Goal: Task Accomplishment & Management: Complete application form

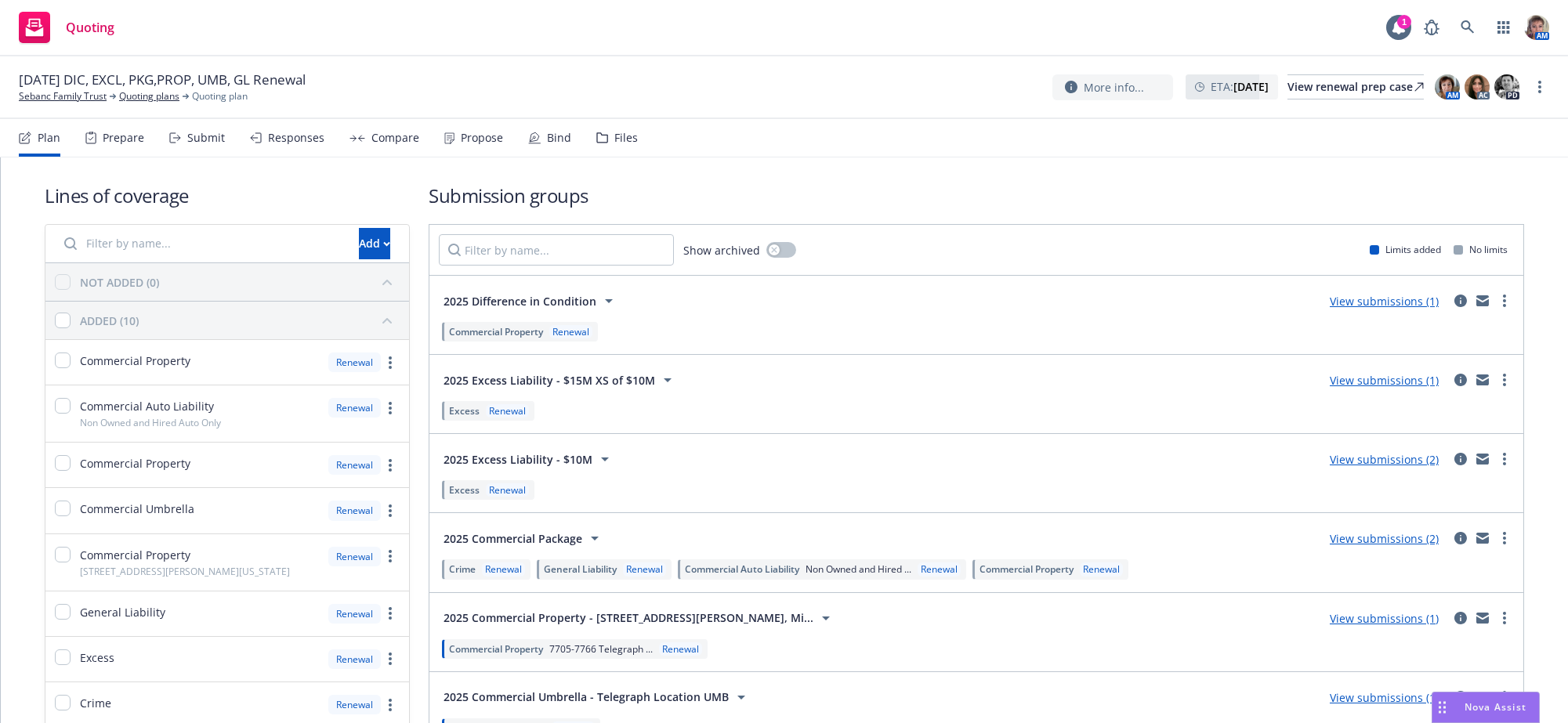
click at [303, 129] on div "Responses" at bounding box center [287, 138] width 74 height 38
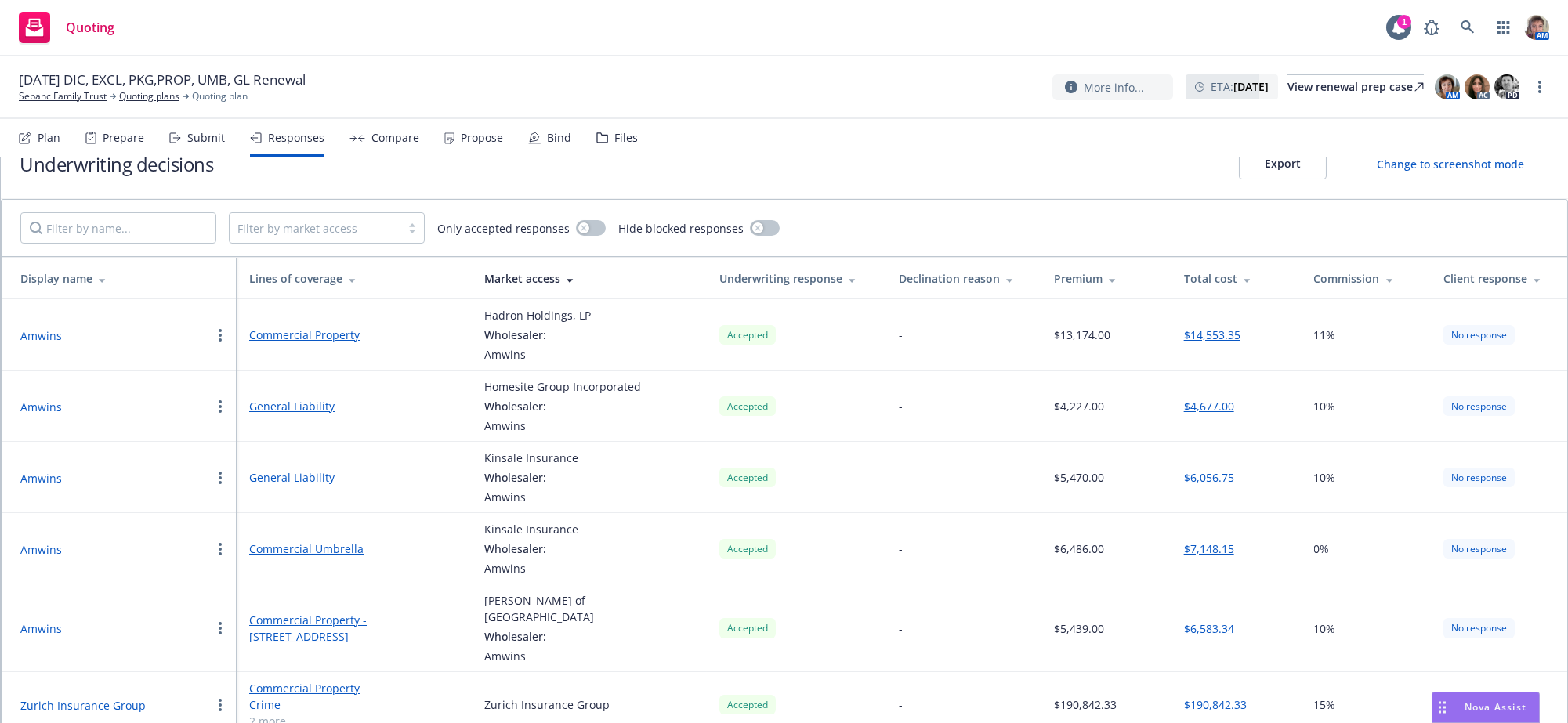
scroll to position [61, 0]
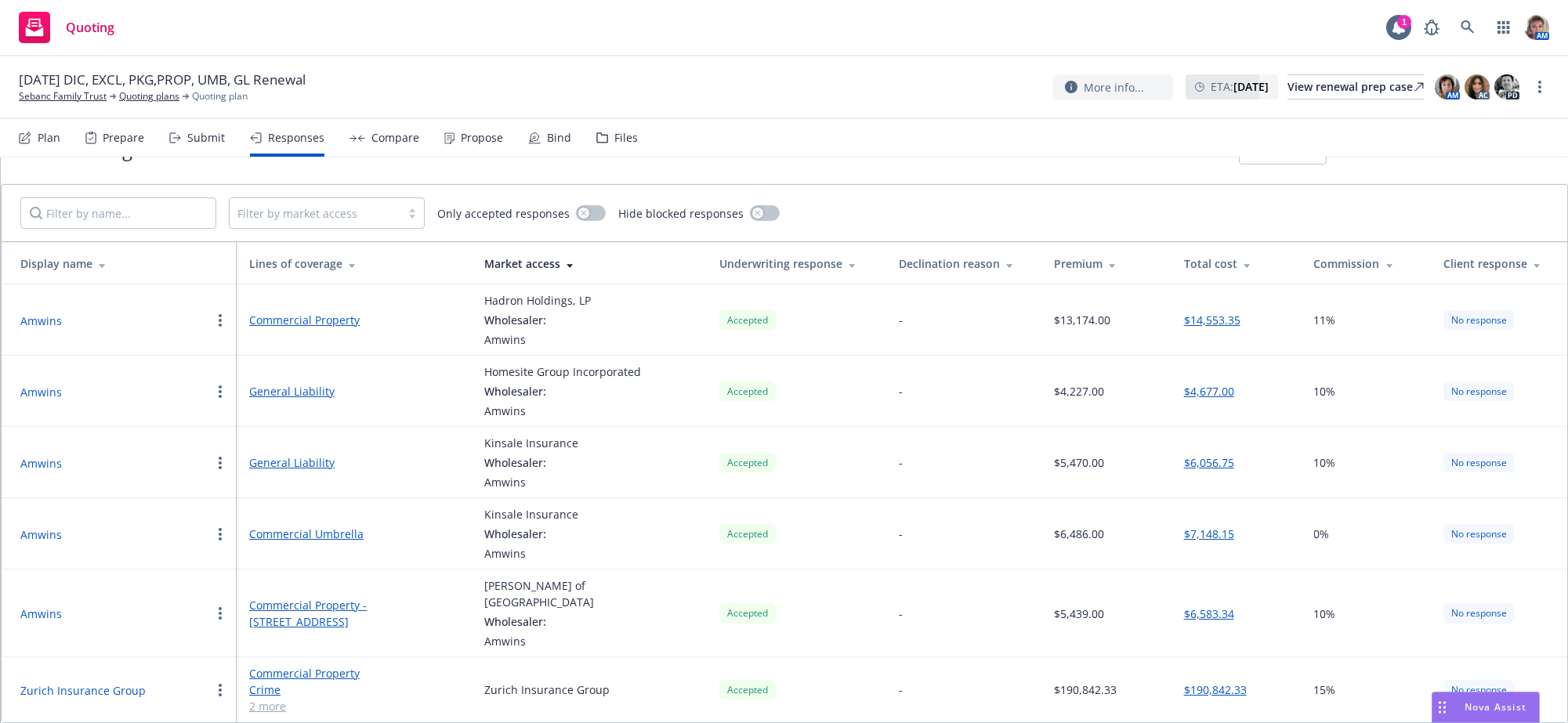
click at [30, 622] on button "Amwins" at bounding box center [41, 613] width 41 height 16
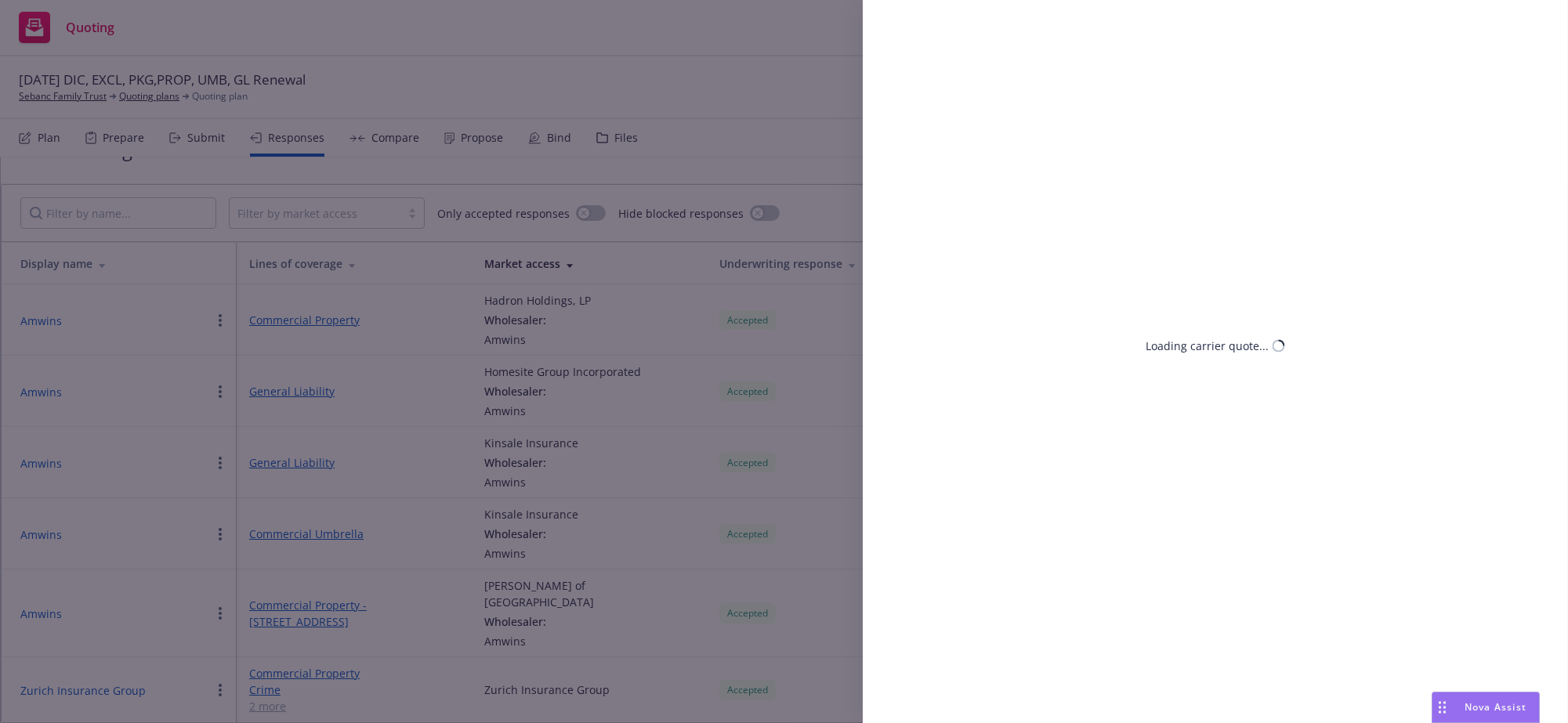
select select "CA"
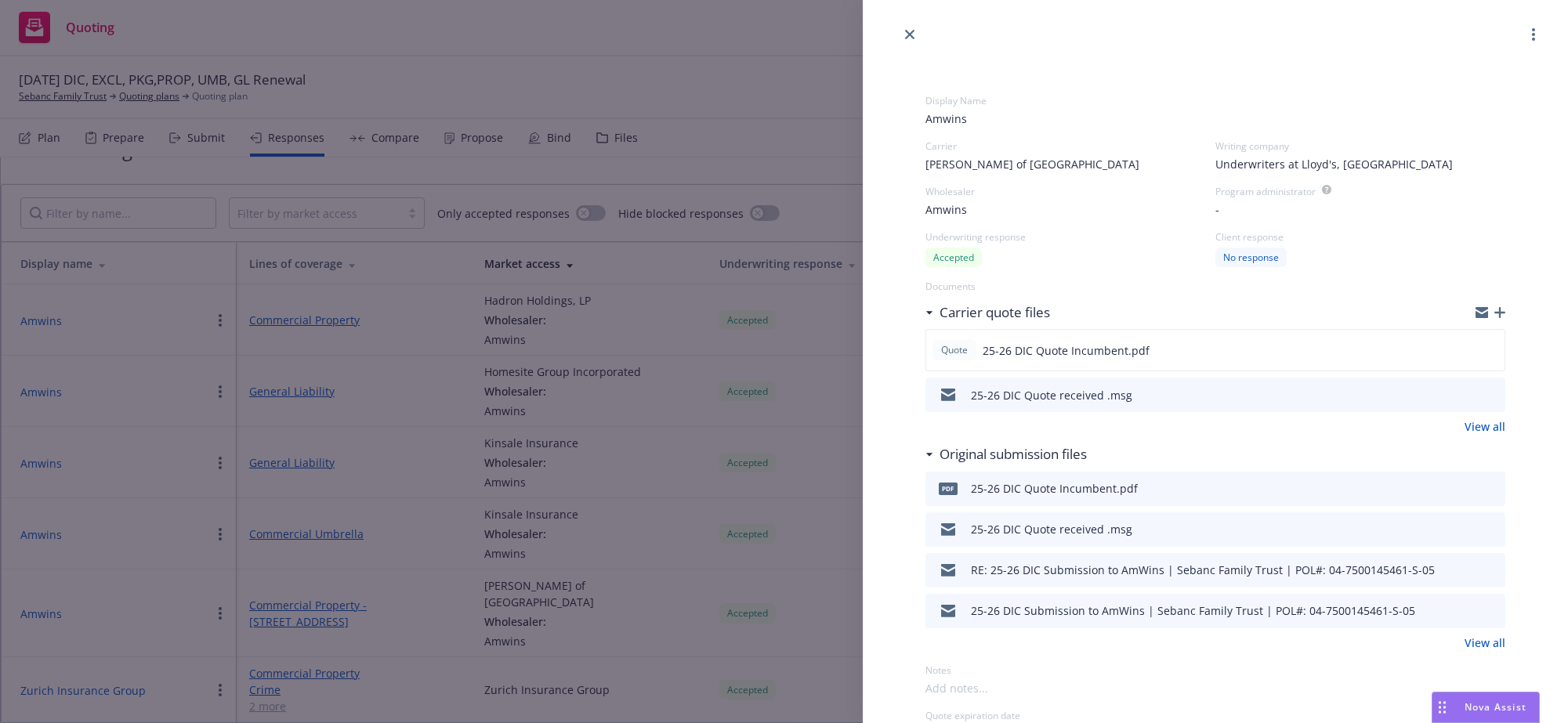
click at [1010, 127] on span "Amwins" at bounding box center [1215, 118] width 580 height 16
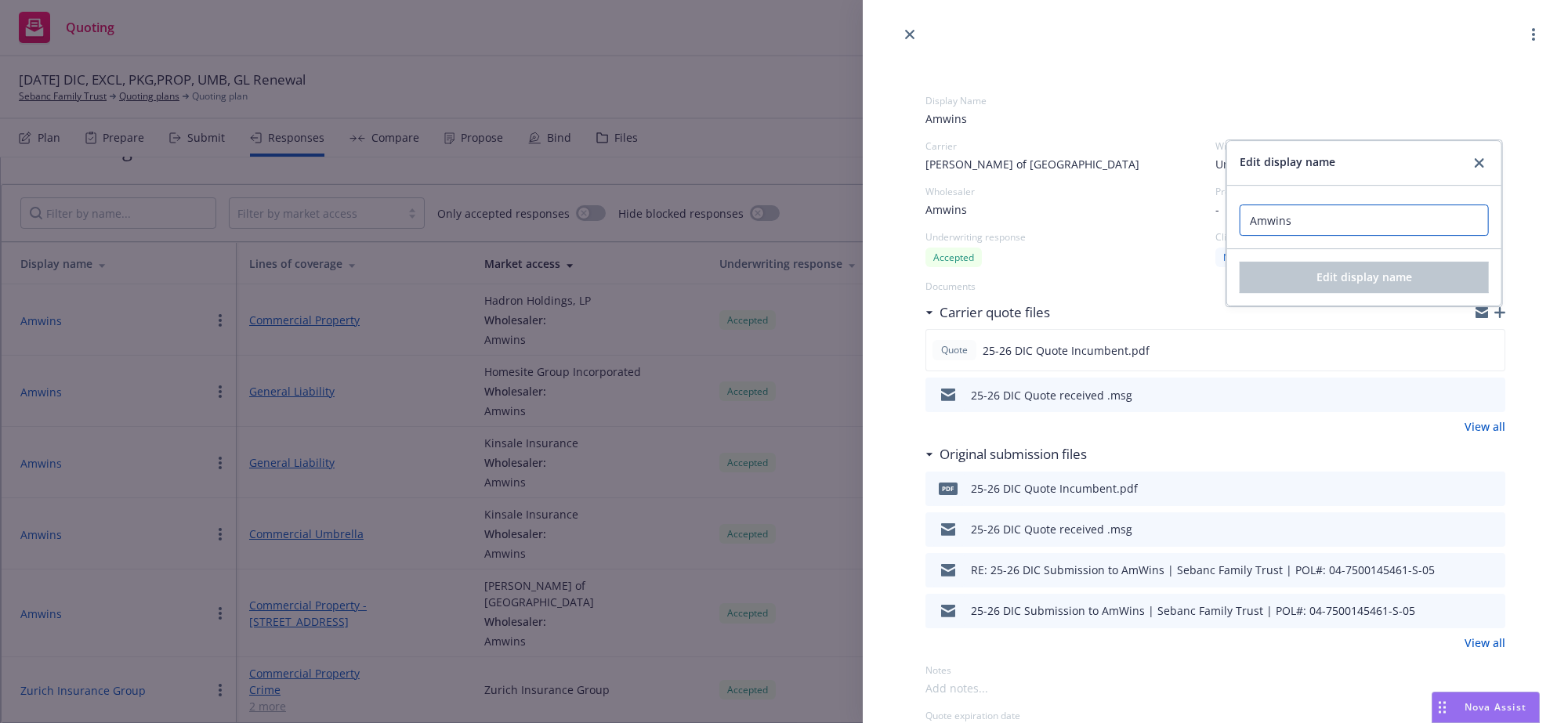
click at [1315, 227] on input "Amwins" at bounding box center [1364, 220] width 249 height 31
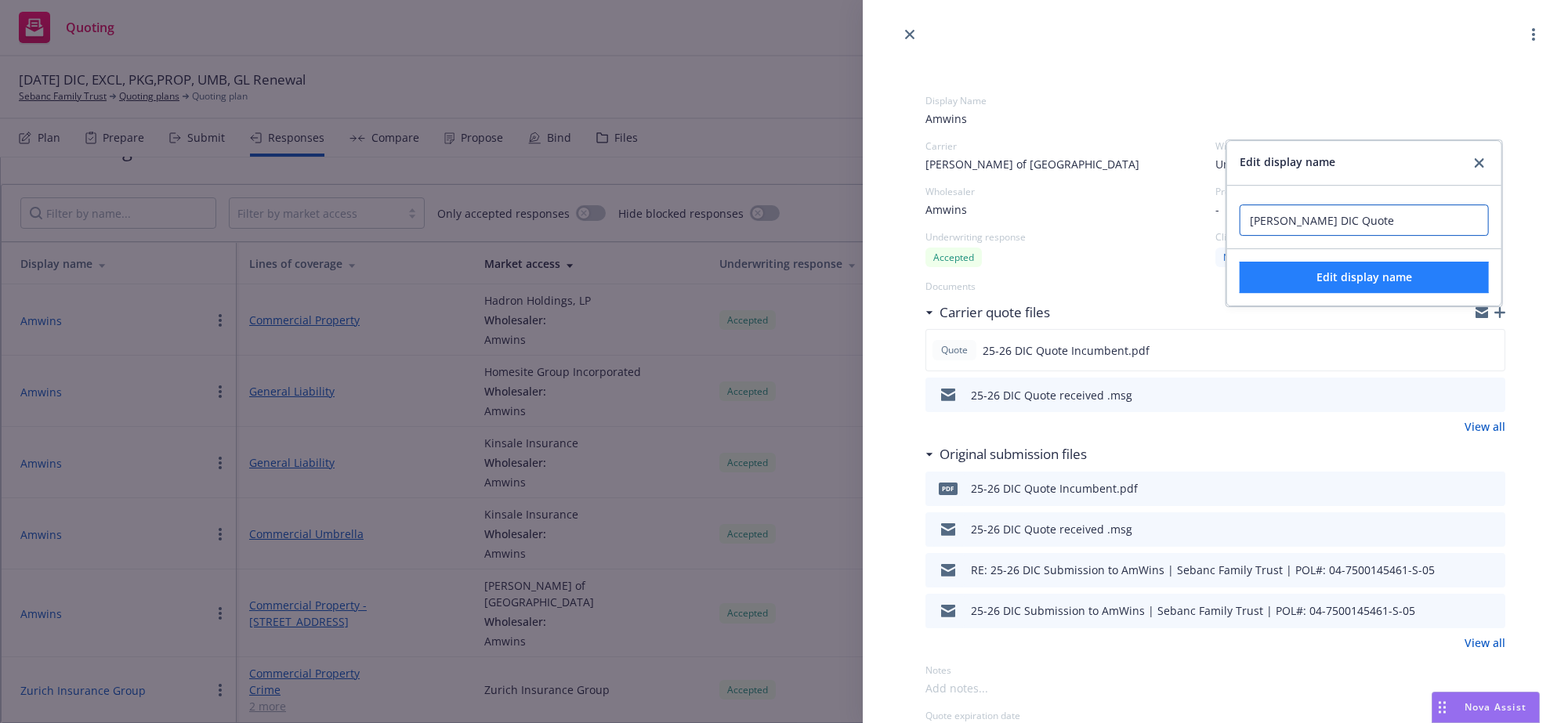
type input "Amwins DIC Quote"
click at [1325, 293] on button "Edit display name" at bounding box center [1364, 277] width 249 height 31
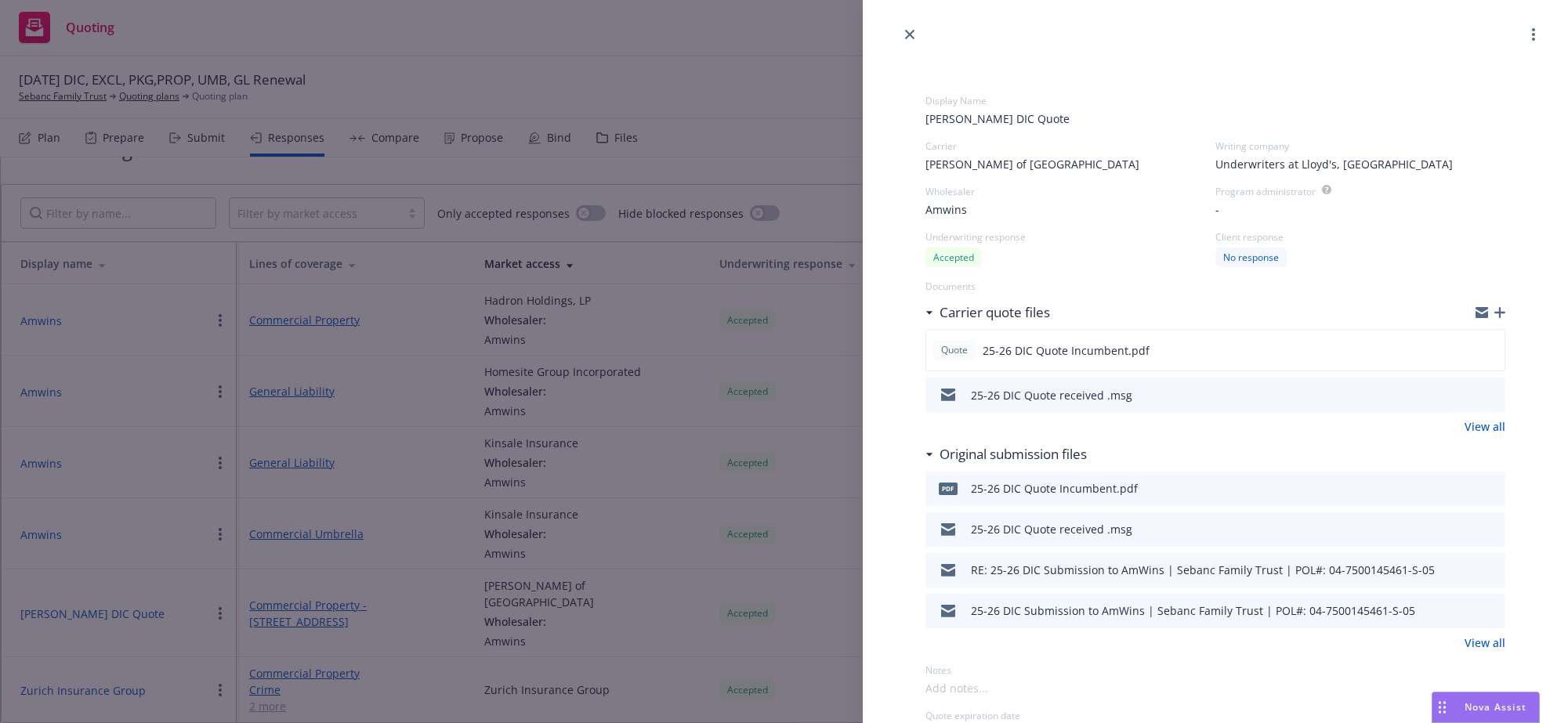
click at [412, 639] on div "Display Name Amwins DIC Quote Carrier Lloyd's of London Writing company Underwr…" at bounding box center [784, 361] width 1568 height 723
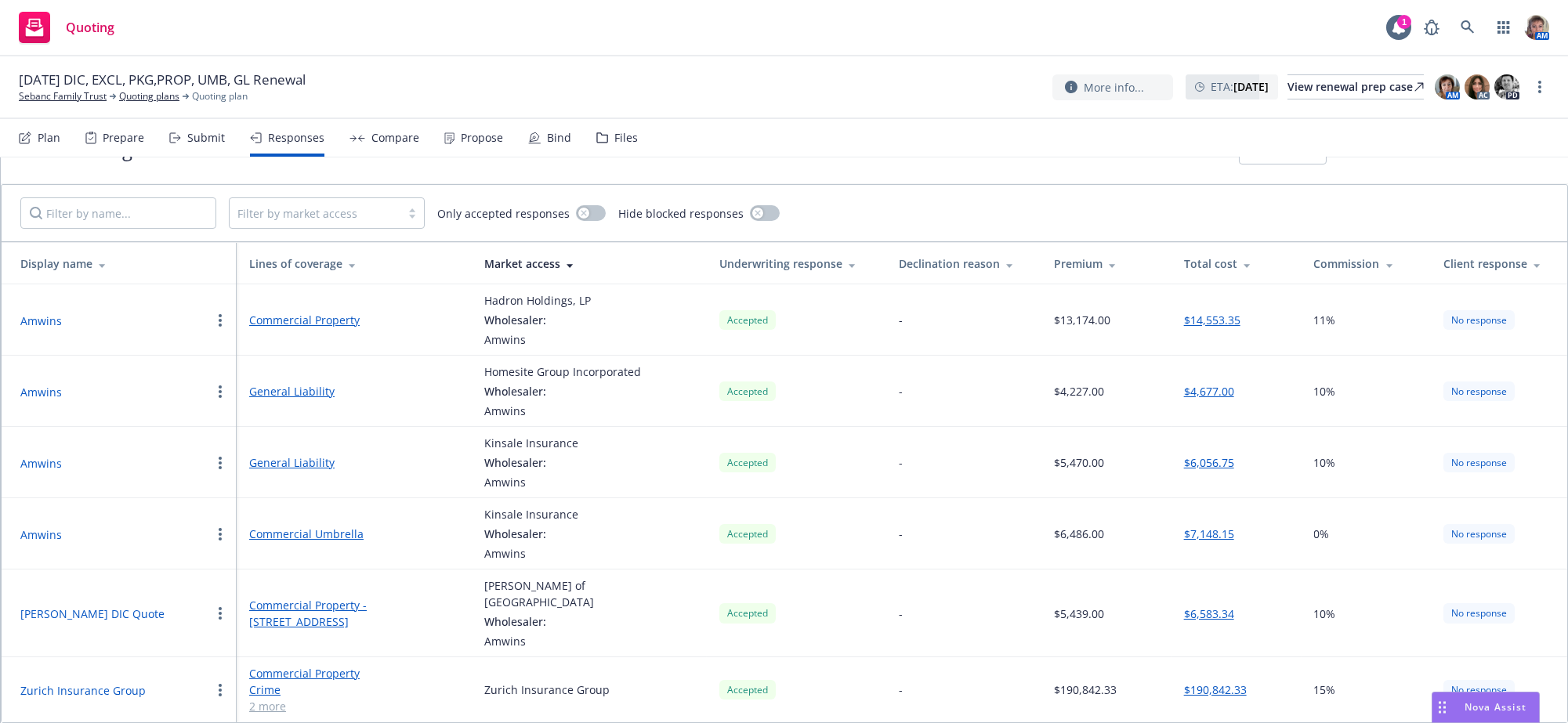
scroll to position [61, 0]
click at [130, 694] on button "Zurich Insurance Group" at bounding box center [83, 690] width 125 height 16
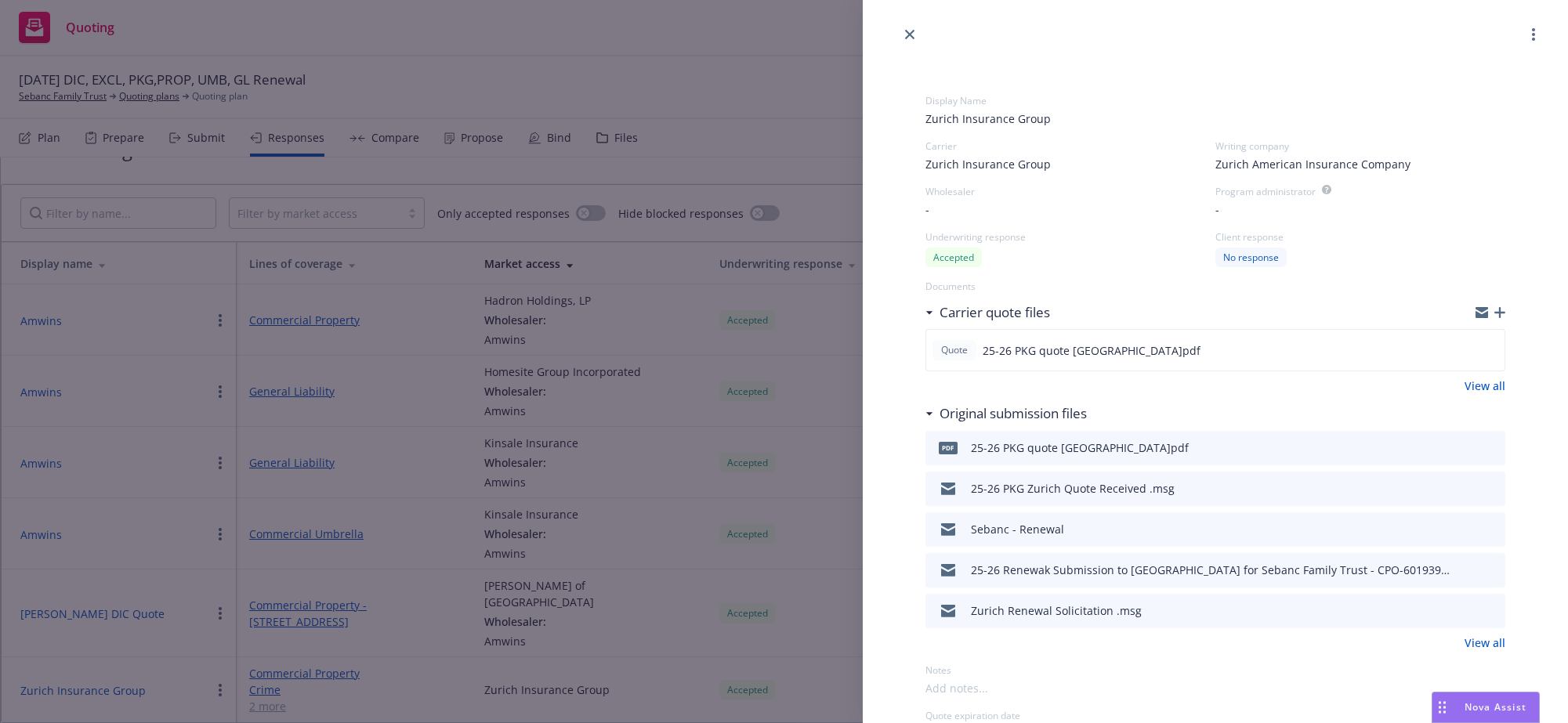
click at [1069, 127] on span "Zurich Insurance Group" at bounding box center [1215, 118] width 580 height 16
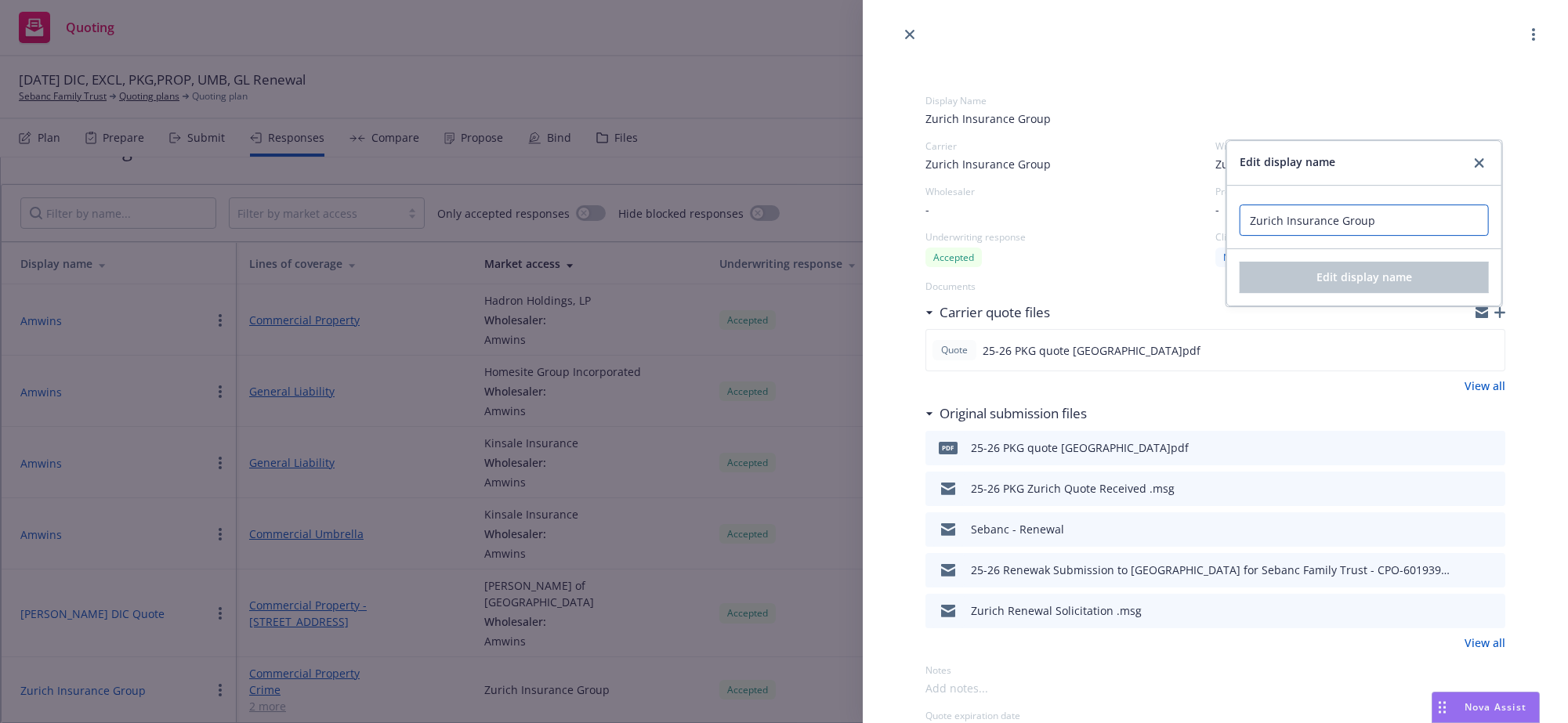
click at [1363, 230] on input "Zurich Insurance Group" at bounding box center [1364, 220] width 249 height 31
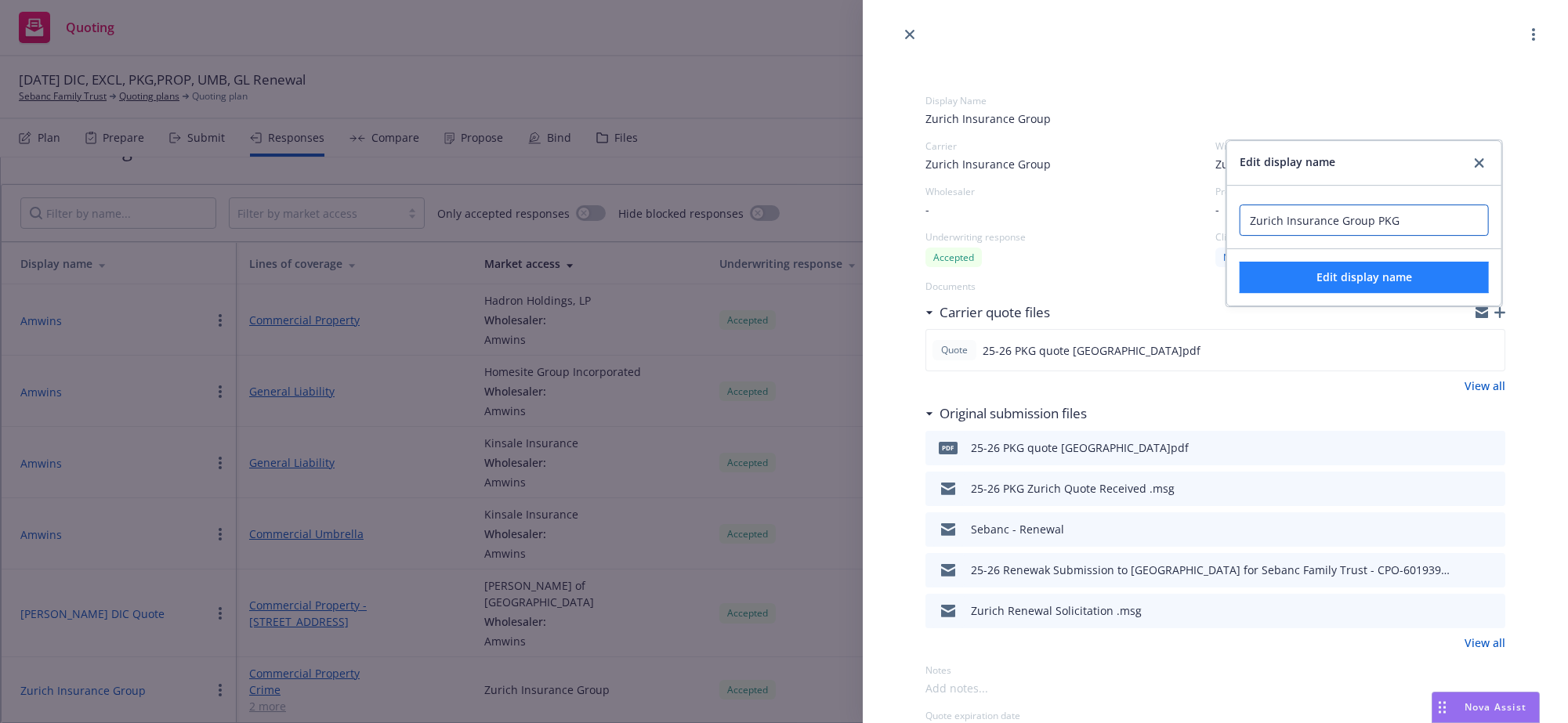
type input "Zurich Insurance Group PKG"
click at [1368, 284] on span "Edit display name" at bounding box center [1364, 276] width 96 height 15
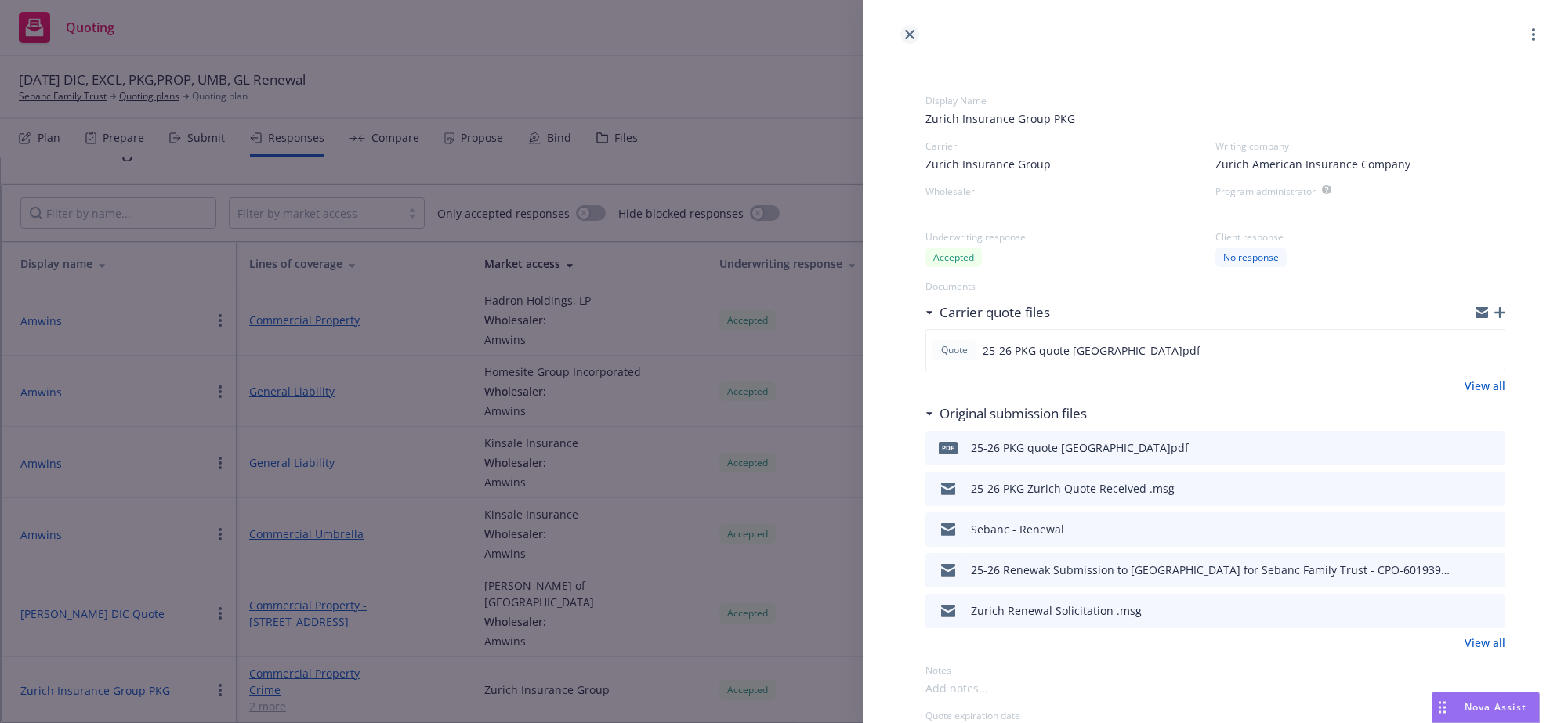
click at [910, 29] on icon "close" at bounding box center [909, 34] width 10 height 10
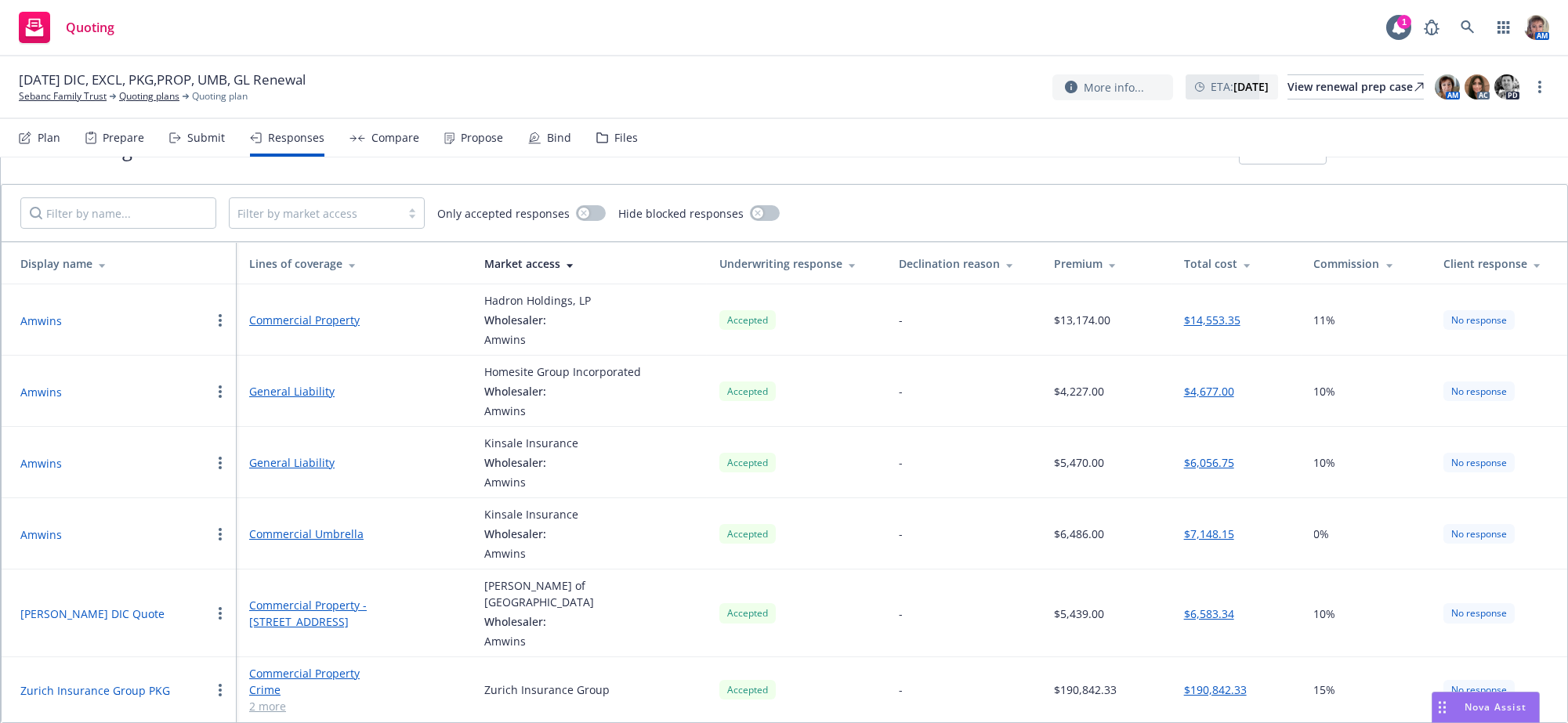
click at [212, 156] on div "Submit" at bounding box center [197, 138] width 55 height 38
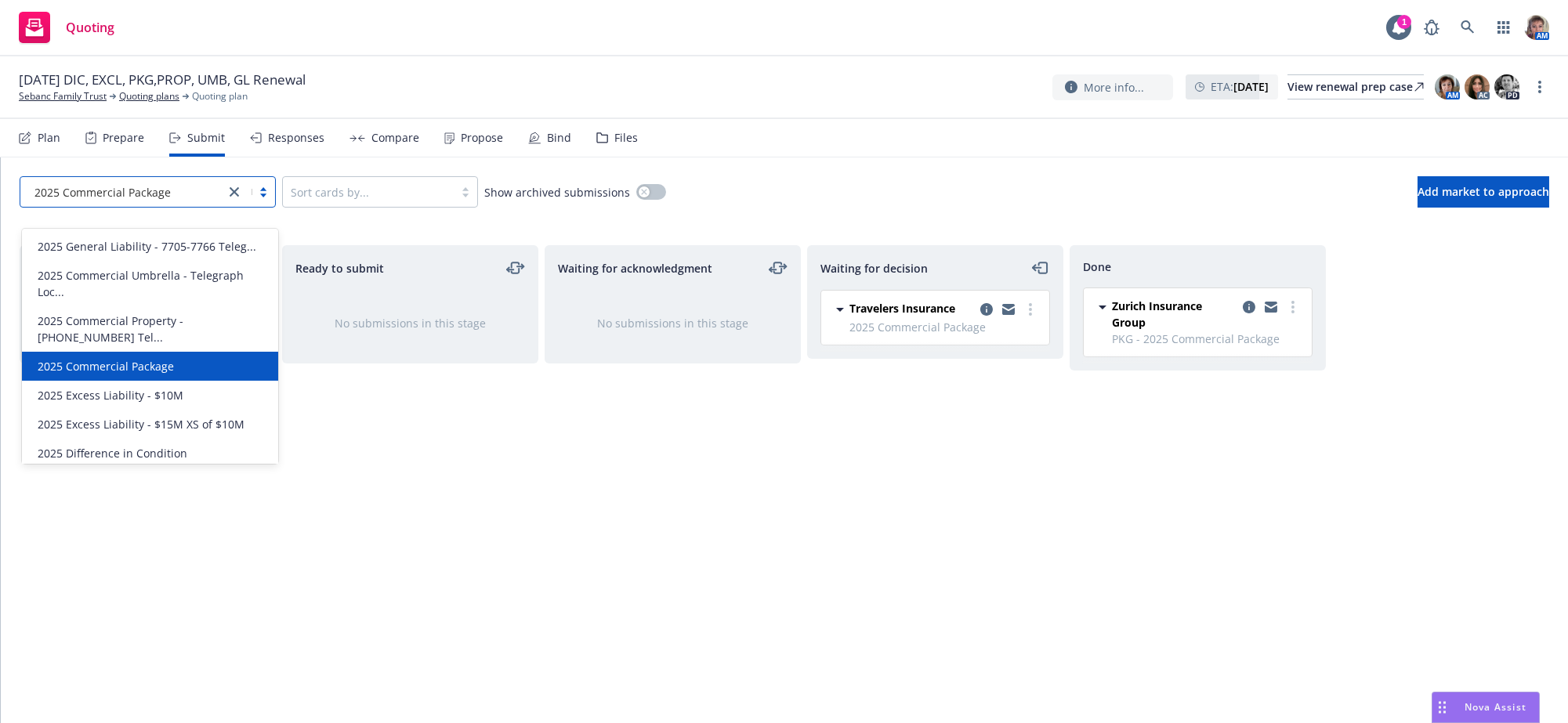
click at [229, 201] on link "close" at bounding box center [234, 192] width 19 height 19
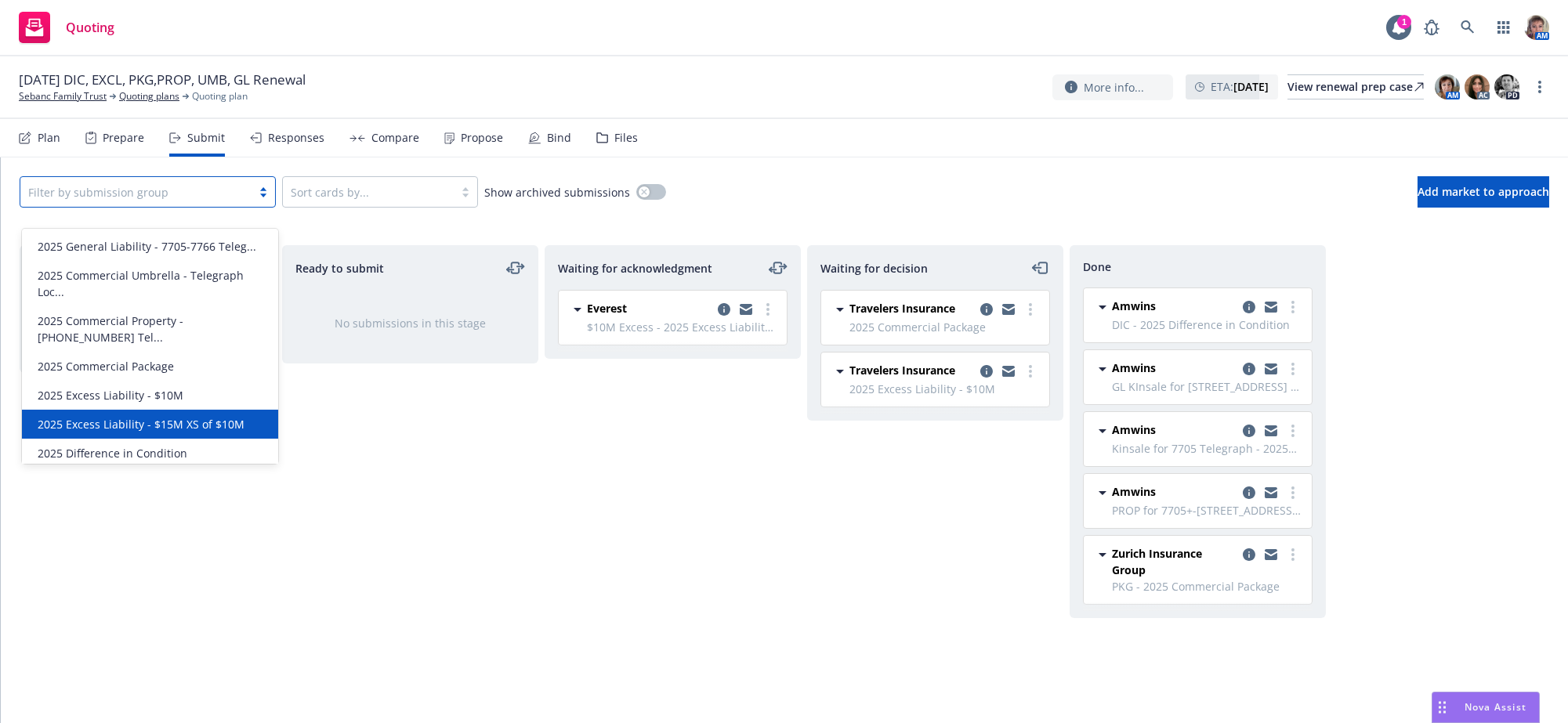
click at [246, 415] on div "2025 Excess Liability - $15M XS of $10M" at bounding box center [150, 423] width 238 height 16
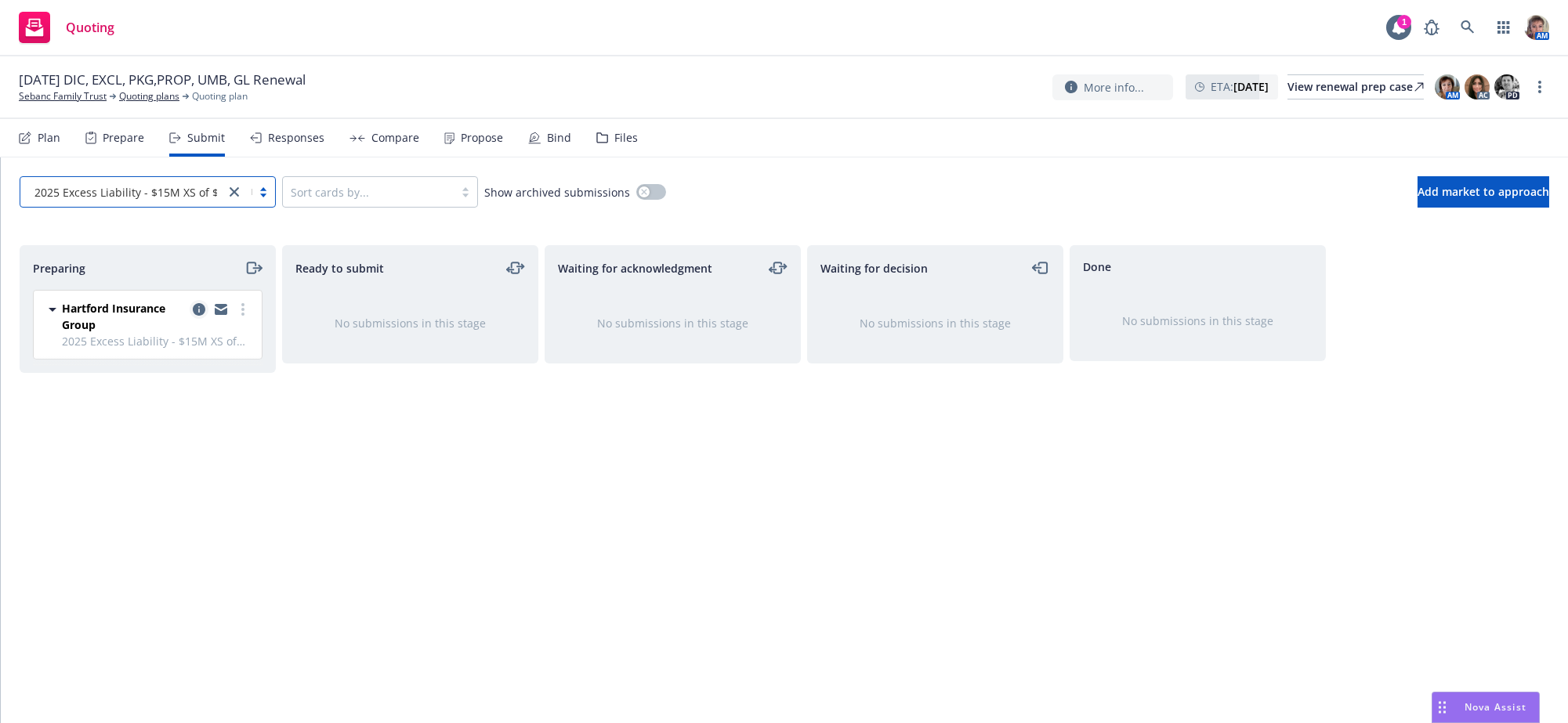
click at [200, 315] on icon "copy logging email" at bounding box center [199, 309] width 13 height 13
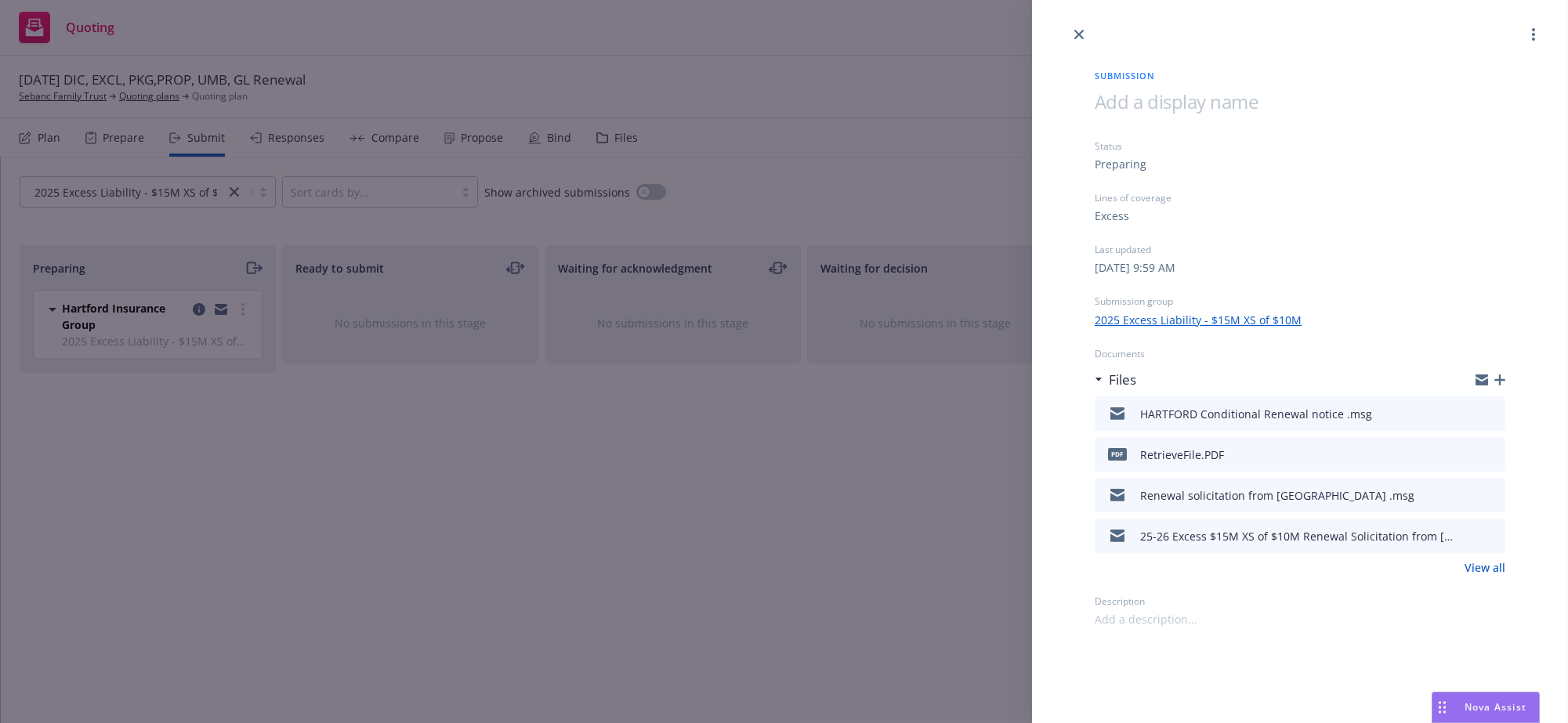
click at [1496, 385] on icon "button" at bounding box center [1500, 379] width 11 height 11
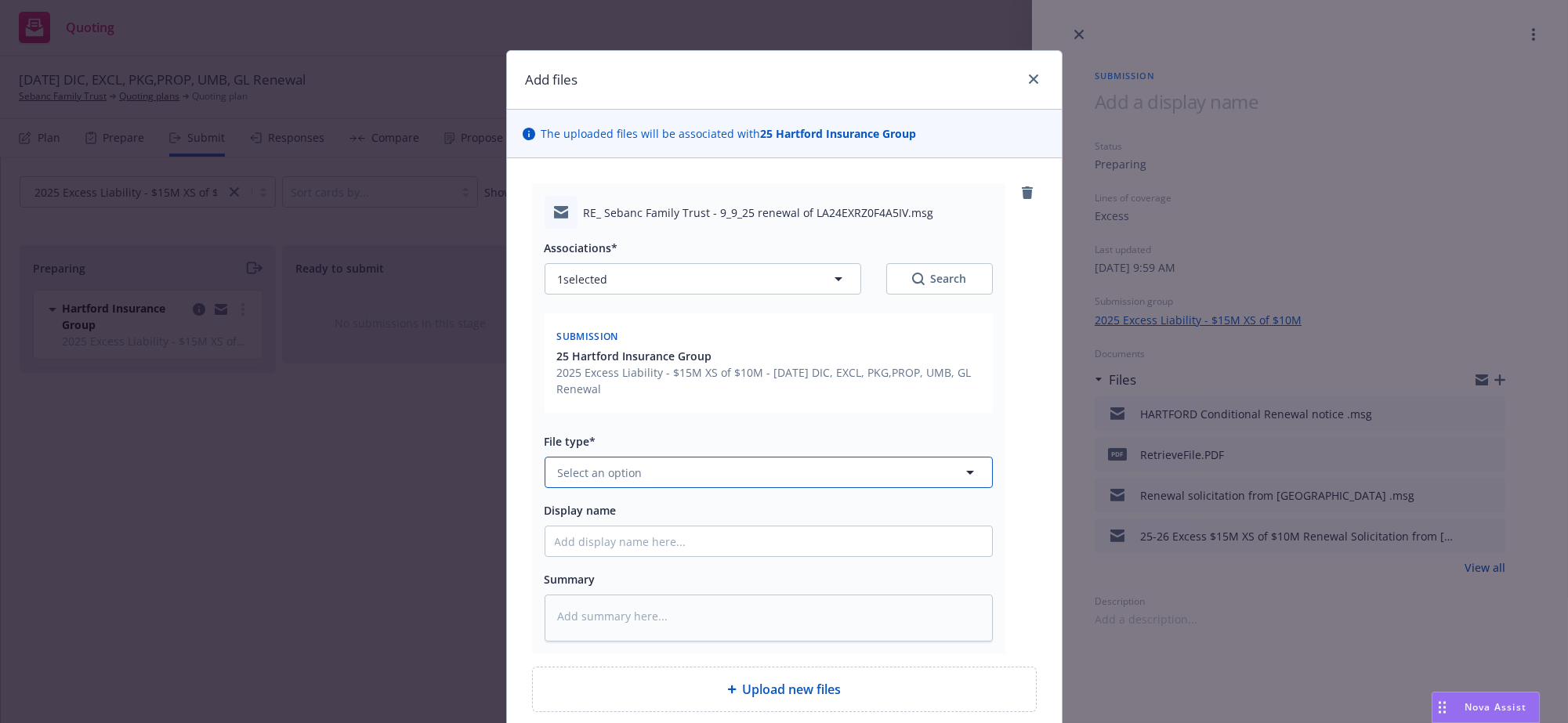
click at [650, 488] on button "Select an option" at bounding box center [768, 472] width 449 height 31
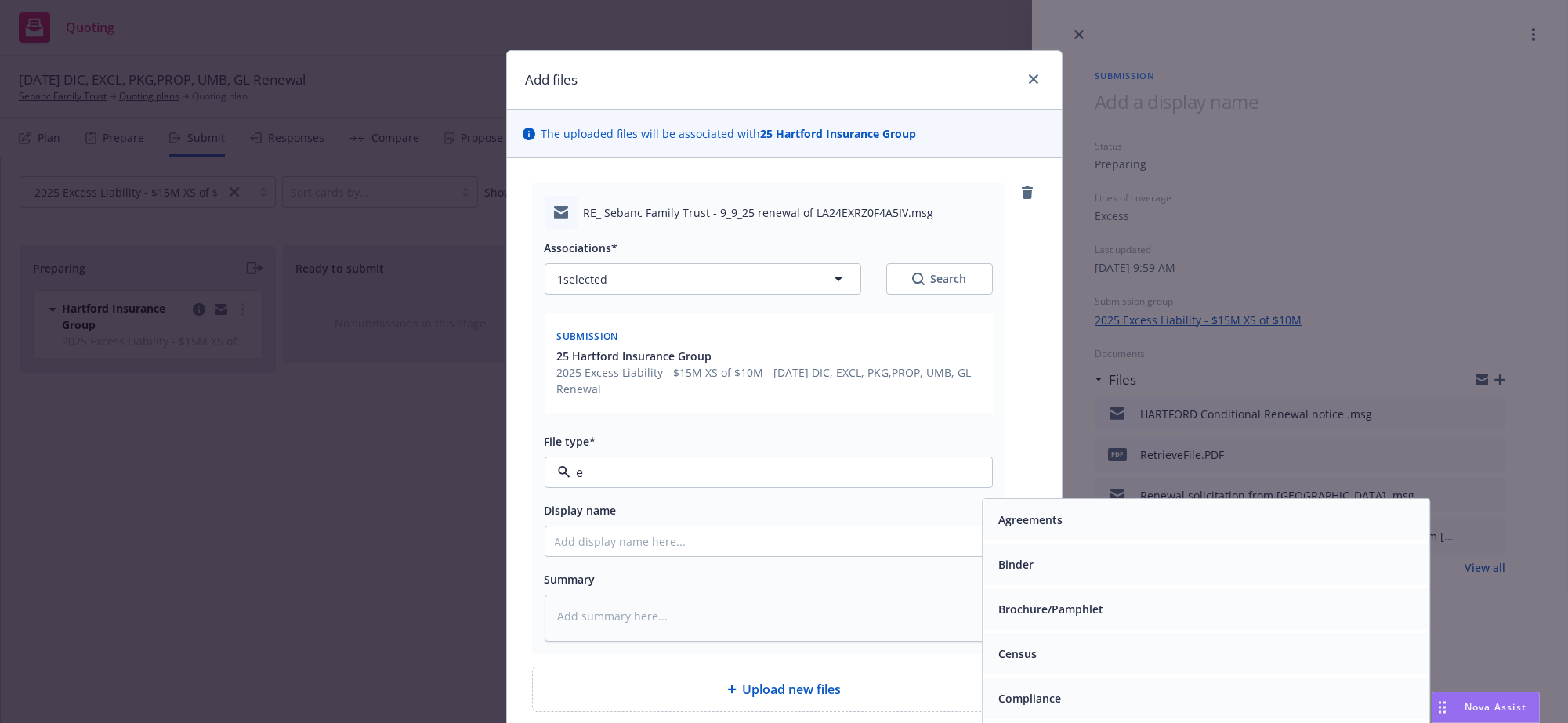
type input "em"
click at [1044, 576] on div "Email" at bounding box center [1206, 565] width 428 height 22
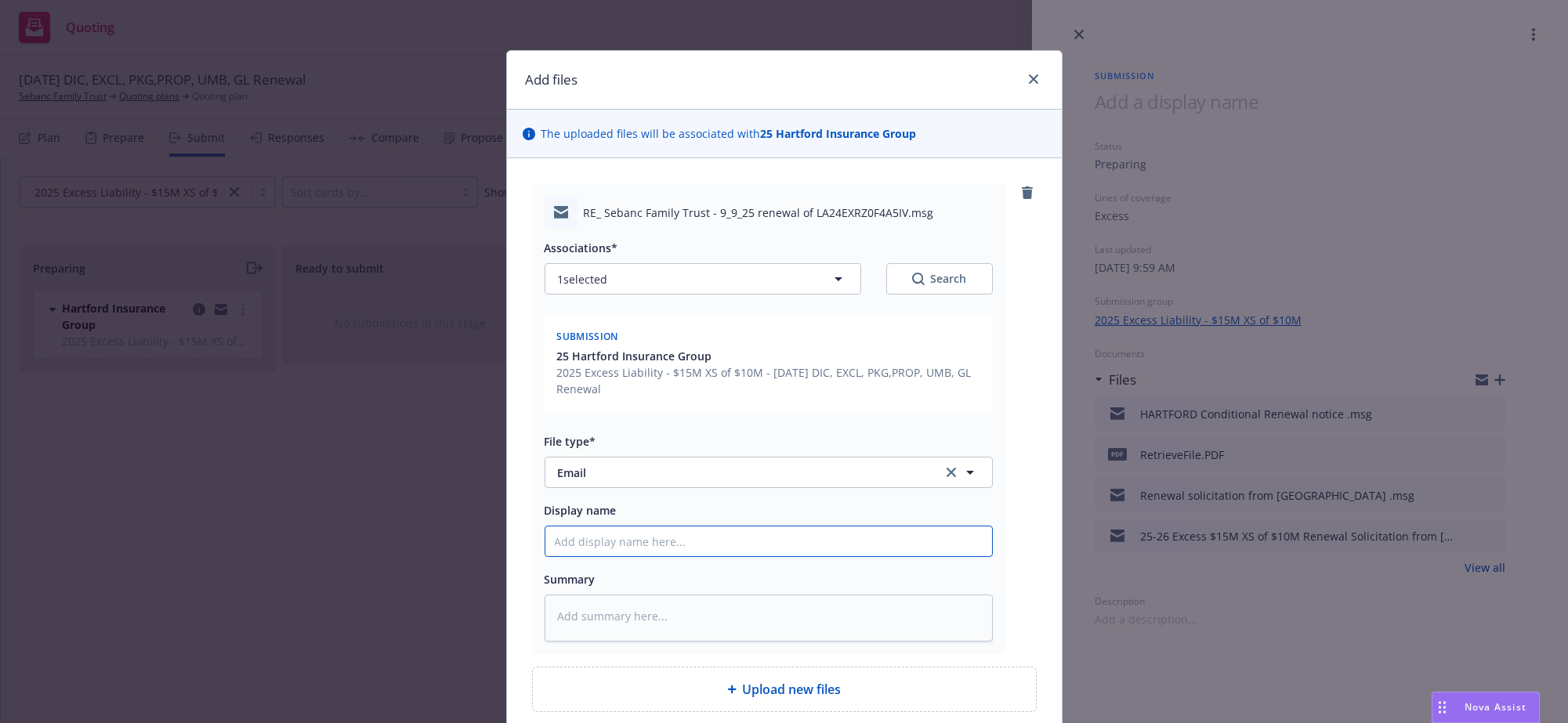
click at [768, 556] on input "Display name" at bounding box center [768, 541] width 447 height 29
type textarea "x"
type input "H"
type textarea "x"
type input "Ha"
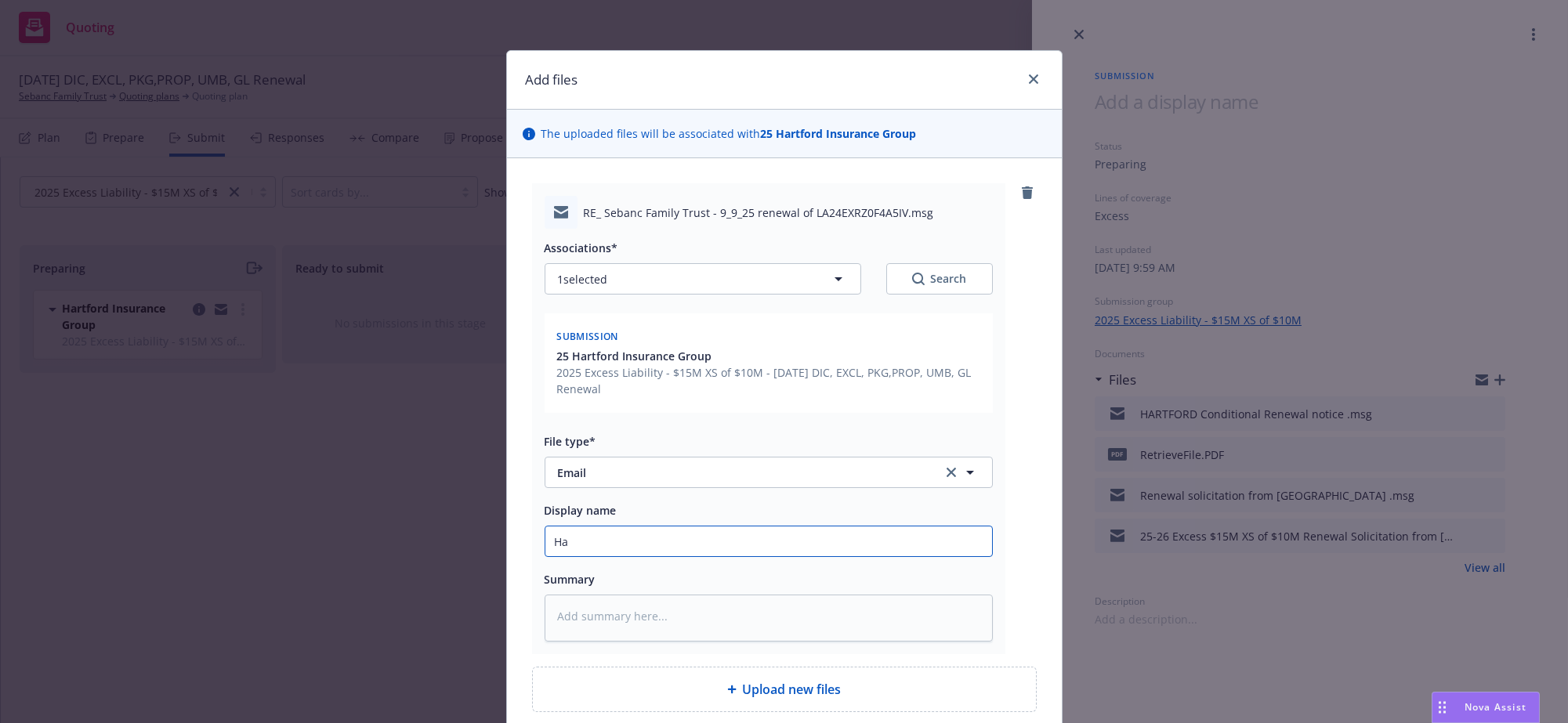
type textarea "x"
type input "Har"
type textarea "x"
type input "Hart"
type textarea "x"
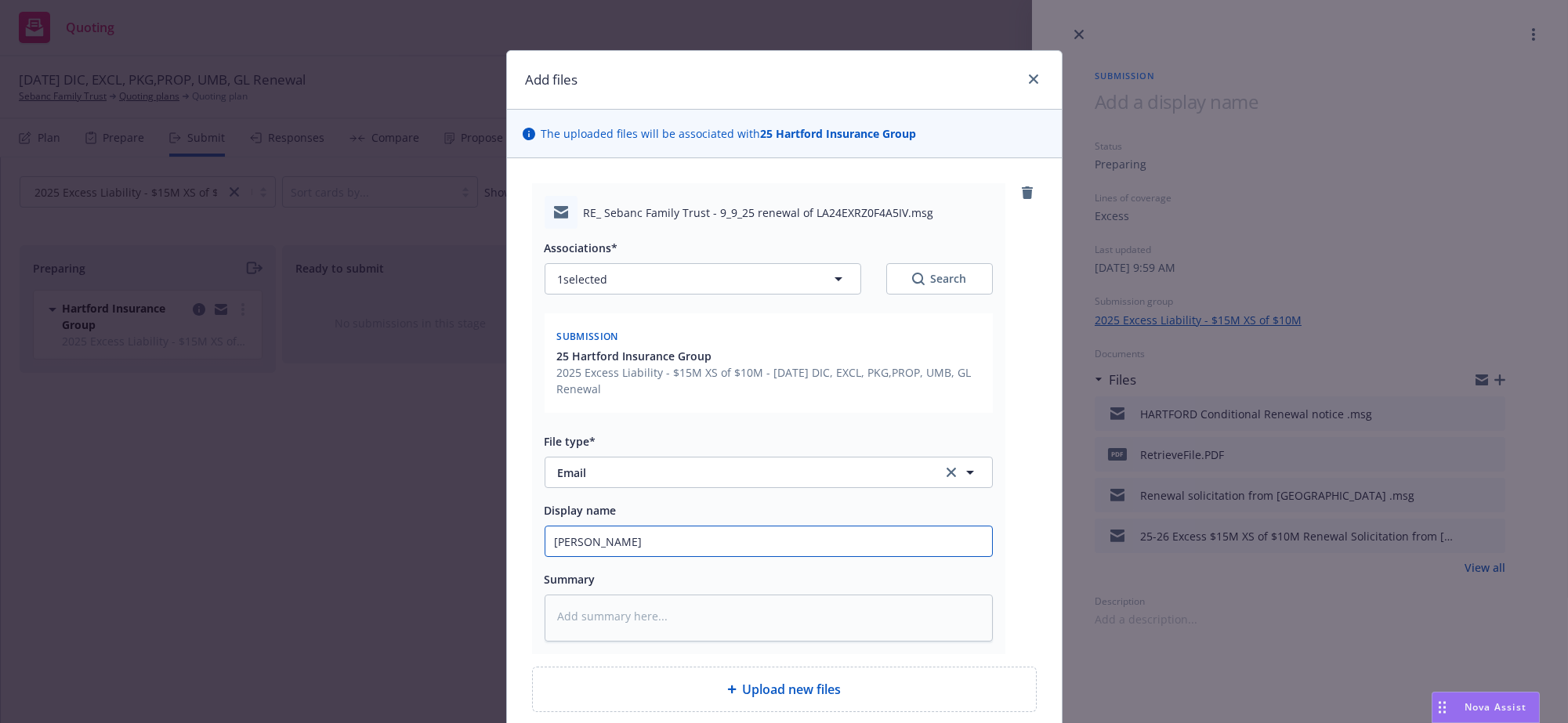
type input "Hartf"
type textarea "x"
type input "Hartfo"
type textarea "x"
type input "Hartfor"
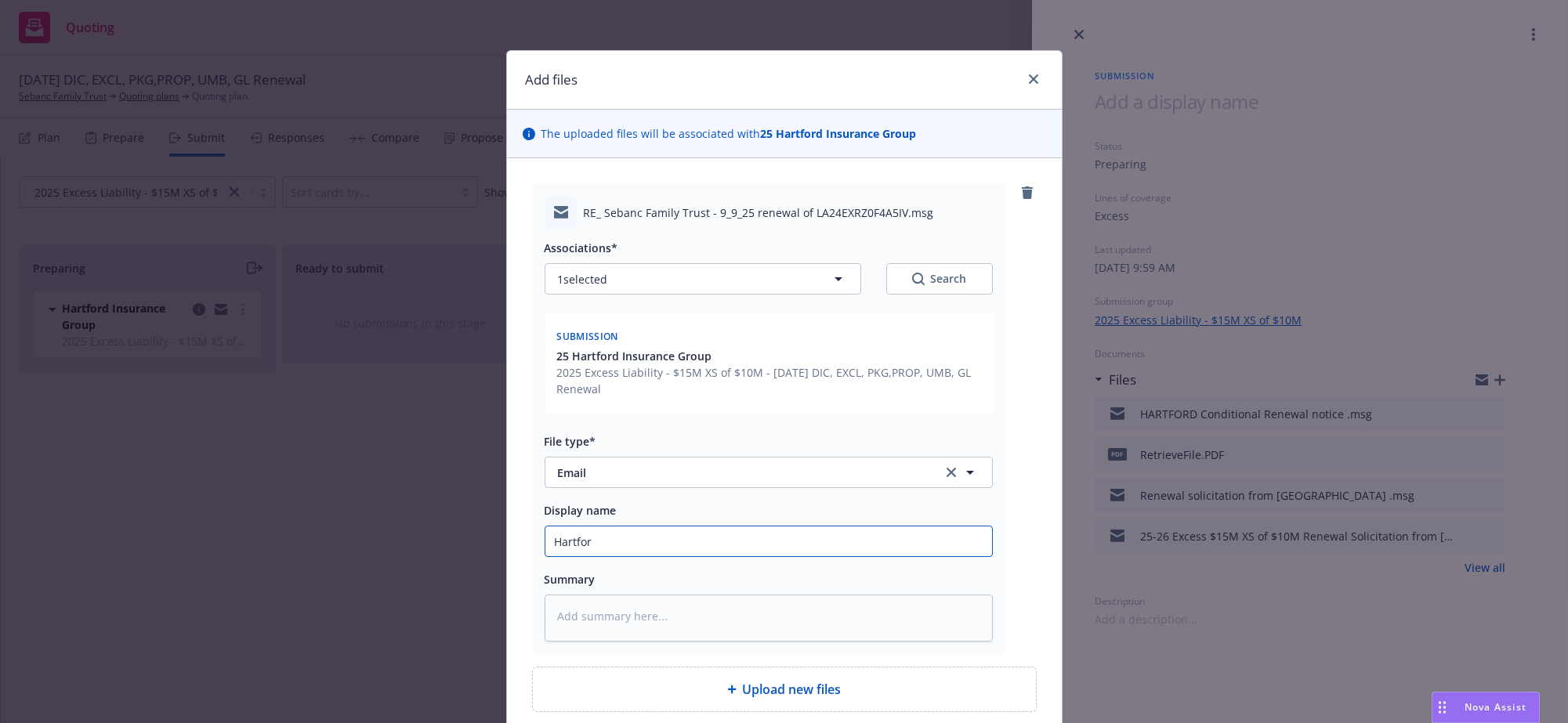
type textarea "x"
type input "Hartford"
type textarea "x"
type input "Hartford"
type textarea "x"
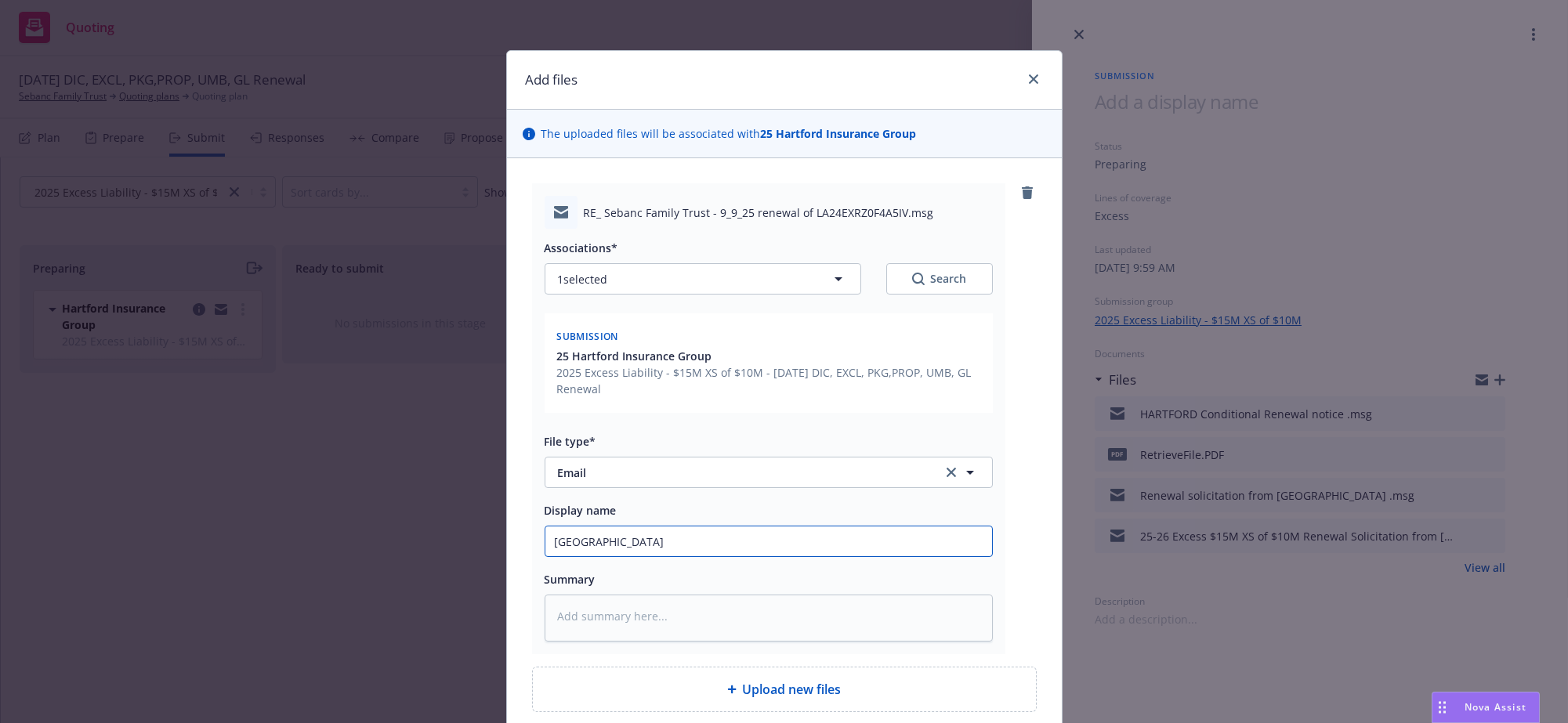
type input "Hartford U"
type textarea "x"
type input "Hartford UW"
type textarea "x"
type input "Hartford UW"
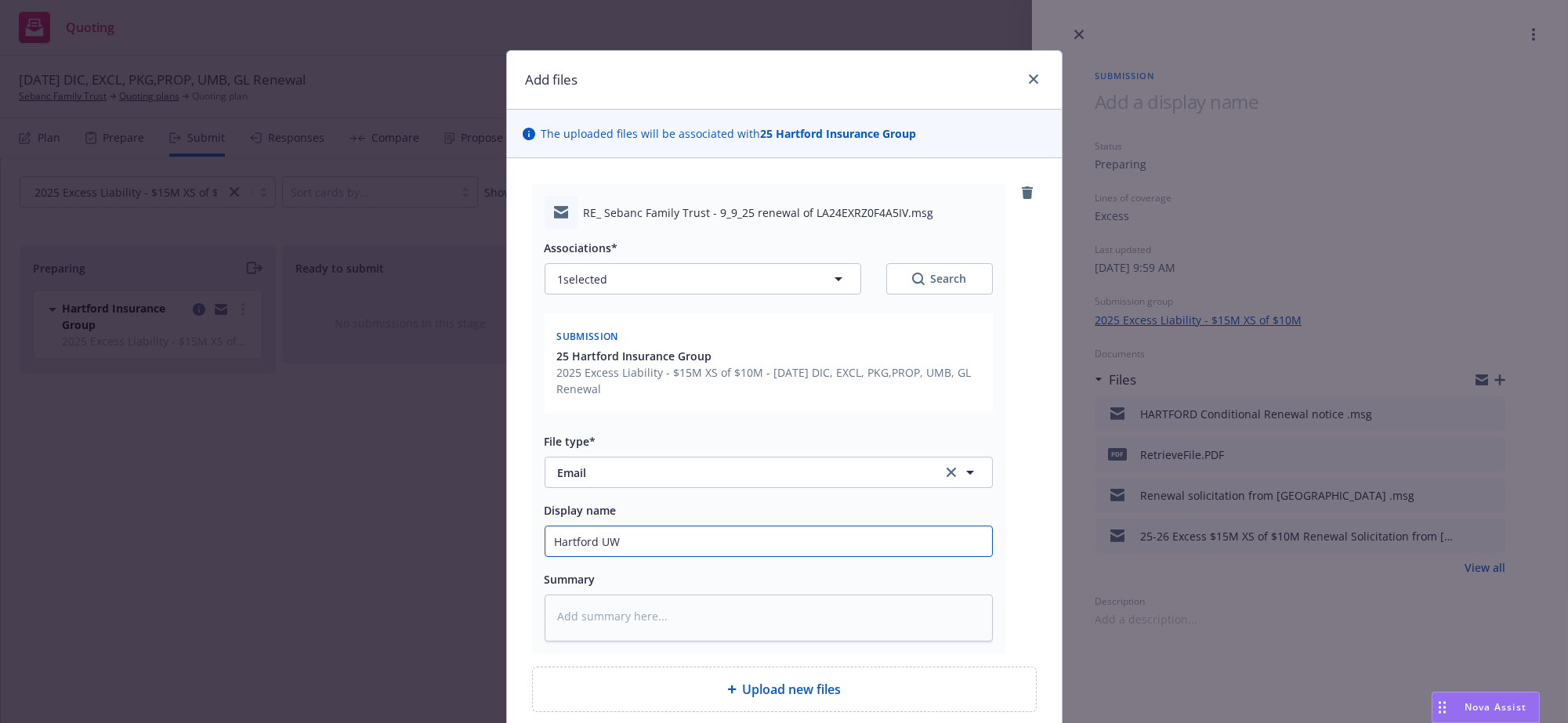
type textarea "x"
type input "Hartford UW f"
type textarea "x"
type input "Hartford UW fo"
type textarea "x"
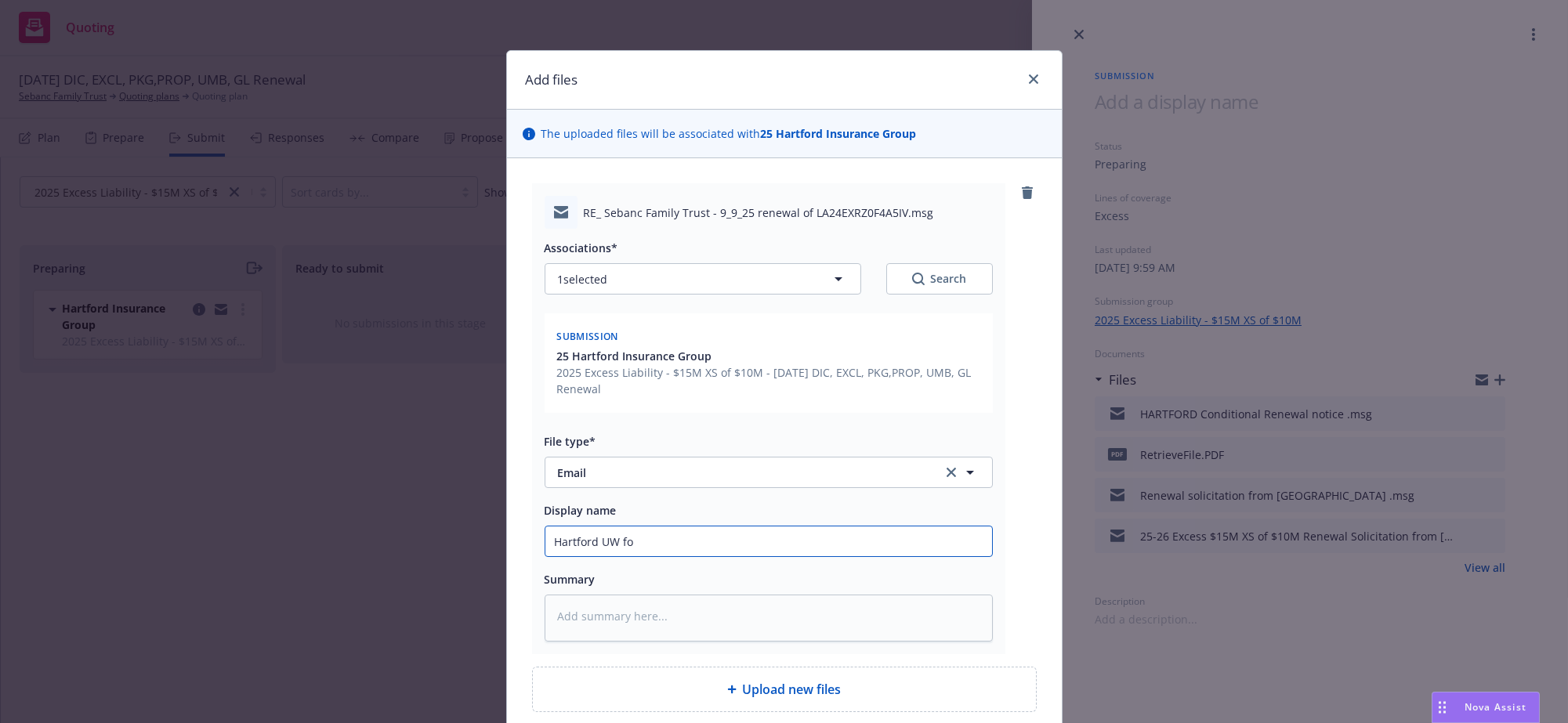
type input "Hartford UW fol"
type textarea "x"
type input "Hartford UW foll"
type textarea "x"
type input "Hartford UW follo"
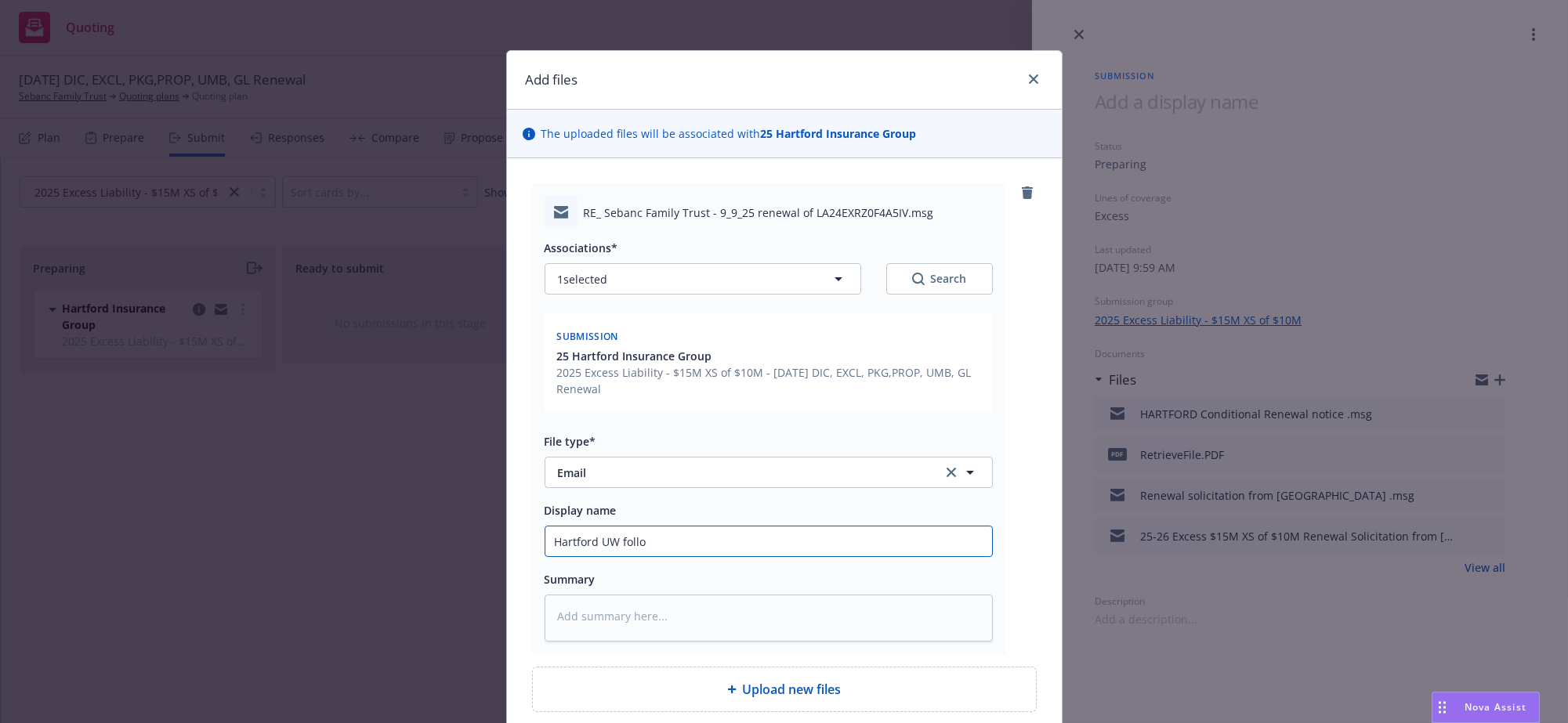
type textarea "x"
type input "Hartford UW follow"
type textarea "x"
type input "Hartford UW followe"
type textarea "x"
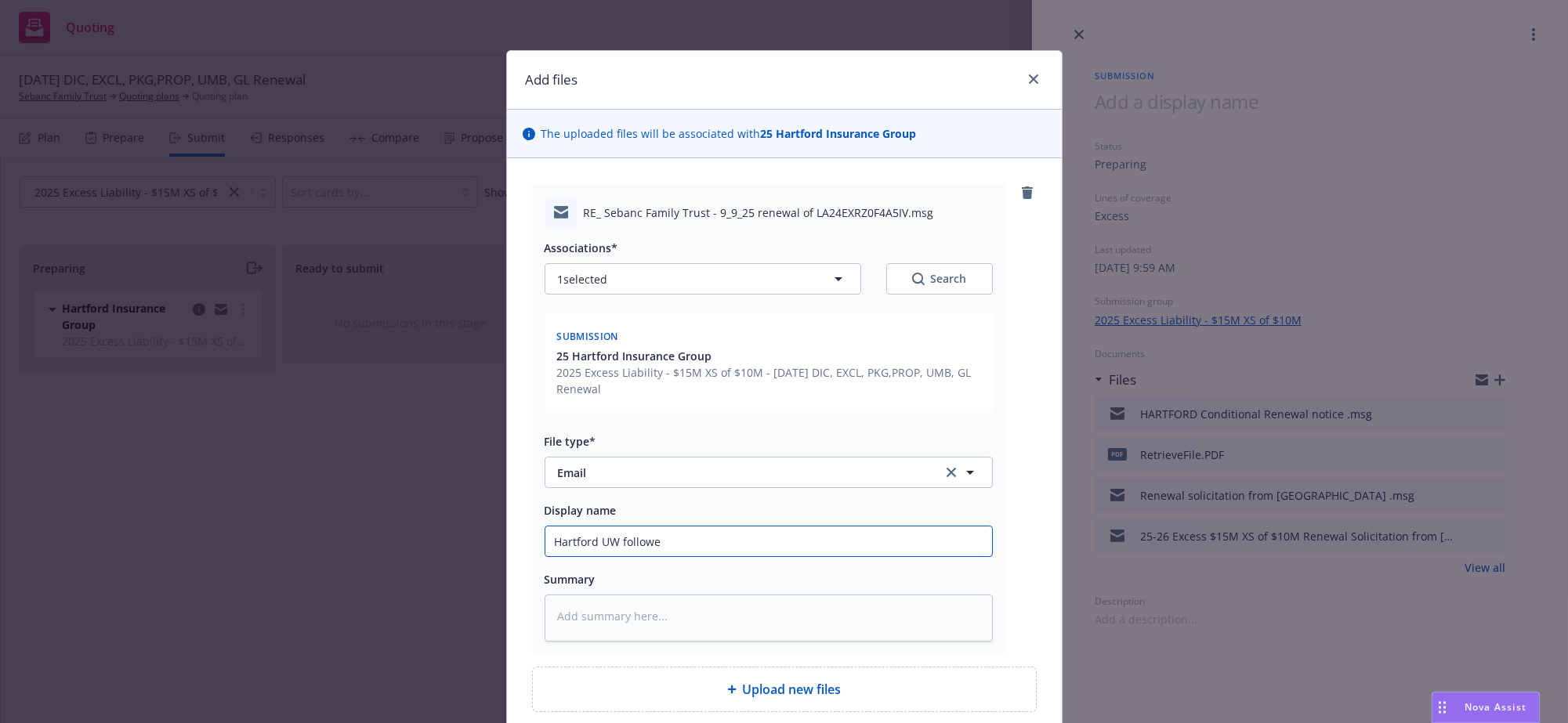
type input "Hartford UW followed"
type textarea "x"
type input "Hartford UW followed"
type textarea "x"
type input "Hartford UW followed u"
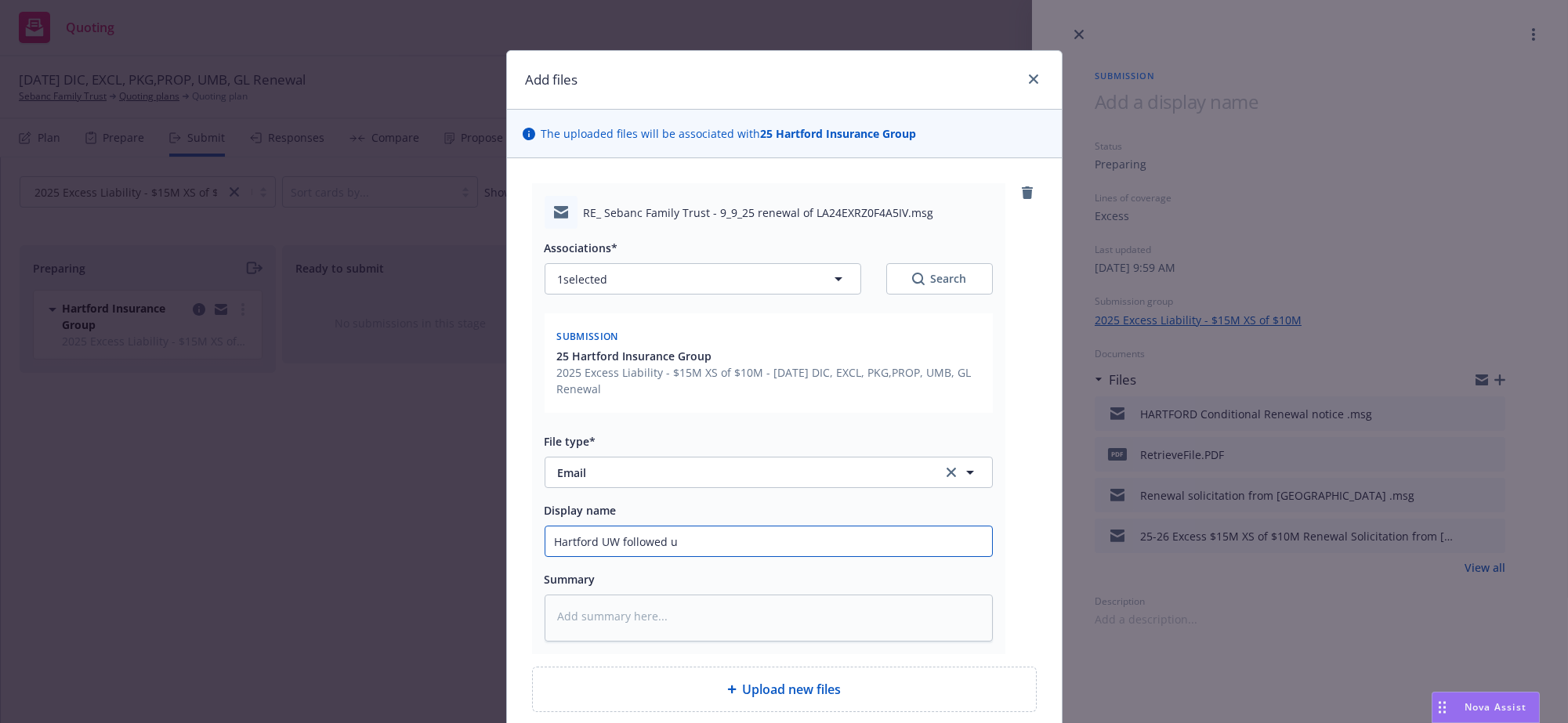
type textarea "x"
type input "Hartford UW followed up"
type textarea "x"
type input "Hartford UW followed up"
type textarea "x"
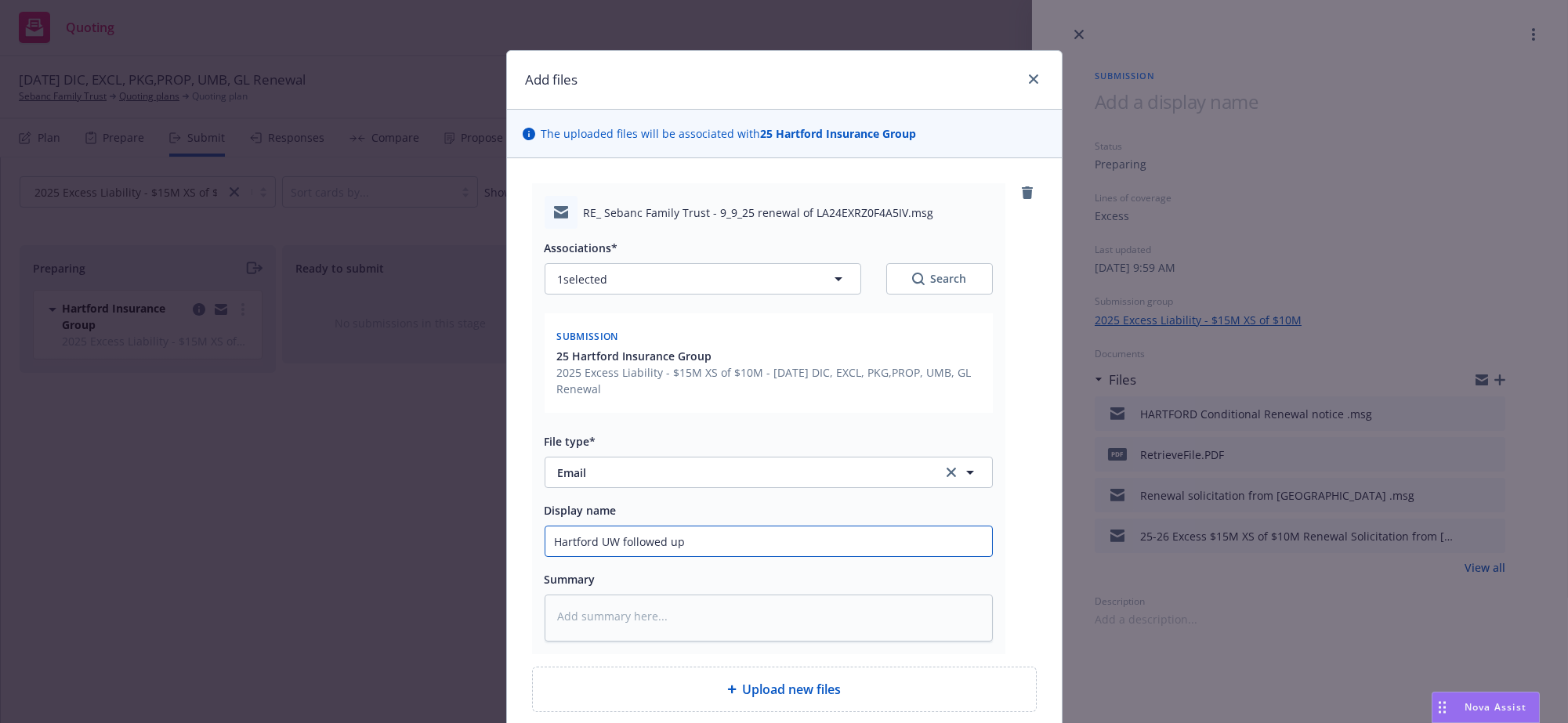
type input "Hartford UW followed up f"
type textarea "x"
type input "Hartford UW followed up fo"
type textarea "x"
type input "Hartford UW followed up for"
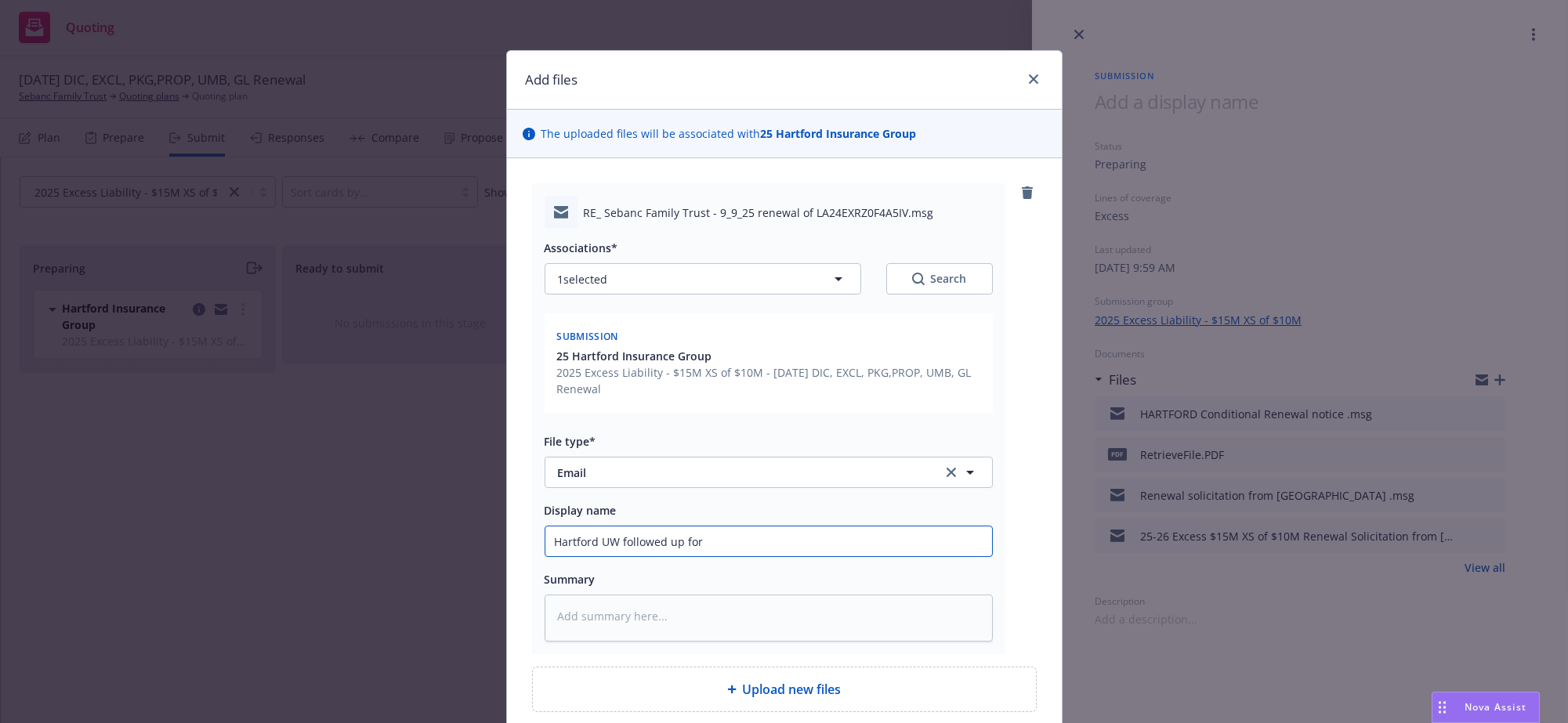
type textarea "x"
type input "Hartford UW followed up for"
type textarea "x"
type input "Hartford UW followed up for q"
type textarea "x"
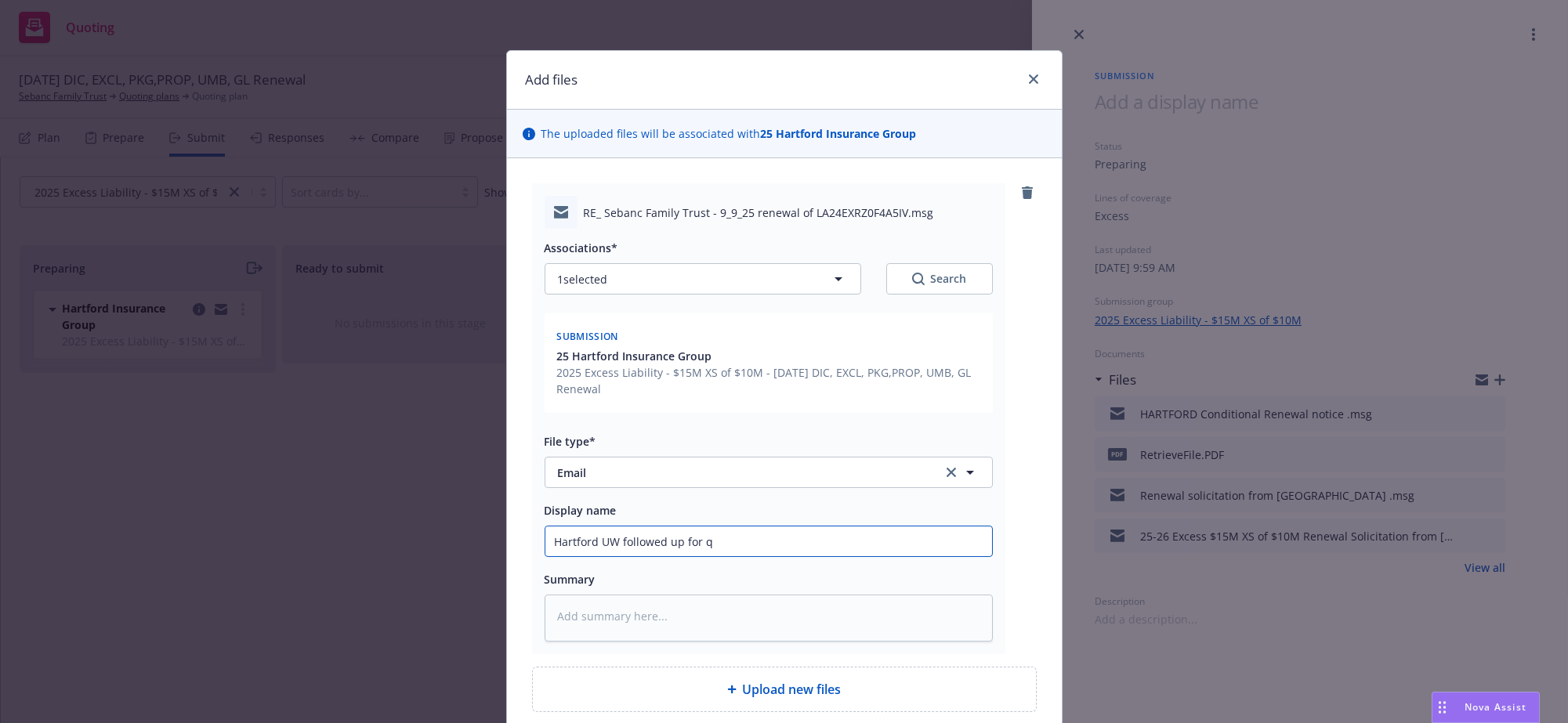
type input "Hartford UW followed up for qu"
type textarea "x"
type input "Hartford UW followed up for quo"
type textarea "x"
type input "Hartford UW followed up for quot"
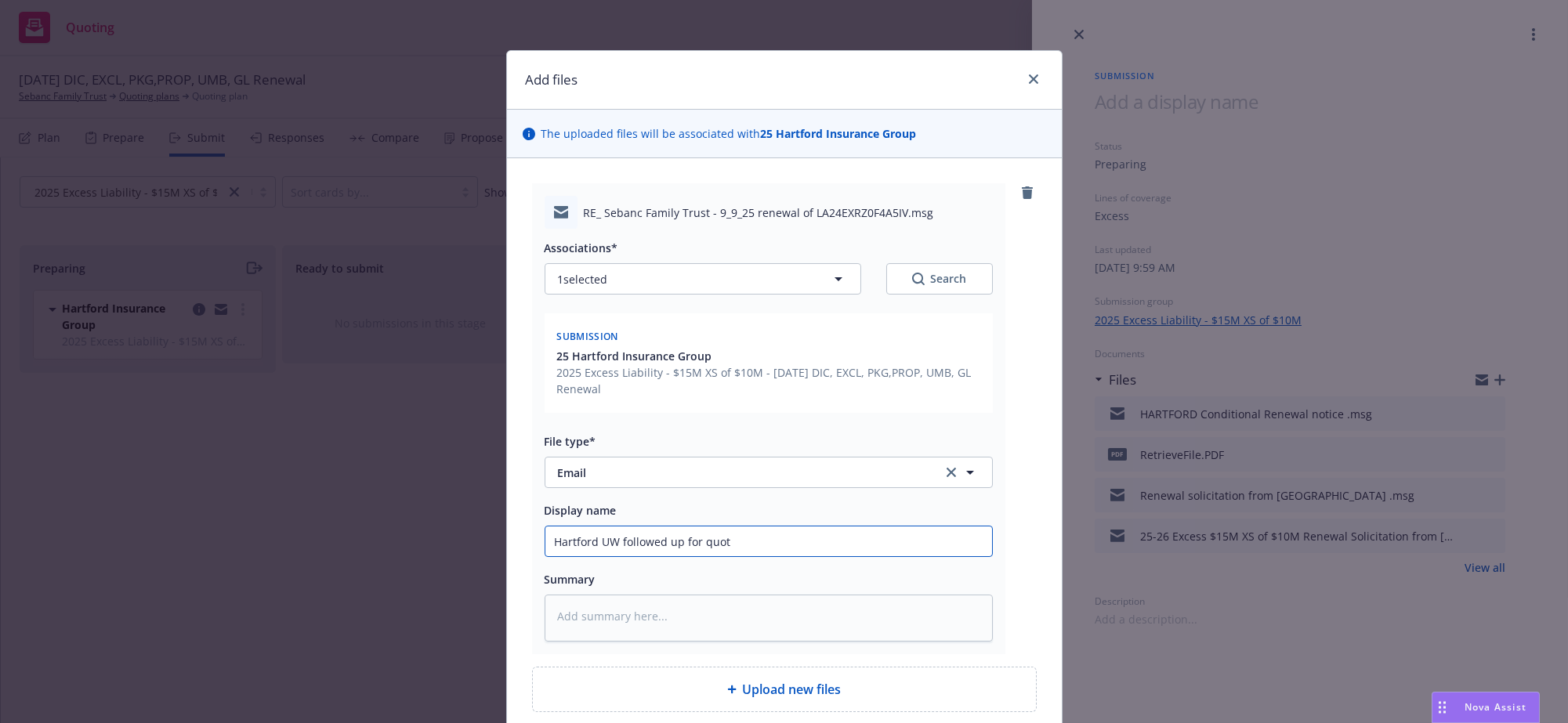
type textarea "x"
type input "Hartford UW followed up for quote"
type textarea "x"
type input "Hartford UW followed up for quote"
type textarea "x"
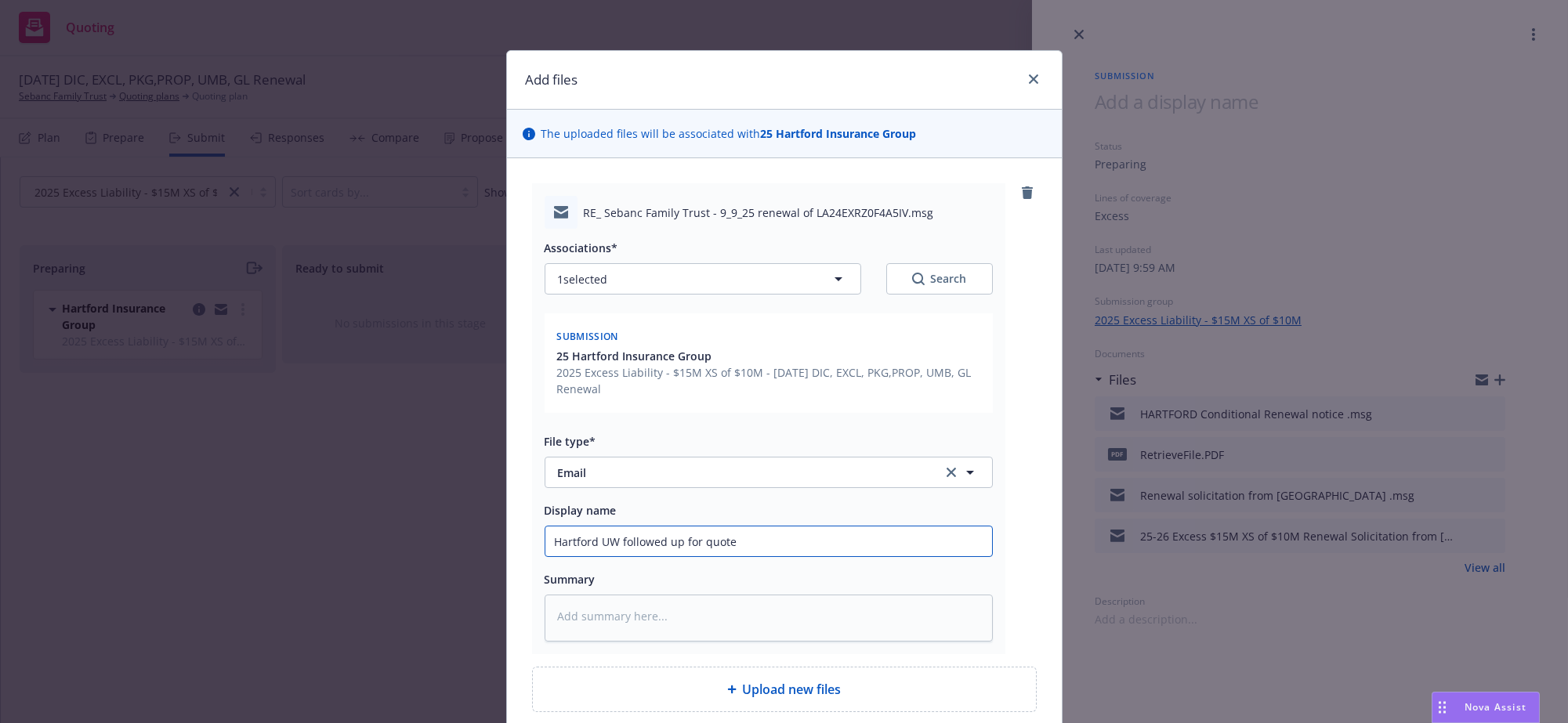
type input "Hartford UW followed up for quote"
type textarea "x"
type input "Hartford UW followed up for quot"
type textarea "x"
type input "Hartford UW followed up for quo"
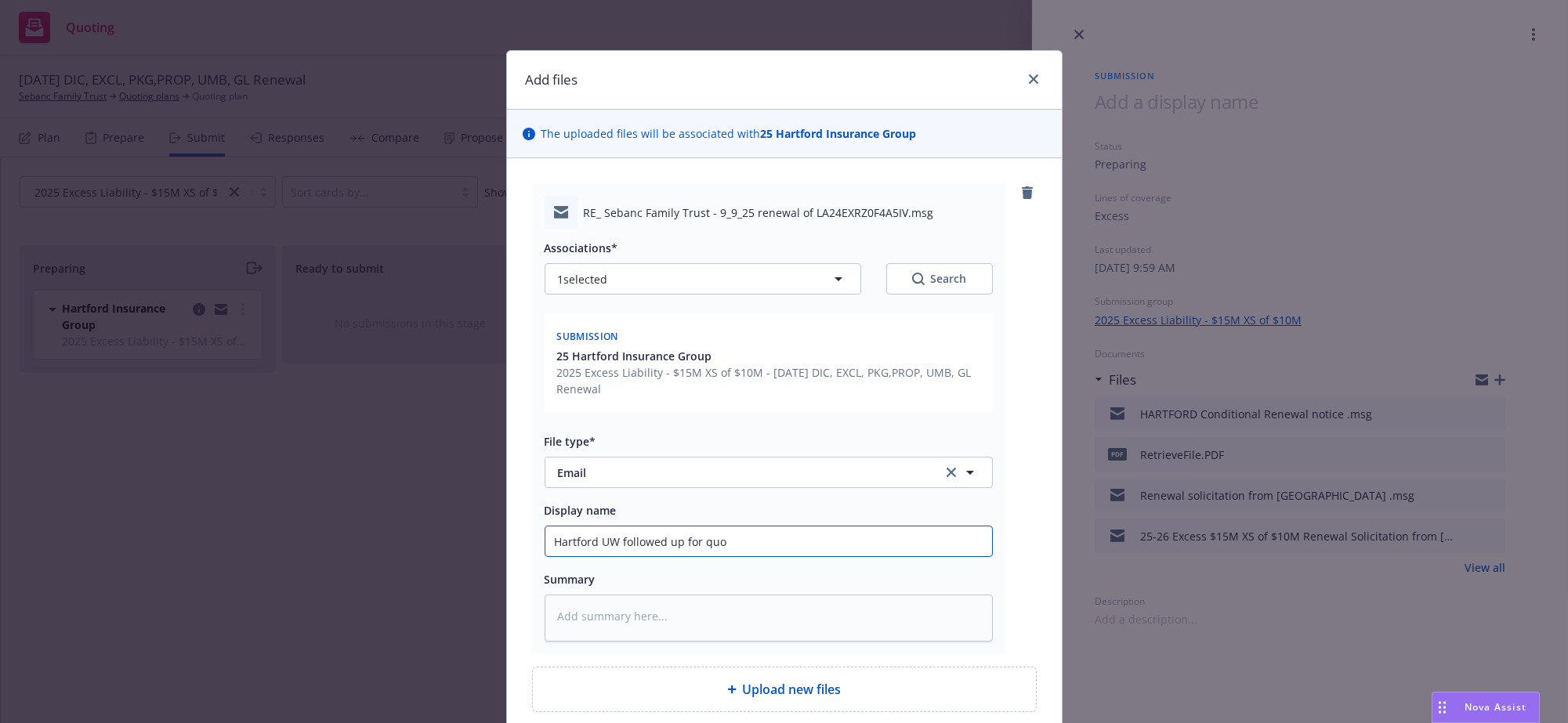
type textarea "x"
type input "Hartford UW followed up for qu"
type textarea "x"
type input "Hartford UW followed up for q"
type textarea "x"
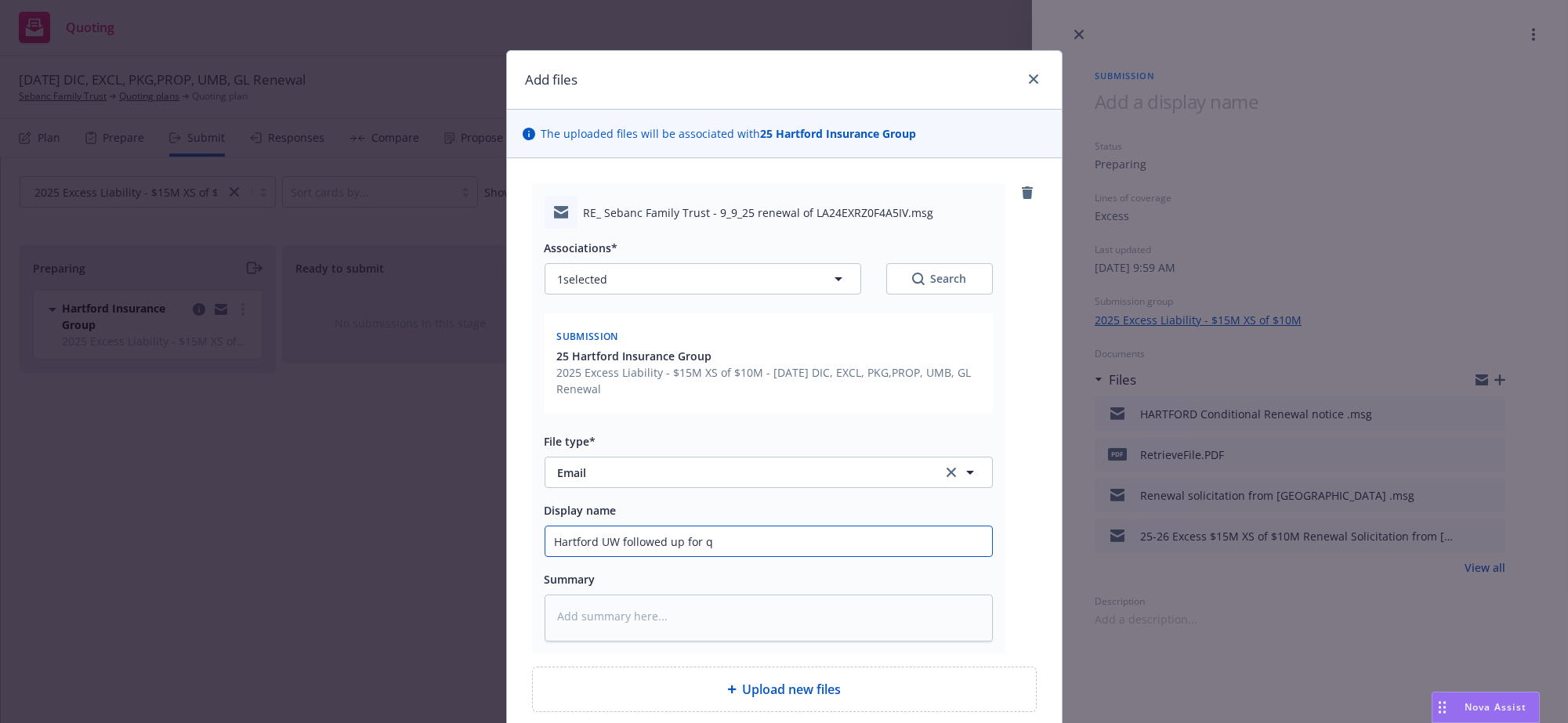
type input "Hartford UW followed up for"
type textarea "x"
type input "Hartford UW followed up for"
type textarea "x"
type input "Hartford UW followed up for"
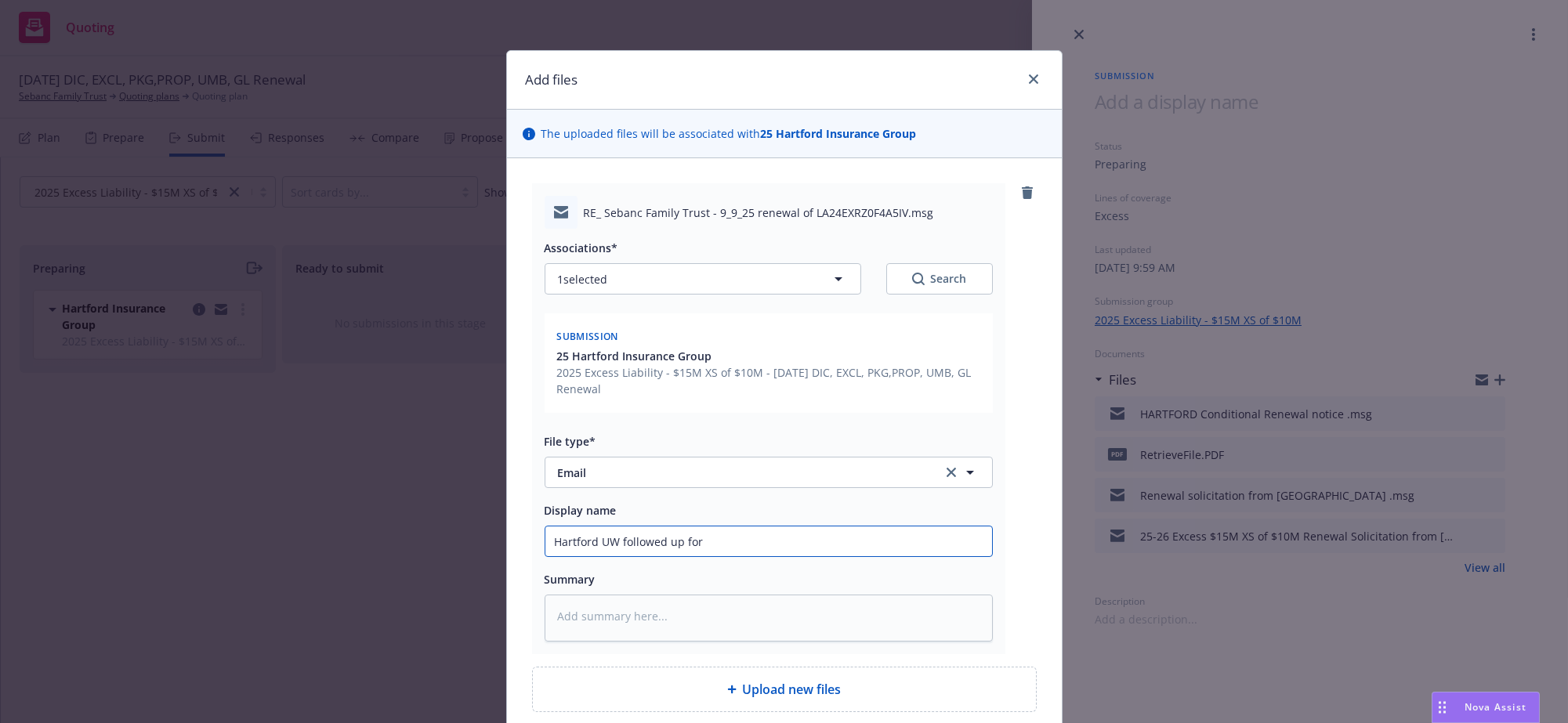
type textarea "x"
type input "Hartford UW followed up for s"
type textarea "x"
type input "Hartford UW followed up for su"
type textarea "x"
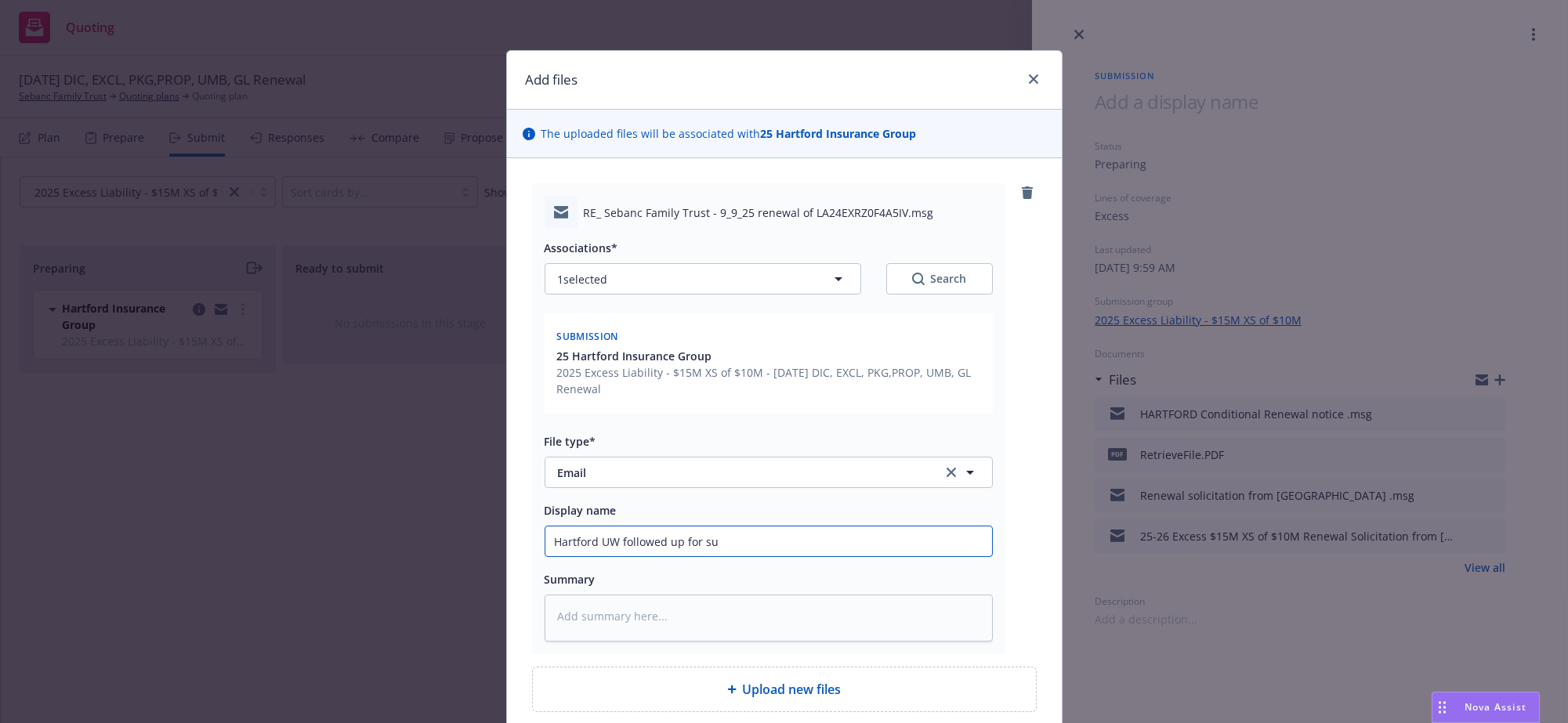
type input "Hartford UW followed up for sub"
type textarea "x"
type input "Hartford UW followed up for subm"
type textarea "x"
type input "Hartford UW followed up for submi"
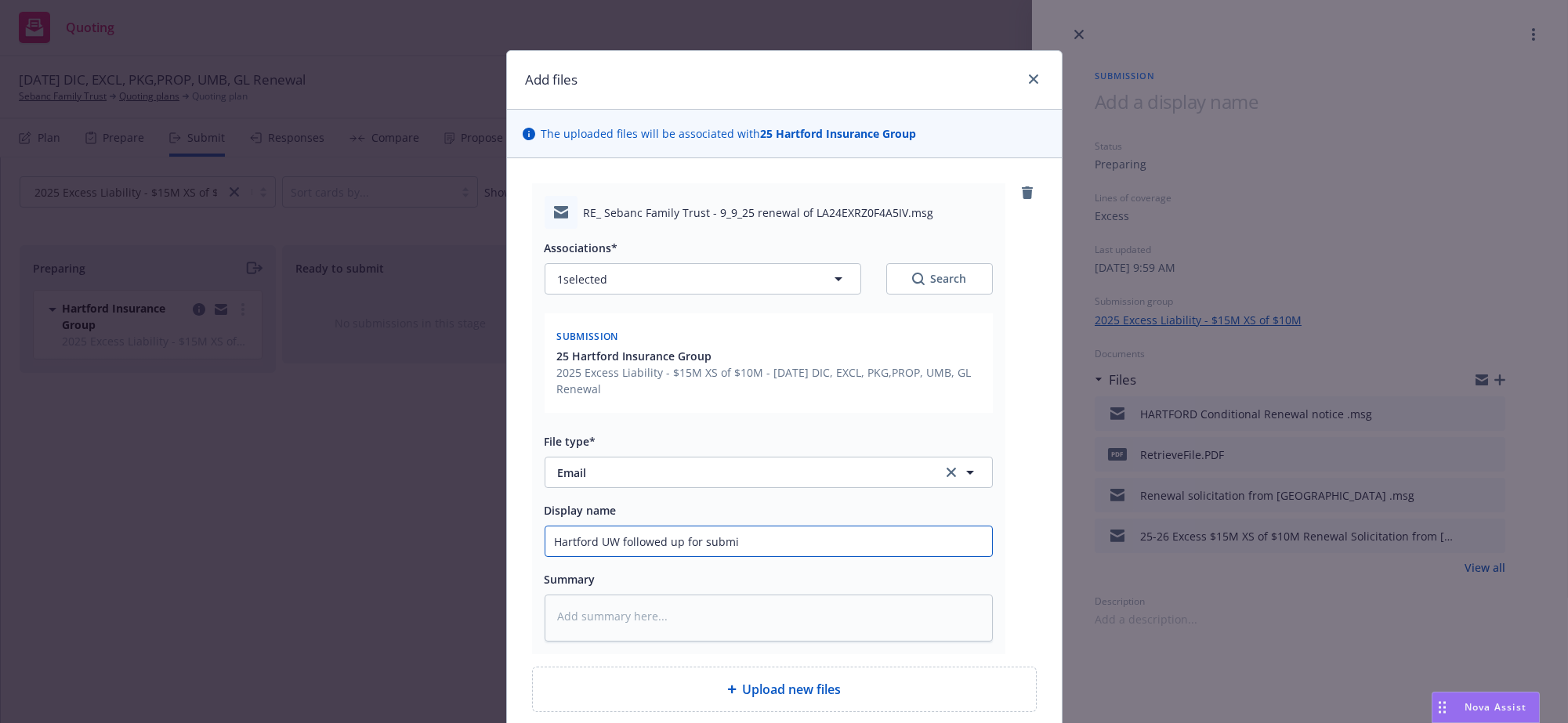
type textarea "x"
type input "Hartford UW followed up for submis"
type textarea "x"
type input "Hartford UW followed up for submiss"
type textarea "x"
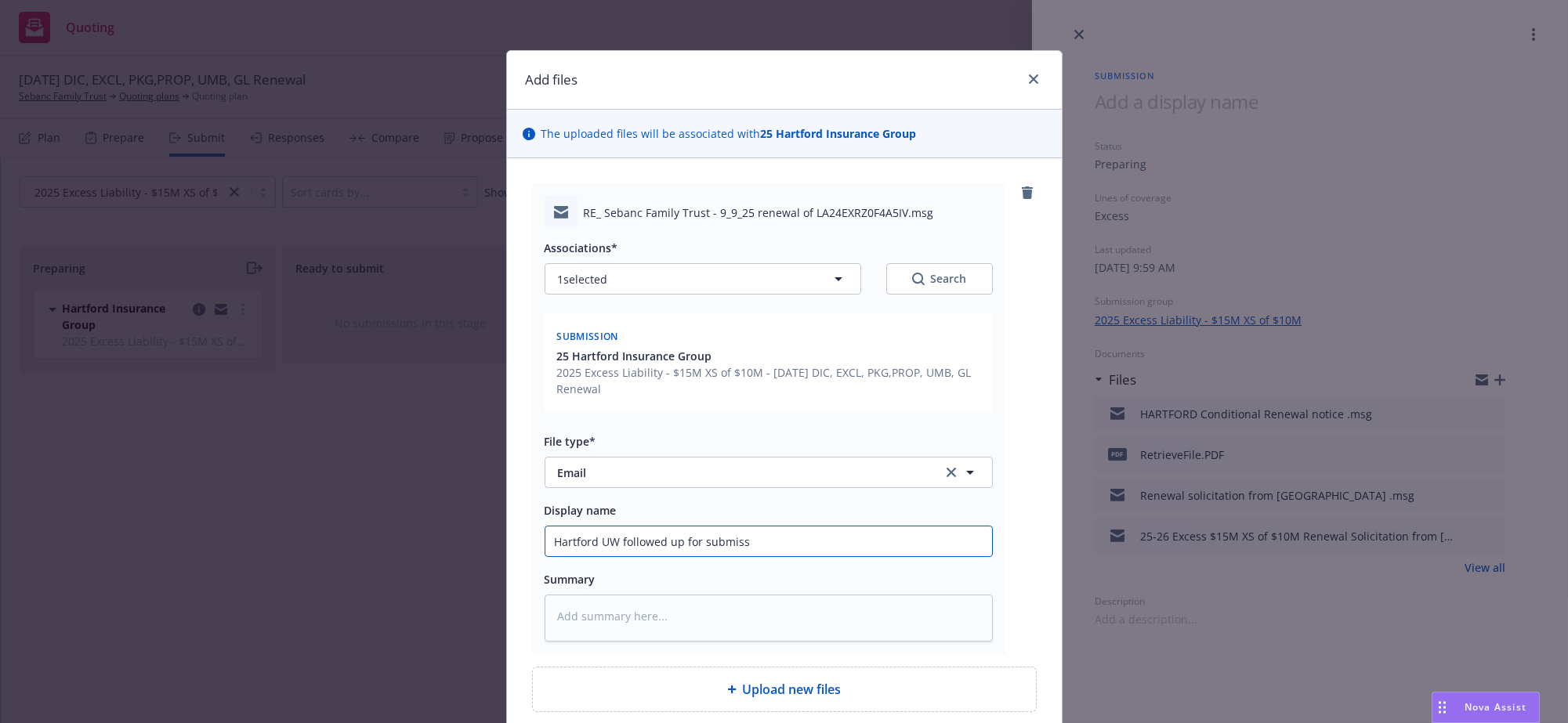
type input "Hartford UW followed up for submissi"
type textarea "x"
type input "Hartford UW followed up for submissio"
type textarea "x"
type input "Hartford UW followed up for submission"
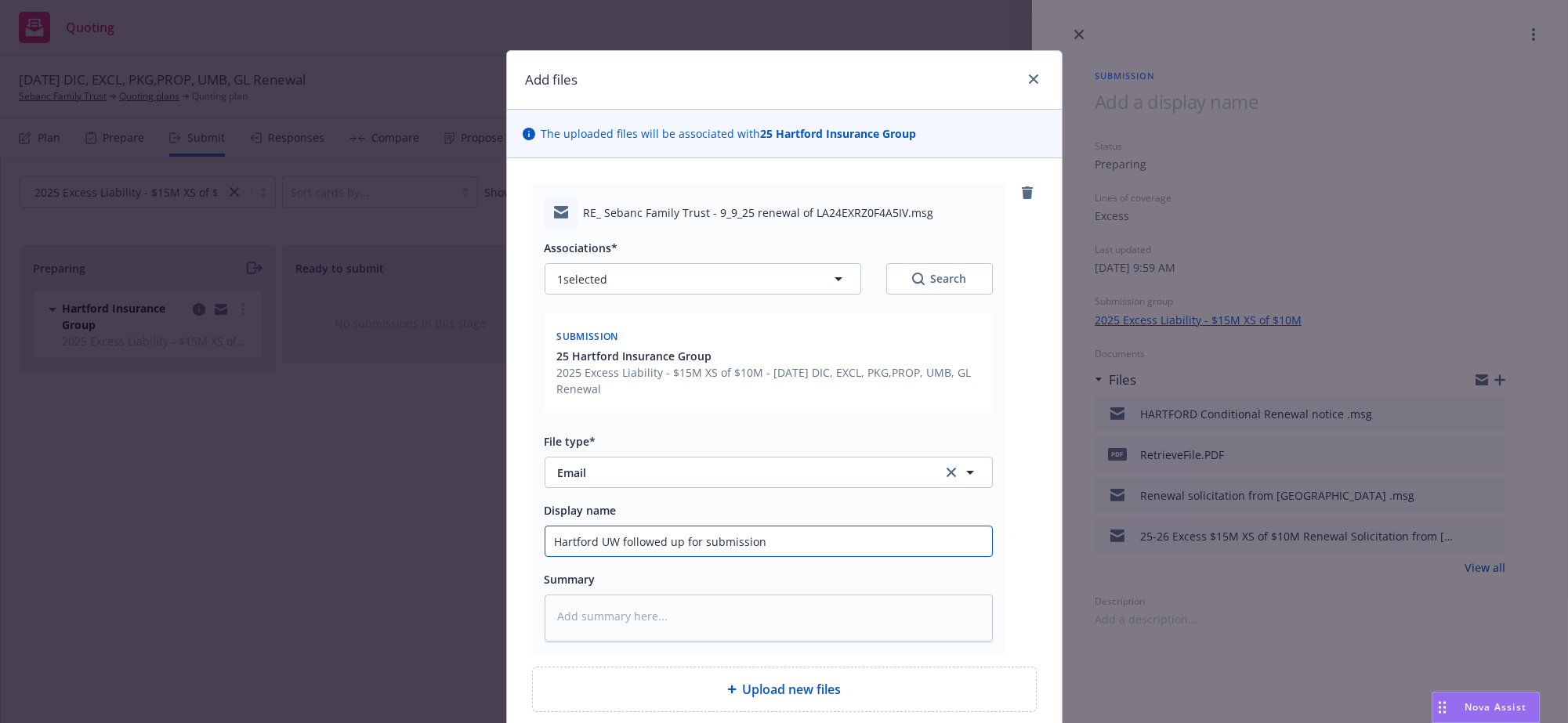
type textarea "x"
type input "Hartford UW followed up for submission"
type textarea "x"
type input "Hartford UW followed up for submission a"
type textarea "x"
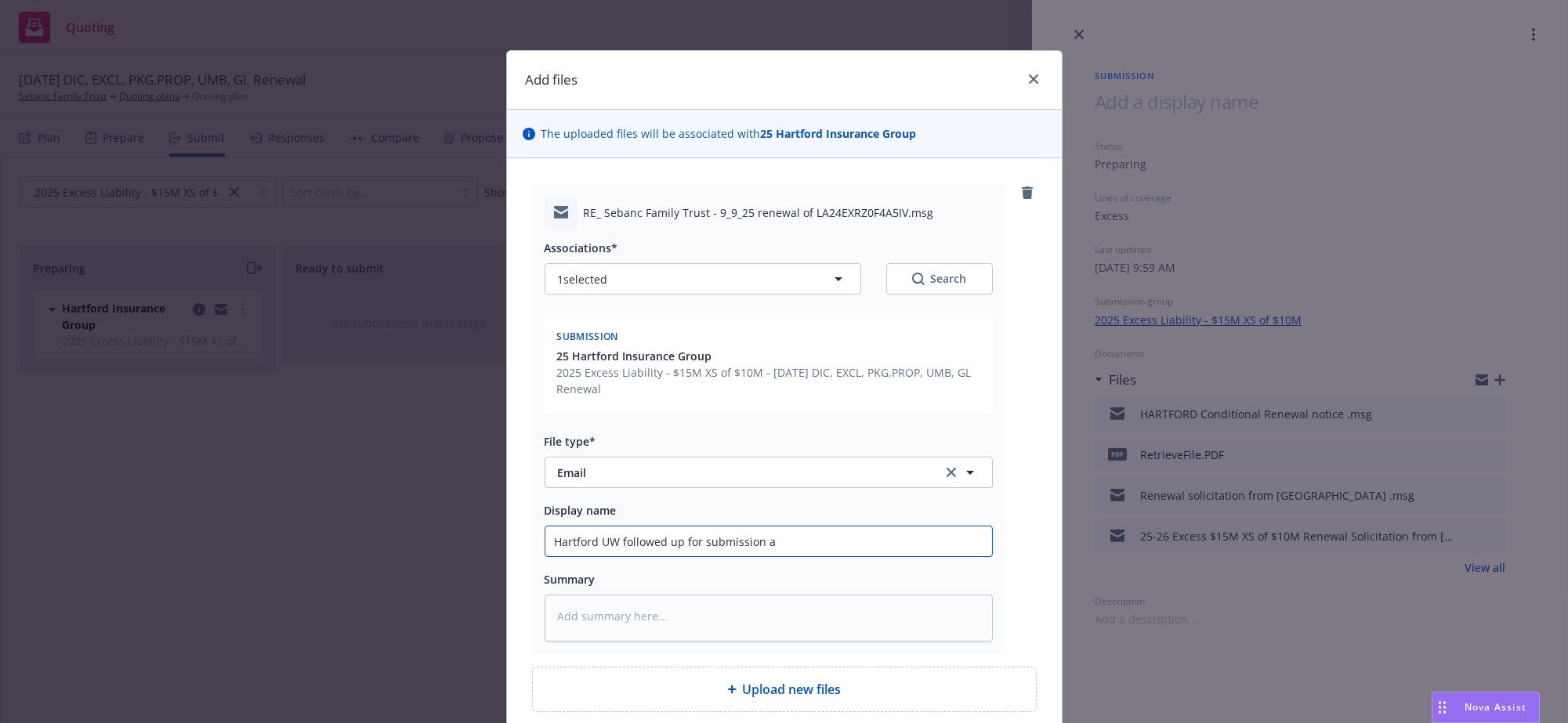
type input "Hartford UW followed up for submission an"
type textarea "x"
type input "Hartford UW followed up for submission and"
type textarea "x"
type input "Hartford UW followed up for submission and"
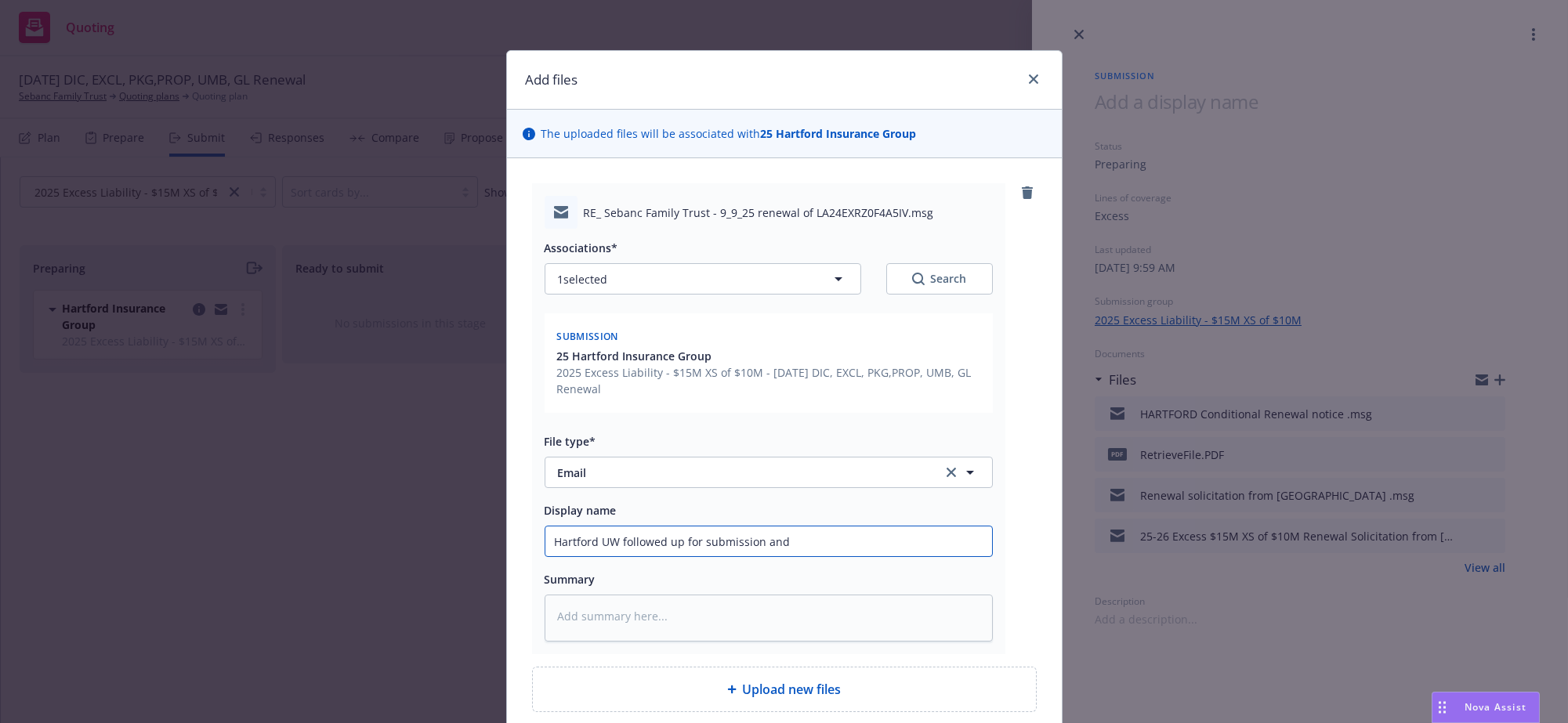
type textarea "x"
type input "Hartford UW followed up for submission and p"
type textarea "x"
type input "Hartford UW followed up for submission and pr"
type textarea "x"
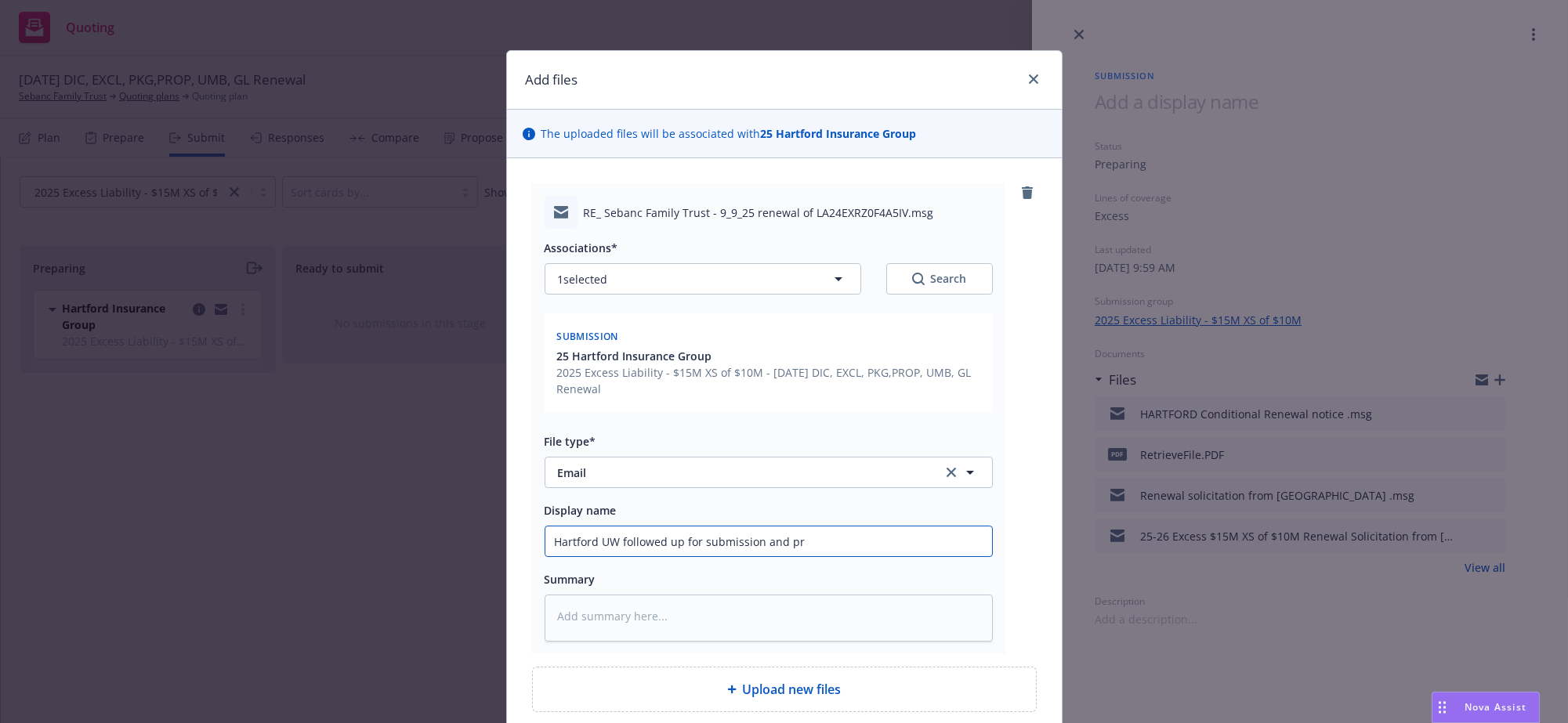
type input "Hartford UW followed up for submission and pri"
type textarea "x"
type input "Hartford UW followed up for submission and prim"
type textarea "x"
type input "Hartford UW followed up for submission and prima"
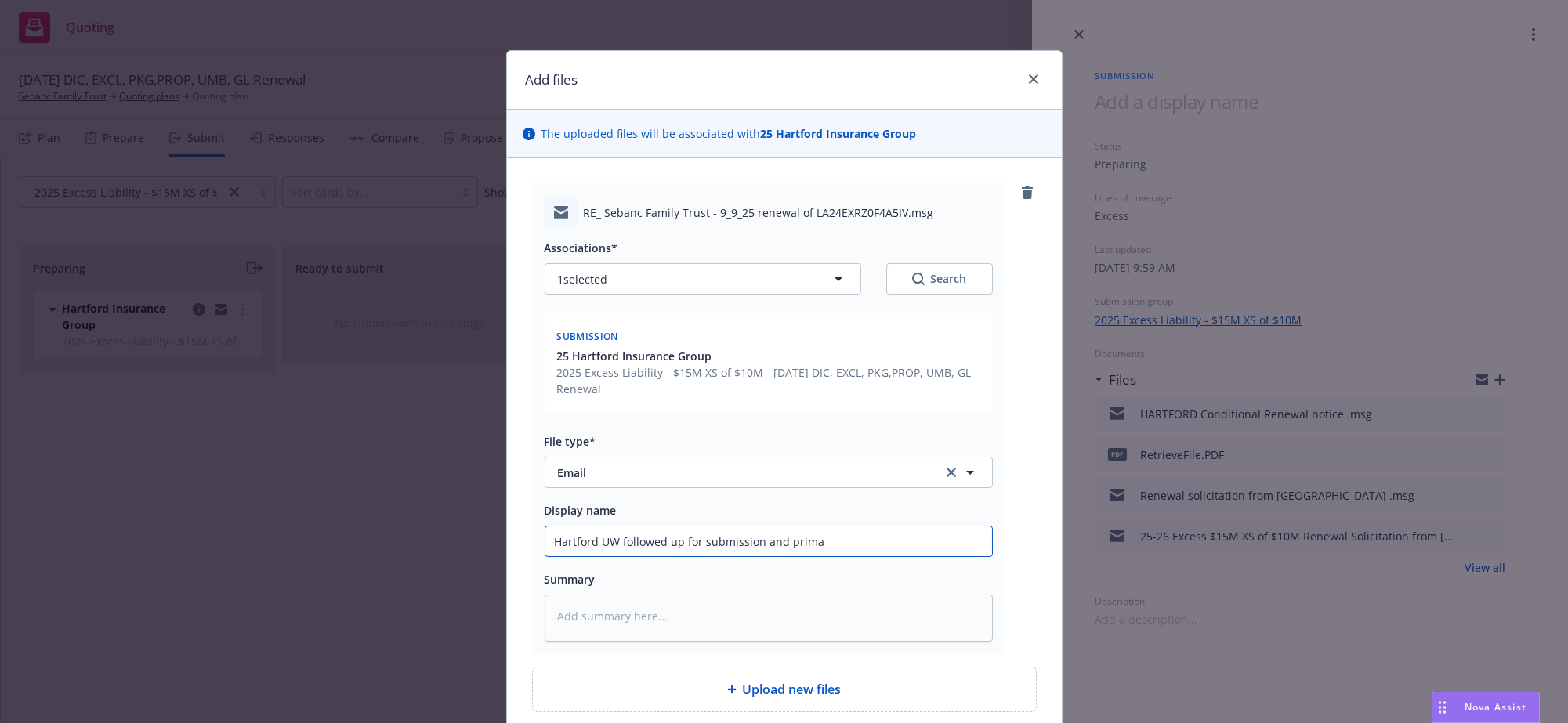
type textarea "x"
type input "Hartford UW followed up for submission and primar"
type textarea "x"
type input "Hartford UW followed up for submission and primary"
type textarea "x"
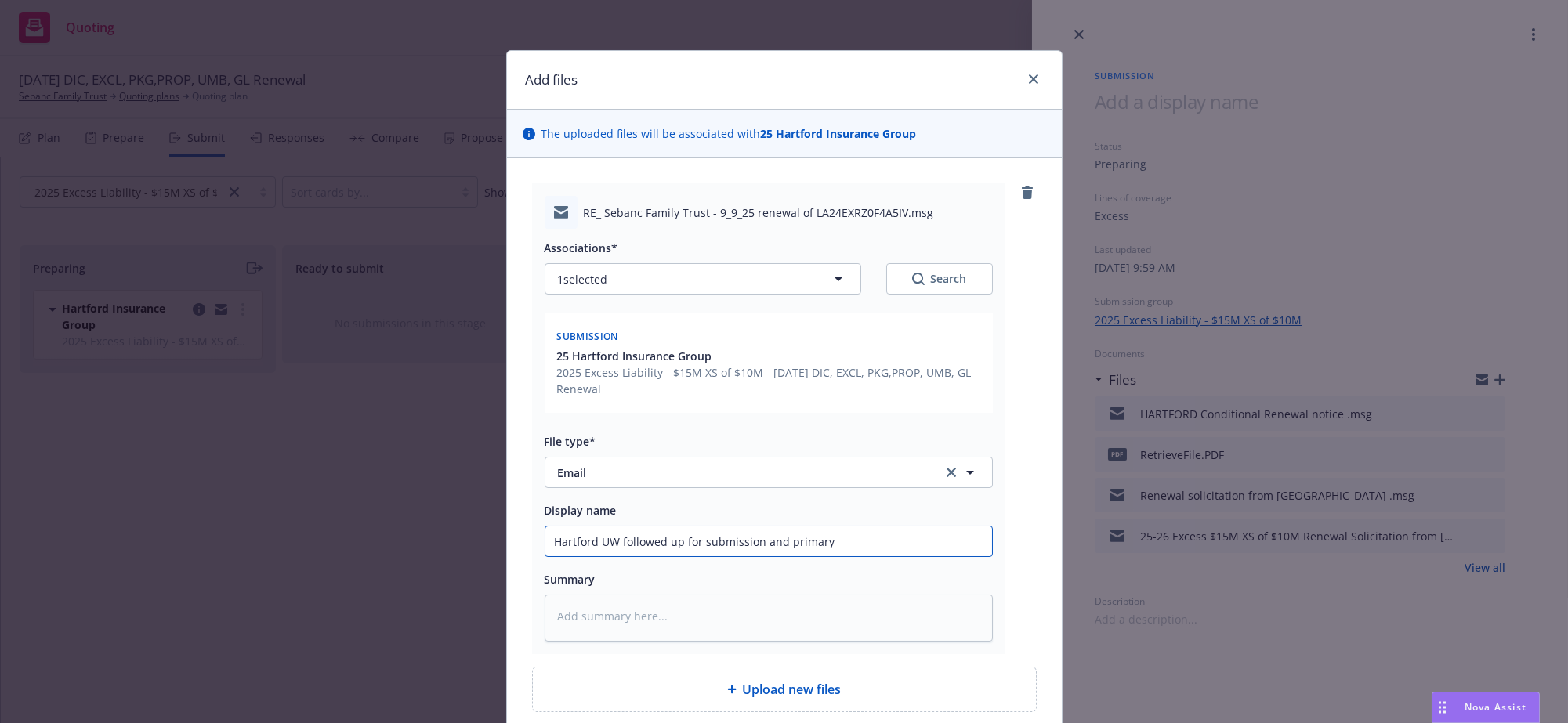
type input "Hartford UW followed up for submission and primary"
type textarea "x"
type input "Hartford UW followed up for submission and primary q"
type textarea "x"
type input "Hartford UW followed up for submission and primary qu"
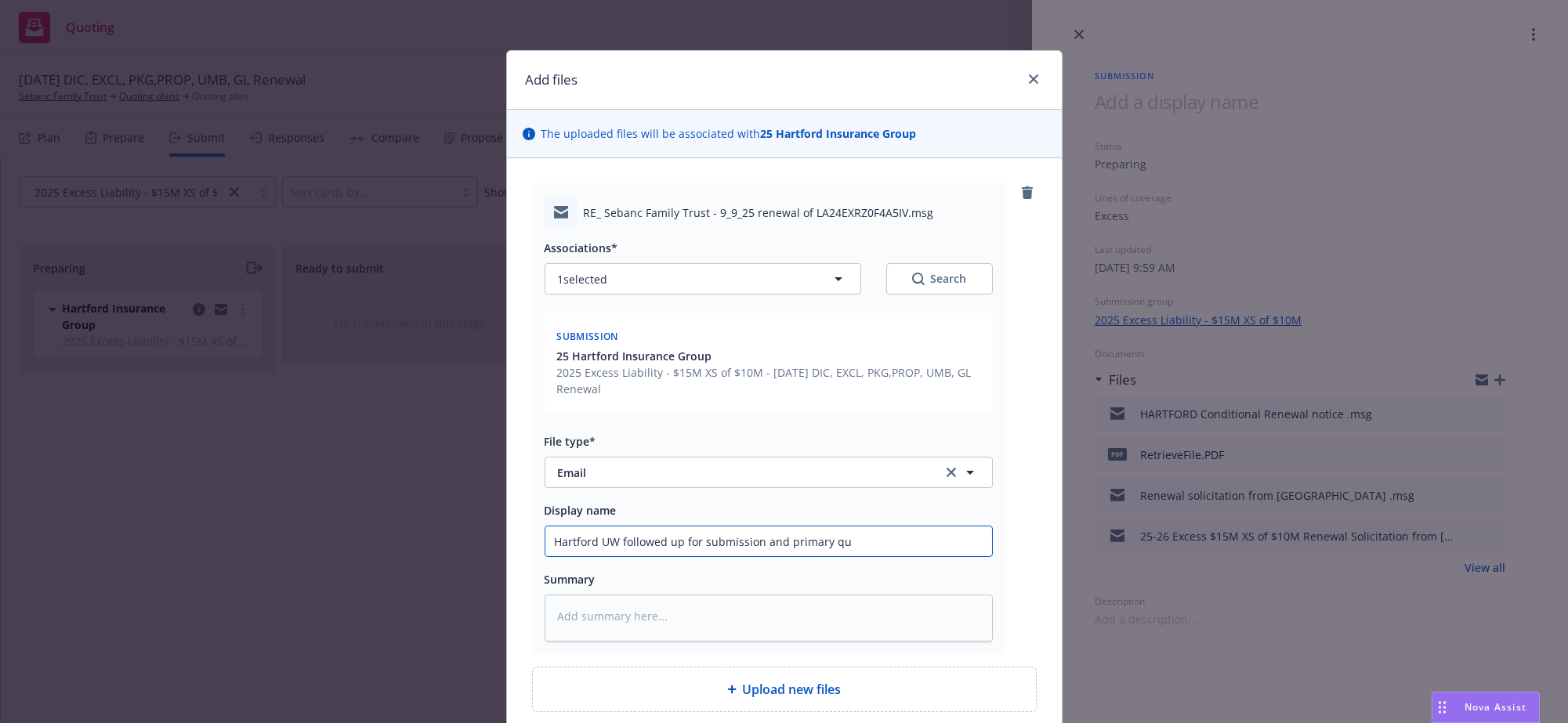
type textarea "x"
type input "Hartford UW followed up for submission and primary quo"
type textarea "x"
type input "Hartford UW followed up for submission and primary quot"
type textarea "x"
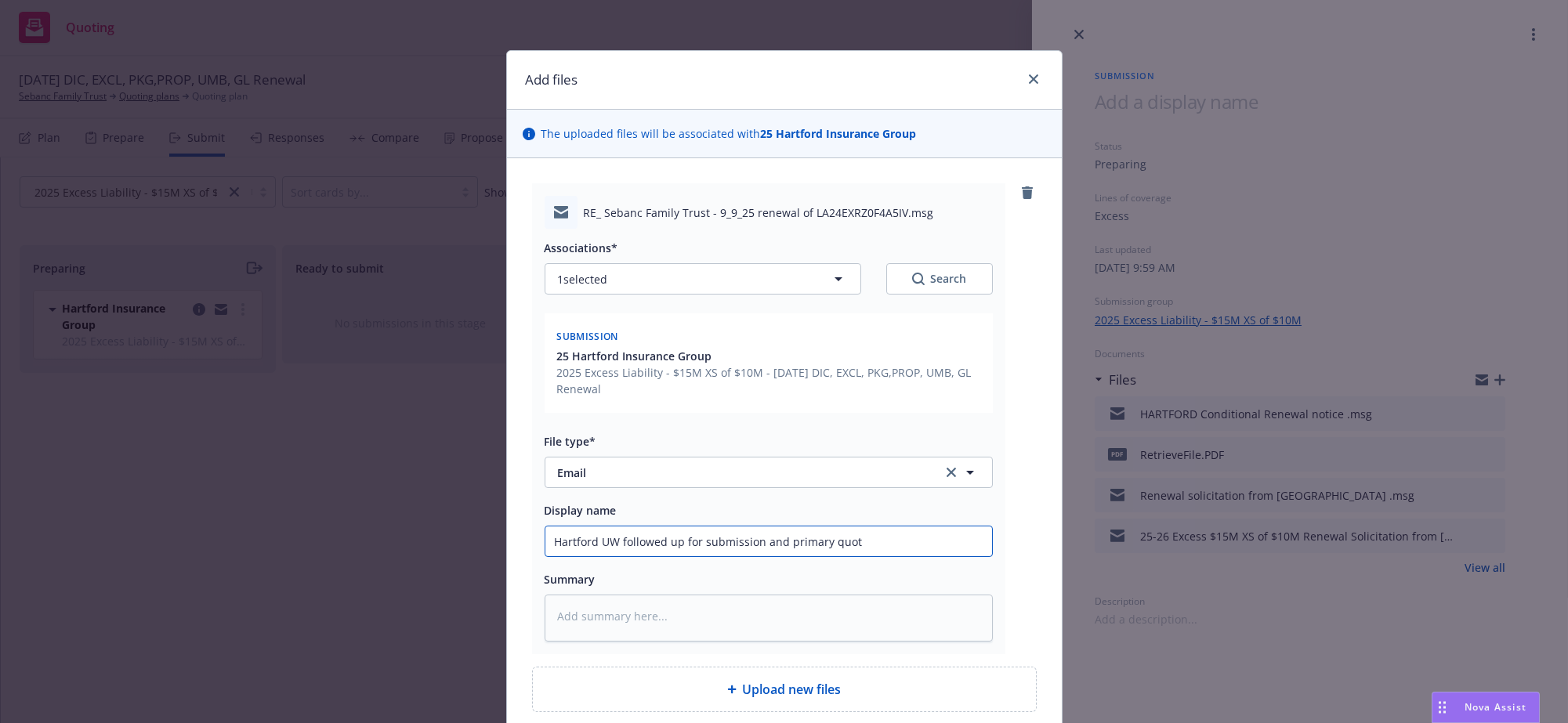
type input "Hartford UW followed up for submission and primary quote"
type textarea "x"
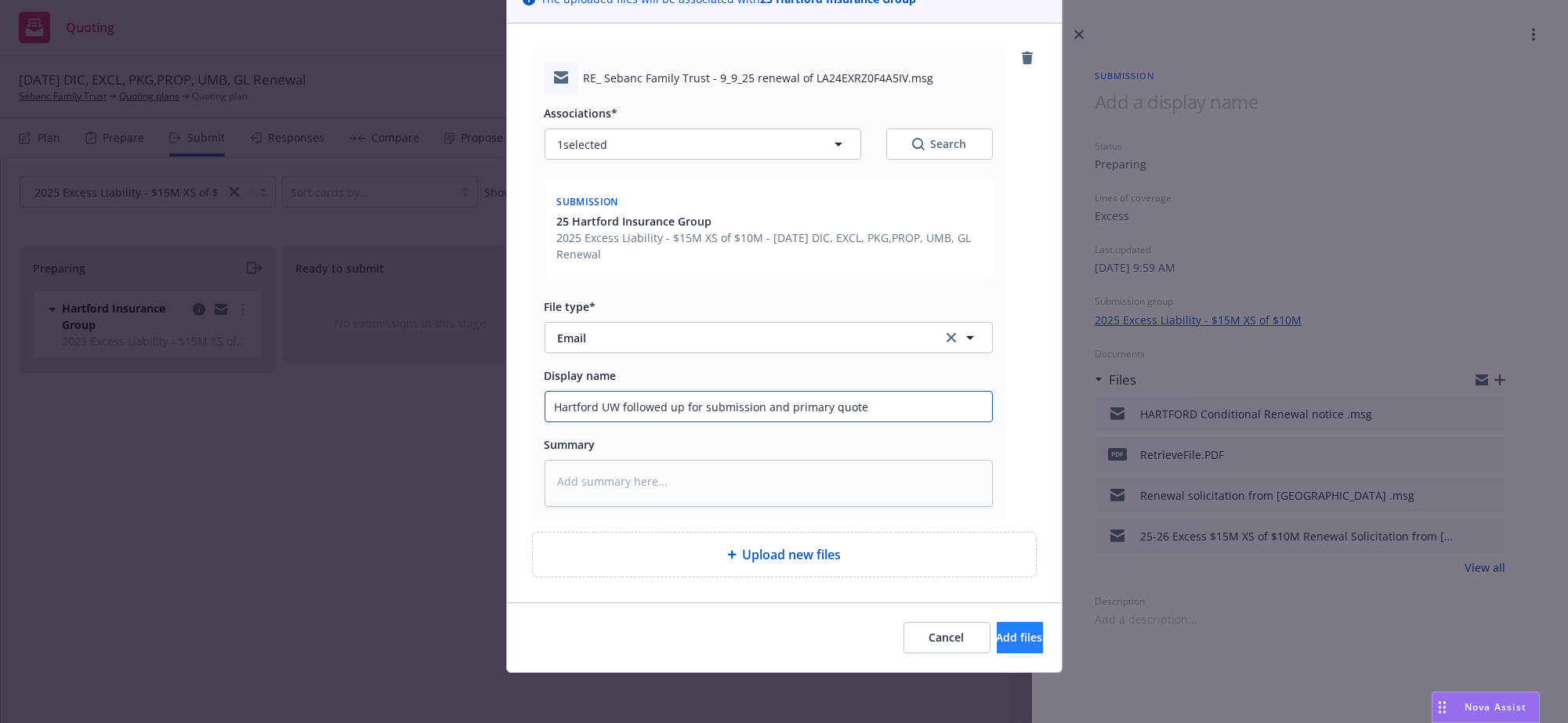
type input "Hartford UW followed up for submission and primary quote"
click at [997, 630] on span "Add files" at bounding box center [1019, 637] width 46 height 15
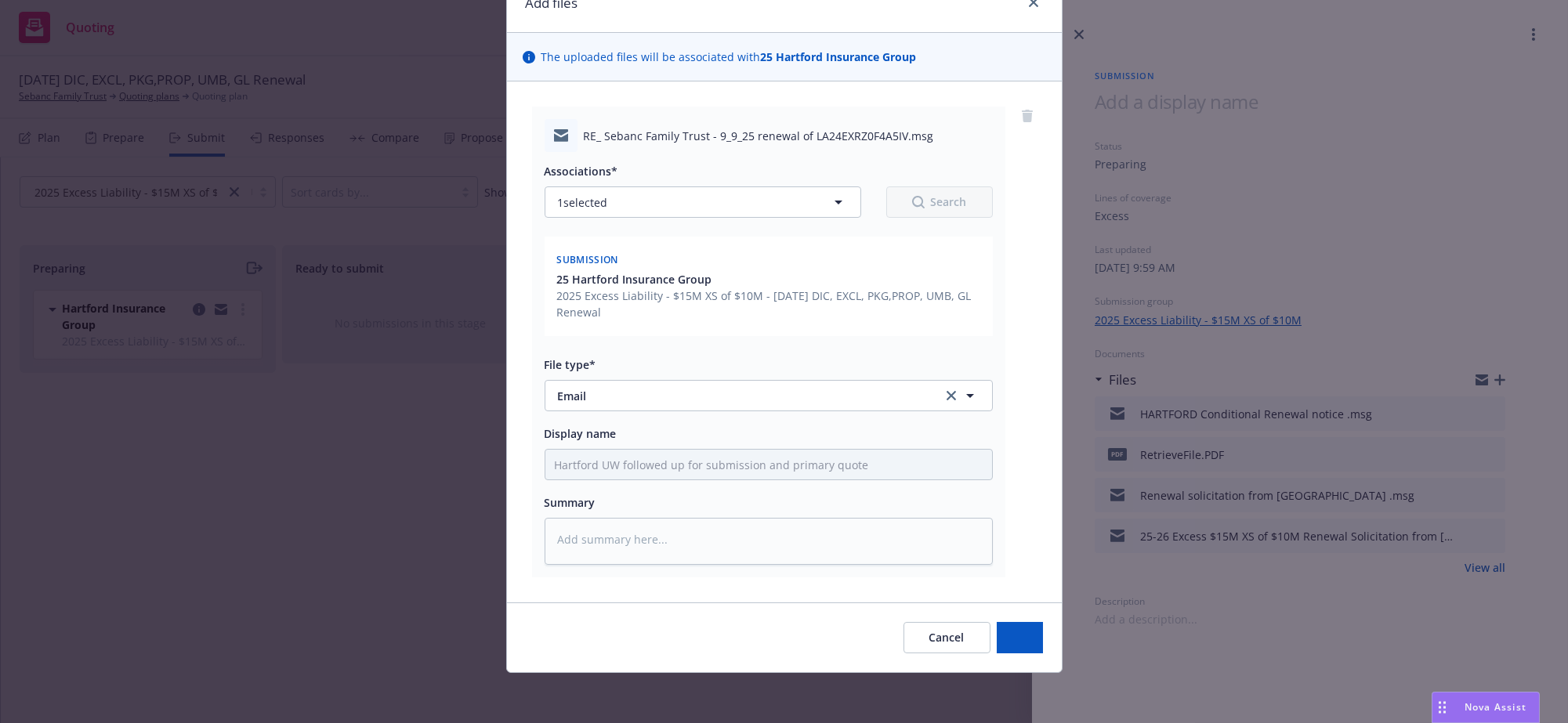
type textarea "x"
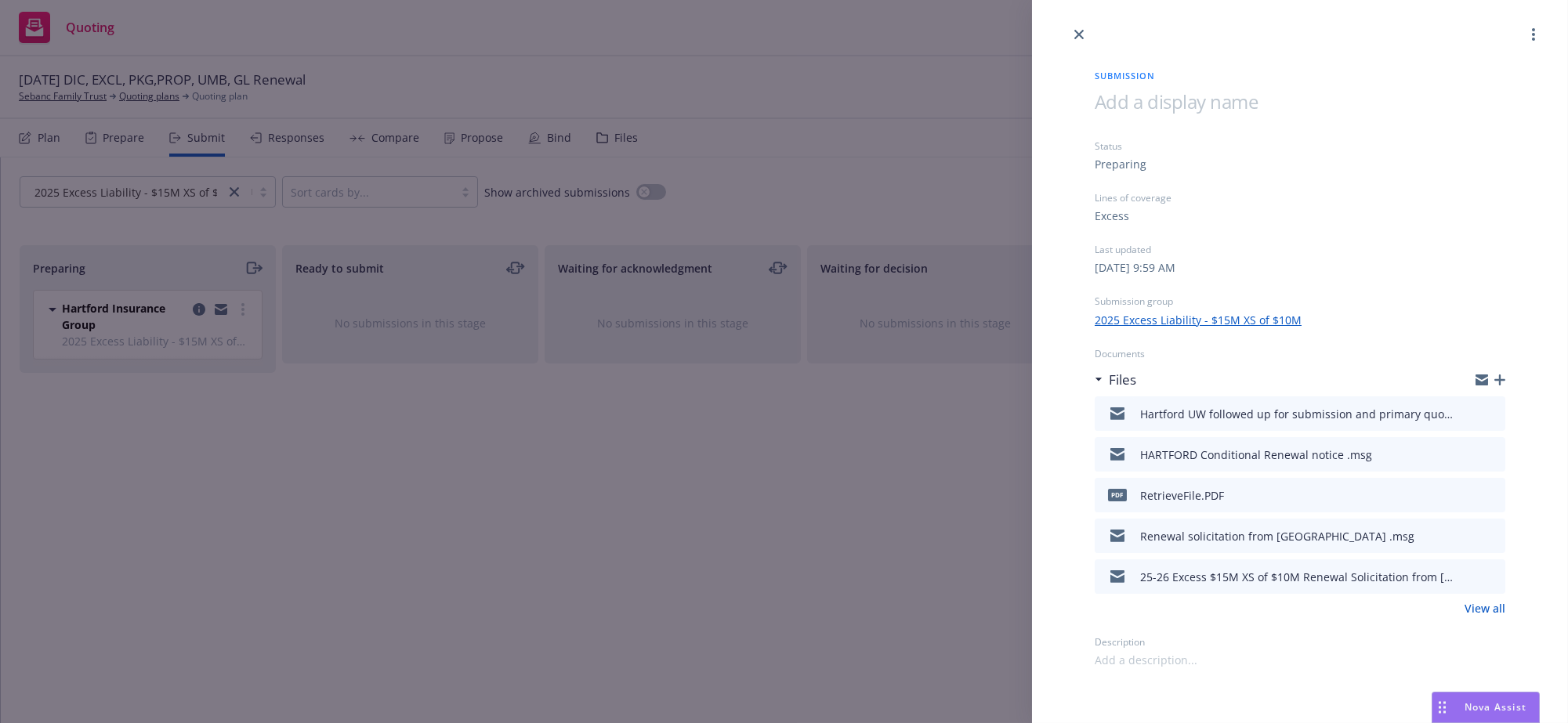
click at [318, 565] on div "Submission Status Preparing Lines of coverage Excess Last updated Tuesday, June…" at bounding box center [784, 361] width 1568 height 723
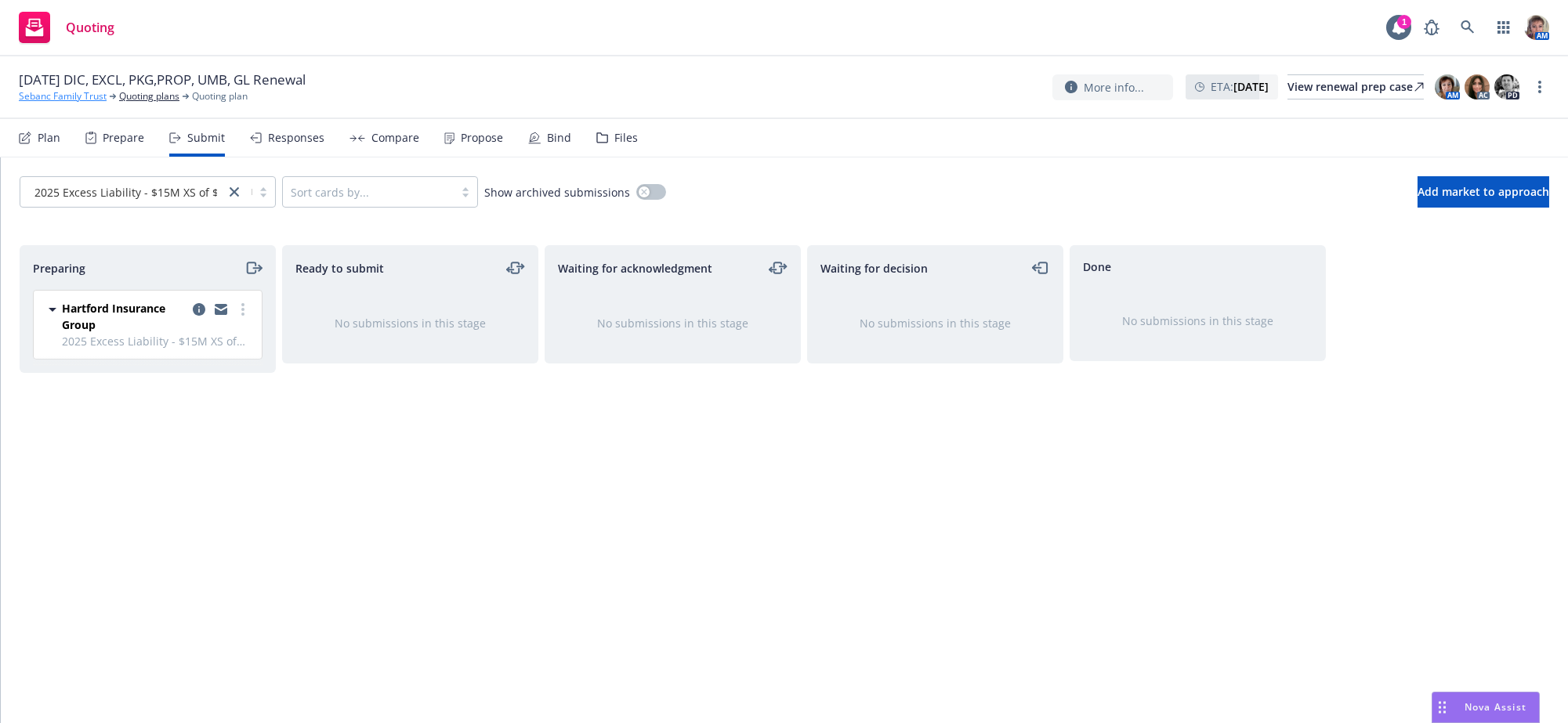
click at [62, 104] on link "Sebanc Family Trust" at bounding box center [63, 96] width 88 height 14
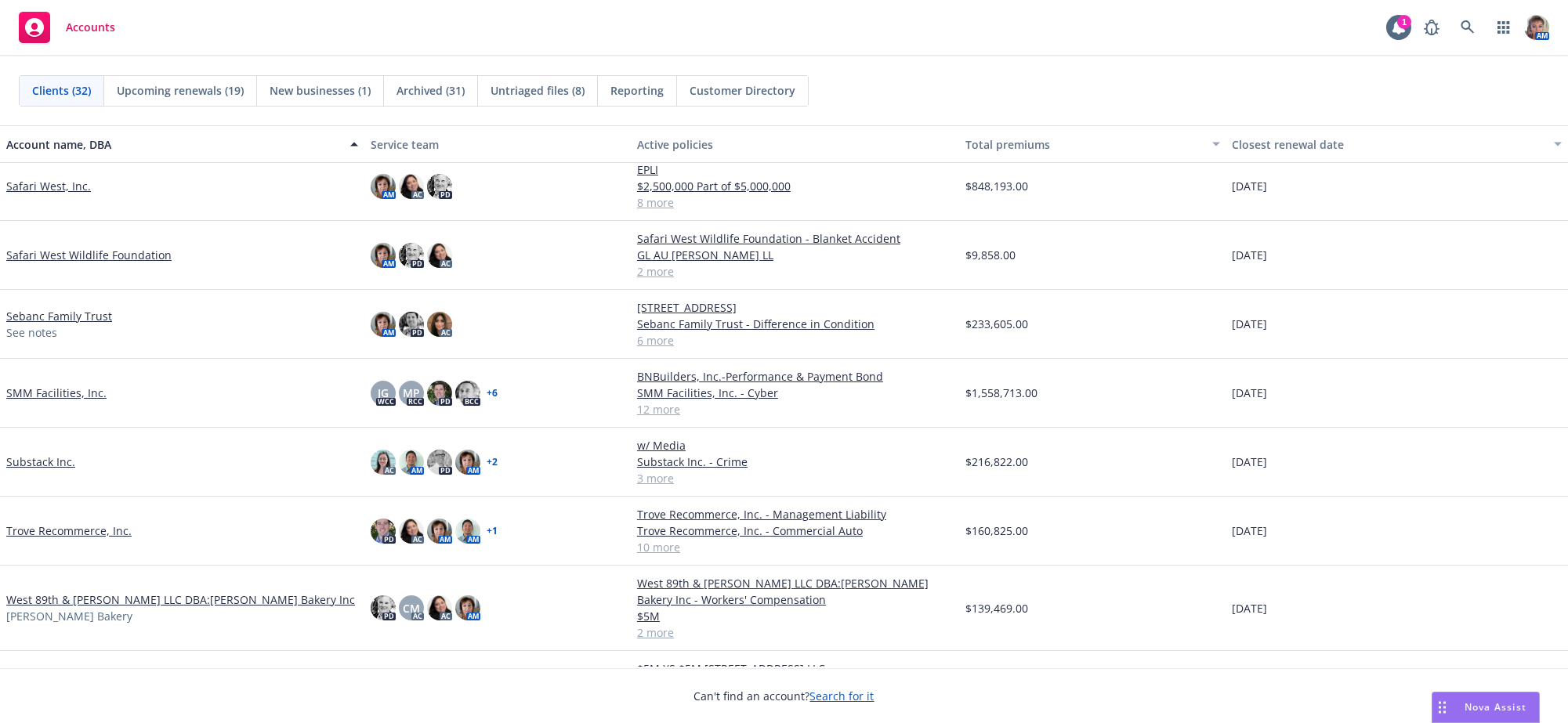
scroll to position [1231, 0]
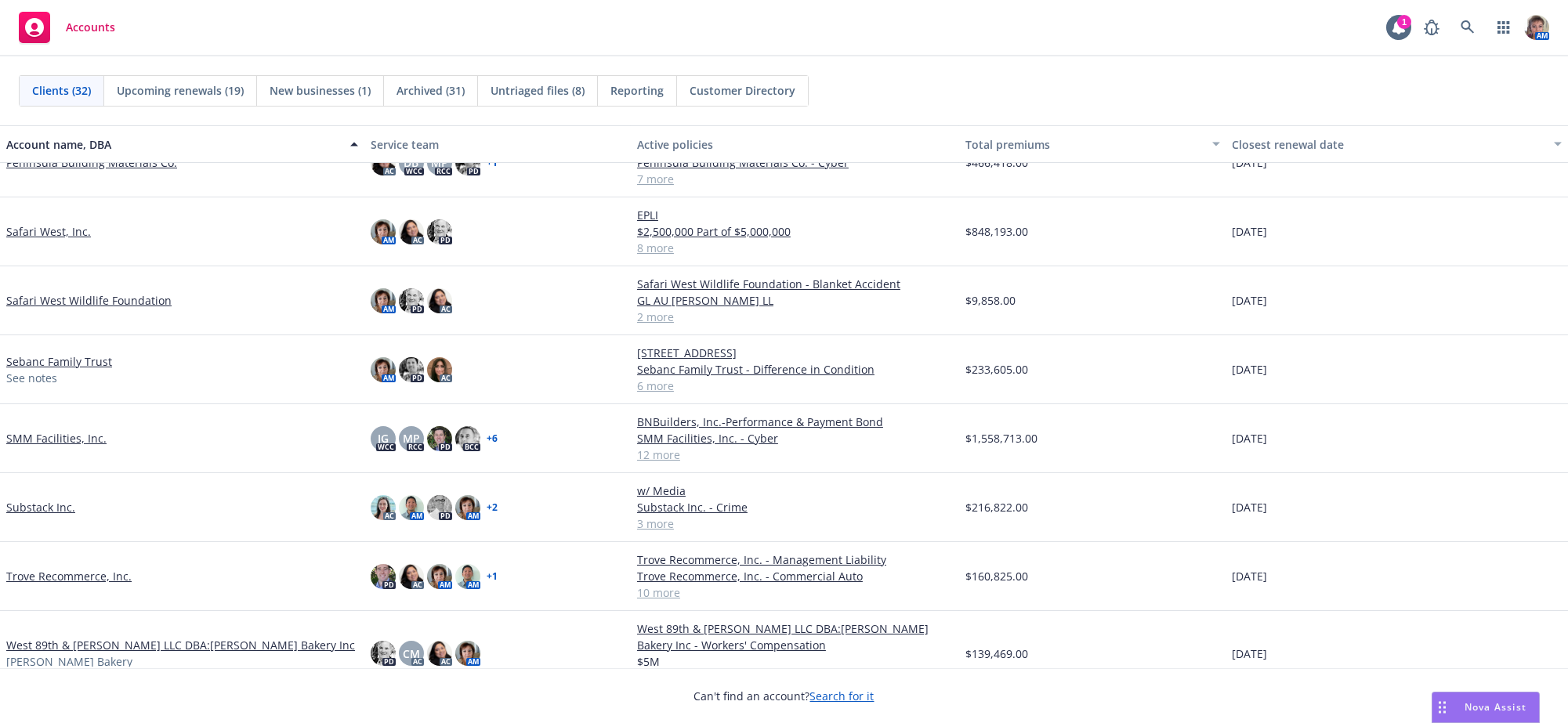
click at [1556, 141] on div "button" at bounding box center [1559, 144] width 8 height 36
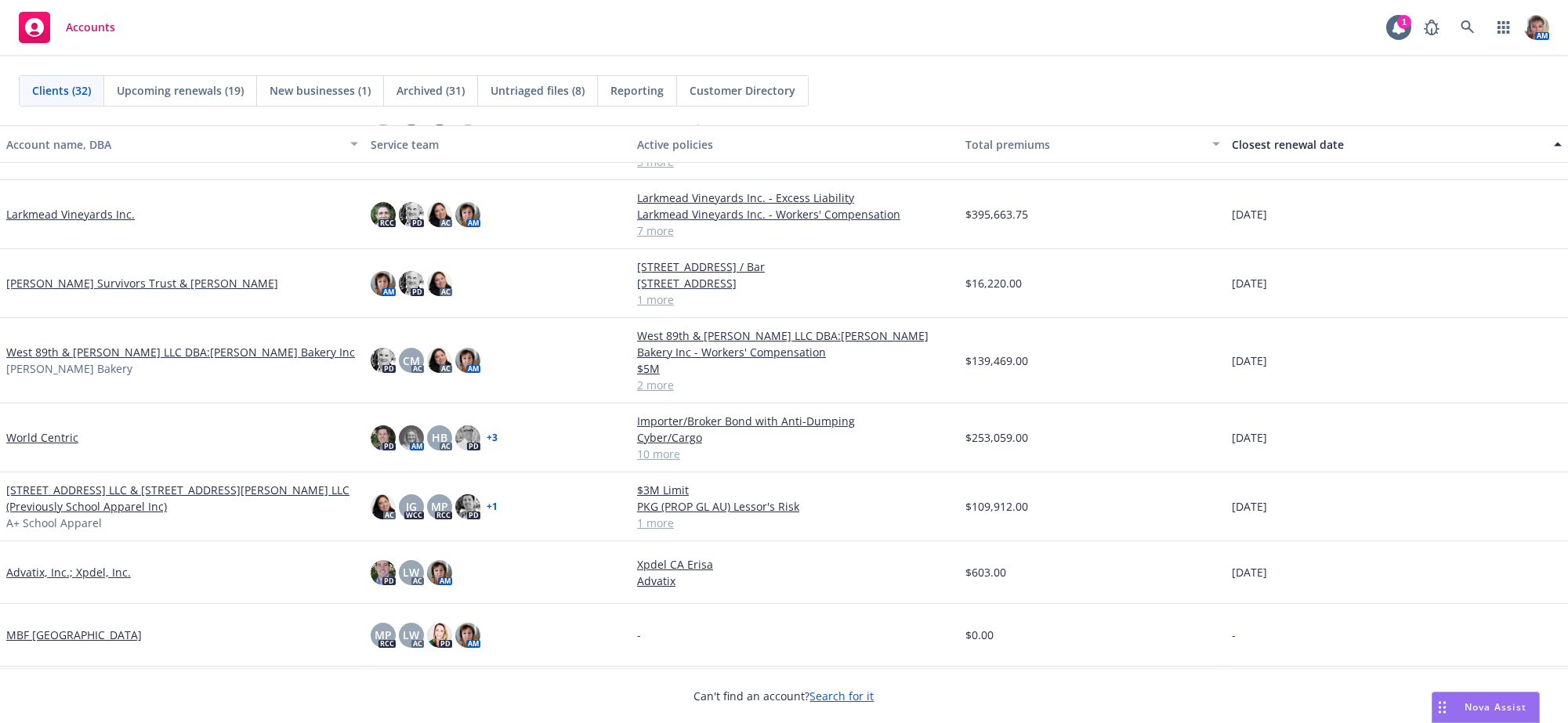
scroll to position [1590, 0]
click at [95, 149] on div "Account name, DBA" at bounding box center [173, 144] width 335 height 16
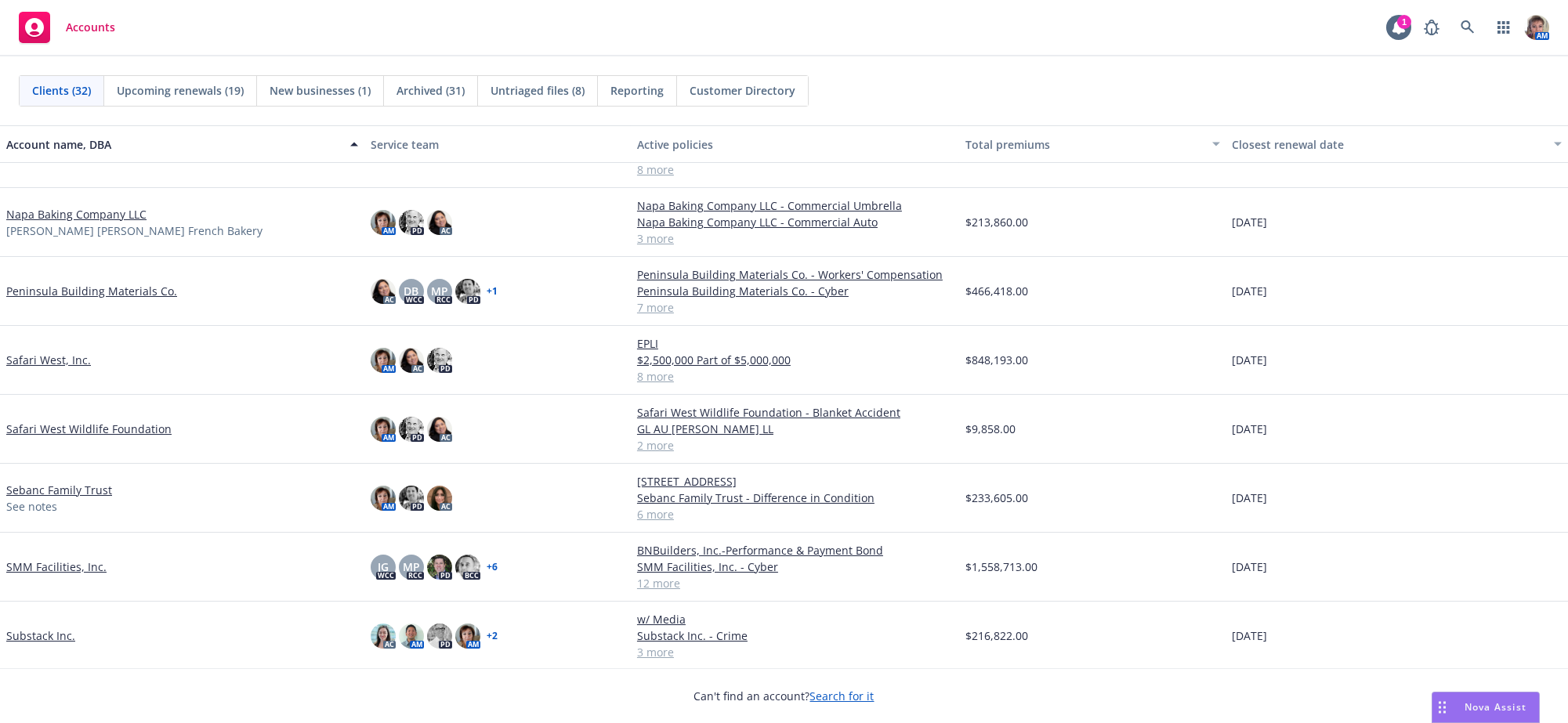
scroll to position [1159, 0]
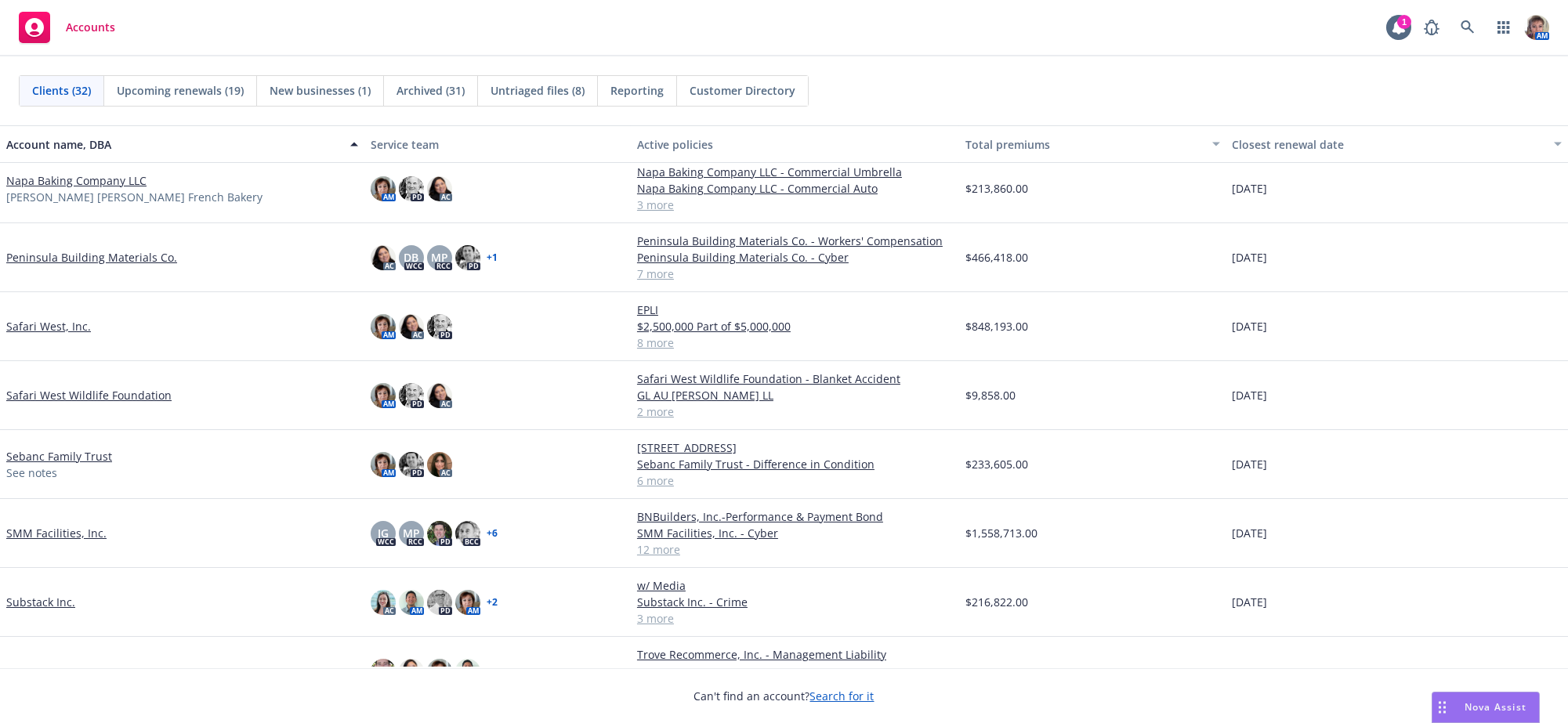
click at [54, 541] on link "SMM Facilities, Inc." at bounding box center [56, 532] width 100 height 16
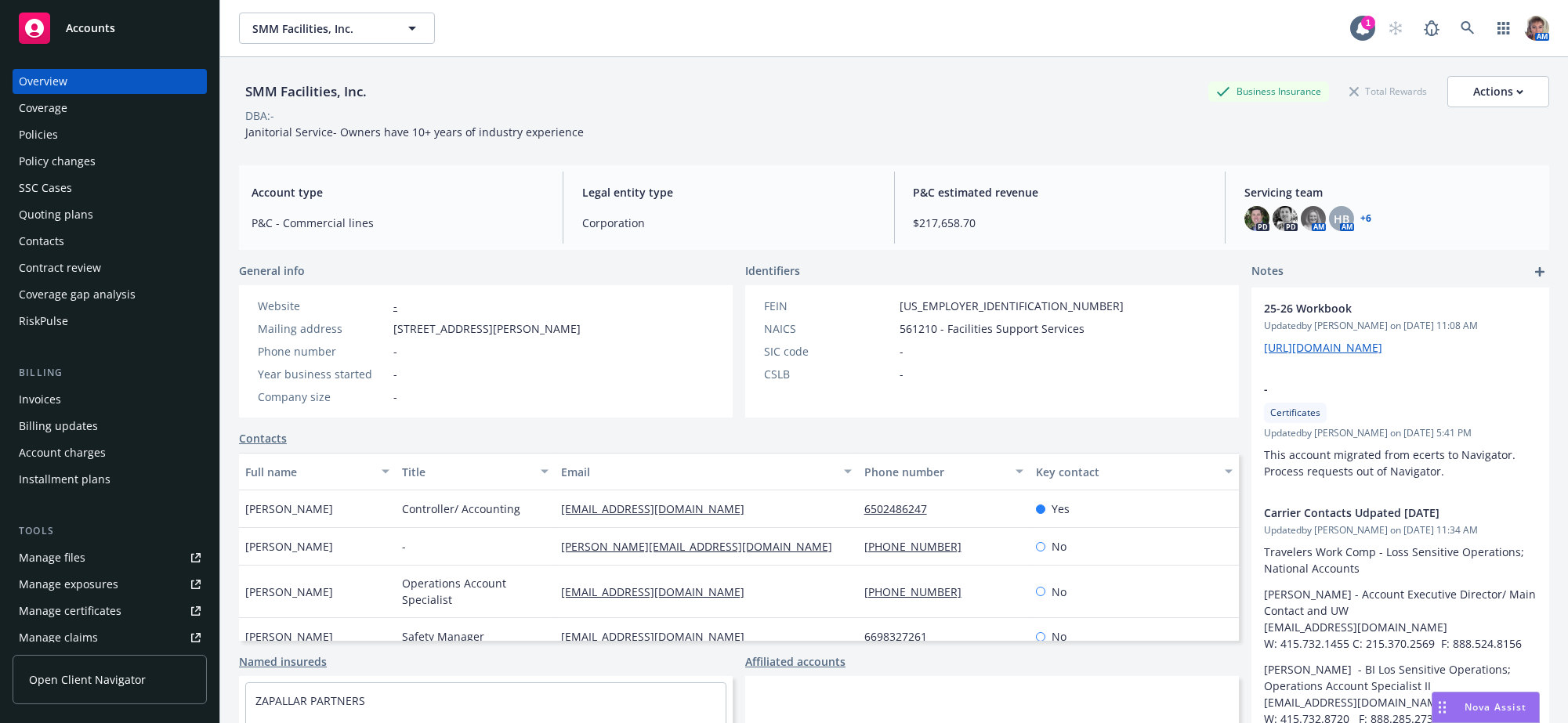
click at [1482, 707] on span "Nova Assist" at bounding box center [1495, 706] width 62 height 13
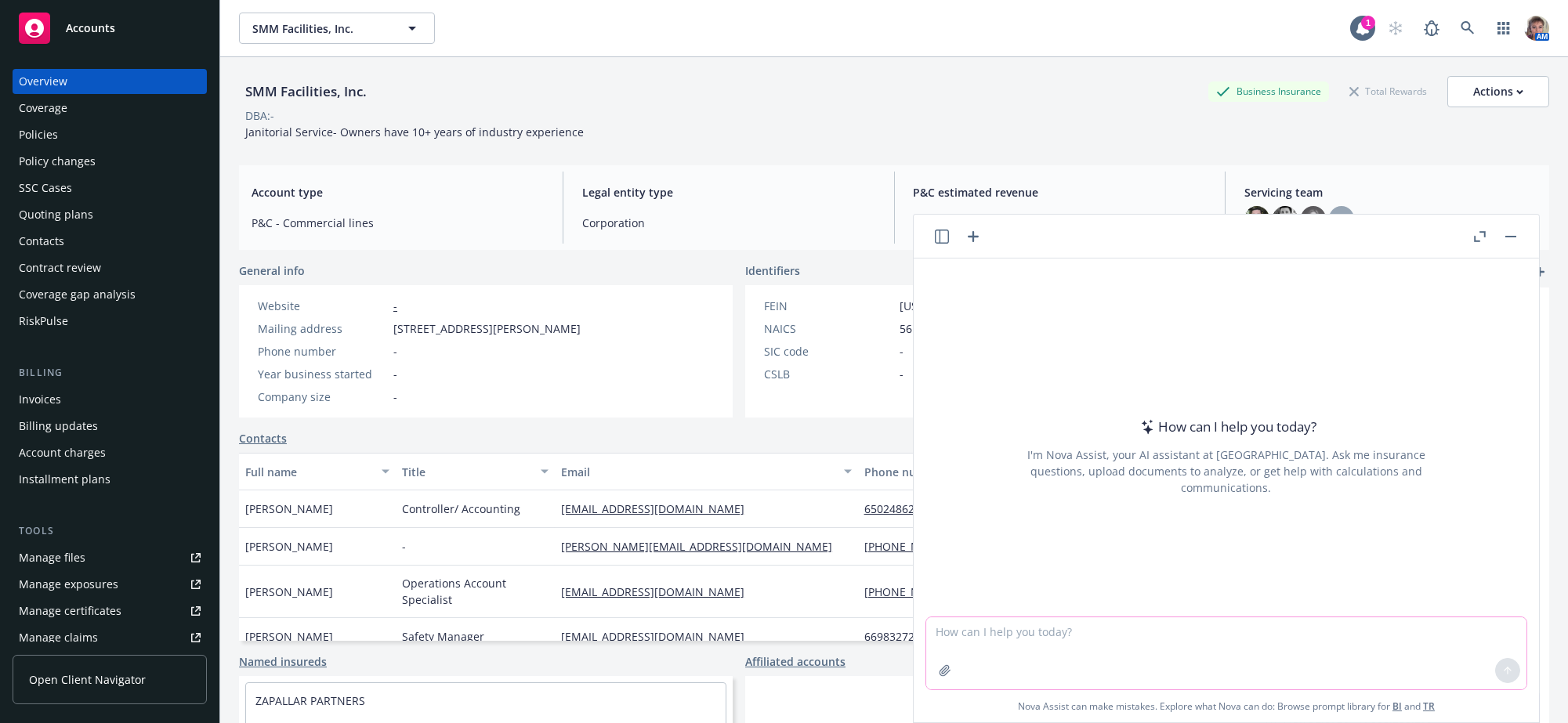
click at [1131, 632] on textarea at bounding box center [1227, 652] width 600 height 72
type textarea "Please correct tone grammaer and style"
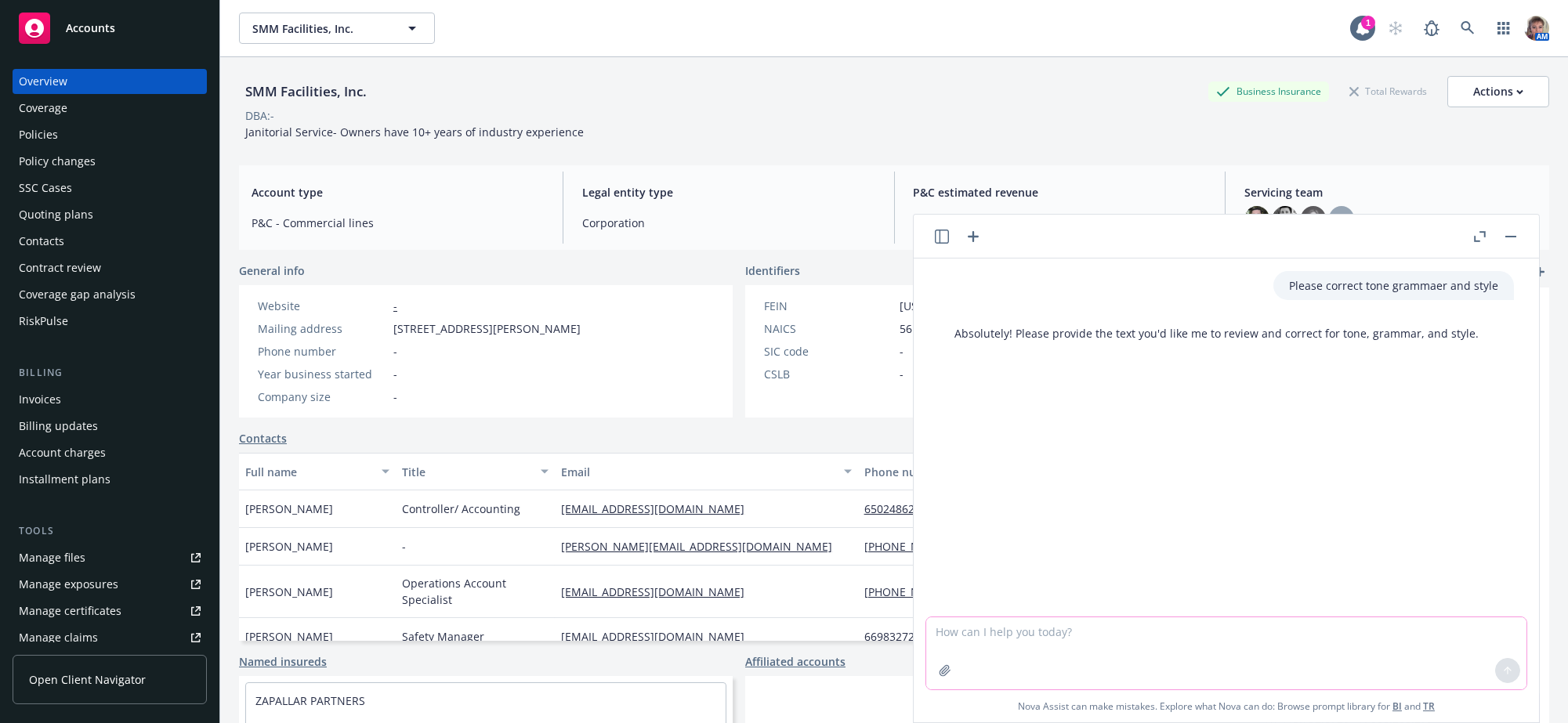
paste textarea "This proposal has been revised as follows: Auto • Auto pricing revised to refle…"
type textarea "This proposal has been revised as follows: Auto • Auto pricing revised to refle…"
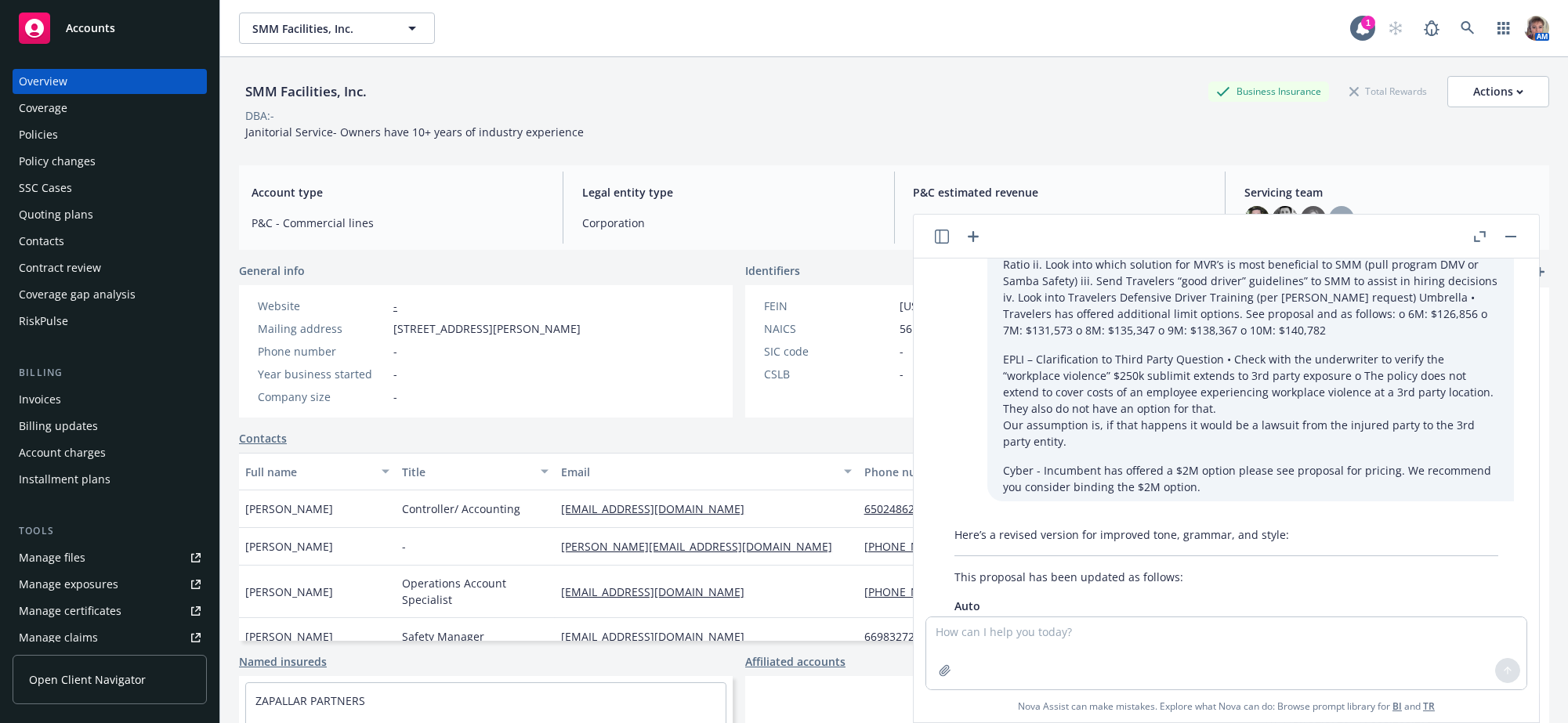
scroll to position [564, 0]
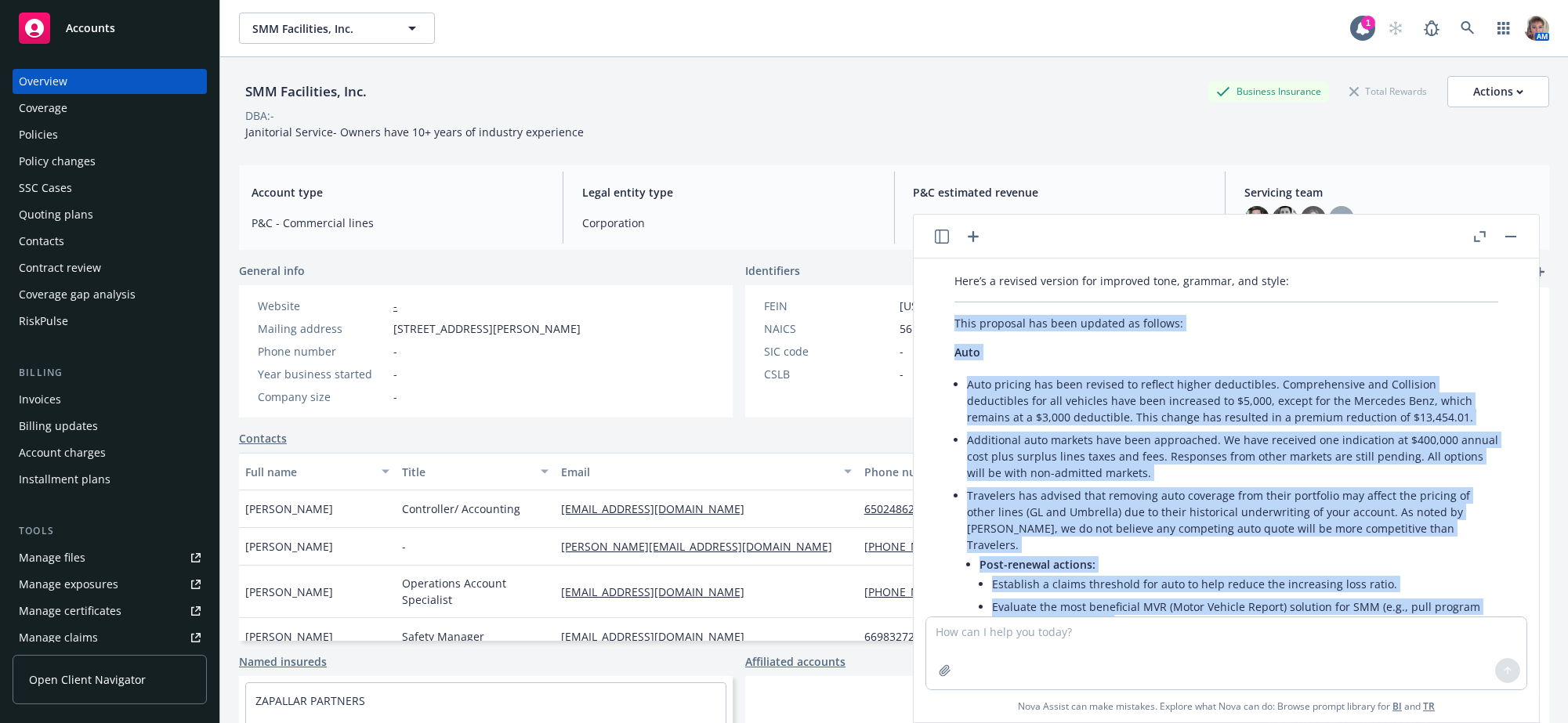
drag, startPoint x: 1323, startPoint y: 514, endPoint x: 951, endPoint y: 377, distance: 396.4
click at [951, 377] on div "Here’s a revised version for improved tone, grammar, and style: This proposal h…" at bounding box center [1226, 708] width 575 height 885
drag, startPoint x: 1126, startPoint y: 553, endPoint x: 1112, endPoint y: 613, distance: 61.6
click at [1112, 595] on li "Establish a claims threshold for auto to help reduce the increasing loss ratio." at bounding box center [1246, 584] width 507 height 22
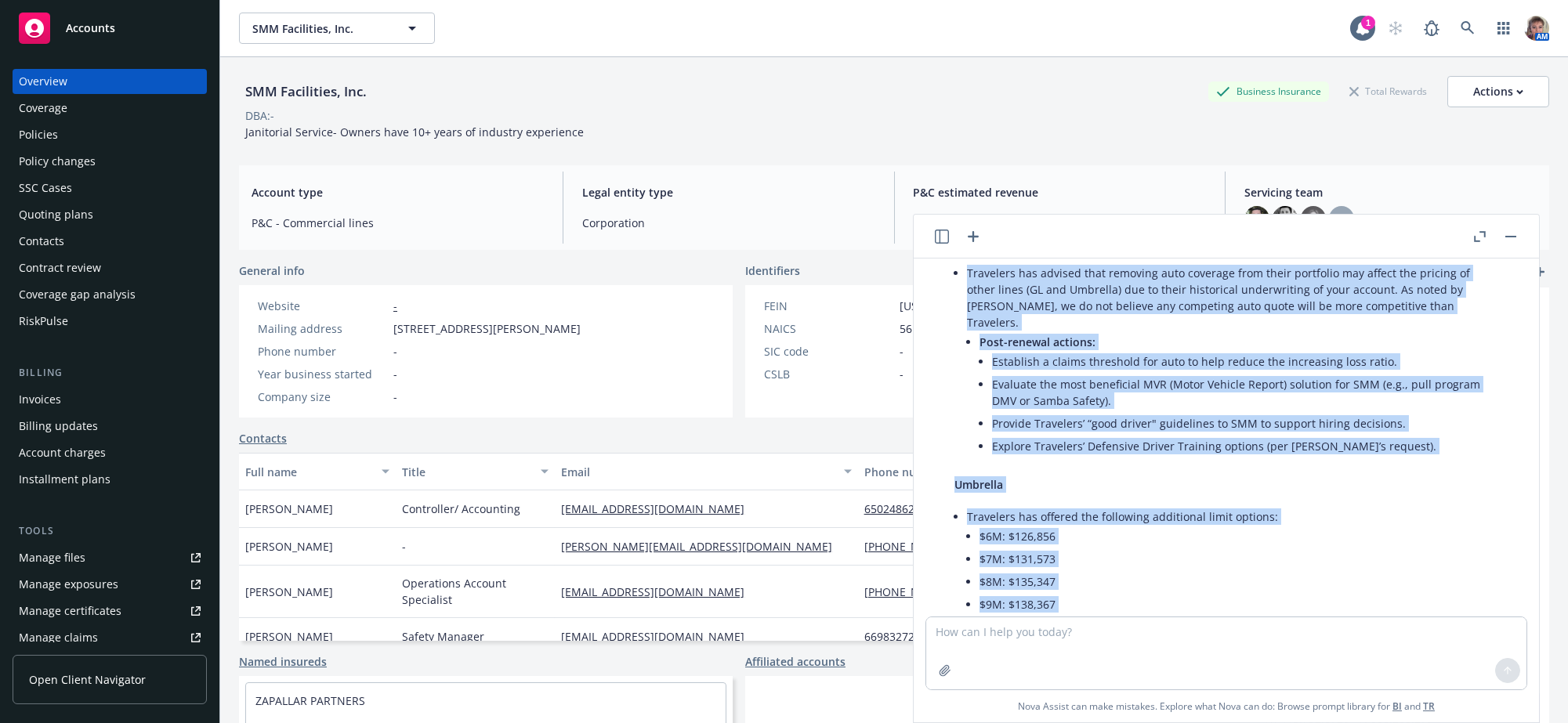
scroll to position [904, 0]
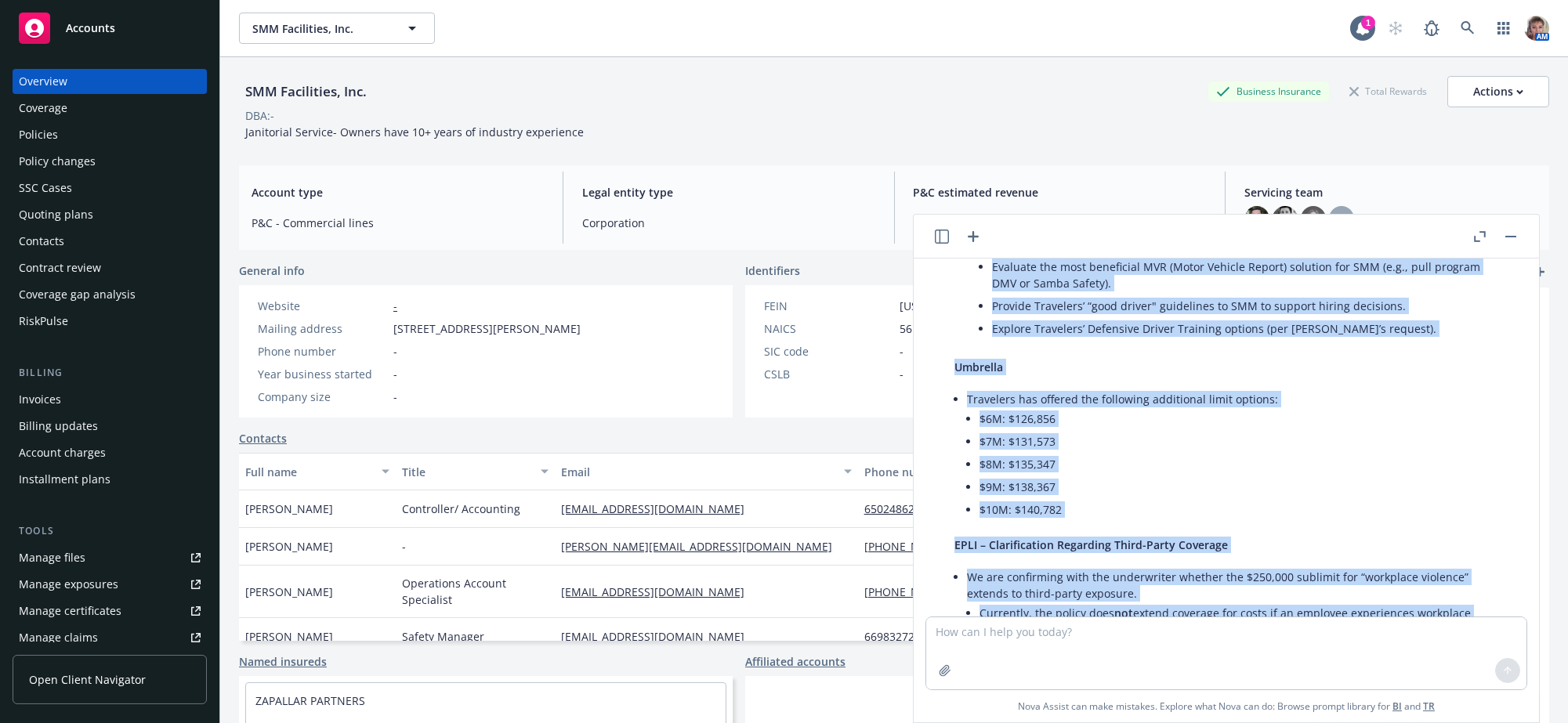
click at [1492, 587] on div "Please correct tone grammaer and style Absolutely! Please provide the text you'…" at bounding box center [1226, 437] width 625 height 358
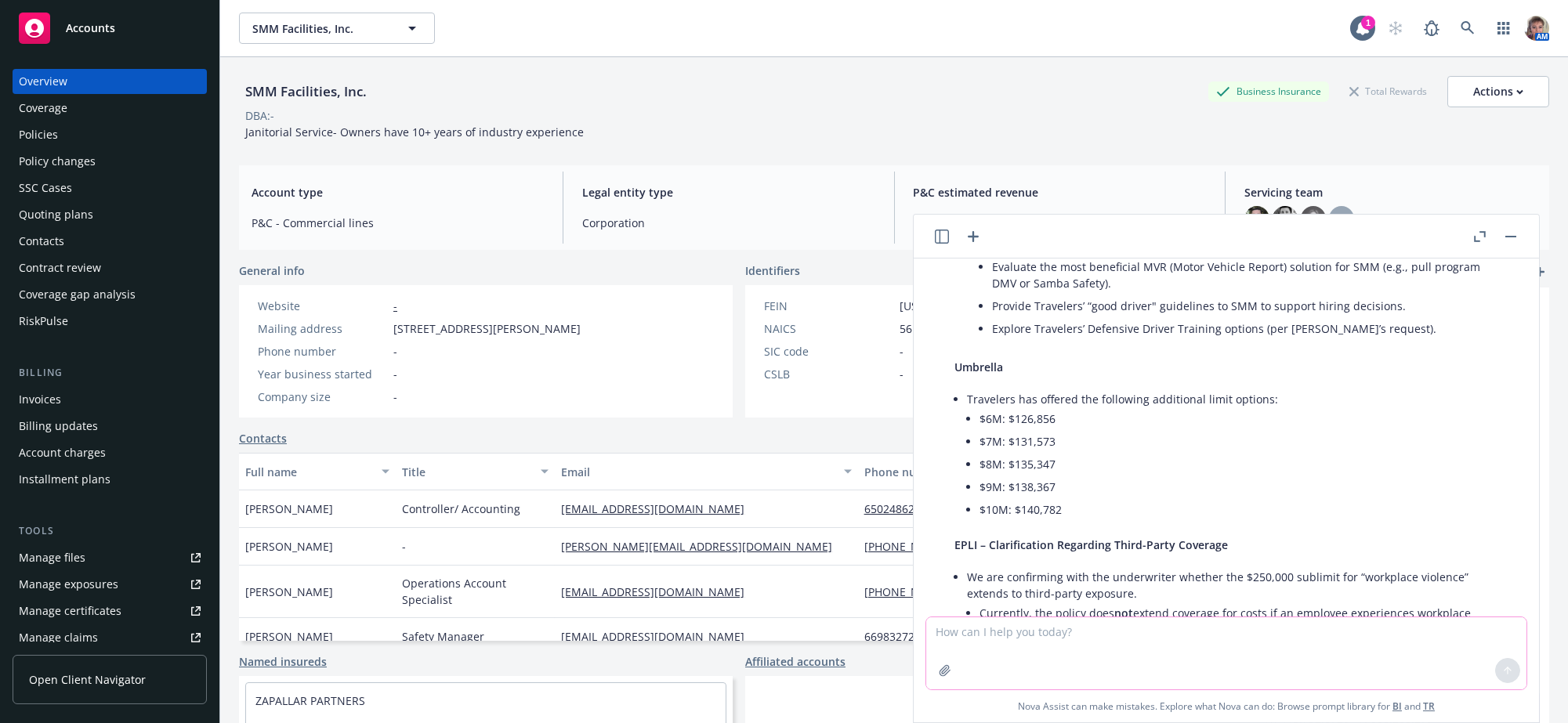
click at [1252, 626] on textarea at bounding box center [1227, 652] width 600 height 72
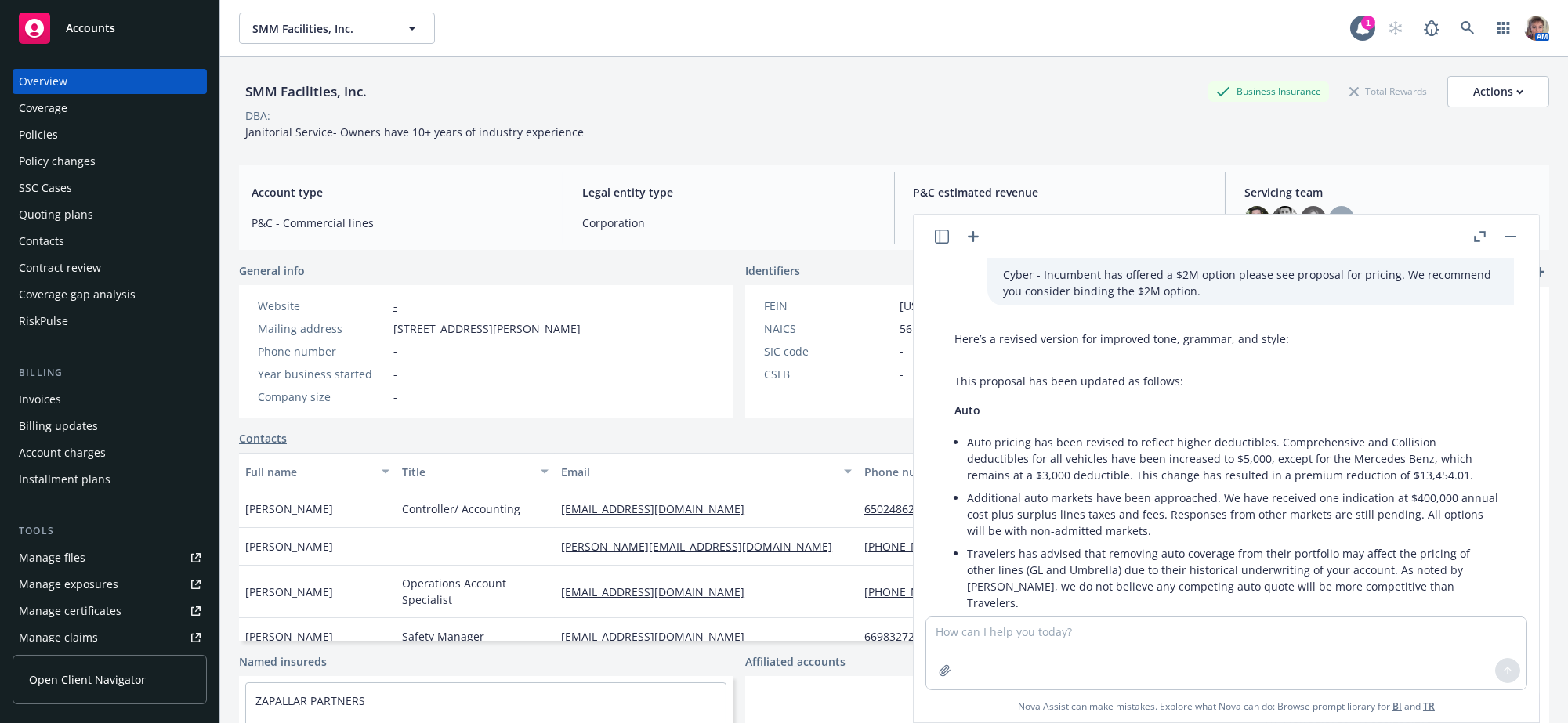
scroll to position [543, 0]
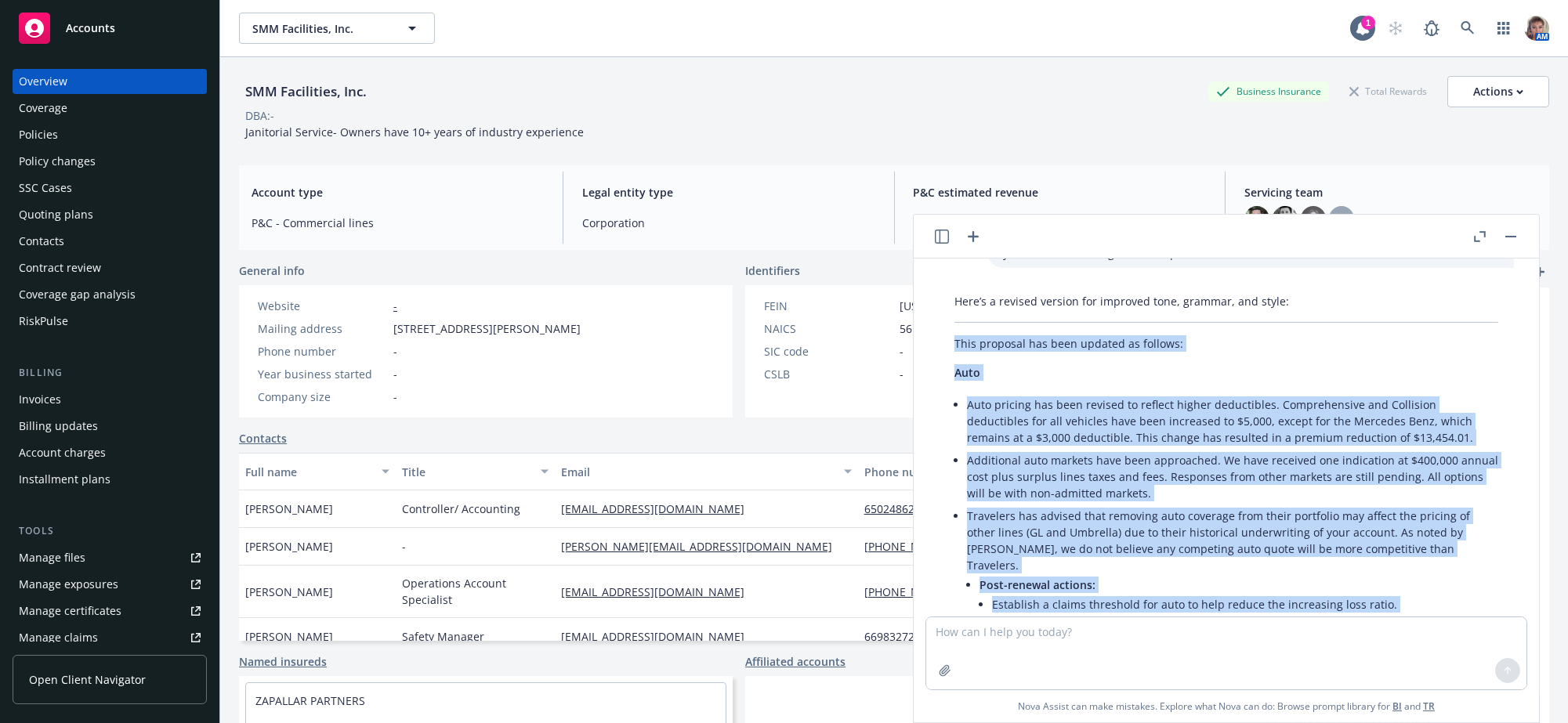
drag, startPoint x: 1293, startPoint y: 508, endPoint x: 936, endPoint y: 393, distance: 375.1
click at [936, 393] on div "Here’s a revised version for improved tone, grammar, and style: This proposal h…" at bounding box center [1227, 729] width 600 height 885
copy div "This proposal has been updated as follows: Auto Auto pricing has been revised t…"
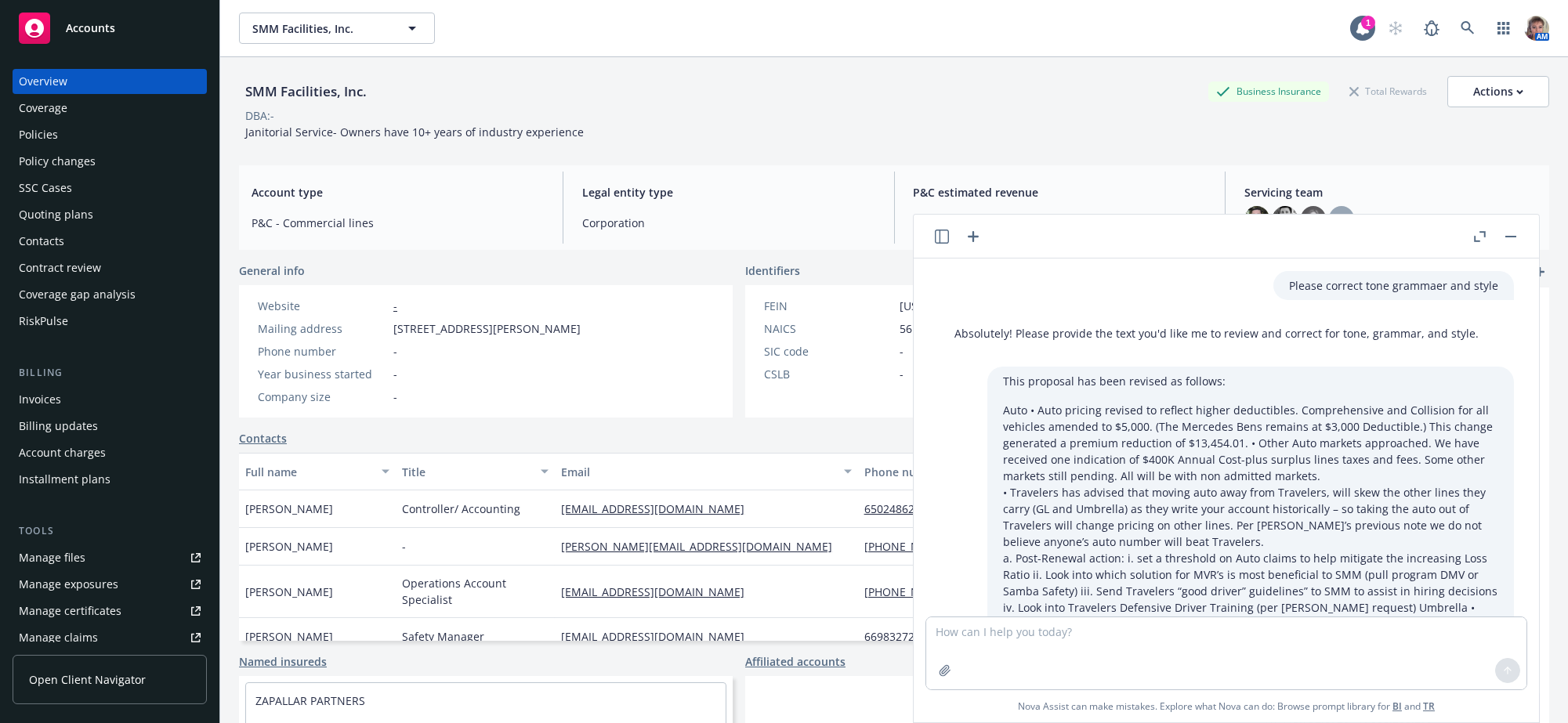
click at [1505, 234] on button "button" at bounding box center [1511, 237] width 19 height 19
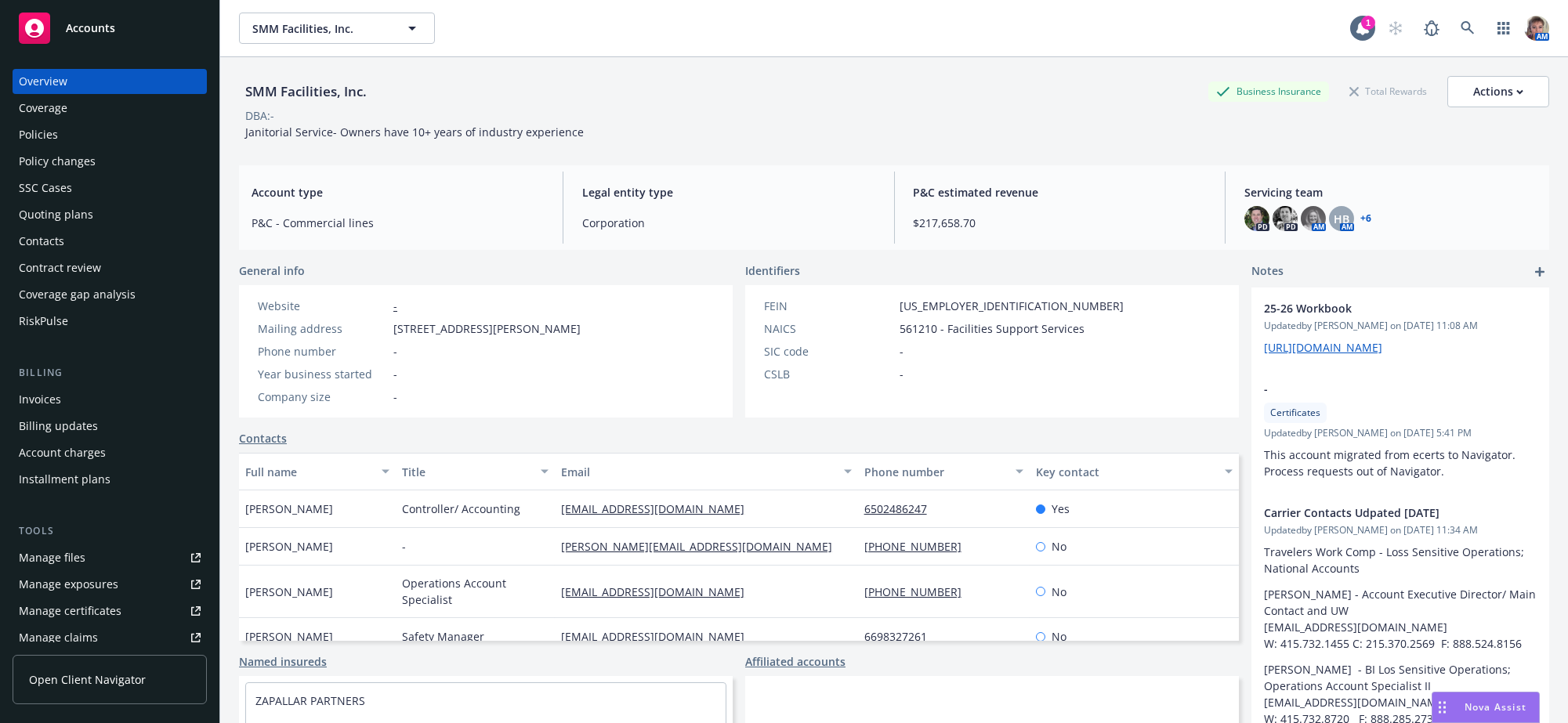
click at [80, 131] on div "Overview Coverage Policies Policy changes SSC Cases Quoting plans Contacts Cont…" at bounding box center [110, 201] width 194 height 264
click at [79, 143] on div "Policies" at bounding box center [110, 134] width 182 height 25
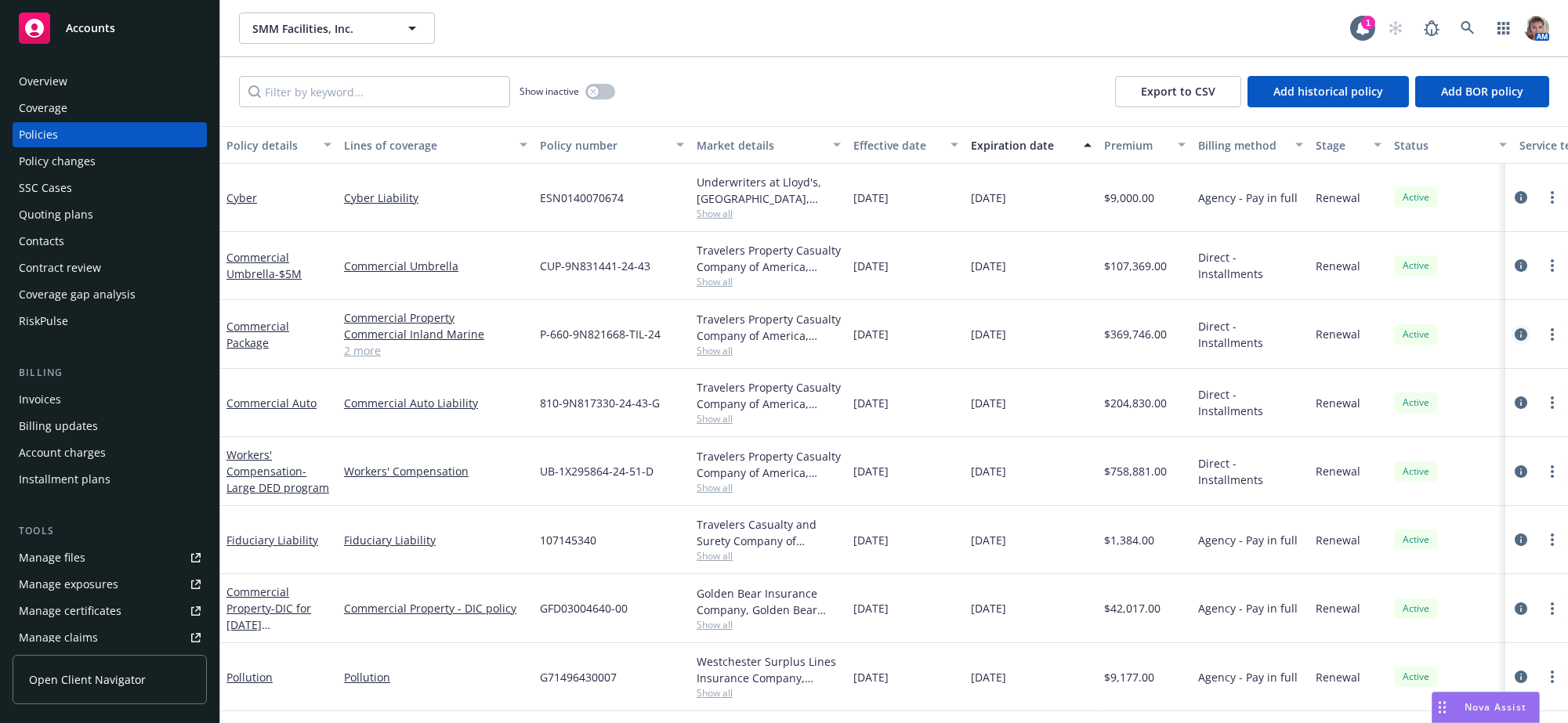
click at [1514, 340] on icon "circleInformation" at bounding box center [1520, 334] width 13 height 13
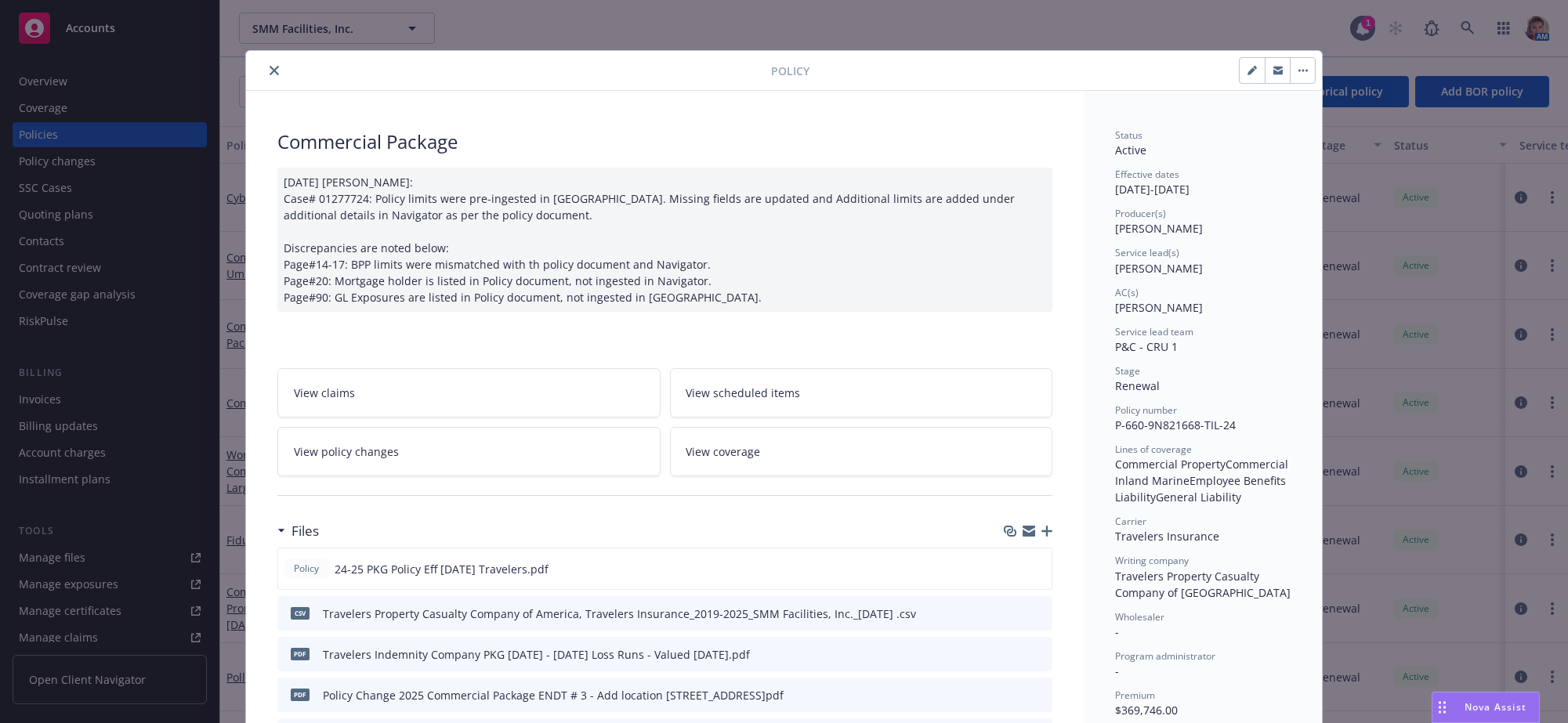
click at [488, 459] on link "View policy changes" at bounding box center [468, 451] width 383 height 49
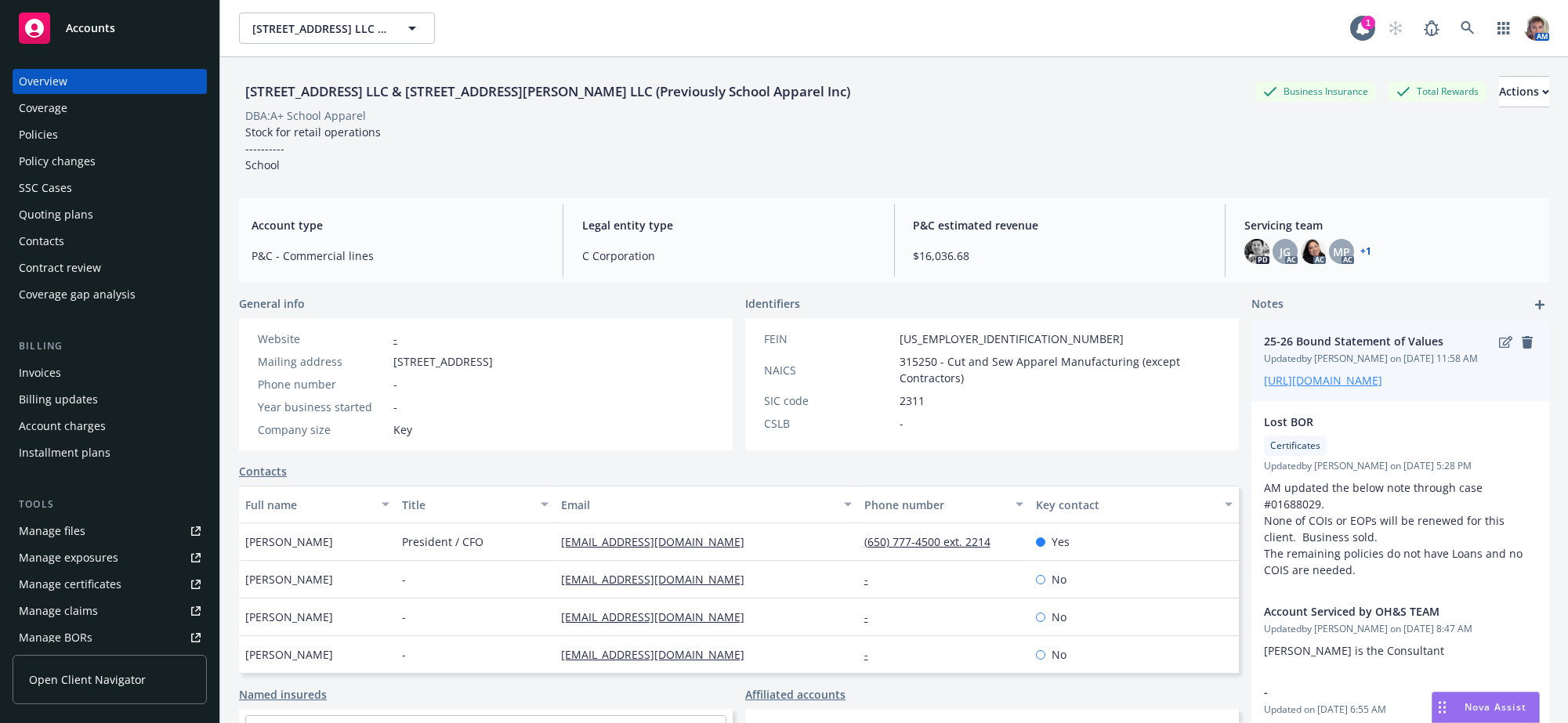
click at [1315, 388] on link "[URL][DOMAIN_NAME]" at bounding box center [1323, 380] width 118 height 15
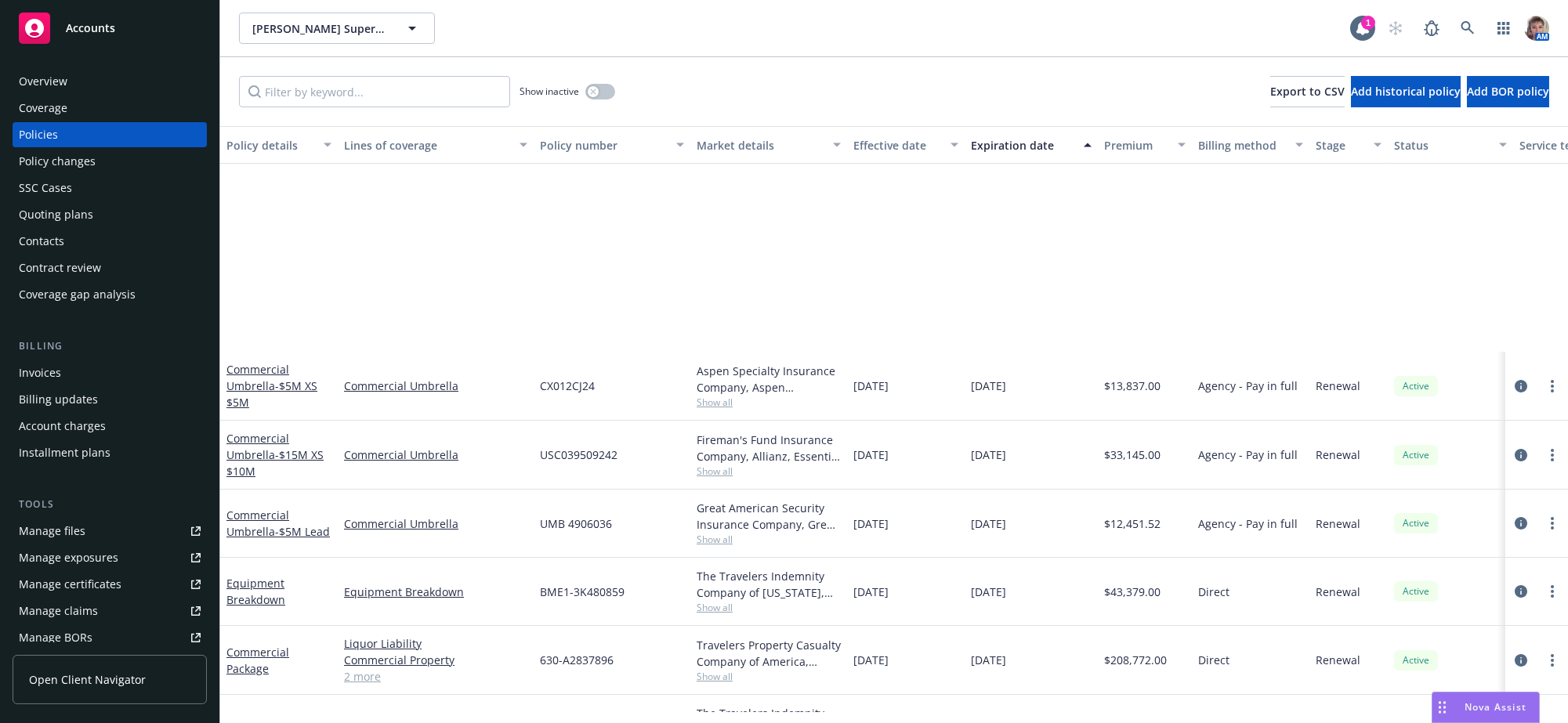
scroll to position [285, 0]
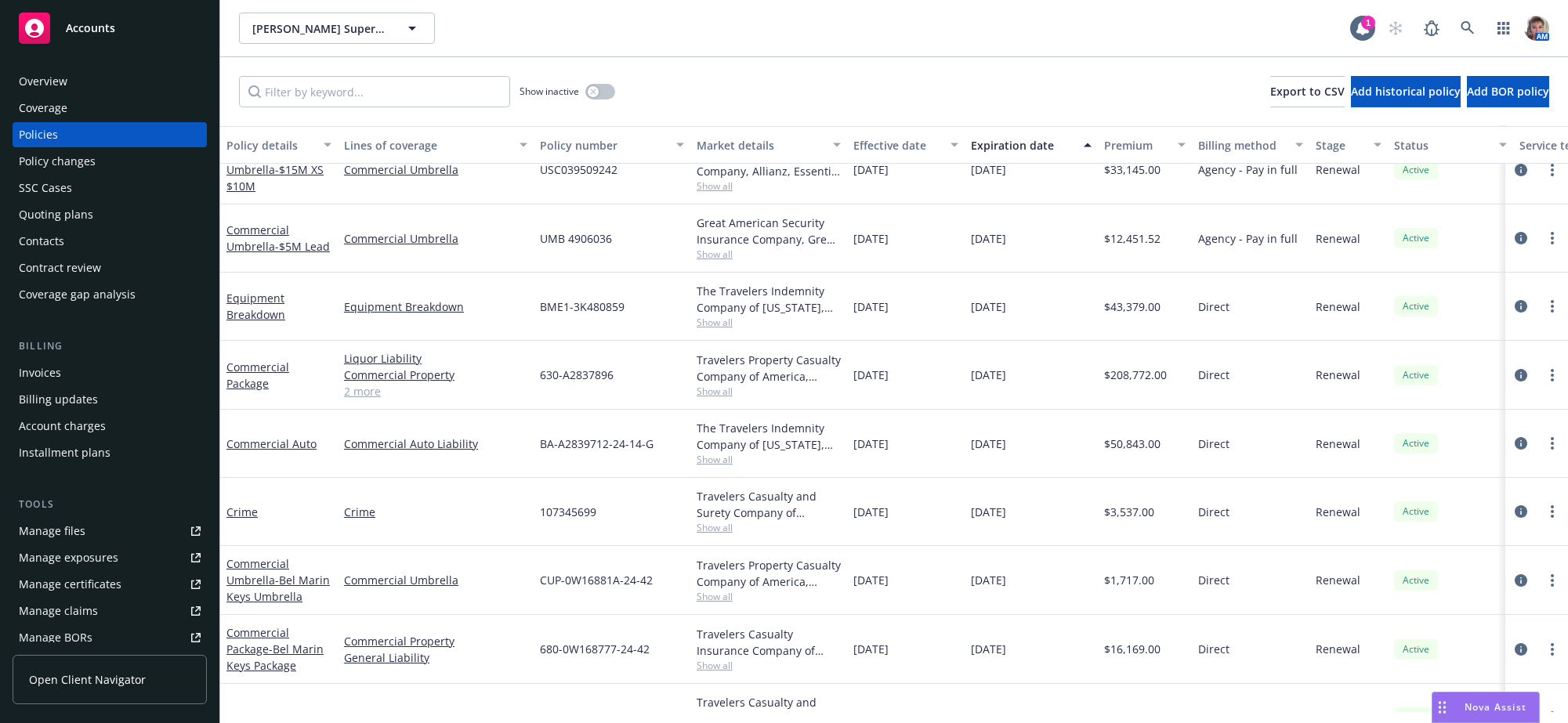
click at [93, 25] on span "Accounts" at bounding box center [90, 28] width 49 height 13
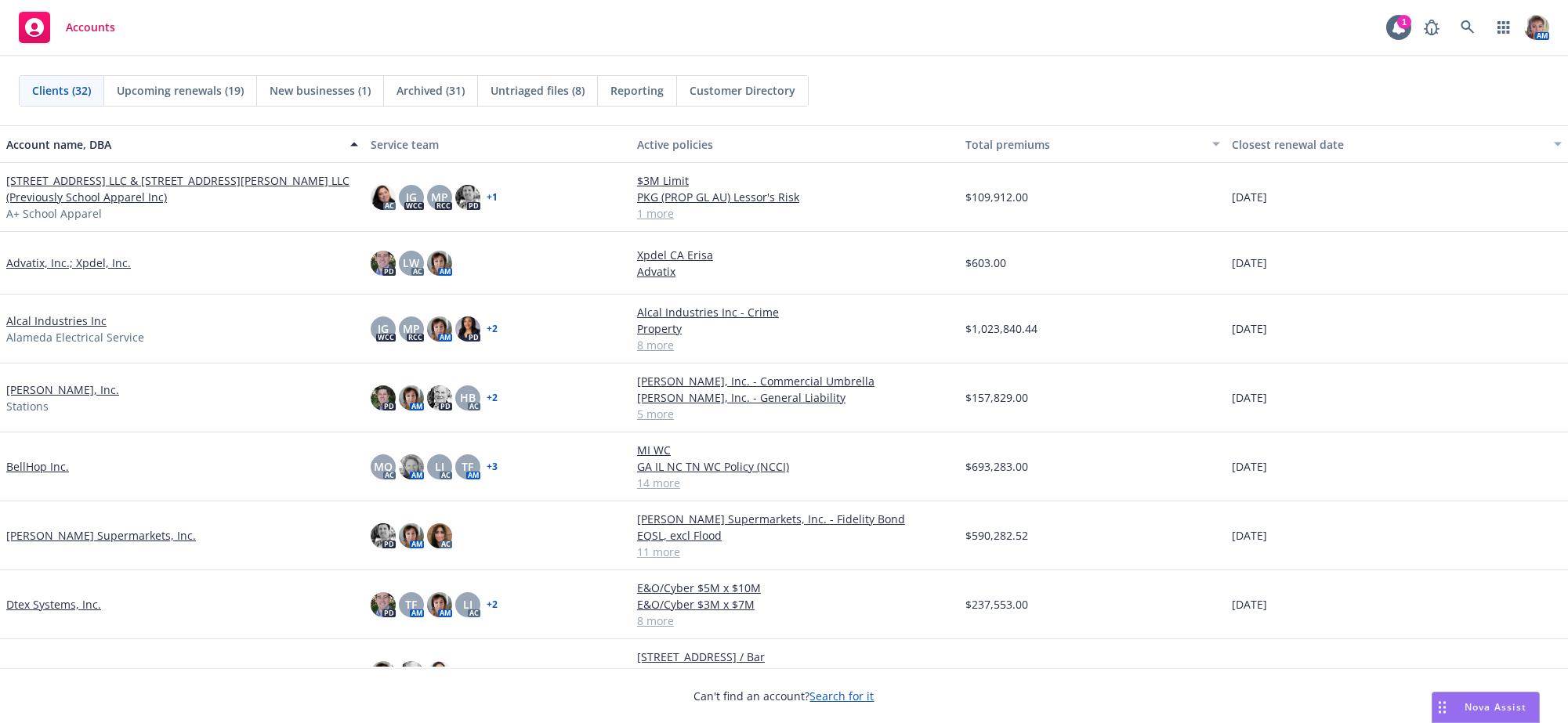
click at [105, 193] on link "[STREET_ADDRESS] LLC & [STREET_ADDRESS][PERSON_NAME] LLC (Previously School App…" at bounding box center [182, 188] width 352 height 33
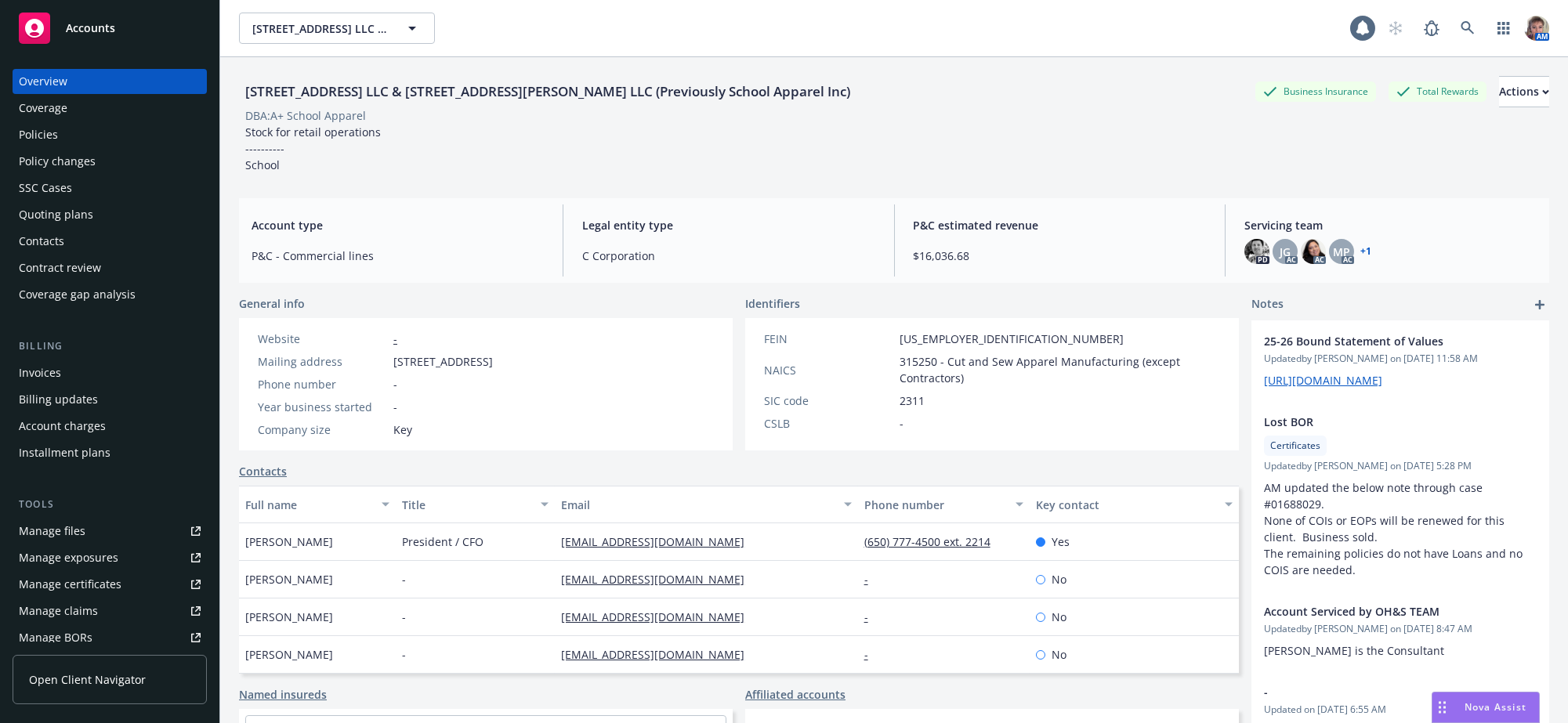
click at [92, 145] on div "Policies" at bounding box center [110, 134] width 182 height 25
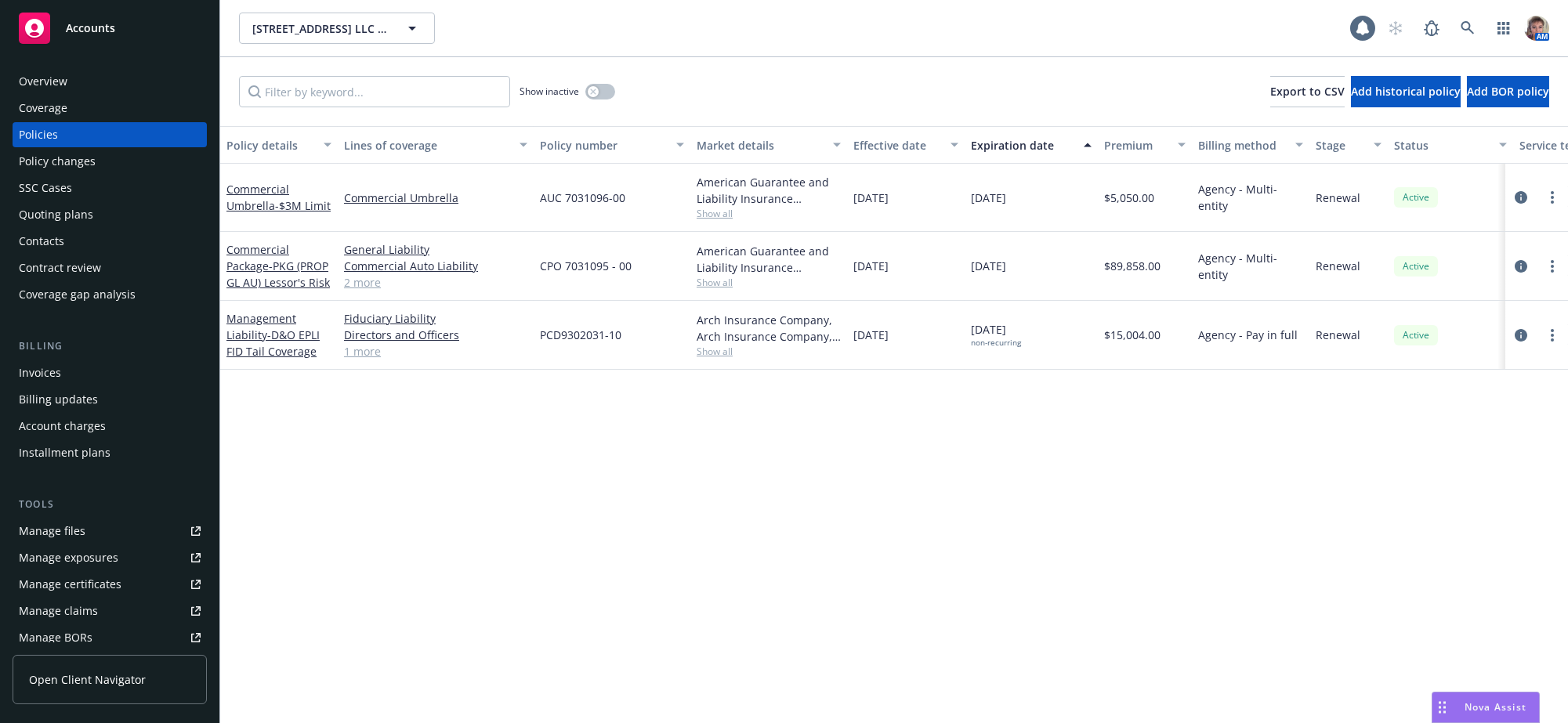
click at [108, 174] on div "Policy changes" at bounding box center [110, 161] width 182 height 25
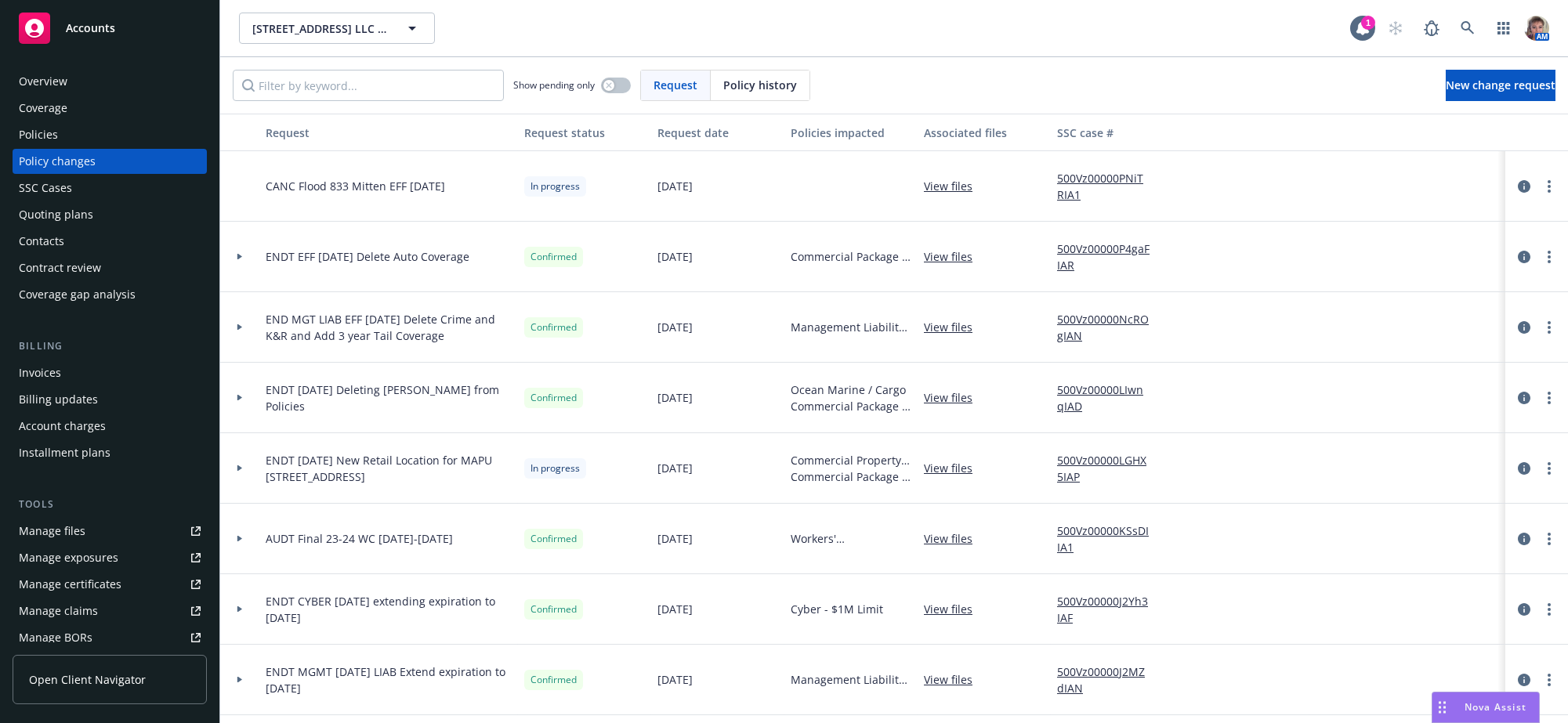
click at [66, 143] on div "Policies" at bounding box center [110, 134] width 182 height 25
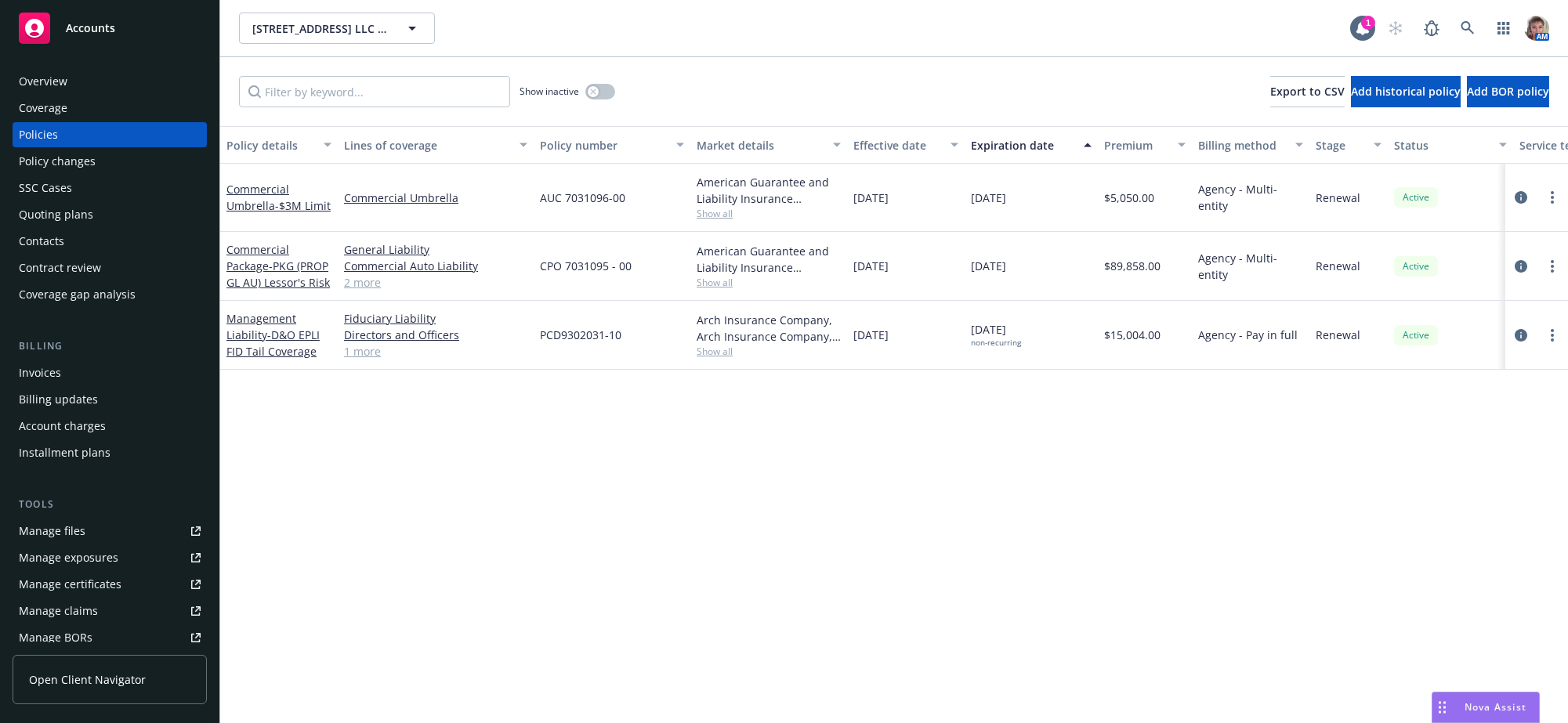
click at [1514, 276] on div at bounding box center [1537, 266] width 50 height 19
click at [1522, 272] on icon "circleInformation" at bounding box center [1520, 266] width 13 height 13
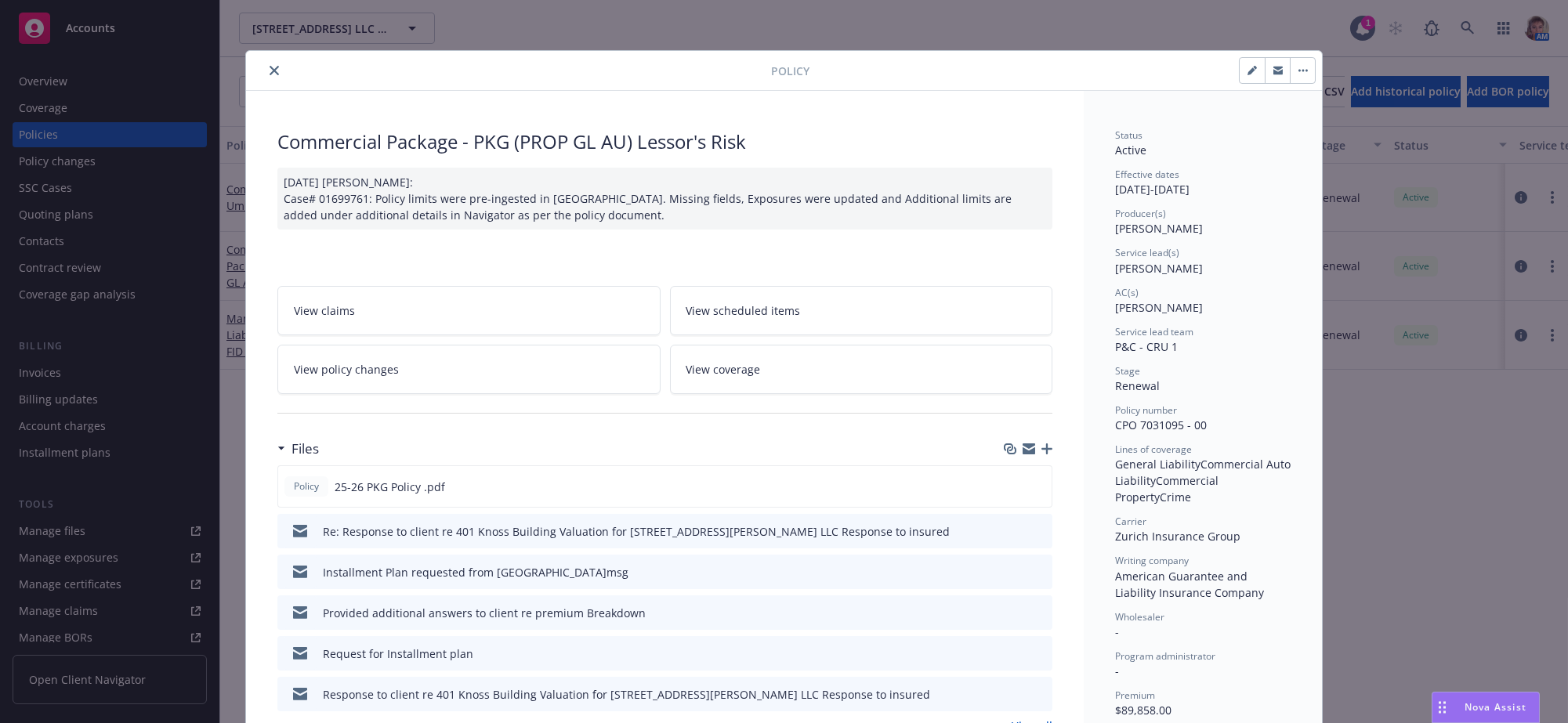
click at [270, 70] on icon "close" at bounding box center [274, 70] width 10 height 10
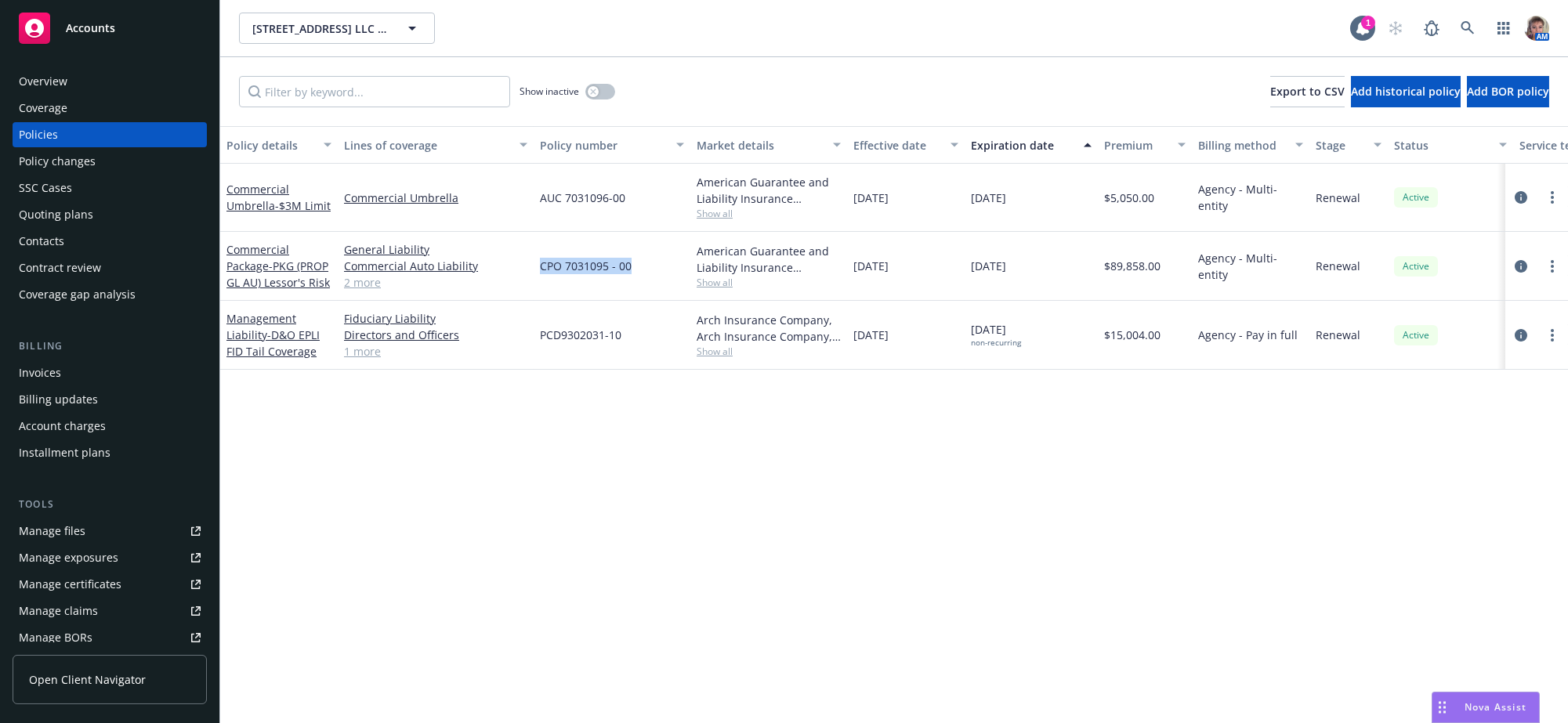
drag, startPoint x: 638, startPoint y: 284, endPoint x: 534, endPoint y: 289, distance: 104.1
click at [534, 289] on div "CPO 7031095 - 00" at bounding box center [611, 266] width 156 height 69
copy span "CPO 7031095 - 00"
click at [1522, 272] on icon "circleInformation" at bounding box center [1520, 266] width 13 height 13
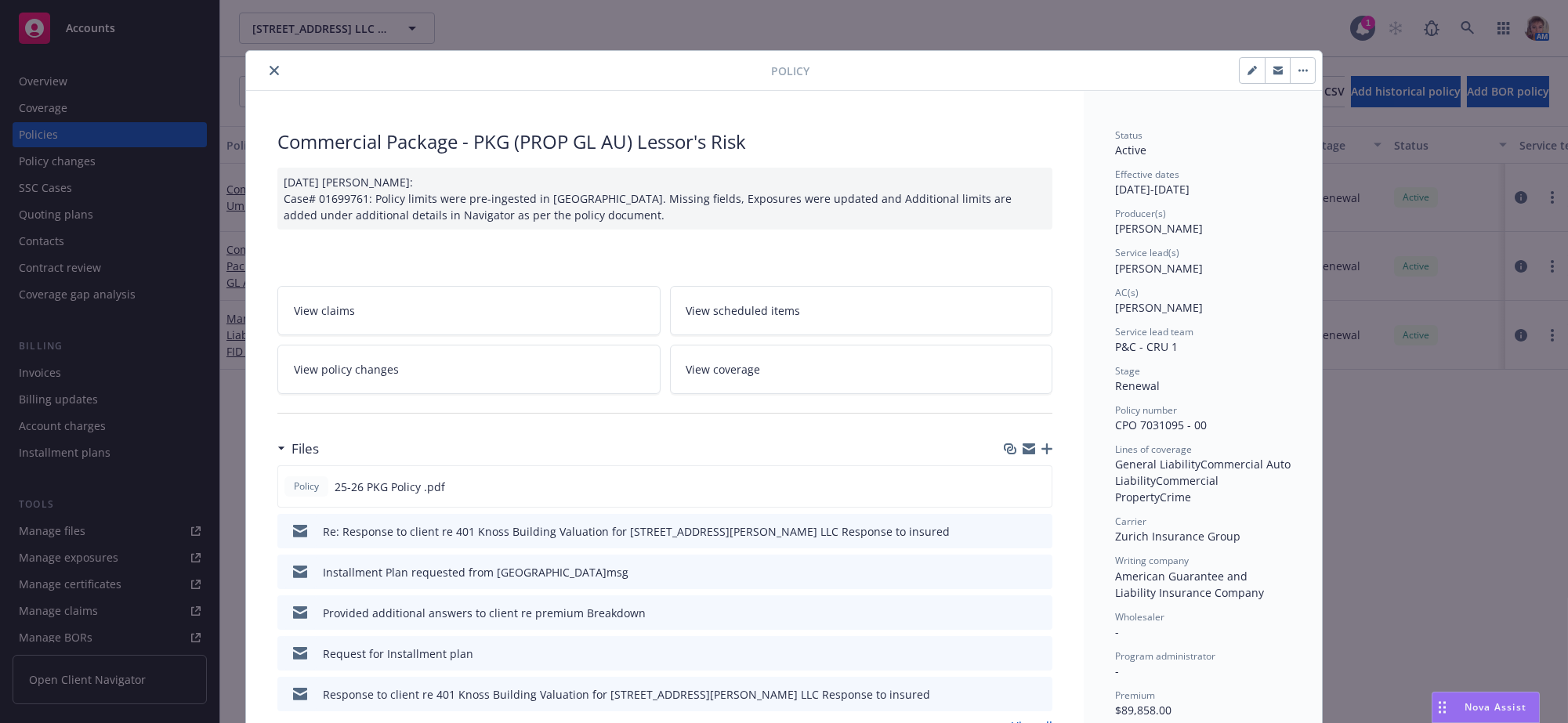
scroll to position [47, 0]
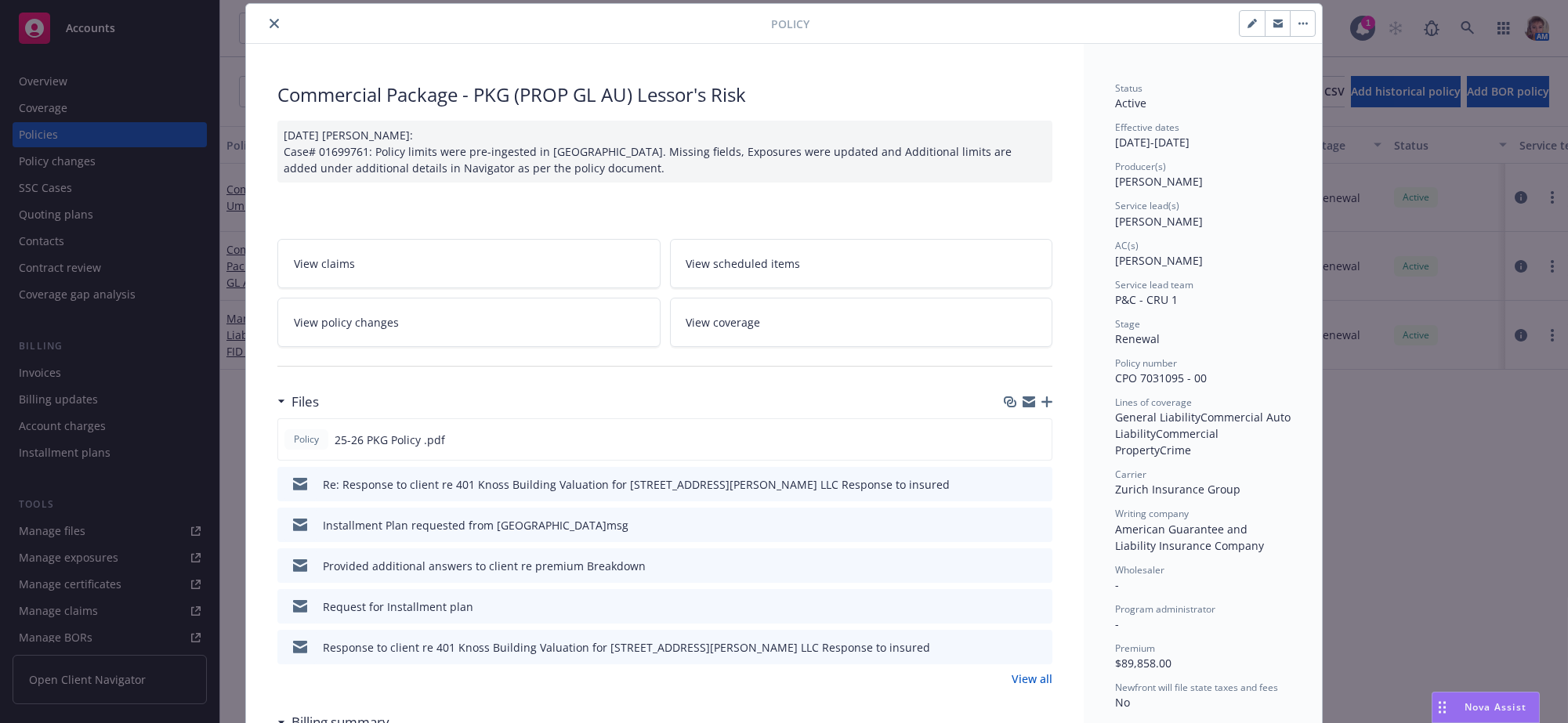
click at [382, 331] on span "View policy changes" at bounding box center [346, 322] width 105 height 16
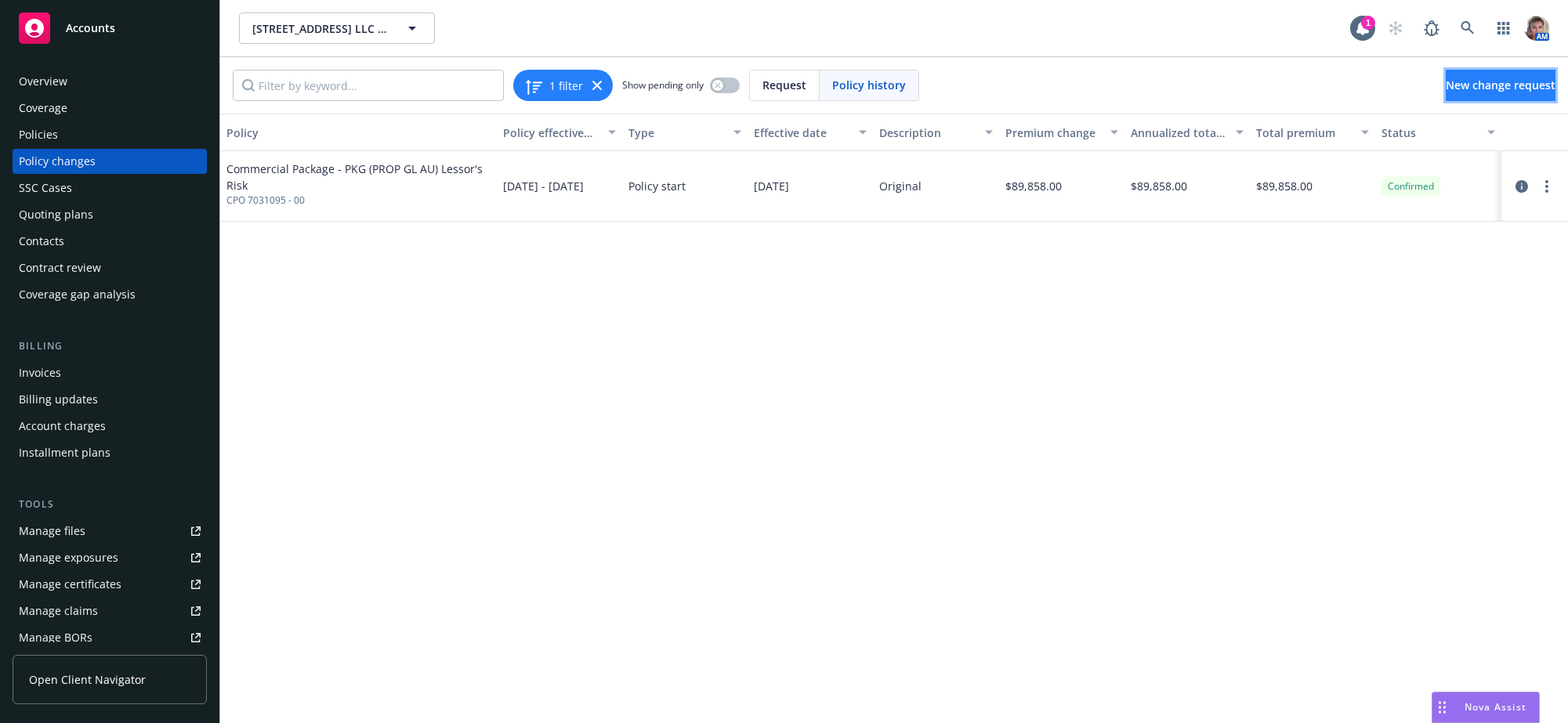
click at [1463, 86] on span "New change request" at bounding box center [1501, 85] width 110 height 15
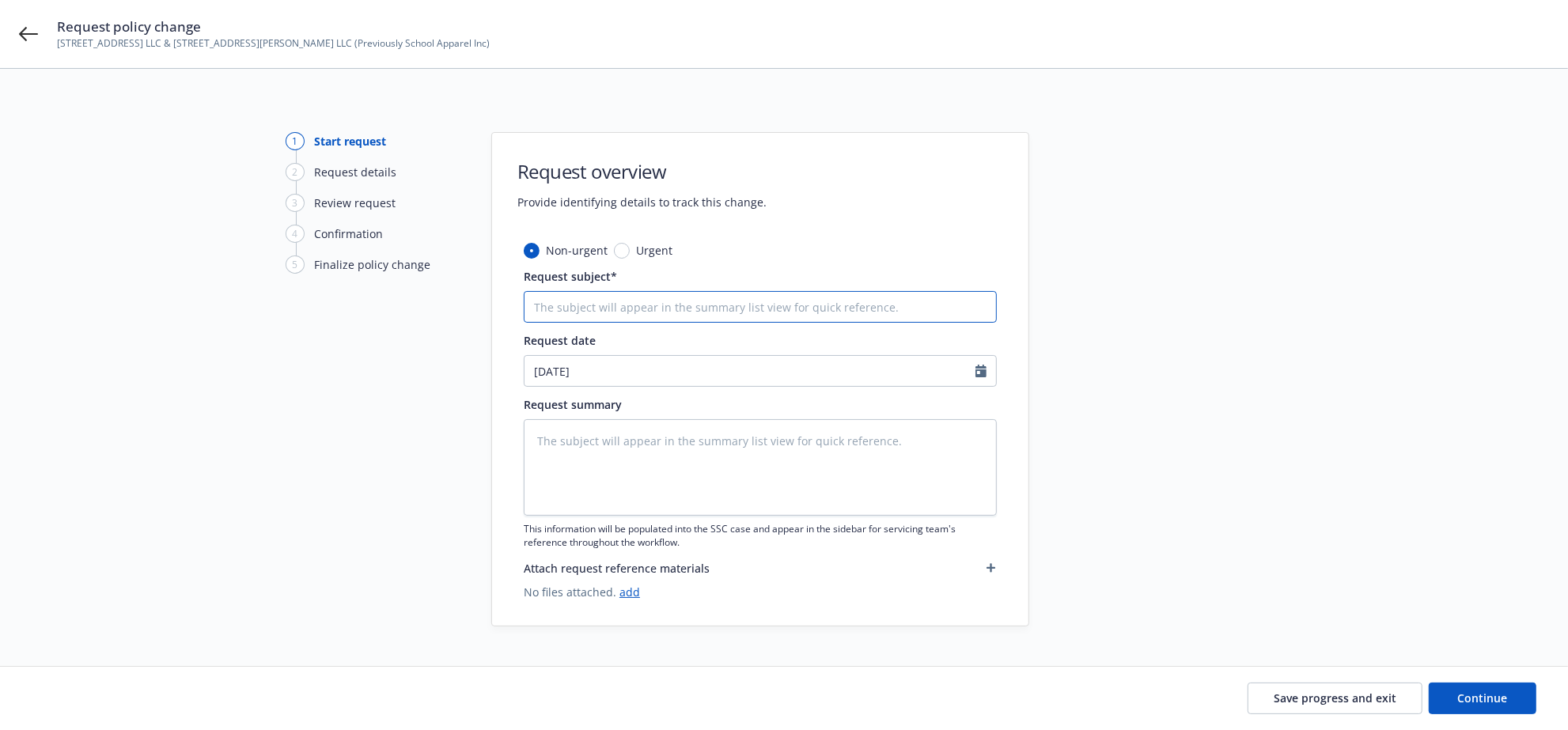
click at [620, 302] on input "Request subject*" at bounding box center [760, 307] width 473 height 31
type textarea "x"
type input "E"
type textarea "x"
type input "EN"
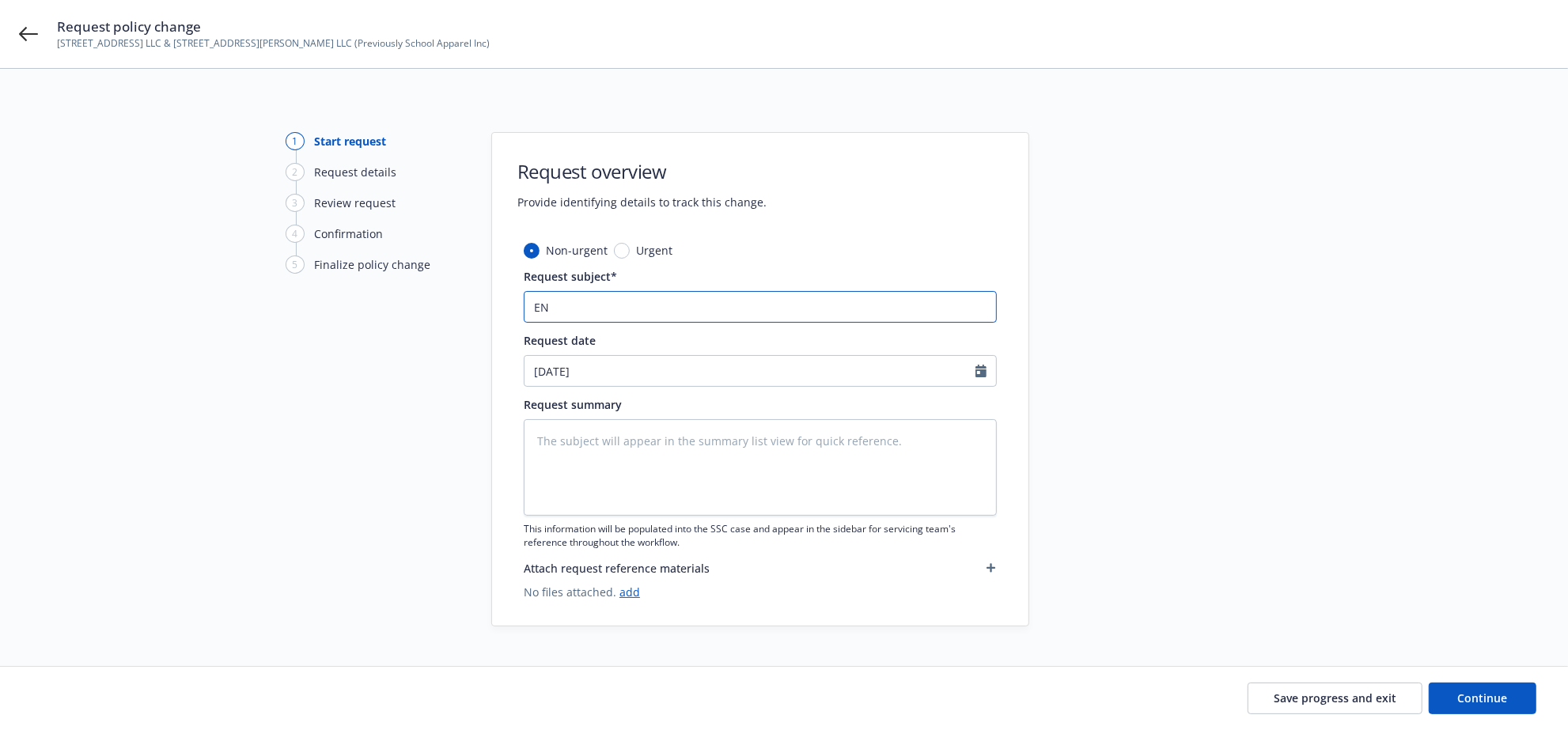
type textarea "x"
type input "END"
type textarea "x"
type input "ENDT"
type textarea "x"
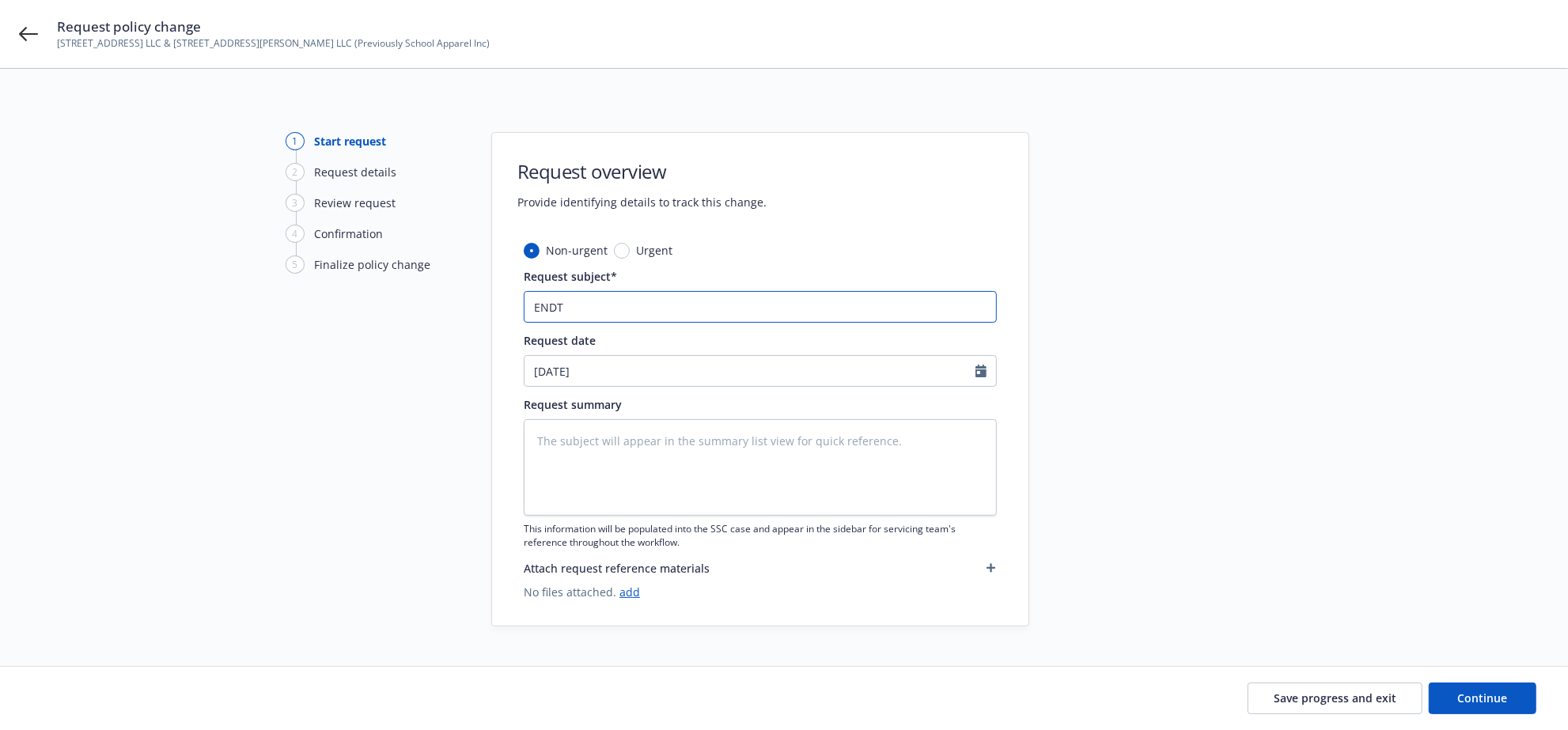
type input "ENDT"
type textarea "x"
type input "ENDT E"
type textarea "x"
type input "ENDT EF"
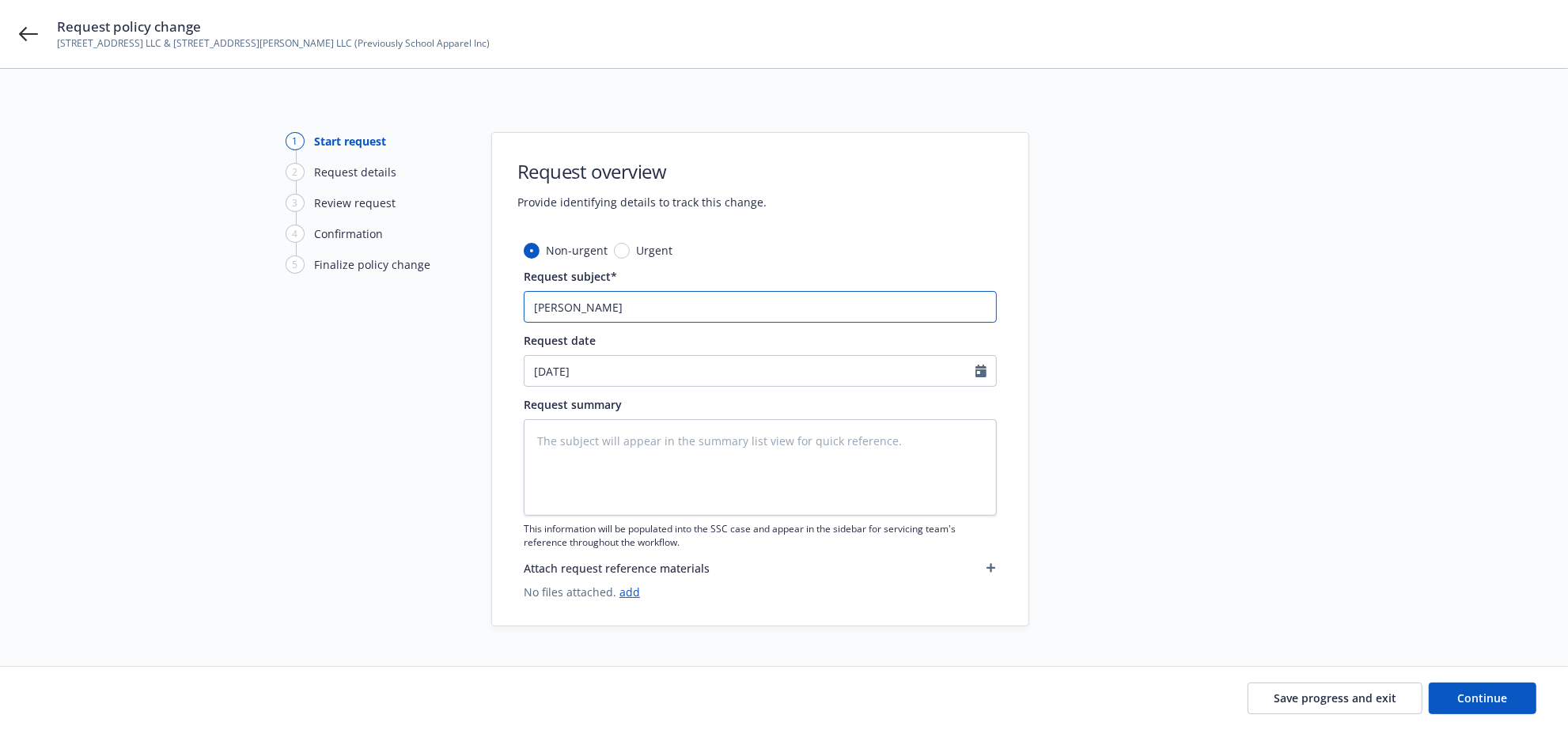
type textarea "x"
type input "ENDT EFF"
type textarea "x"
type input "ENDT EFF"
type textarea "x"
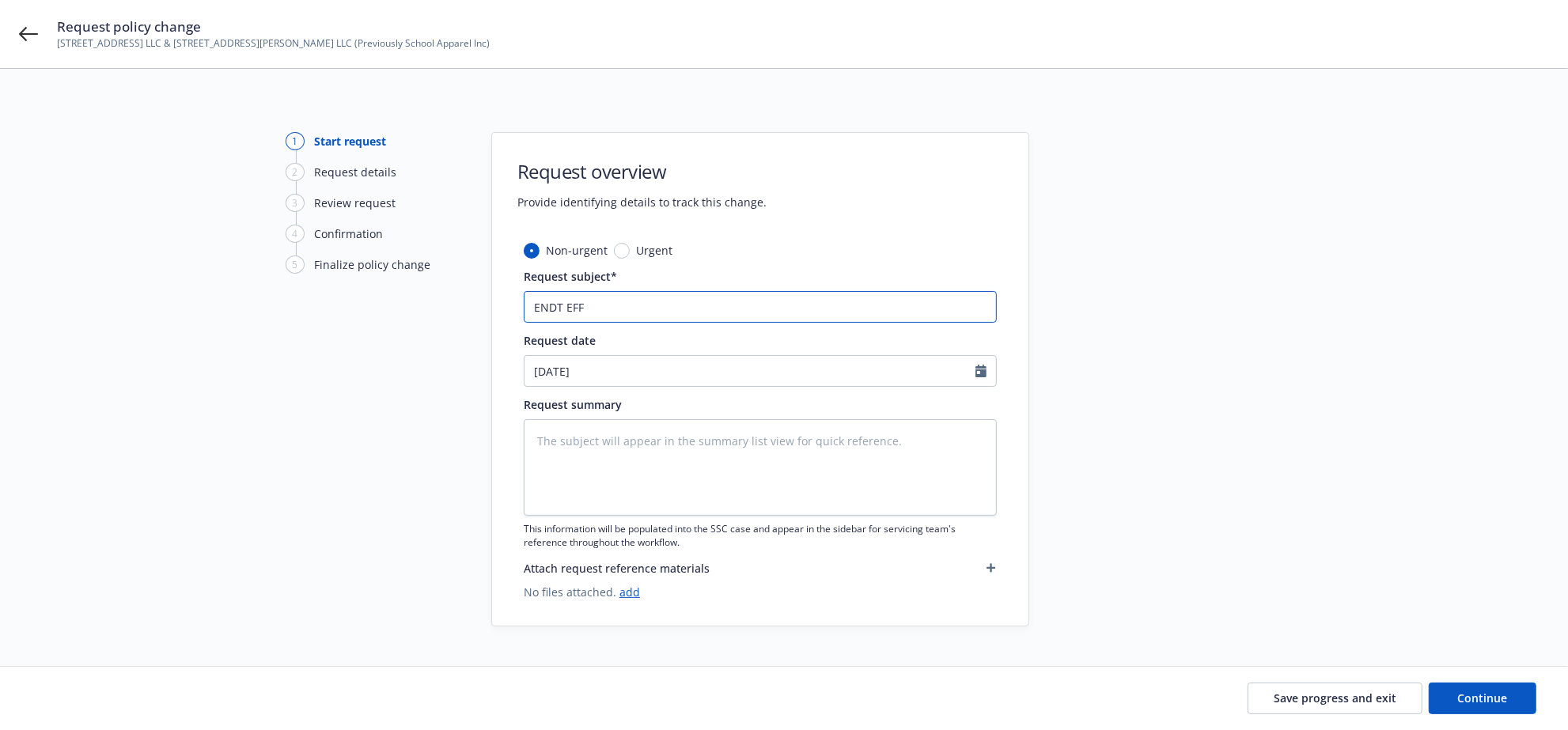
type input "ENDT EFF 7"
type textarea "x"
type input "ENDT EFF 7/"
type textarea "x"
type input "ENDT EFF 7/1"
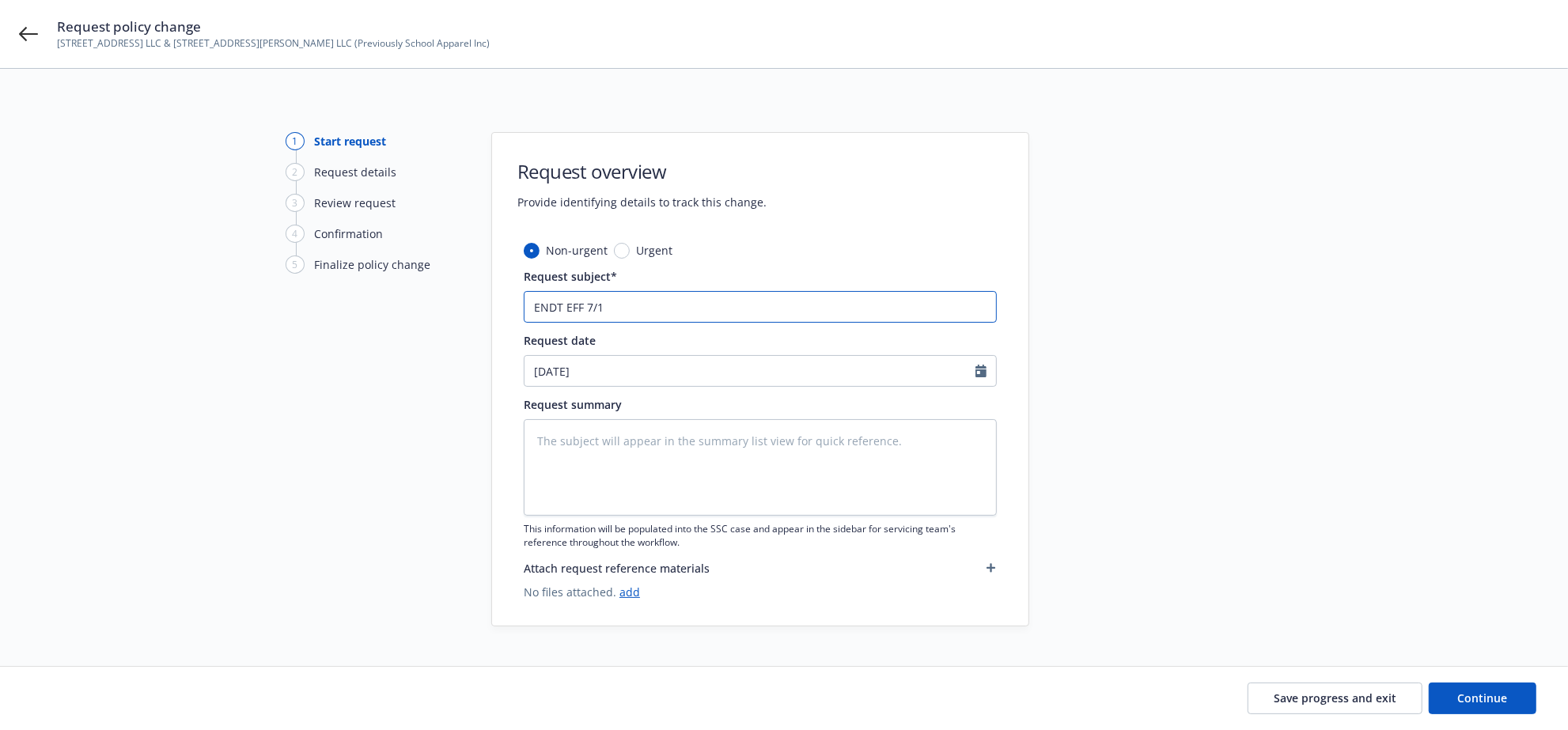
type textarea "x"
type input "ENDT EFF 7/1/"
type textarea "x"
type input "ENDT EFF 7/1/2"
type textarea "x"
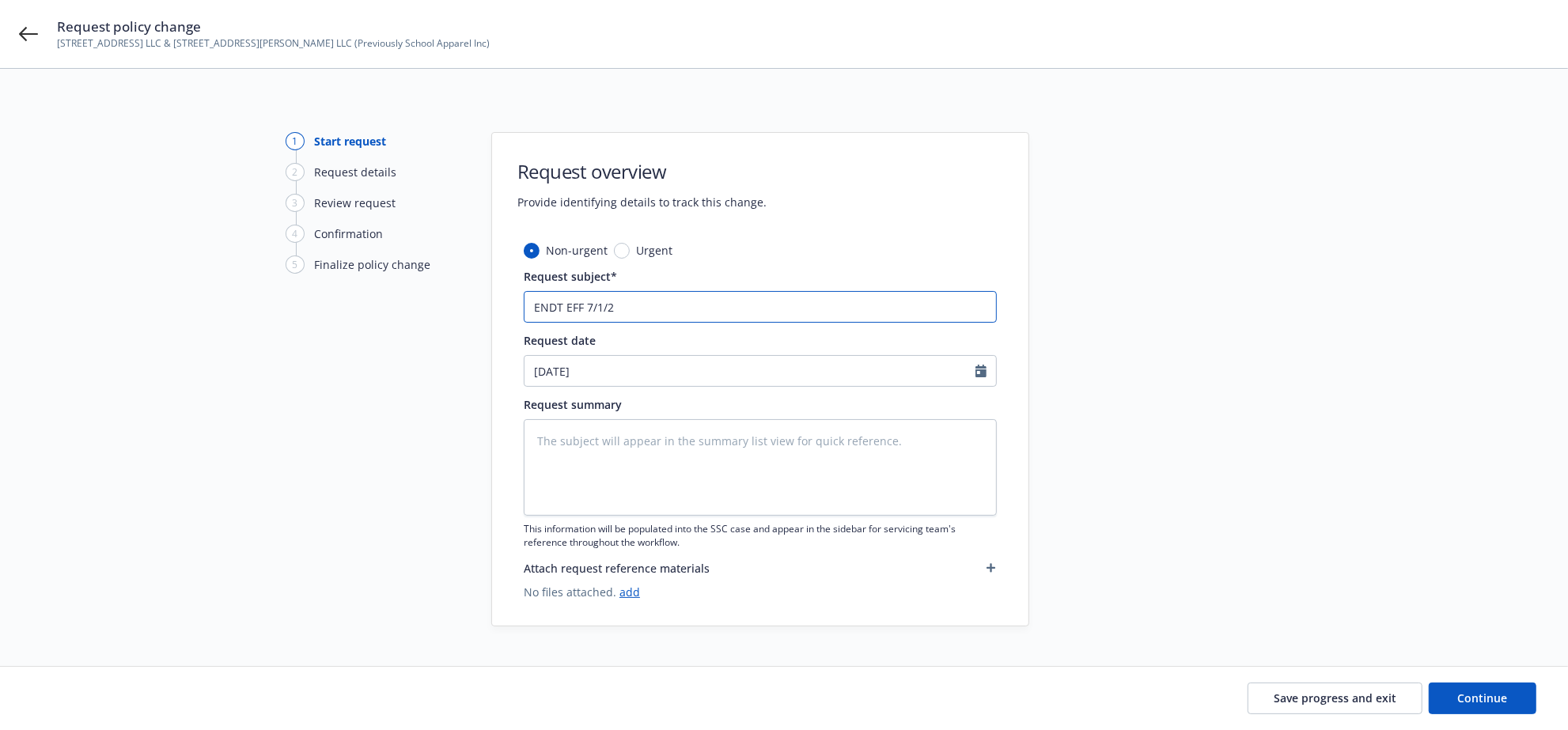
type input "ENDT EFF 7/1/25"
type textarea "x"
type input "ENDT EFF 7/1/25"
select select "8"
click at [694, 297] on input "ENDT EFF 7/1/25" at bounding box center [760, 307] width 473 height 31
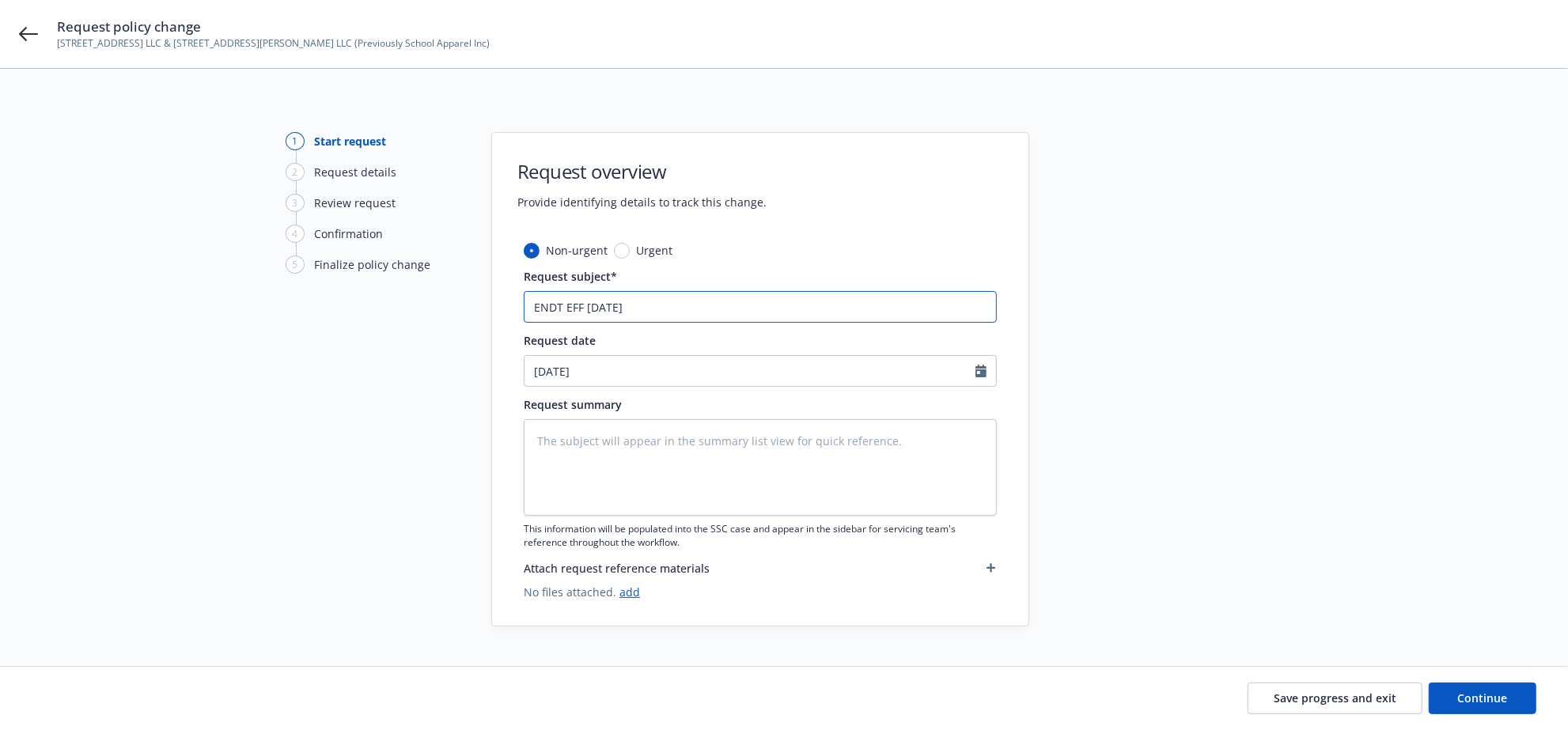
type textarea "x"
type input "ENDT EFF 7/1/25 C"
type textarea "x"
type input "ENDT EFF 7/1/25 Co"
type textarea "x"
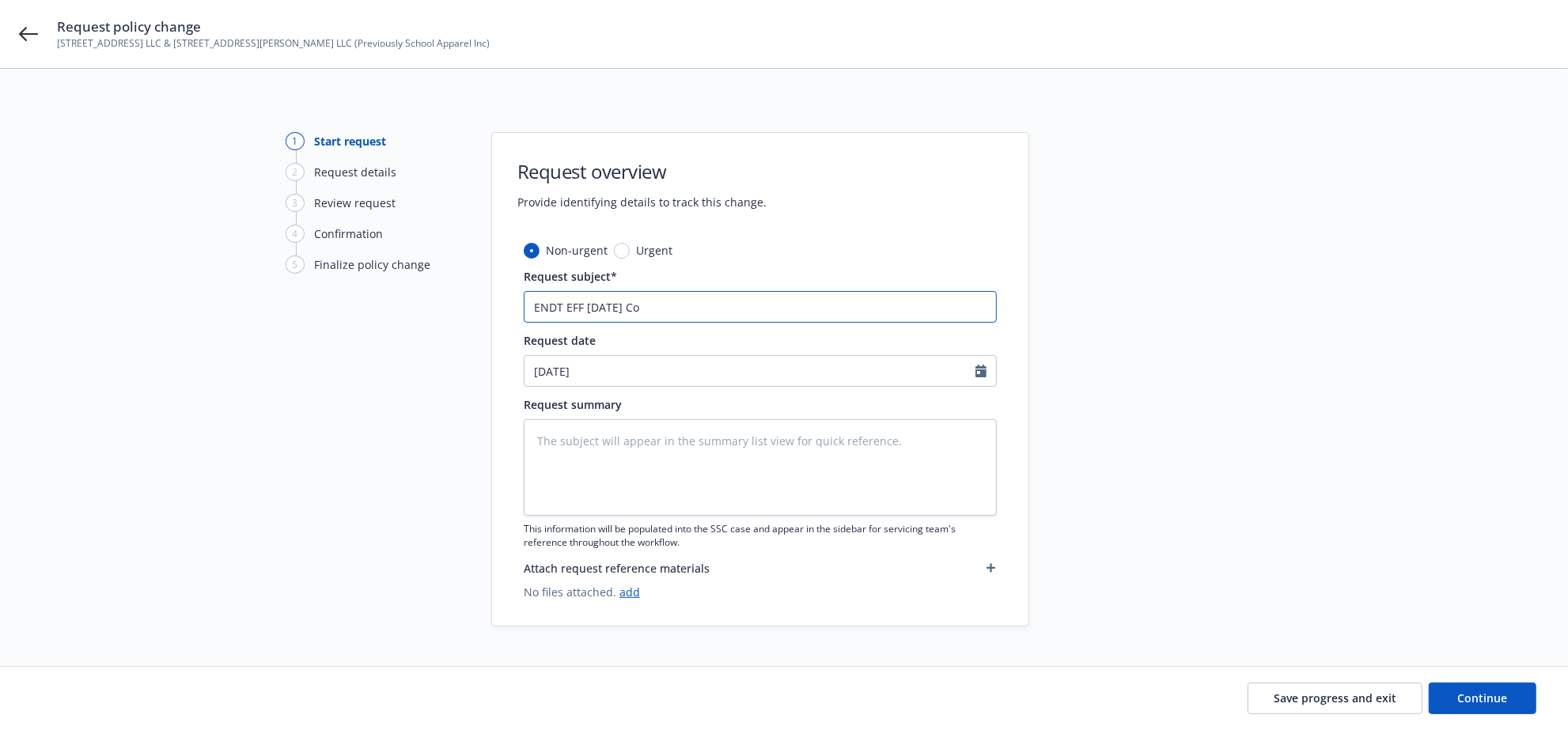
type input "ENDT EFF 7/1/25 Cor"
type textarea "x"
type input "ENDT EFF 7/1/25 Corr"
type textarea "x"
type input "ENDT EFF 7/1/25 Corre"
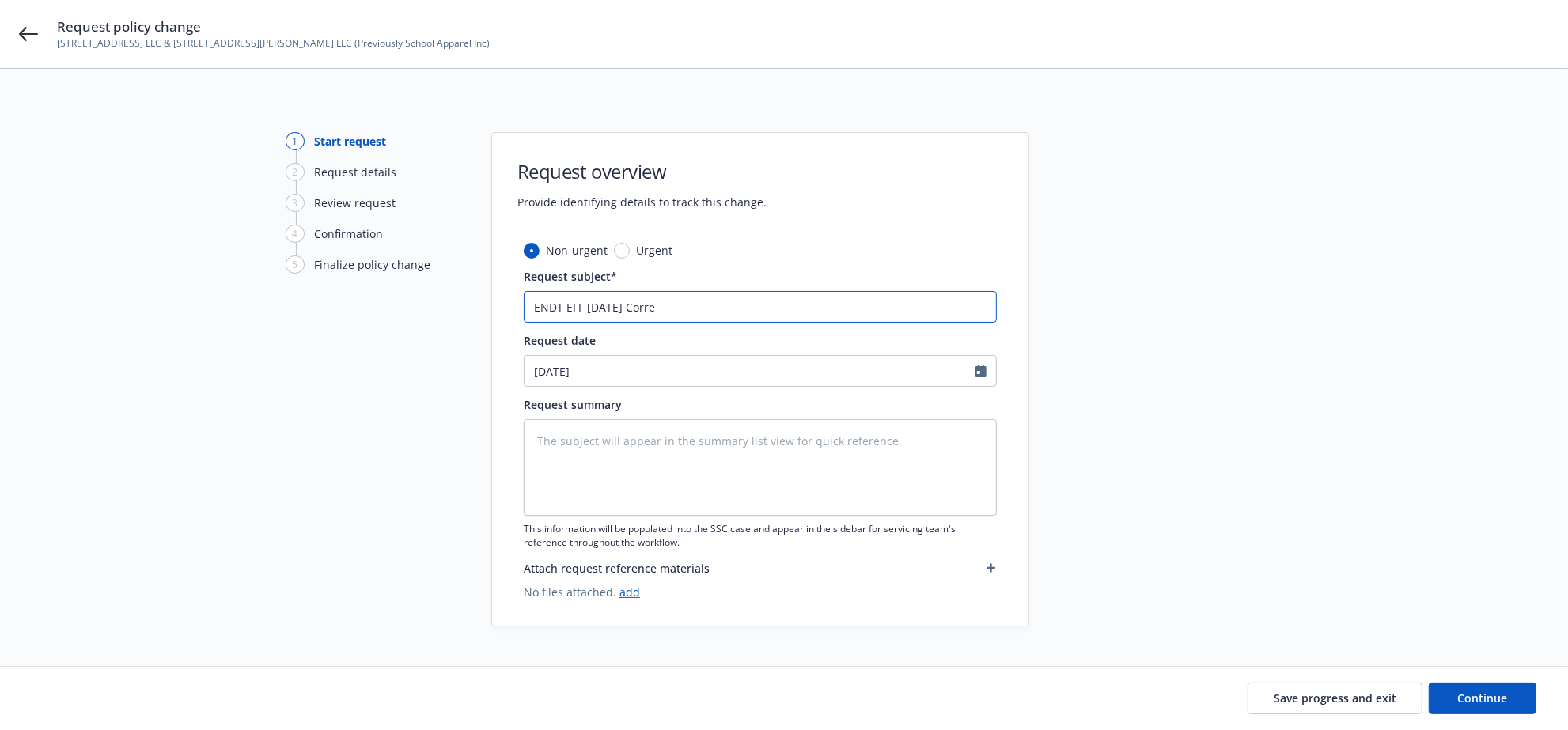
type textarea "x"
type input "ENDT EFF 7/1/25 Correc"
type textarea "x"
type input "ENDT EFF 7/1/25 Correct"
type textarea "x"
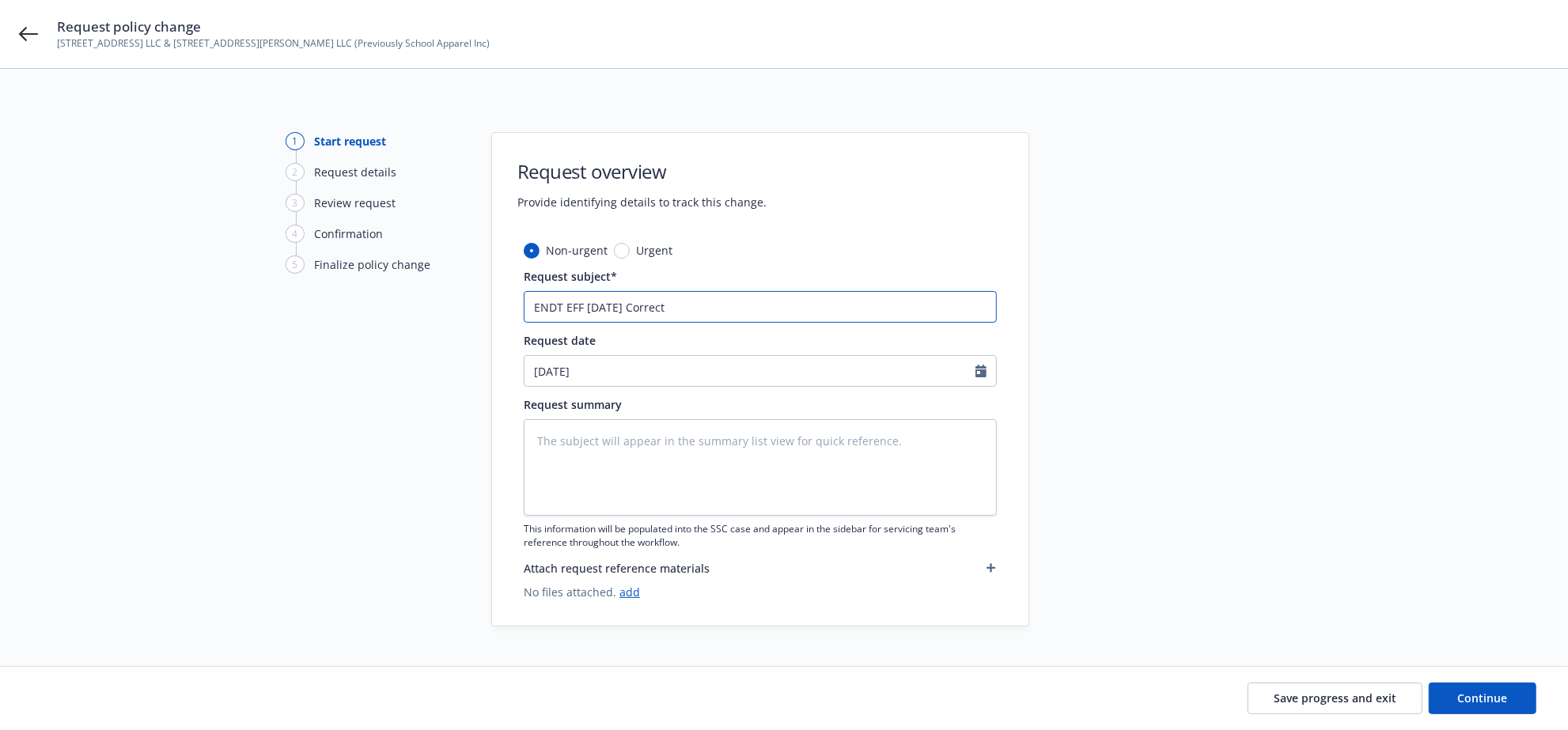
type input "ENDT EFF 7/1/25 Correct"
type textarea "x"
type input "ENDT EFF 7/1/25 Correct K"
type textarea "x"
type input "ENDT EFF 7/1/25 Correct Kn"
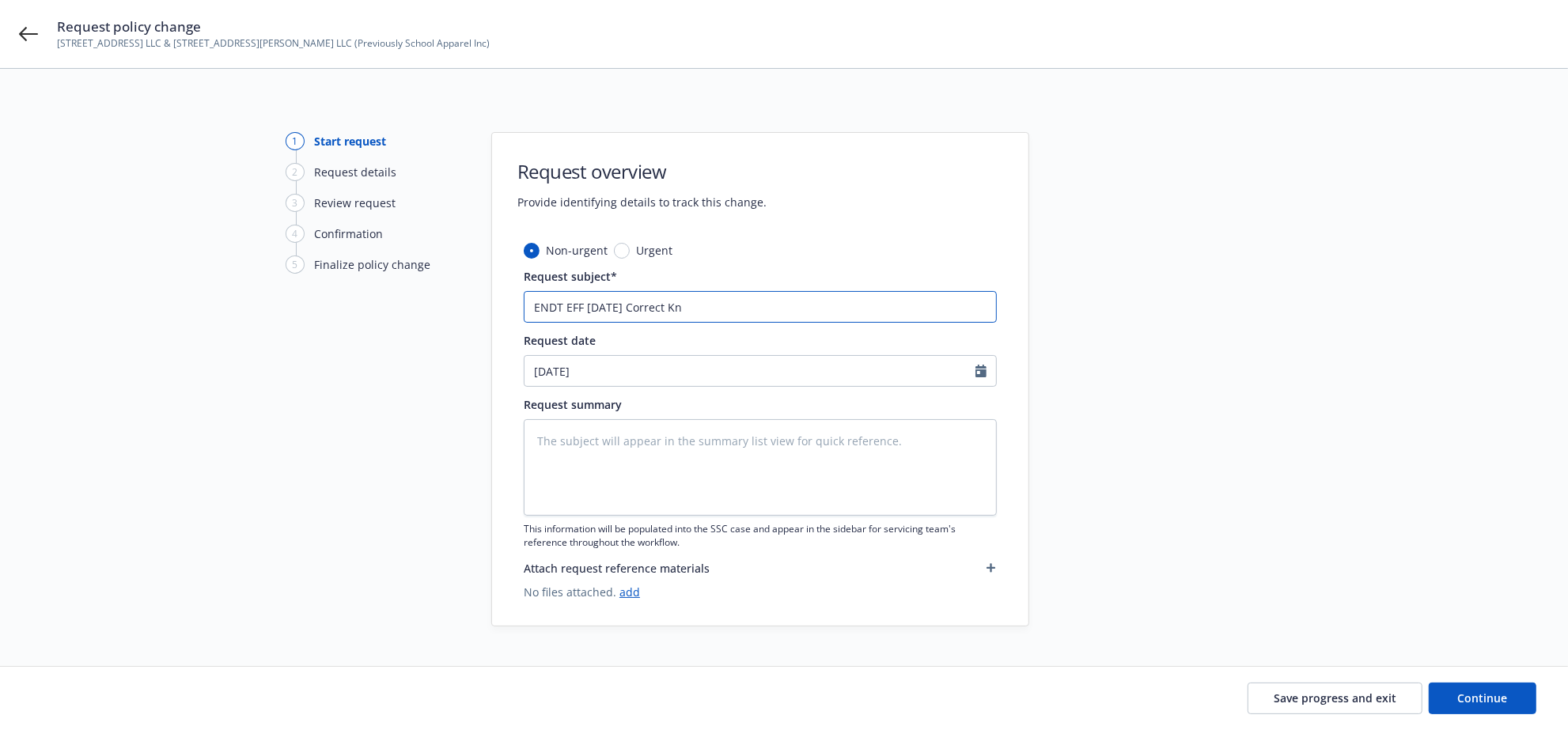
type textarea "x"
type input "ENDT EFF 7/1/25 Correct Kno"
type textarea "x"
type input "ENDT EFF 7/1/25 Correct Knos"
type textarea "x"
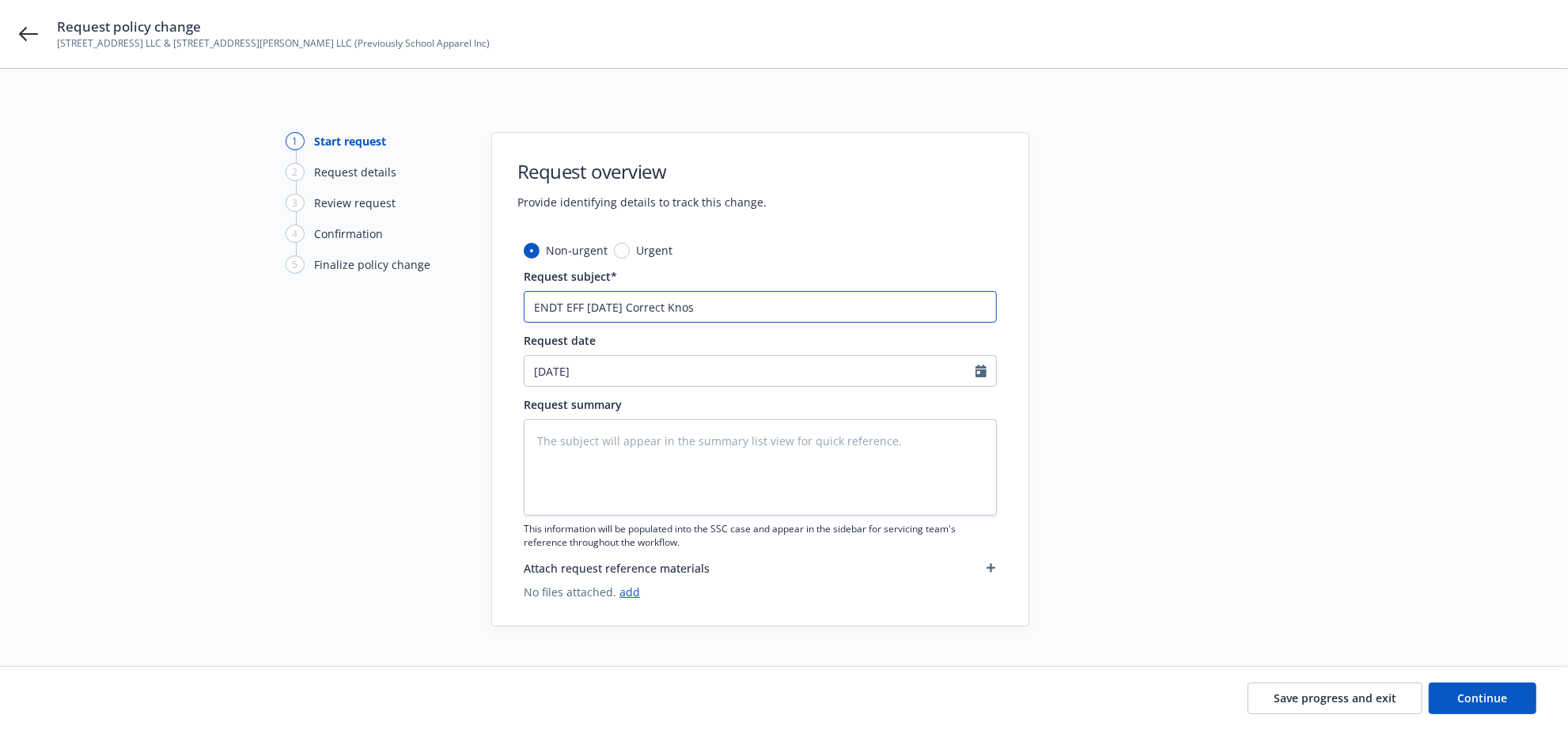
type input "ENDT EFF 7/1/25 Correct Knoss"
type textarea "x"
type input "ENDT EFF 7/1/25 Correct Knoss"
type textarea "x"
type input "ENDT EFF 7/1/25 Correct Knoss b"
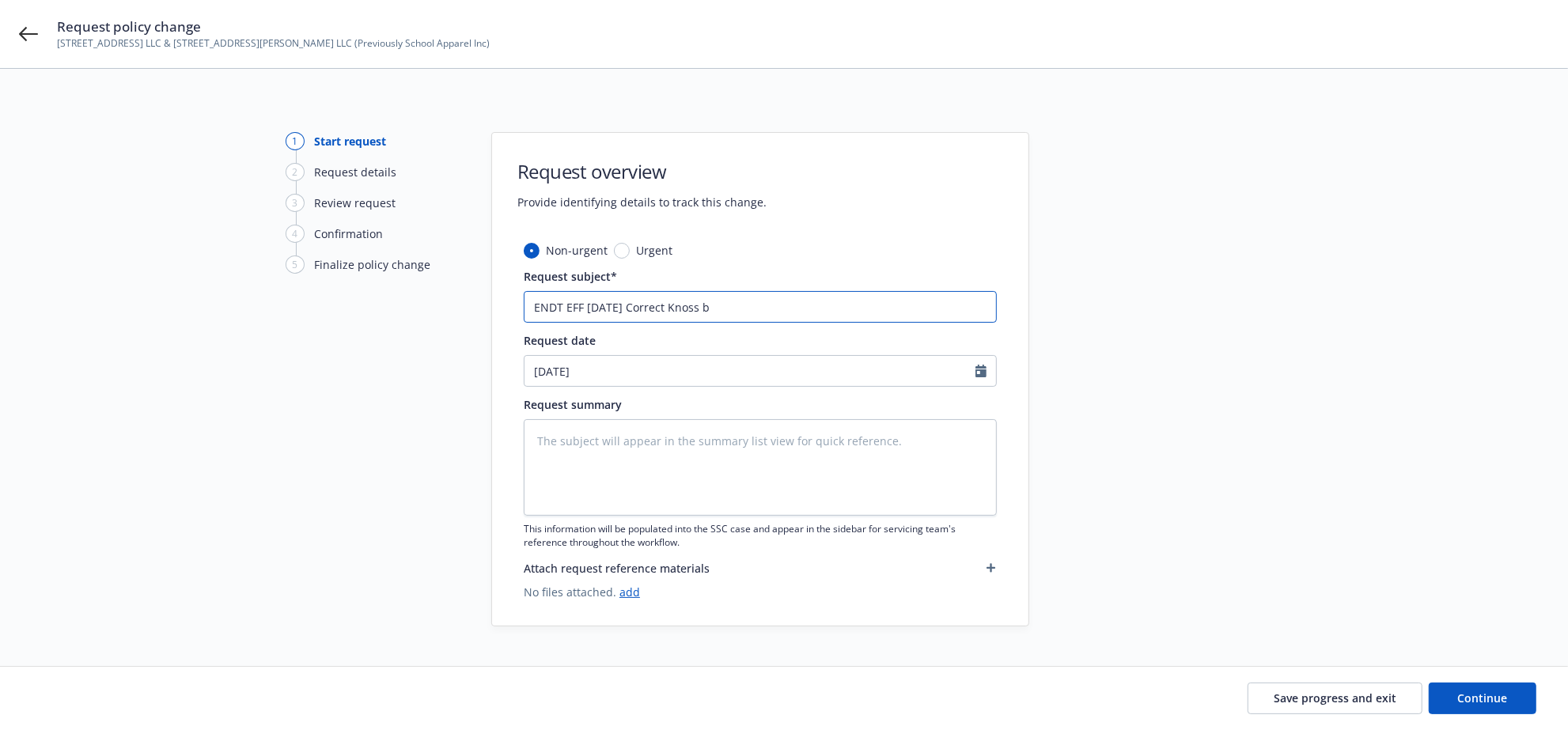
type textarea "x"
type input "ENDT EFF 7/1/25 Correct Knoss bu"
type textarea "x"
type input "ENDT EFF 7/1/25 Correct Knoss bui"
type textarea "x"
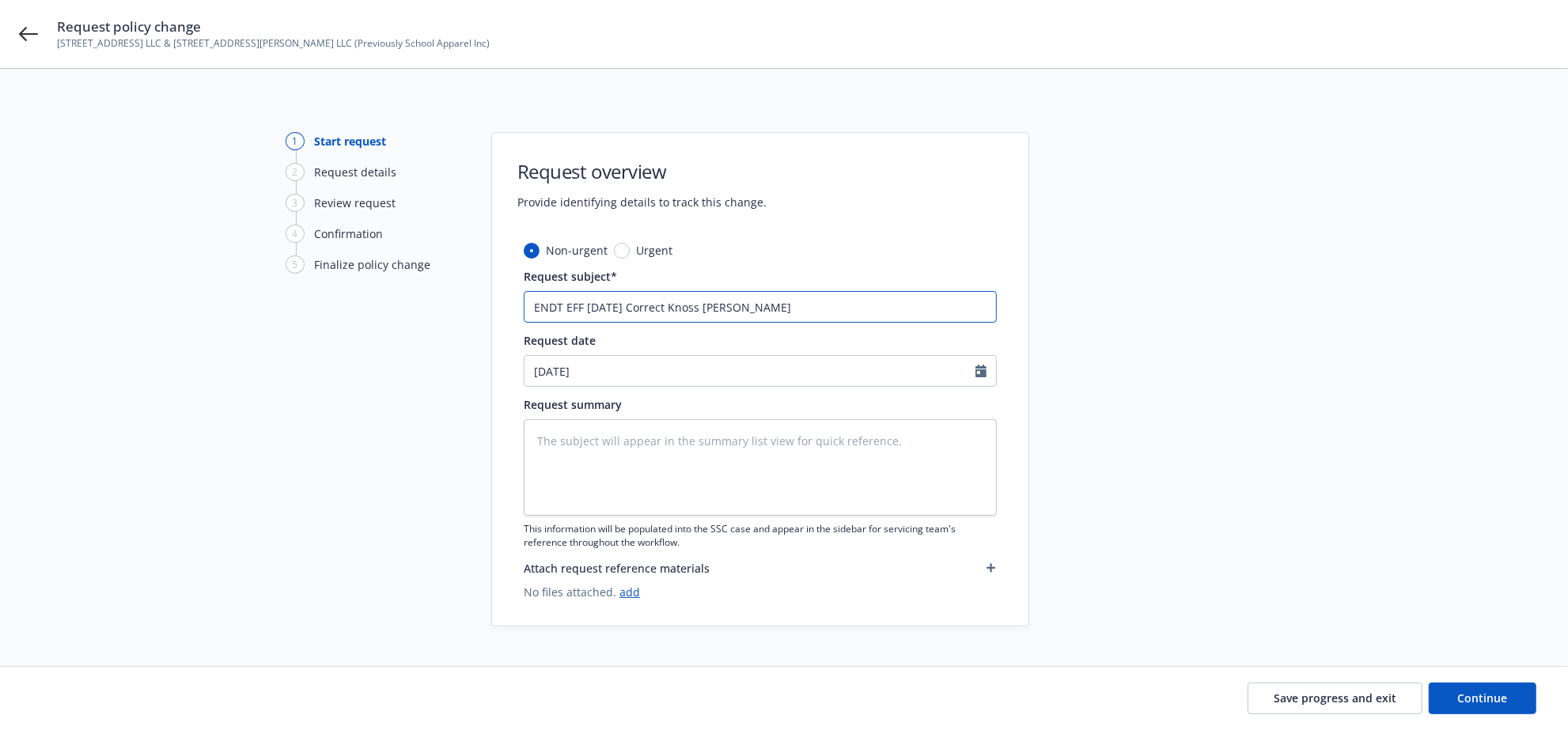
type input "ENDT EFF 7/1/25 Correct Knoss buil"
type textarea "x"
type input "ENDT EFF 7/1/25 Correct Knoss build"
type textarea "x"
type input "ENDT EFF 7/1/25 Correct Knoss buildi"
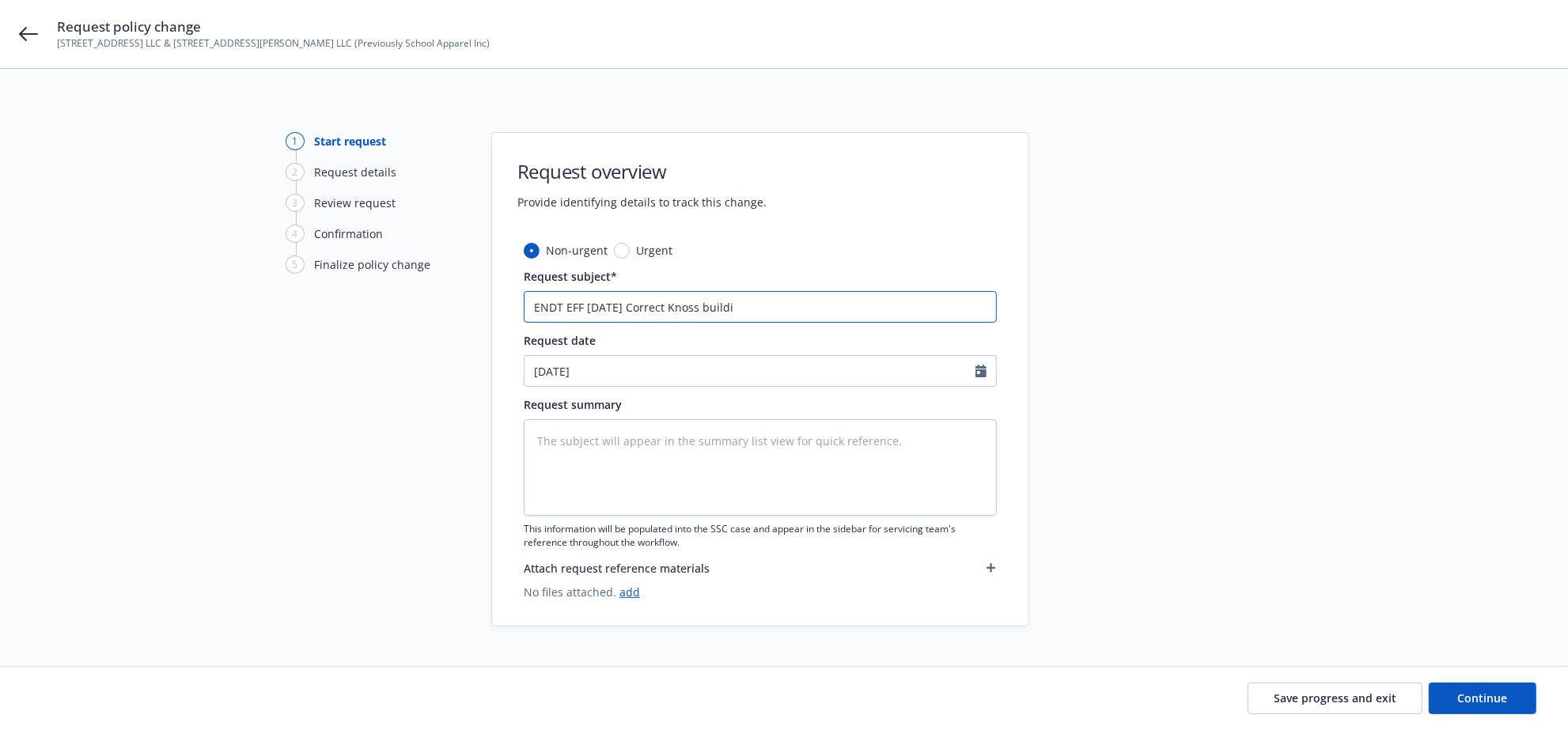
type textarea "x"
type input "ENDT EFF 7/1/25 Correct Knoss buildin"
type textarea "x"
type input "ENDT EFF 7/1/25 Correct Knoss building"
type textarea "x"
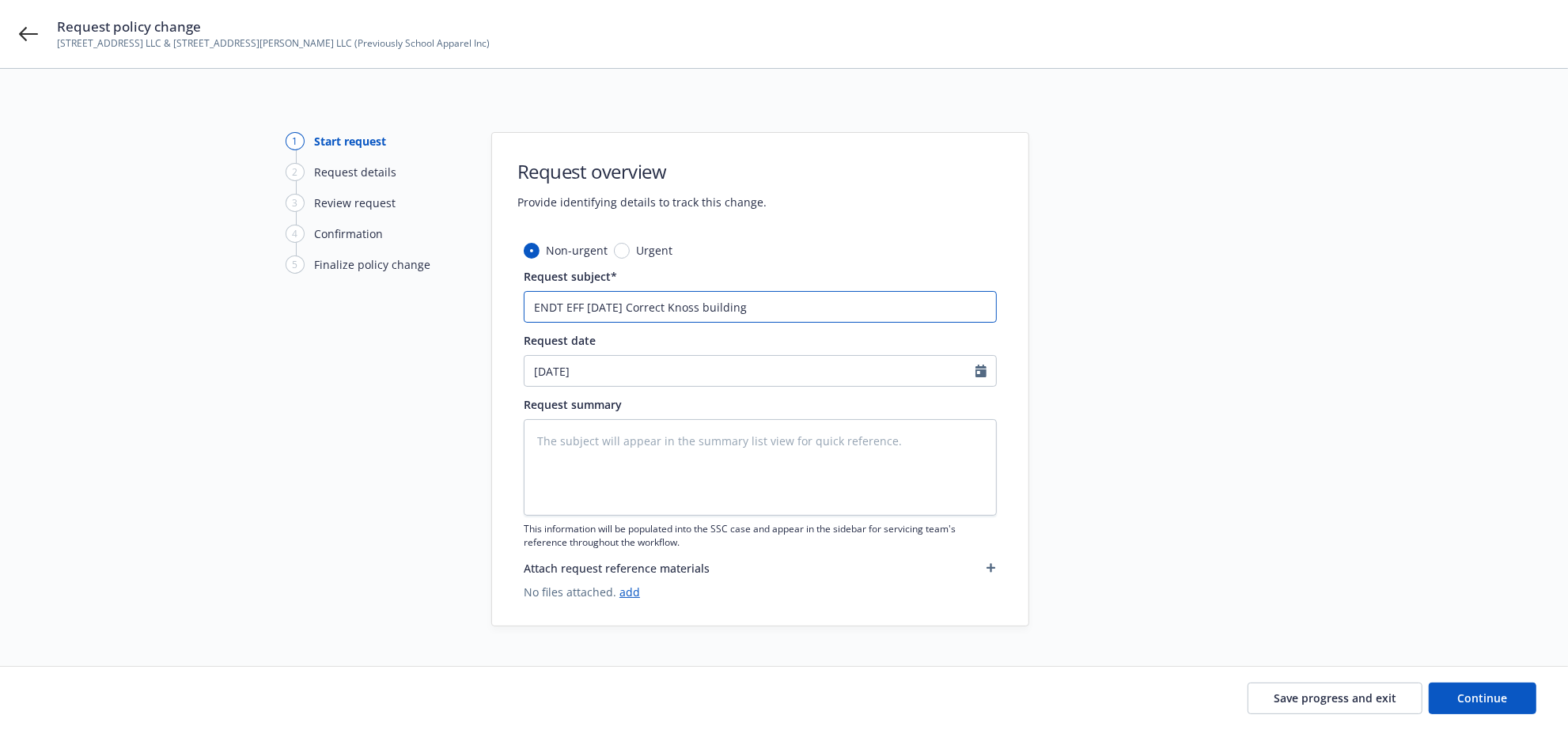
type input "ENDT EFF 7/1/25 Correct Knoss building"
type textarea "x"
type input "ENDT EFF 7/1/25 Correct Knoss building l"
type textarea "x"
type input "ENDT EFF 7/1/25 Correct Knoss building lo"
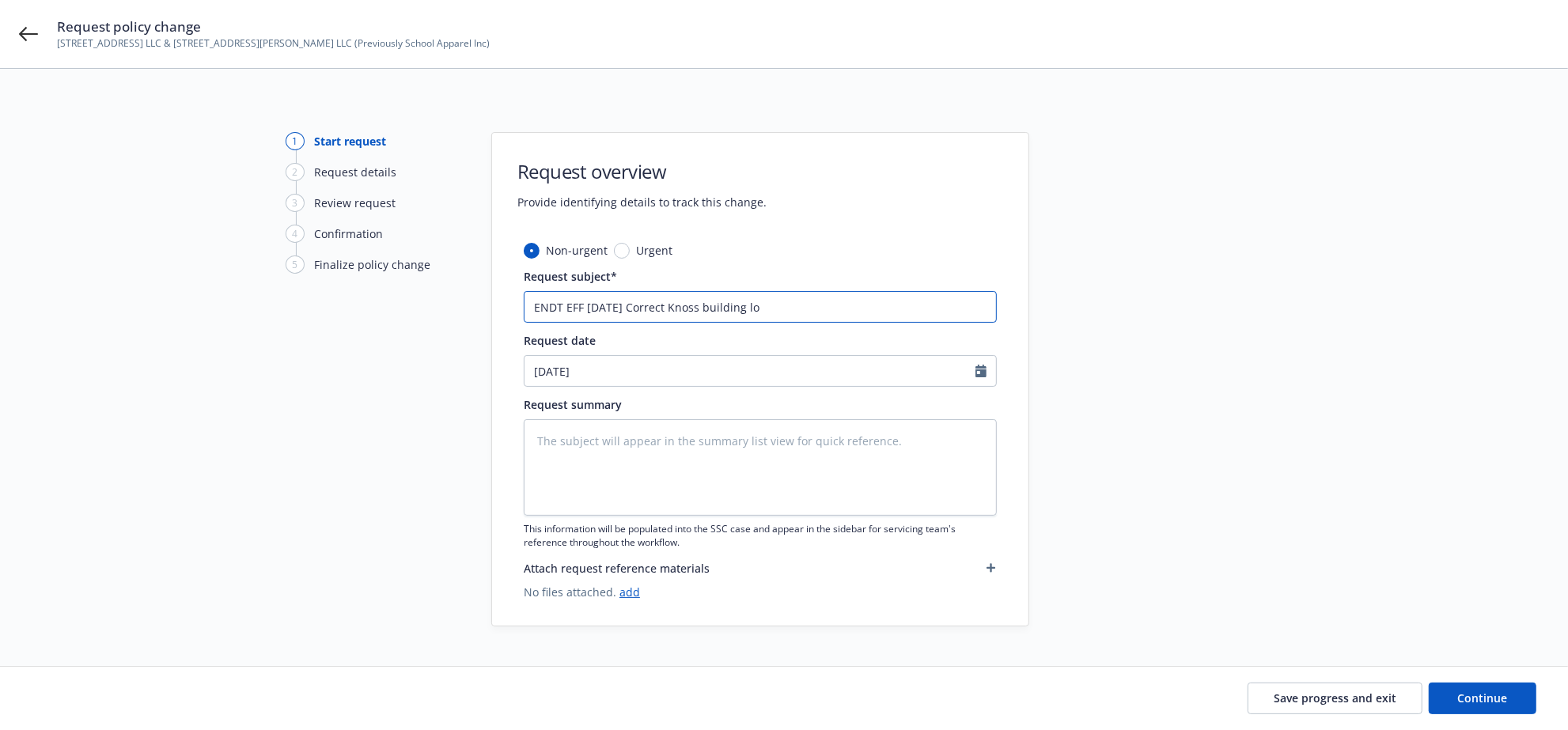
type textarea "x"
type input "ENDT EFF 7/1/25 Correct Knoss building loc"
type textarea "x"
type input "ENDT EFF 7/1/25 Correct Knoss building loca"
type textarea "x"
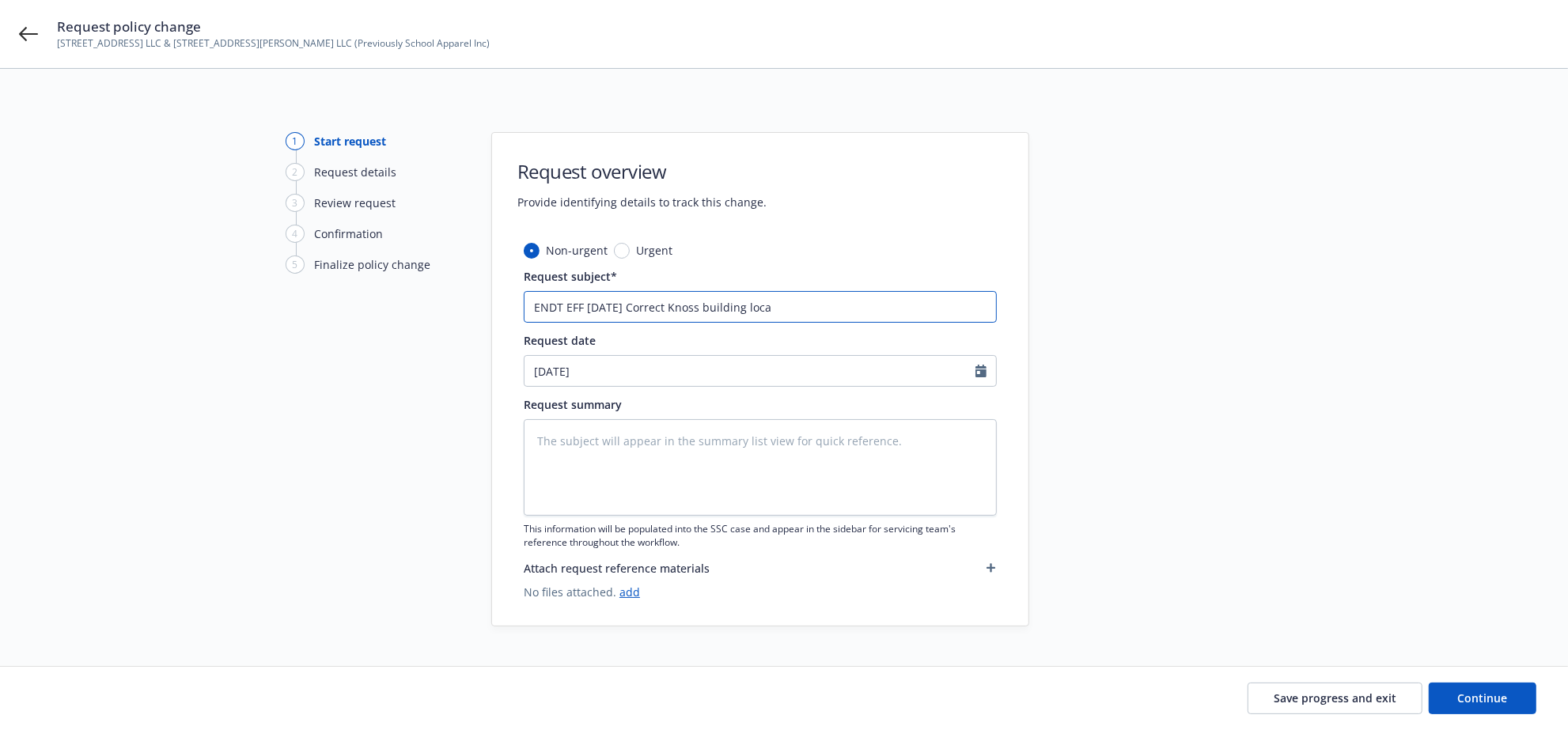
type input "ENDT EFF 7/1/25 Correct Knoss building locat"
type textarea "x"
type input "ENDT EFF 7/1/25 Correct Knoss building locati"
type textarea "x"
type input "ENDT EFF 7/1/25 Correct Knoss building locatio"
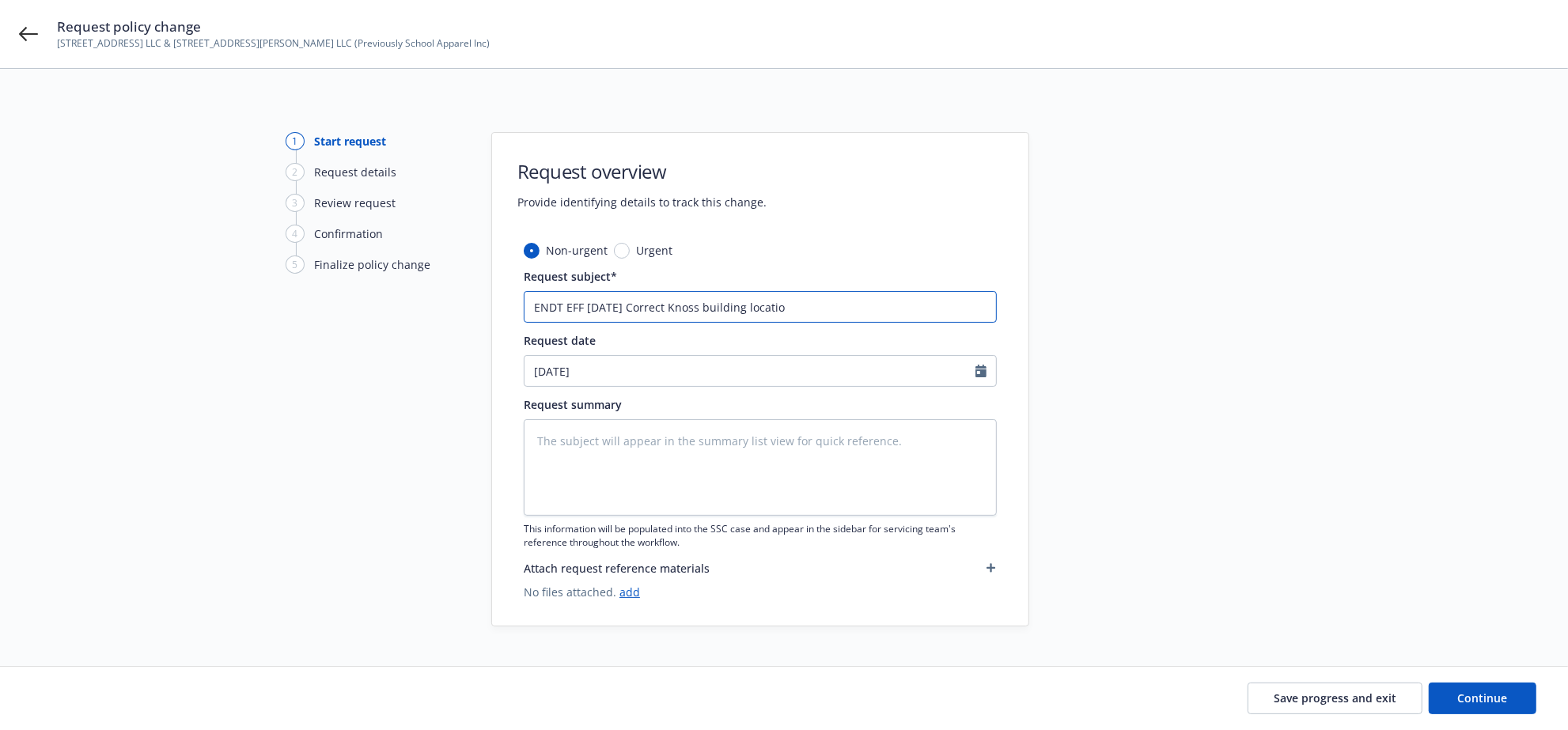
type textarea "x"
type input "ENDT EFF 7/1/25 Correct Knoss building location"
type textarea "x"
type input "ENDT EFF 7/1/25 Correct Knoss building location"
type textarea "x"
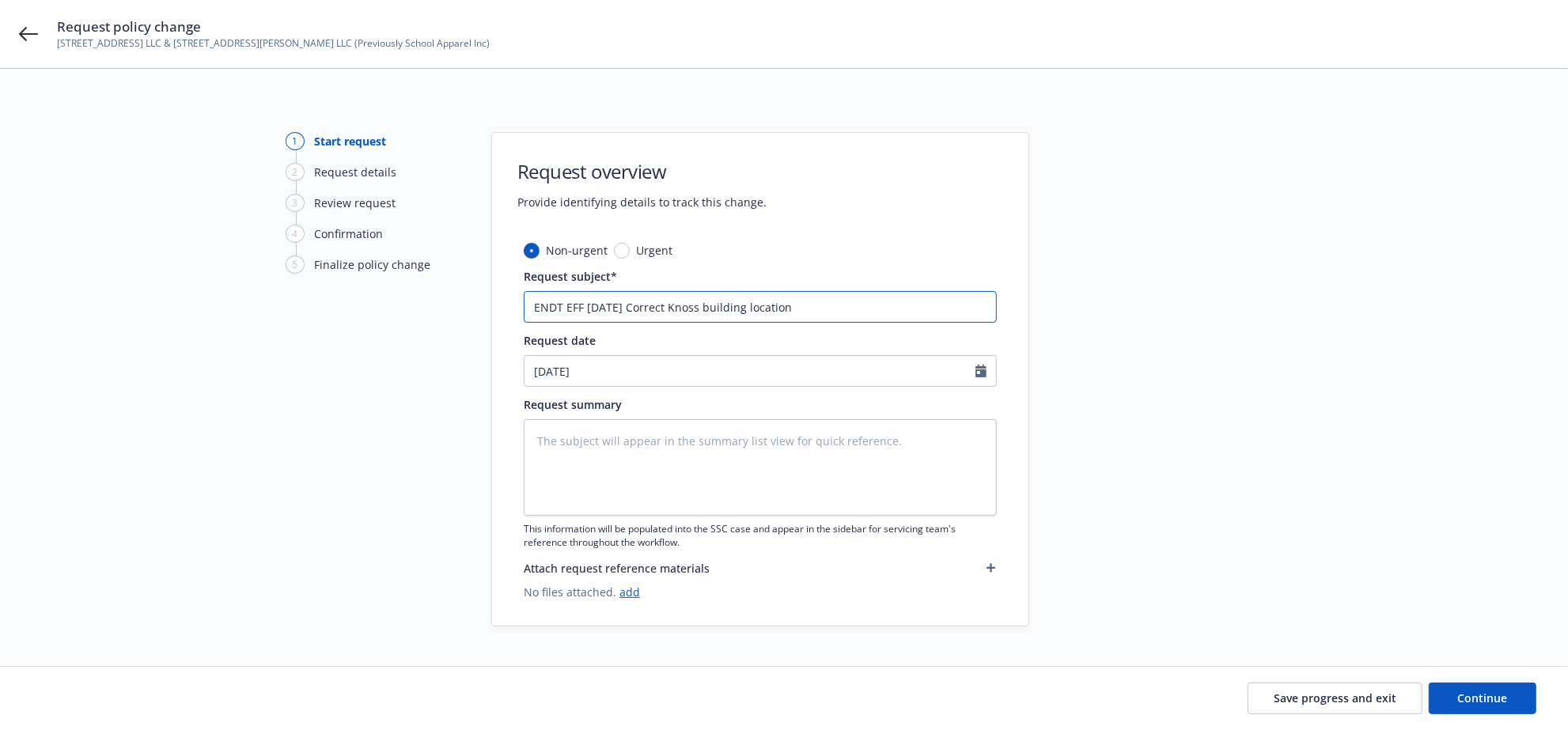
type input "ENDT EFF 7/1/25 Correct Knoss building location i"
type textarea "x"
type input "ENDT EFF 7/1/25 Correct Knoss building location in"
type textarea "x"
type input "ENDT EFF 7/1/25 Correct Knoss building location in"
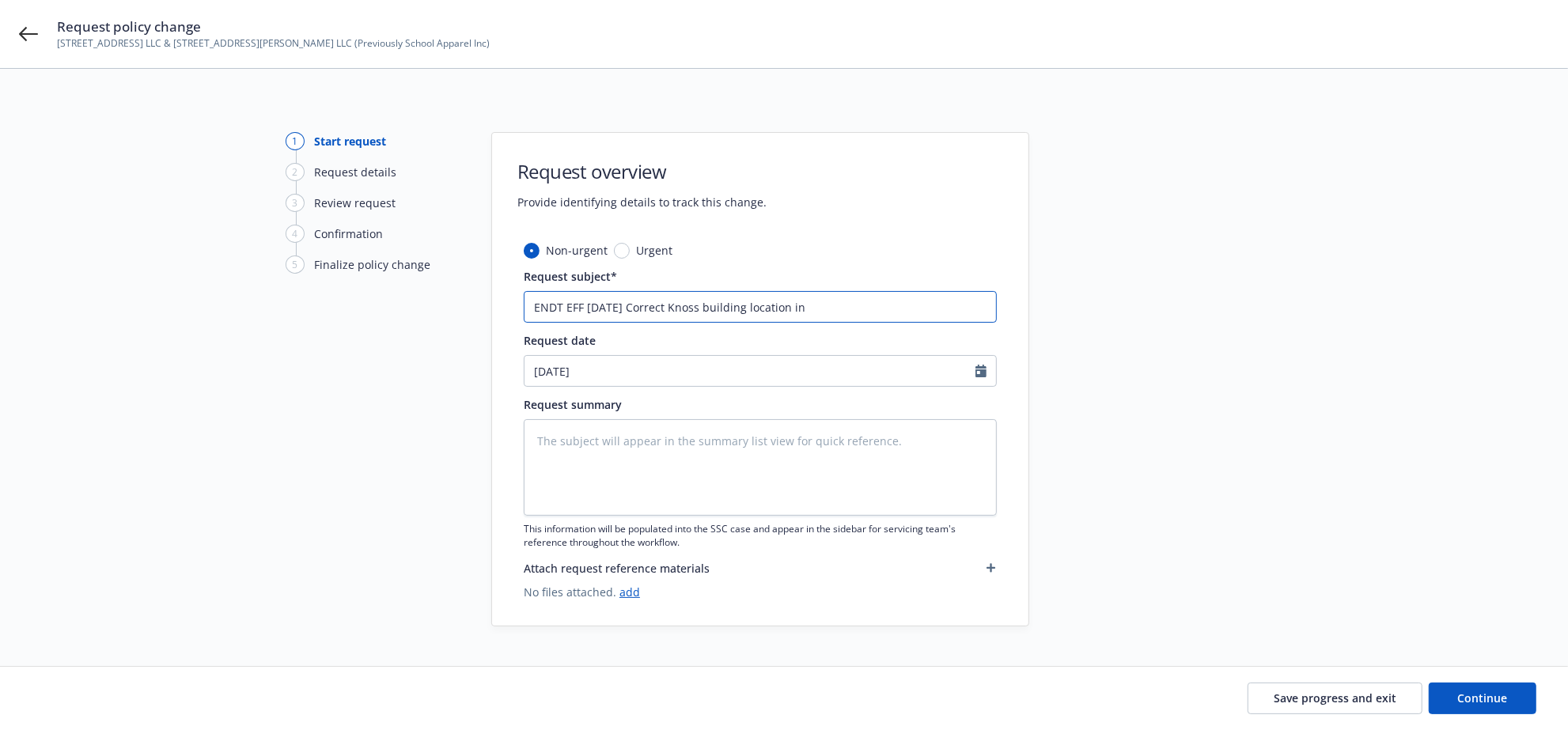
type textarea "x"
type input "ENDT EFF 7/1/25 Correct Knoss building location in S"
type textarea "x"
type input "ENDT EFF 7/1/25 Correct Knoss building location in St"
type textarea "x"
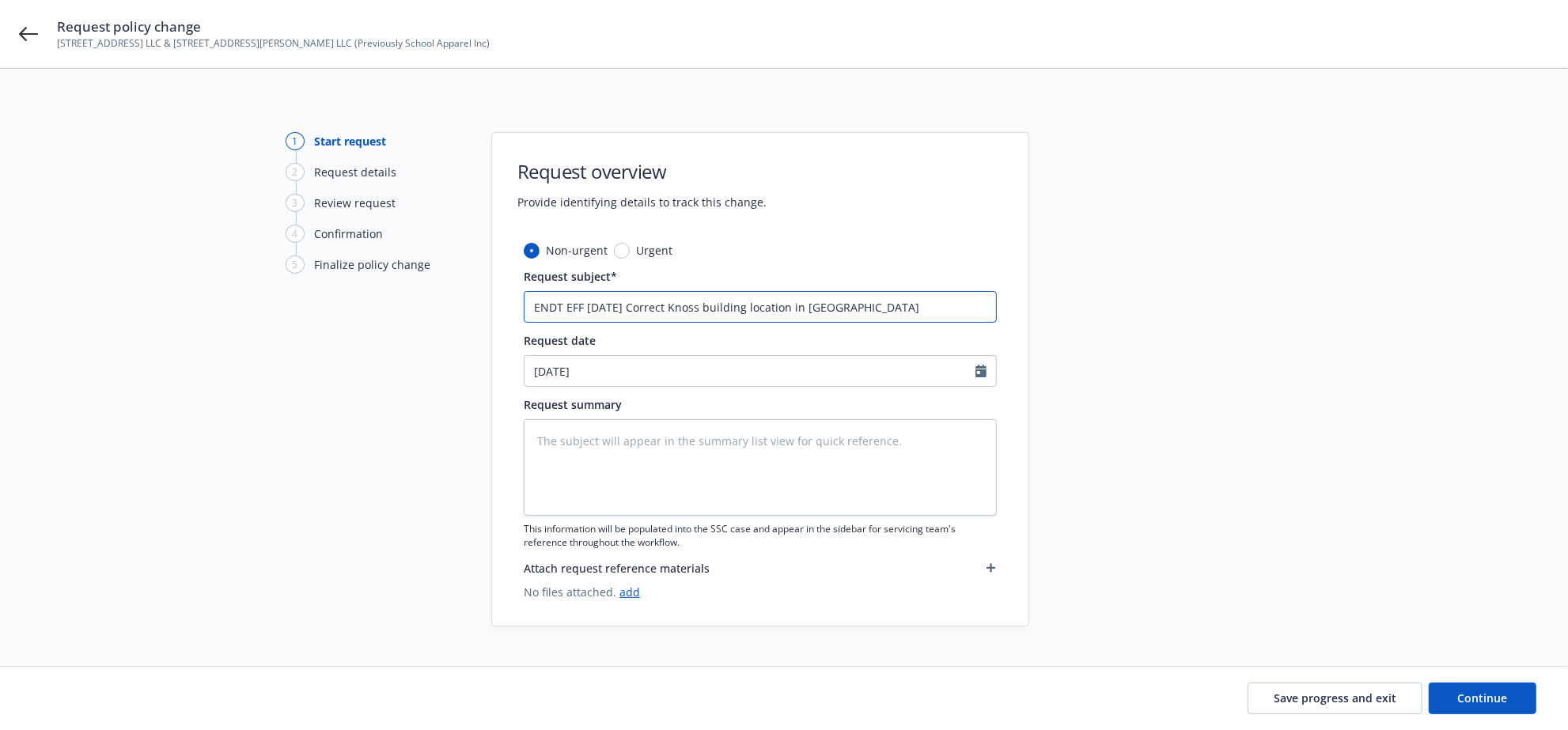
type input "ENDT EFF 7/1/25 Correct Knoss building location in Sta"
type textarea "x"
type input "ENDT EFF 7/1/25 Correct Knoss building location in Star"
type textarea "x"
type input "ENDT EFF 7/1/25 Correct Knoss building location in Star"
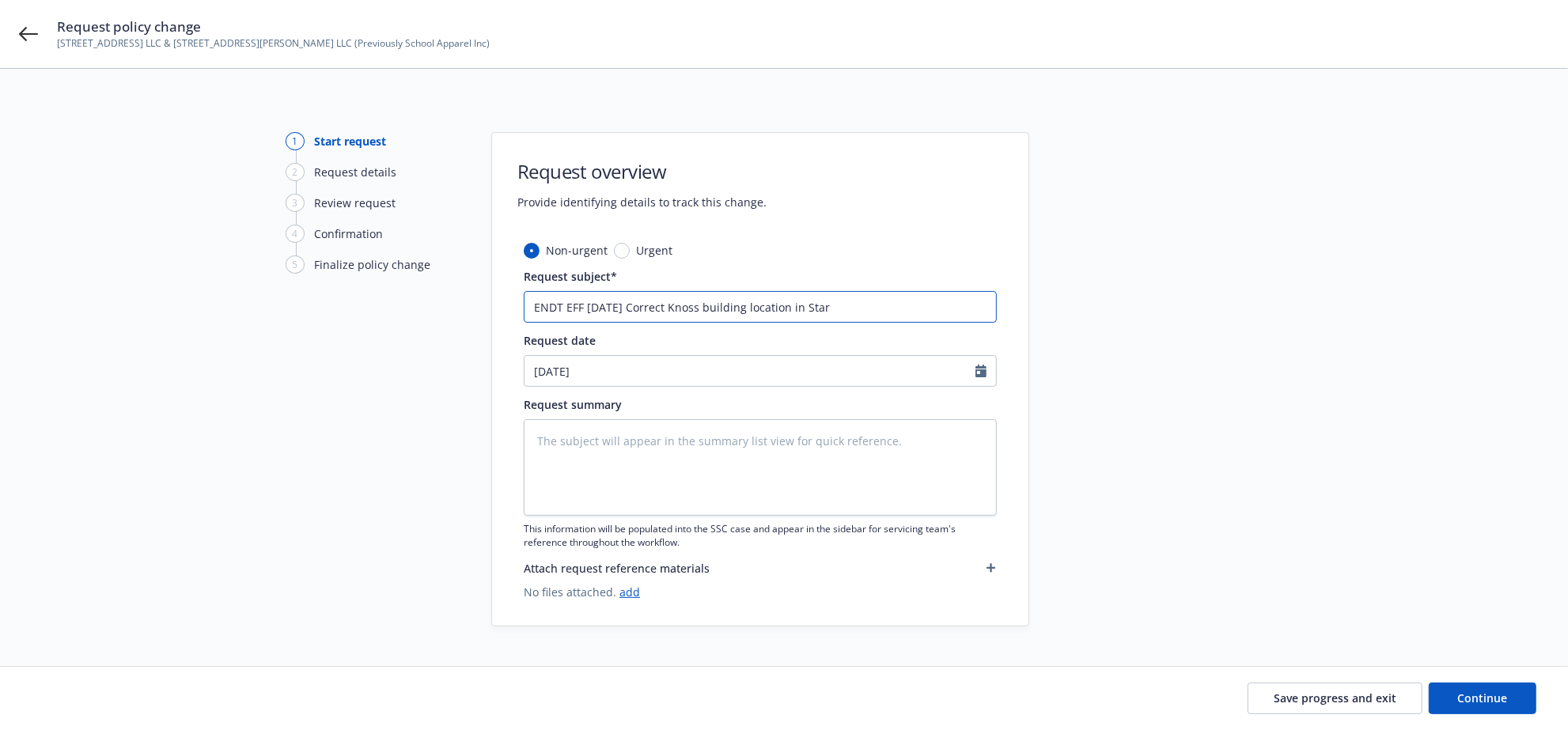
type textarea "x"
type input "ENDT EFF 7/1/25 Correct Knoss building location in Star C"
type textarea "x"
type input "ENDT EFF 7/1/25 Correct Knoss building location in Star Ci"
type textarea "x"
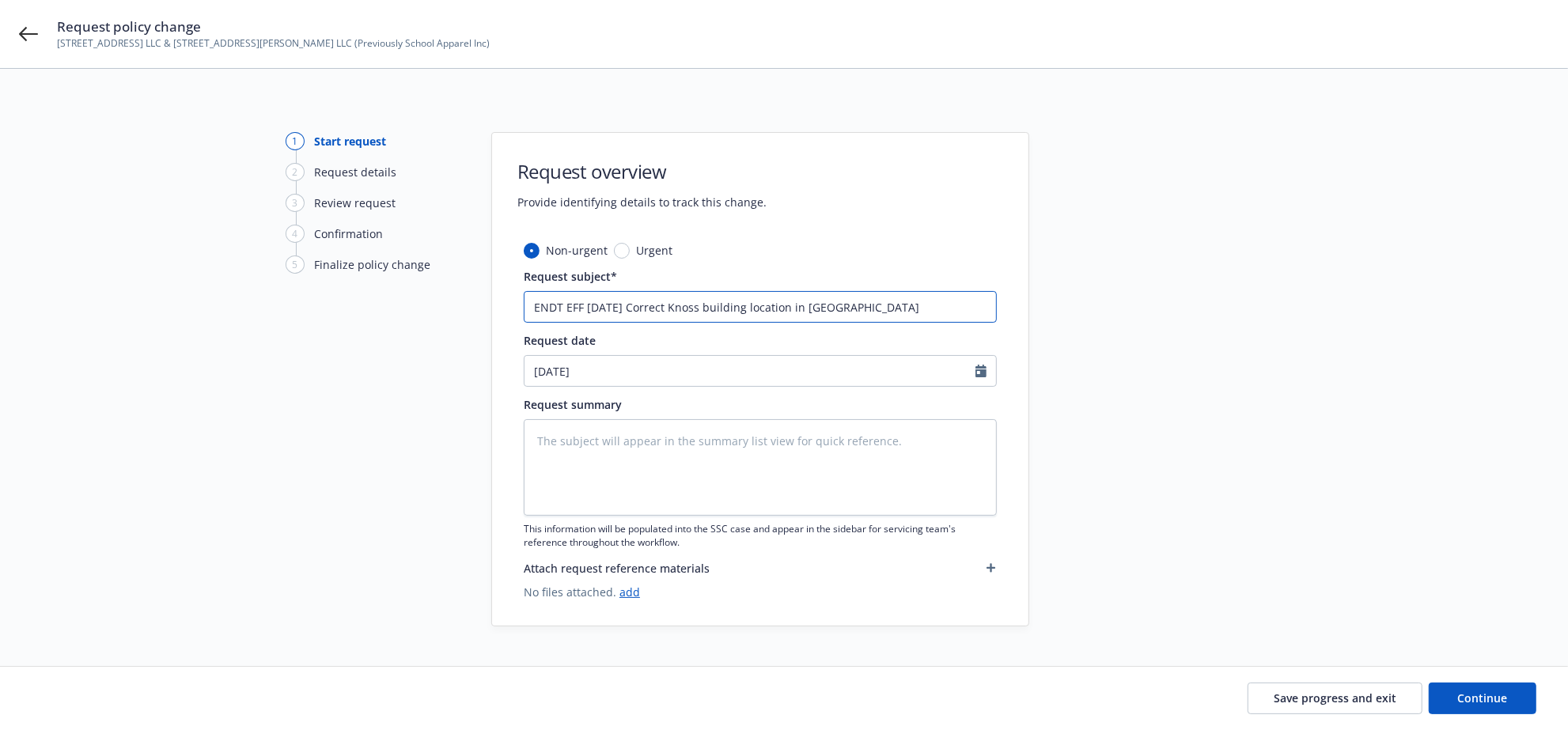
type input "ENDT EFF 7/1/25 Correct Knoss building location in Star Cit"
type textarea "x"
type input "ENDT EFF 7/1/25 Correct Knoss building location in Star City"
type textarea "x"
type input "ENDT EFF 7/1/25 Correct Knoss building location in Star City"
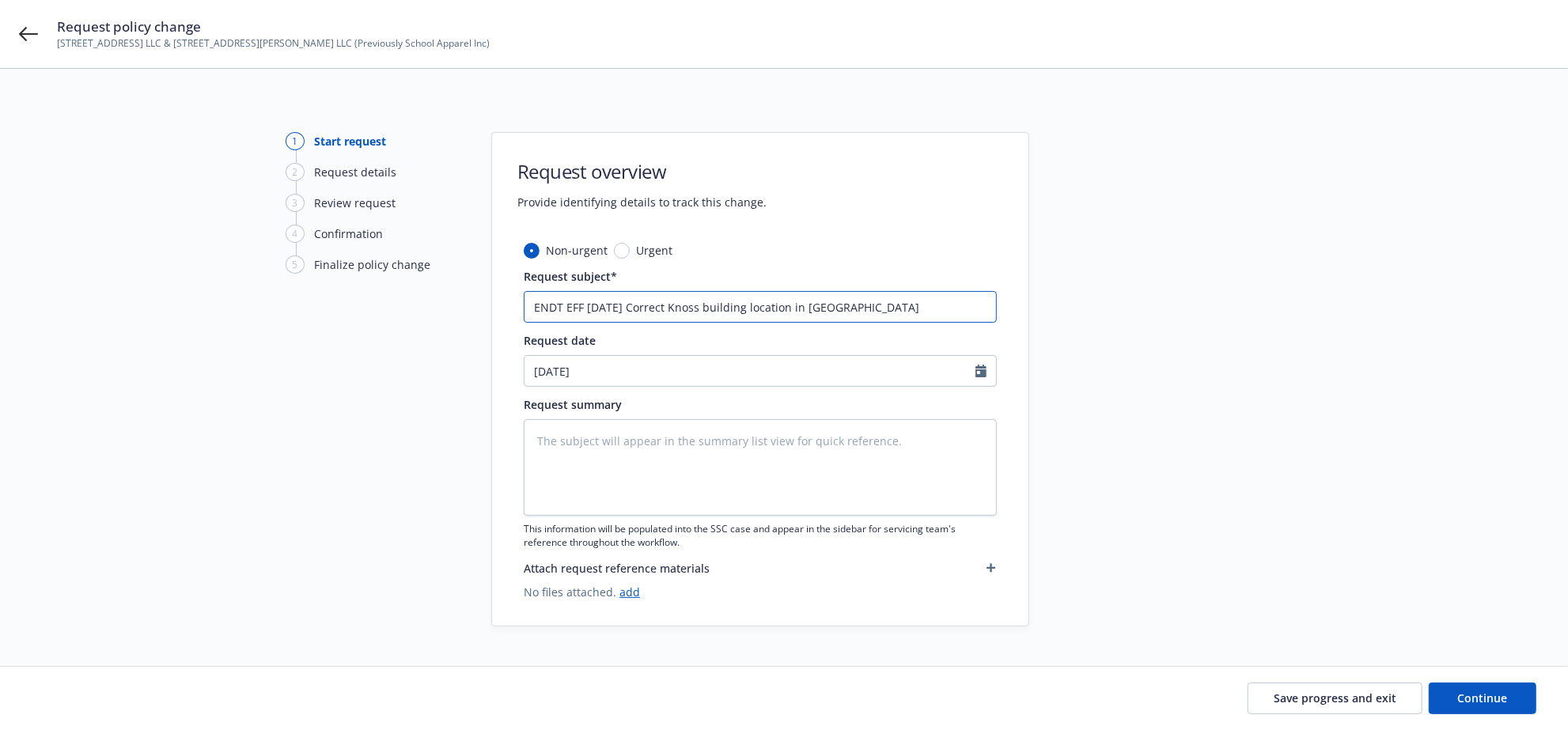
type textarea "x"
type input "ENDT EFF 7/1/25 Correct Knoss building location in Star City U"
type textarea "x"
type input "ENDT EFF 7/1/25 Correct Knoss building location in Star City UT"
type textarea "x"
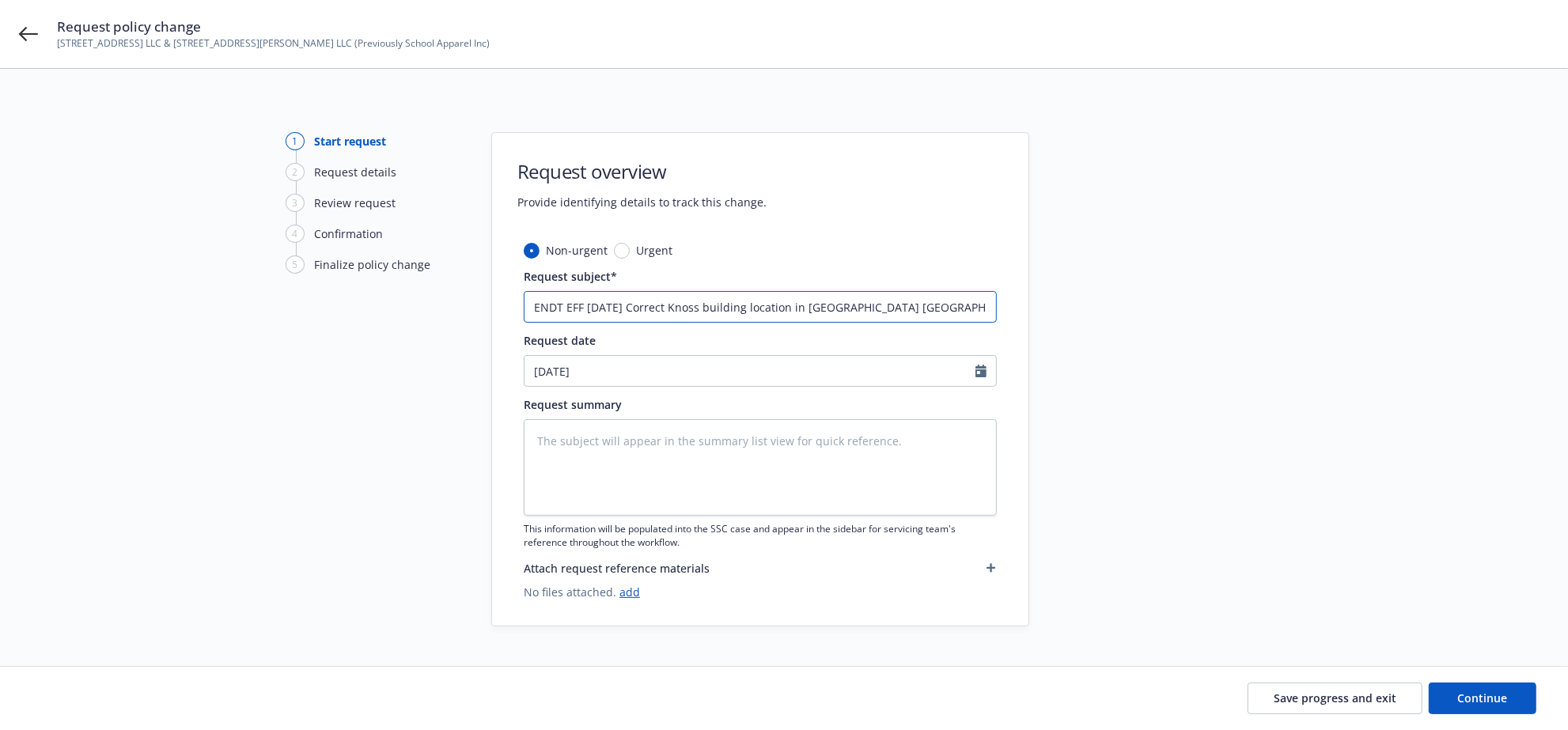
type input "ENDT EFF 7/1/25 Correct Knoss building location in Star City UTA"
type textarea "x"
drag, startPoint x: 950, startPoint y: 305, endPoint x: 237, endPoint y: 249, distance: 715.2
click at [227, 236] on div "1 Start request 2 Request details 3 Review request 4 Confirmation 5 Finalize po…" at bounding box center [784, 379] width 1530 height 495
type input "ENDT EFF 7/1/25 Correct Knoss building location in Star City UTAh"
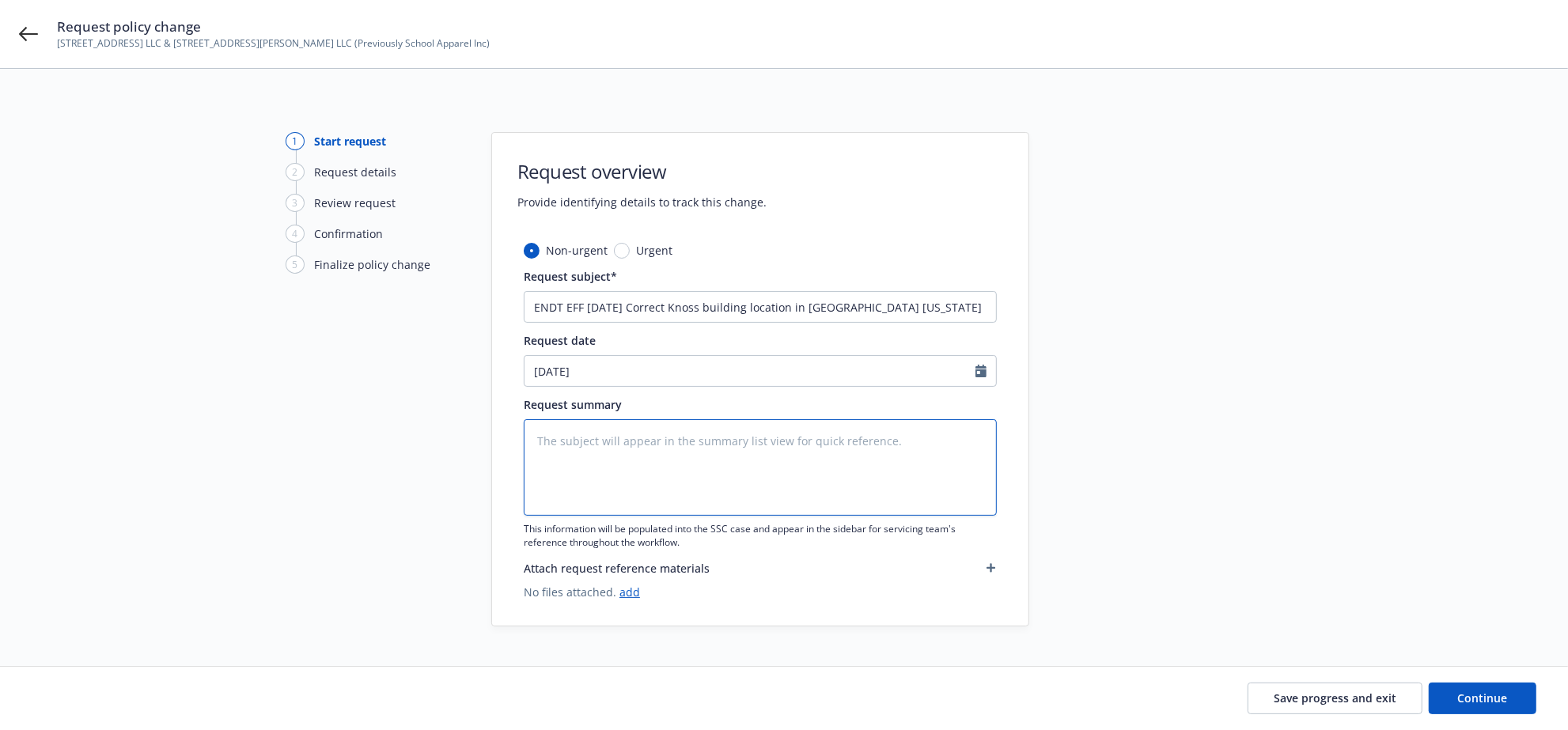
click at [687, 456] on textarea at bounding box center [760, 467] width 473 height 97
paste textarea "ENDT EFF 7/1/25 Correct Knoss building location in Star City UTAh"
type textarea "x"
type textarea "ENDT EFF 7/1/25 Correct Knoss building location in Star City UTAh"
click at [1440, 686] on button "Continue" at bounding box center [1482, 698] width 107 height 31
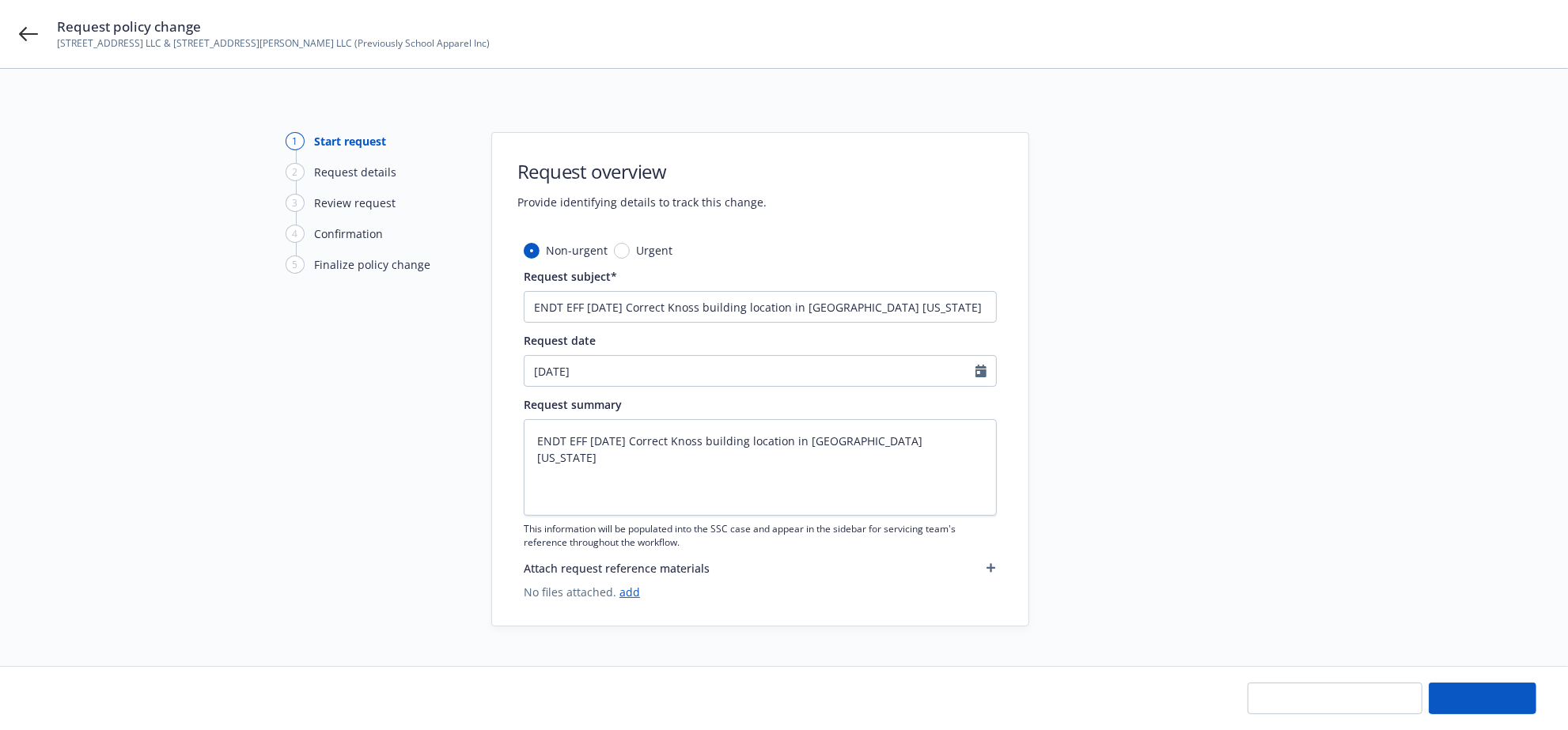
type textarea "x"
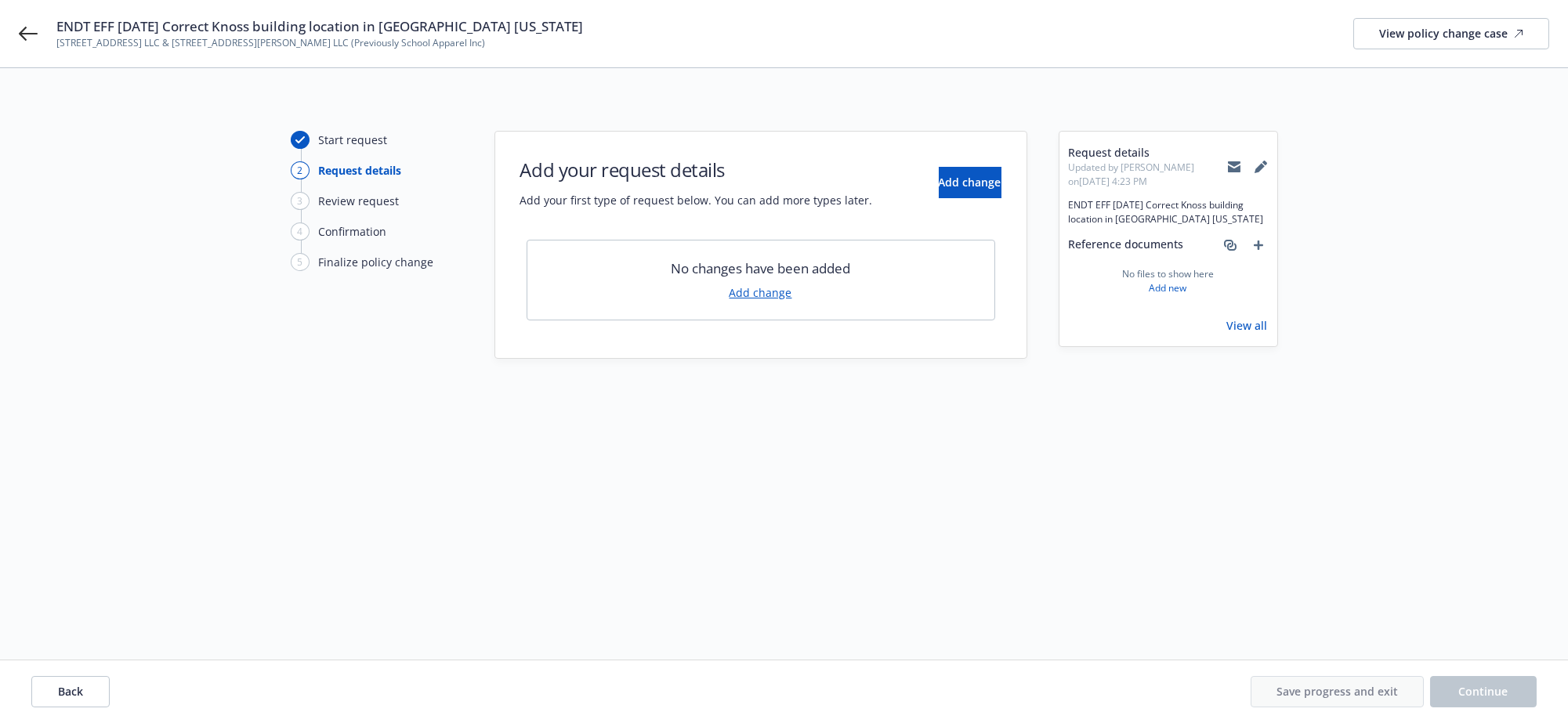
click at [767, 293] on link "Add change" at bounding box center [761, 292] width 63 height 16
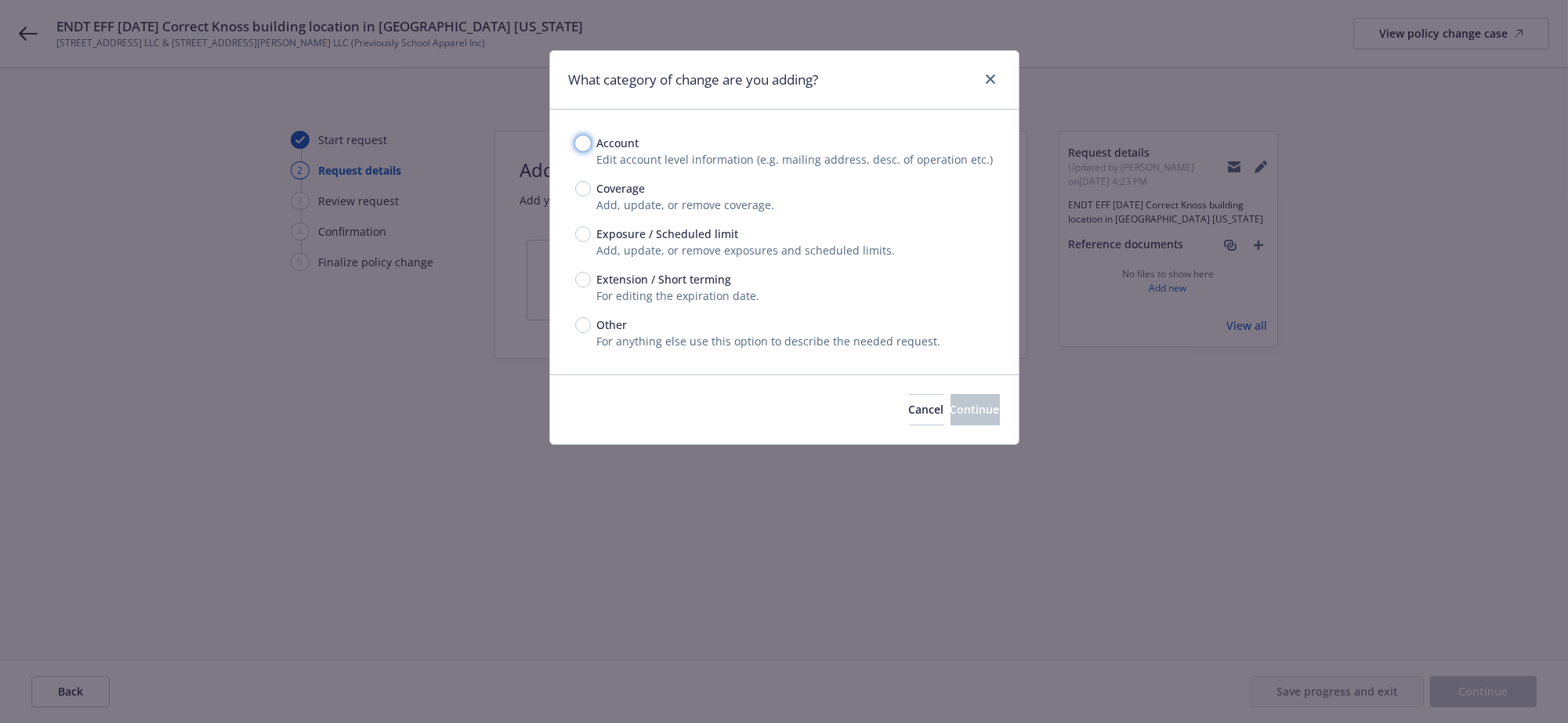
click at [588, 151] on input "Account" at bounding box center [583, 143] width 16 height 16
radio input "true"
click at [990, 425] on button "Continue" at bounding box center [975, 409] width 49 height 31
select select "US"
select select "Other"
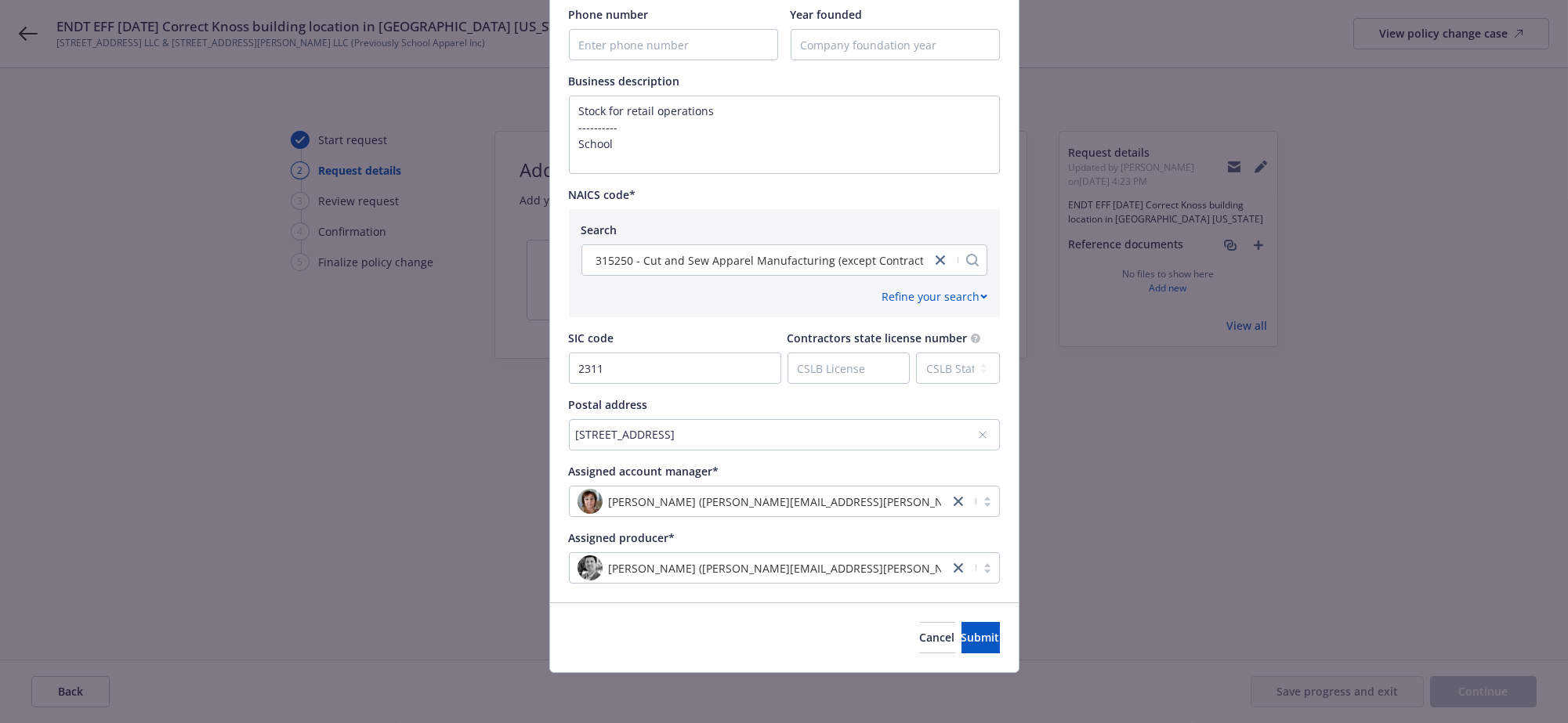
scroll to position [686, 0]
click at [966, 644] on button "Submit" at bounding box center [980, 637] width 38 height 31
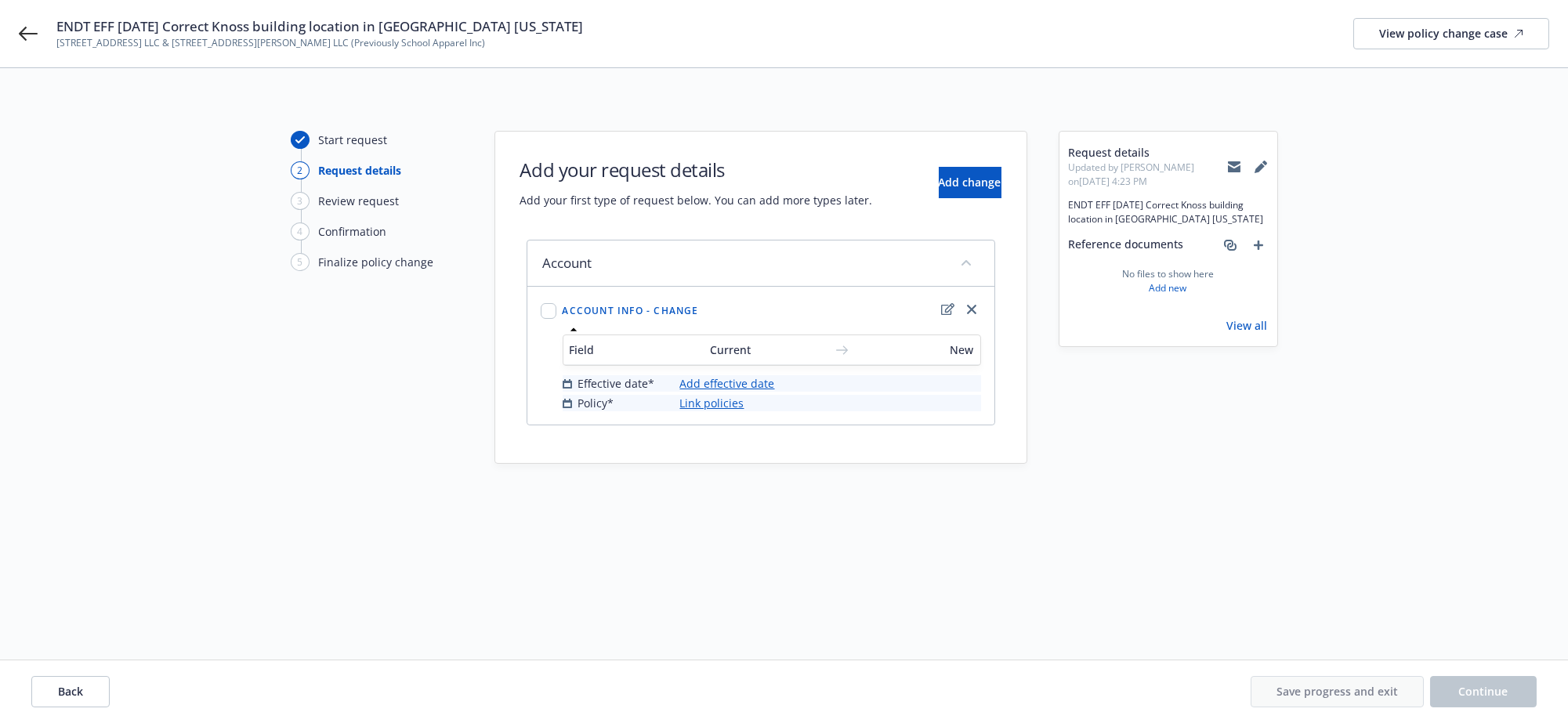
click at [718, 391] on link "Add effective date" at bounding box center [728, 383] width 95 height 16
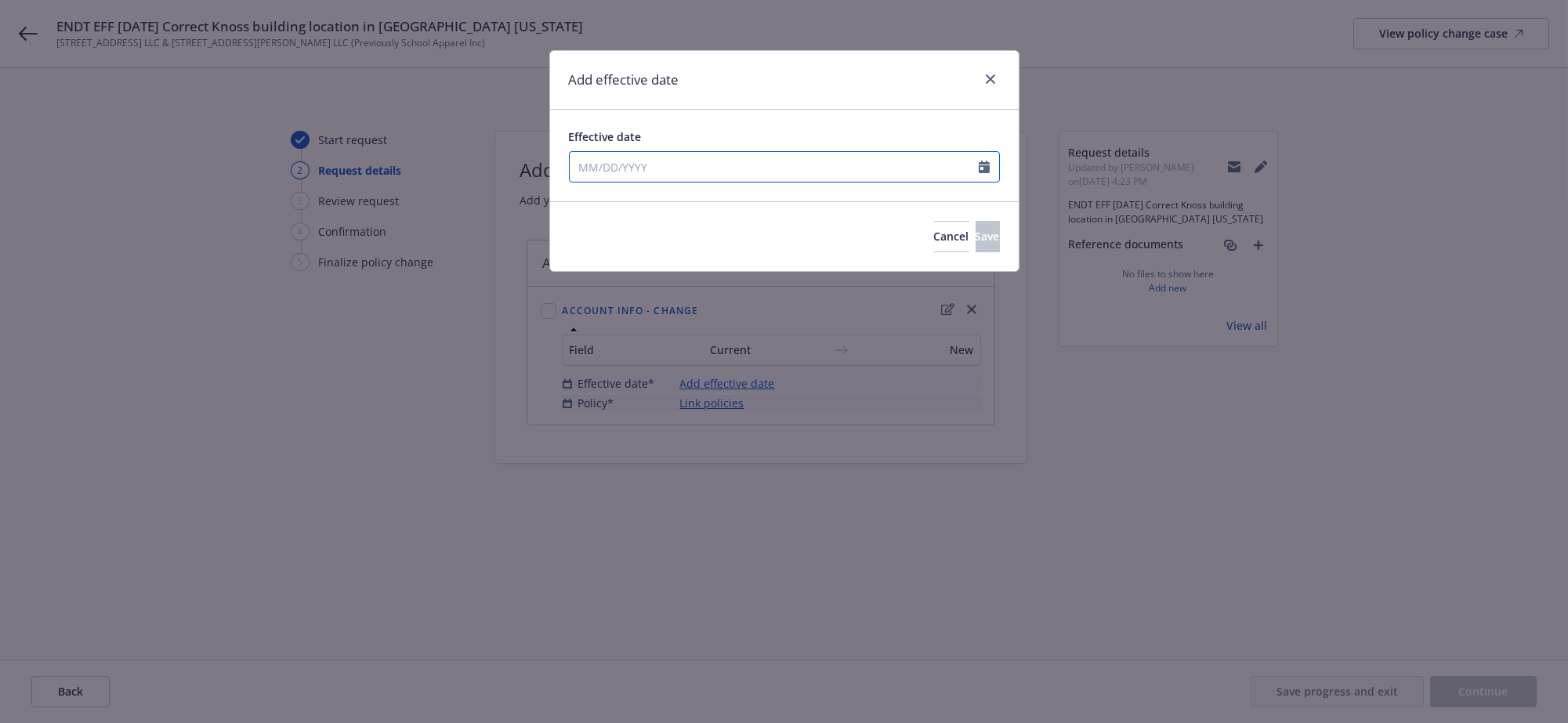
click at [666, 168] on input "Effective date" at bounding box center [774, 167] width 409 height 29
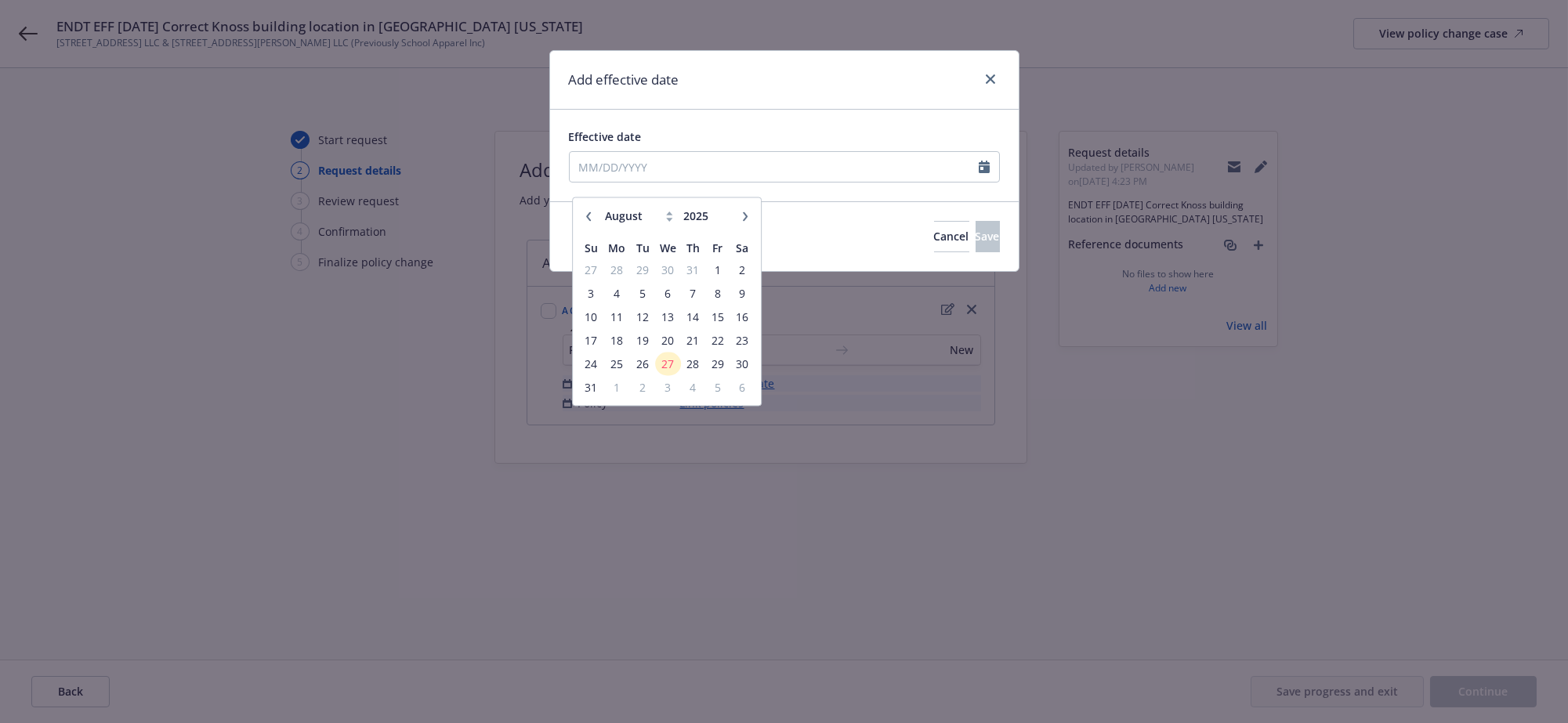
click at [592, 217] on icon "button" at bounding box center [588, 216] width 10 height 10
select select "7"
click at [641, 272] on span "1" at bounding box center [642, 270] width 21 height 20
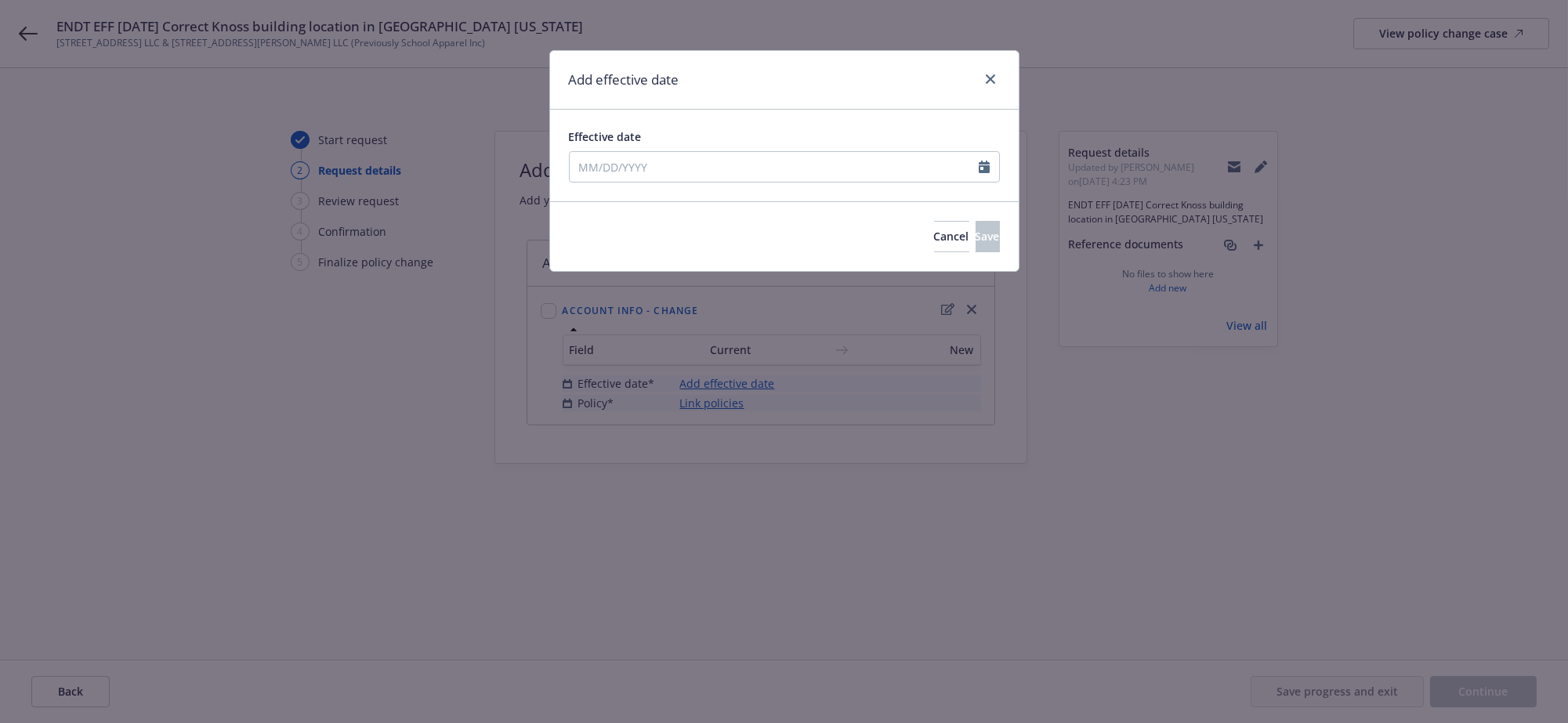
type input "07/01/2025"
click at [976, 251] on button "Save" at bounding box center [988, 237] width 24 height 31
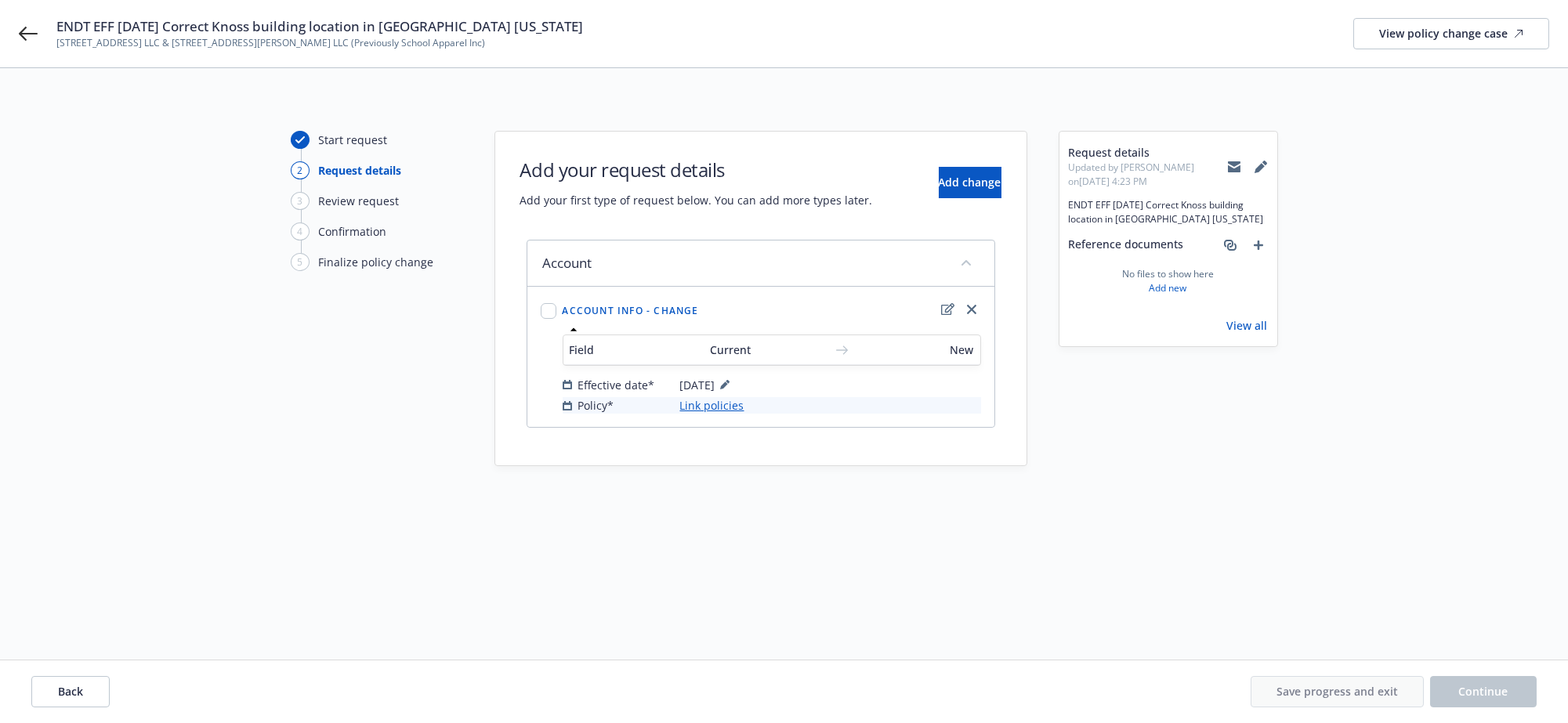
click at [702, 414] on link "Link policies" at bounding box center [712, 405] width 64 height 16
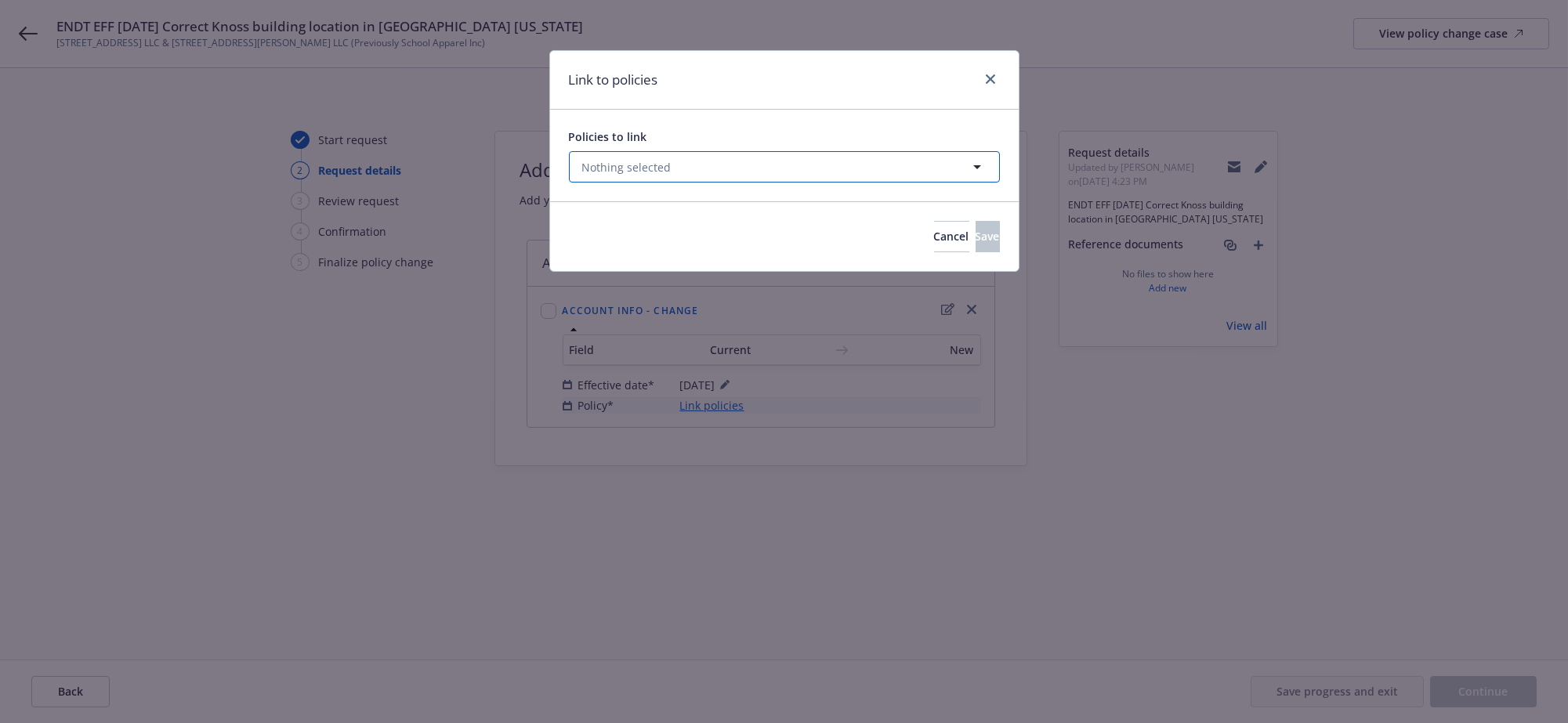
click at [672, 166] on button "Nothing selected" at bounding box center [784, 167] width 431 height 31
select select "ACTIVE"
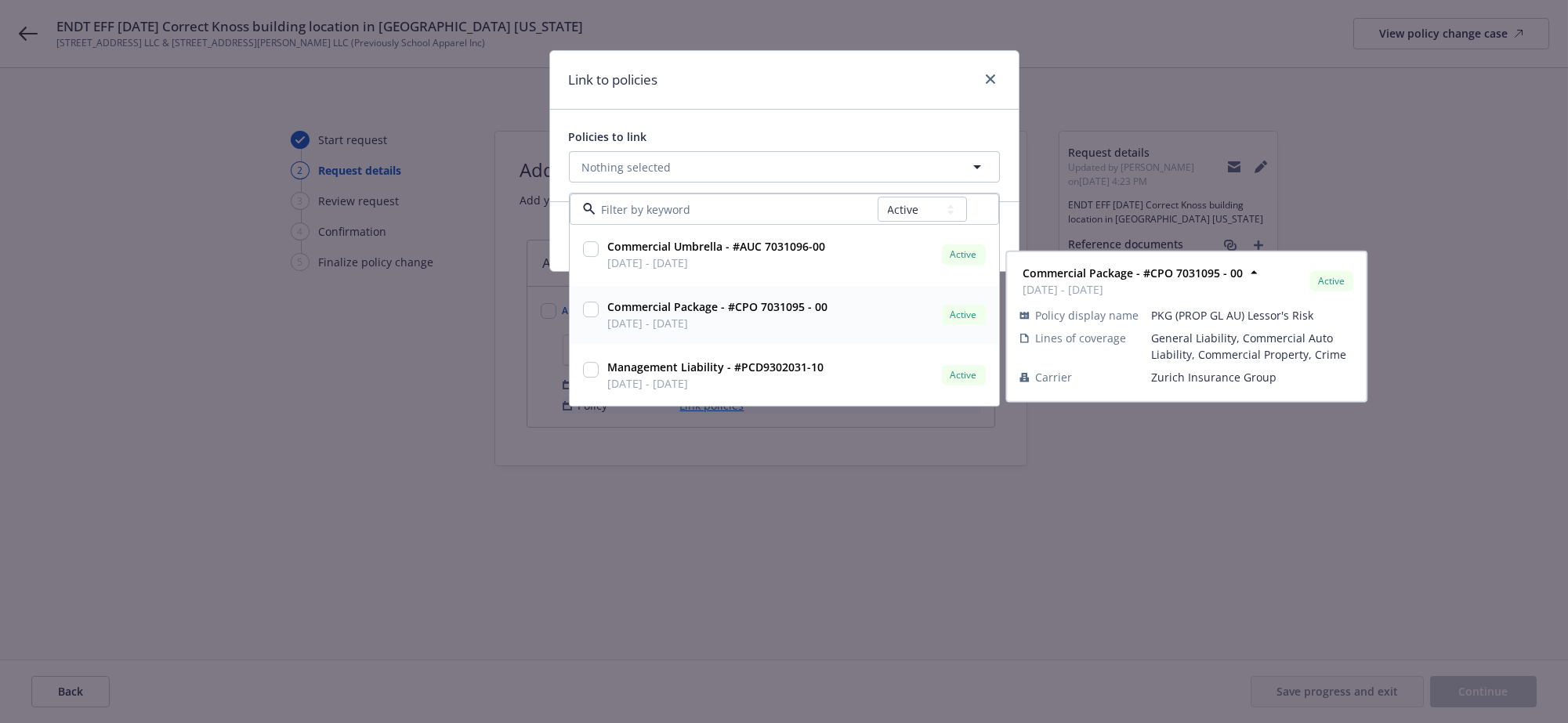
click at [591, 318] on input "checkbox" at bounding box center [590, 310] width 16 height 16
checkbox input "true"
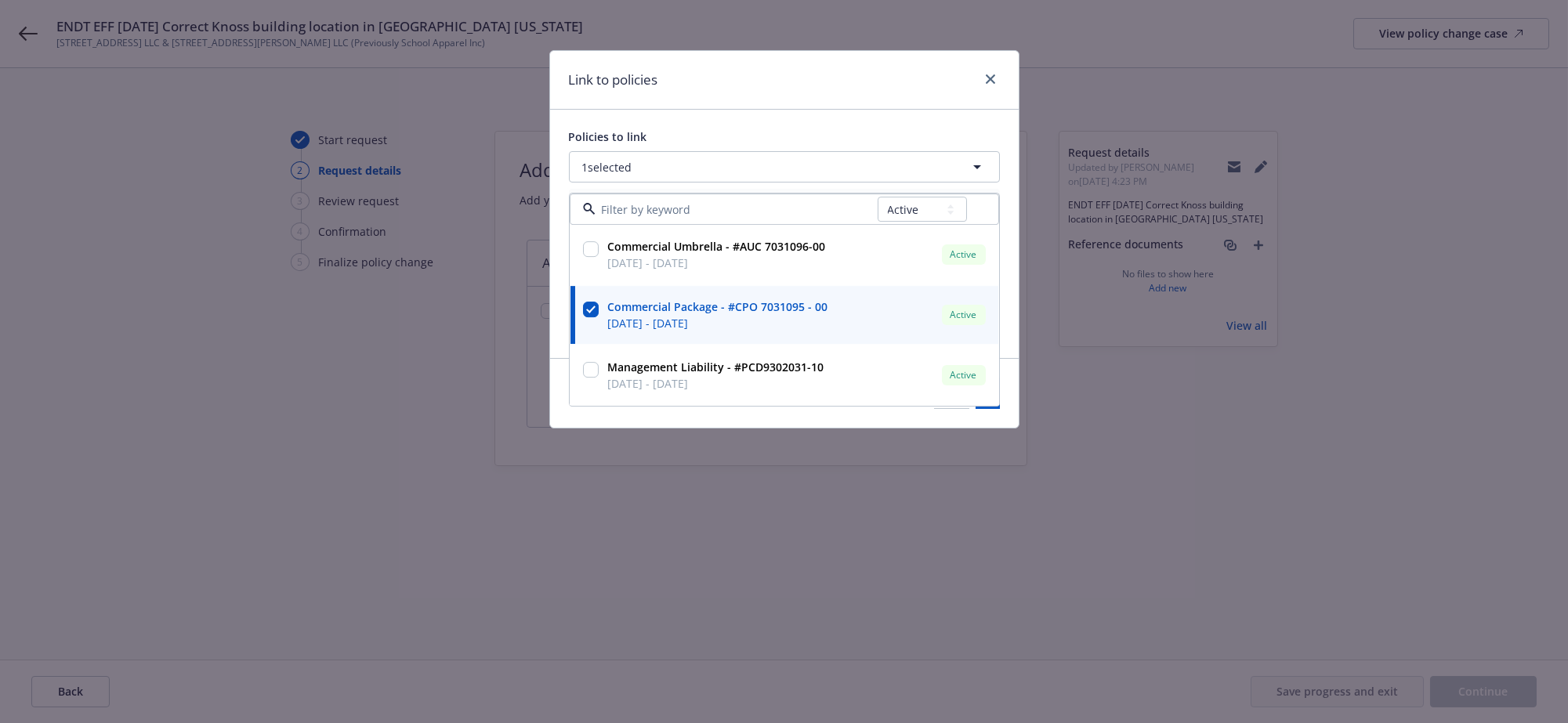
click at [840, 124] on div "Policies to link 1 selected All Active Upcoming Expired Cancelled Commercial Um…" at bounding box center [784, 233] width 468 height 248
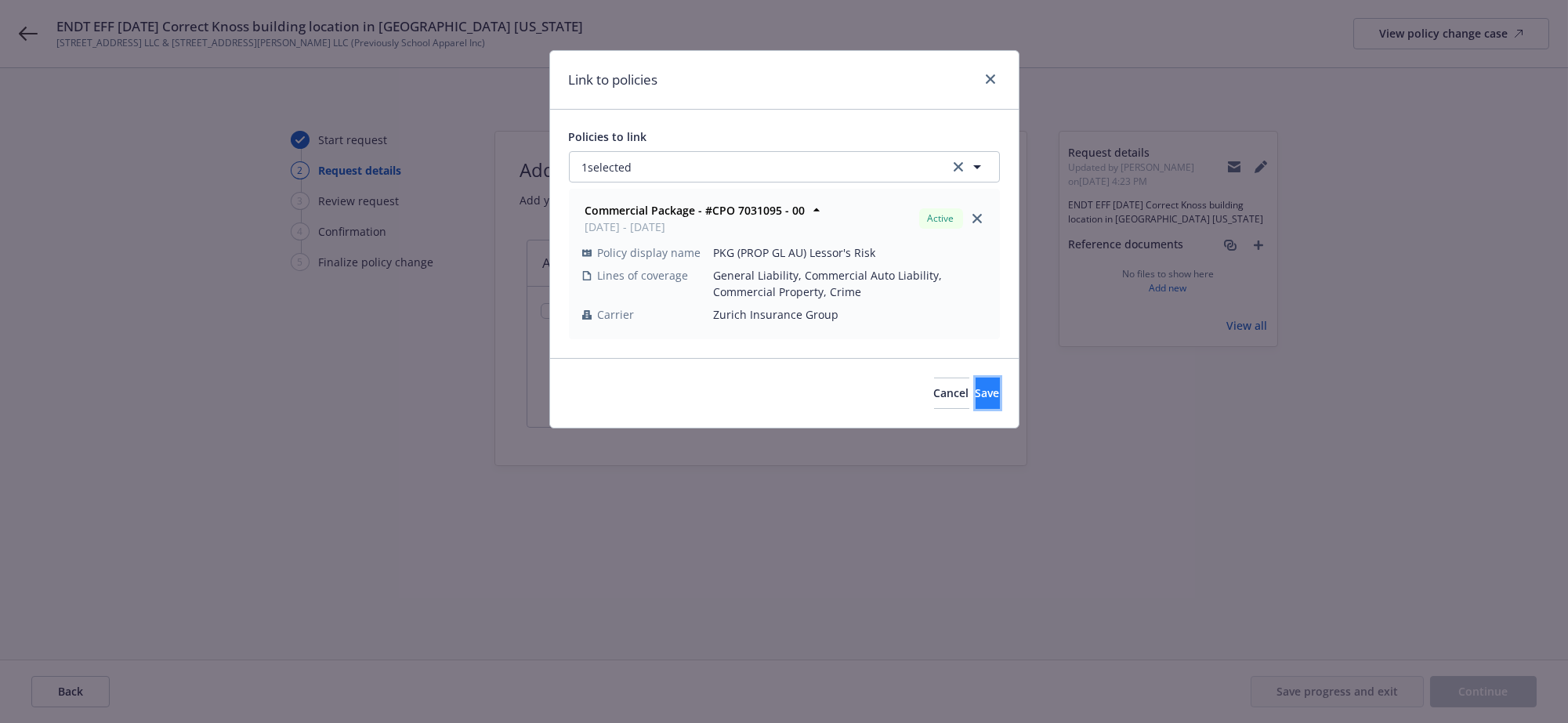
click at [976, 409] on button "Save" at bounding box center [988, 393] width 24 height 31
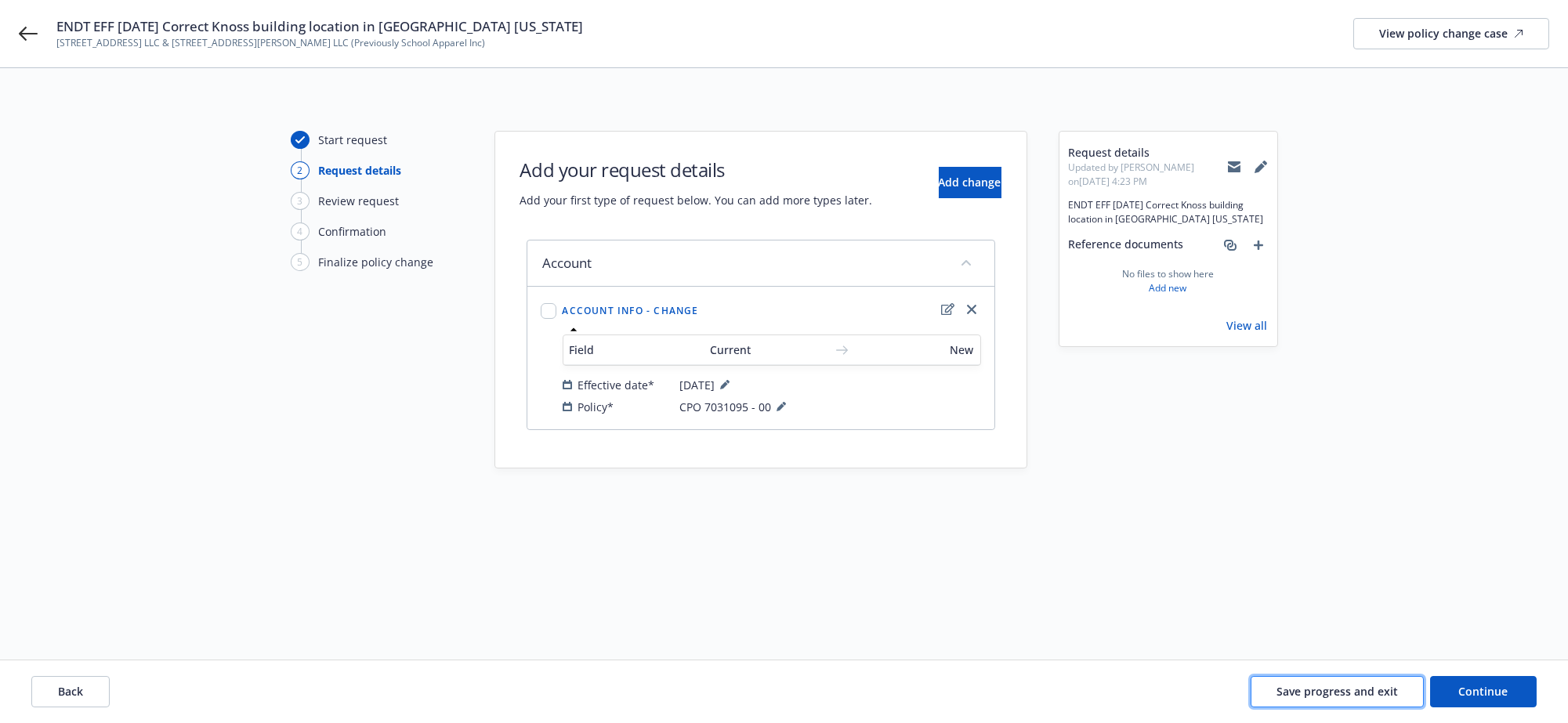
click at [1376, 697] on span "Save progress and exit" at bounding box center [1337, 690] width 122 height 15
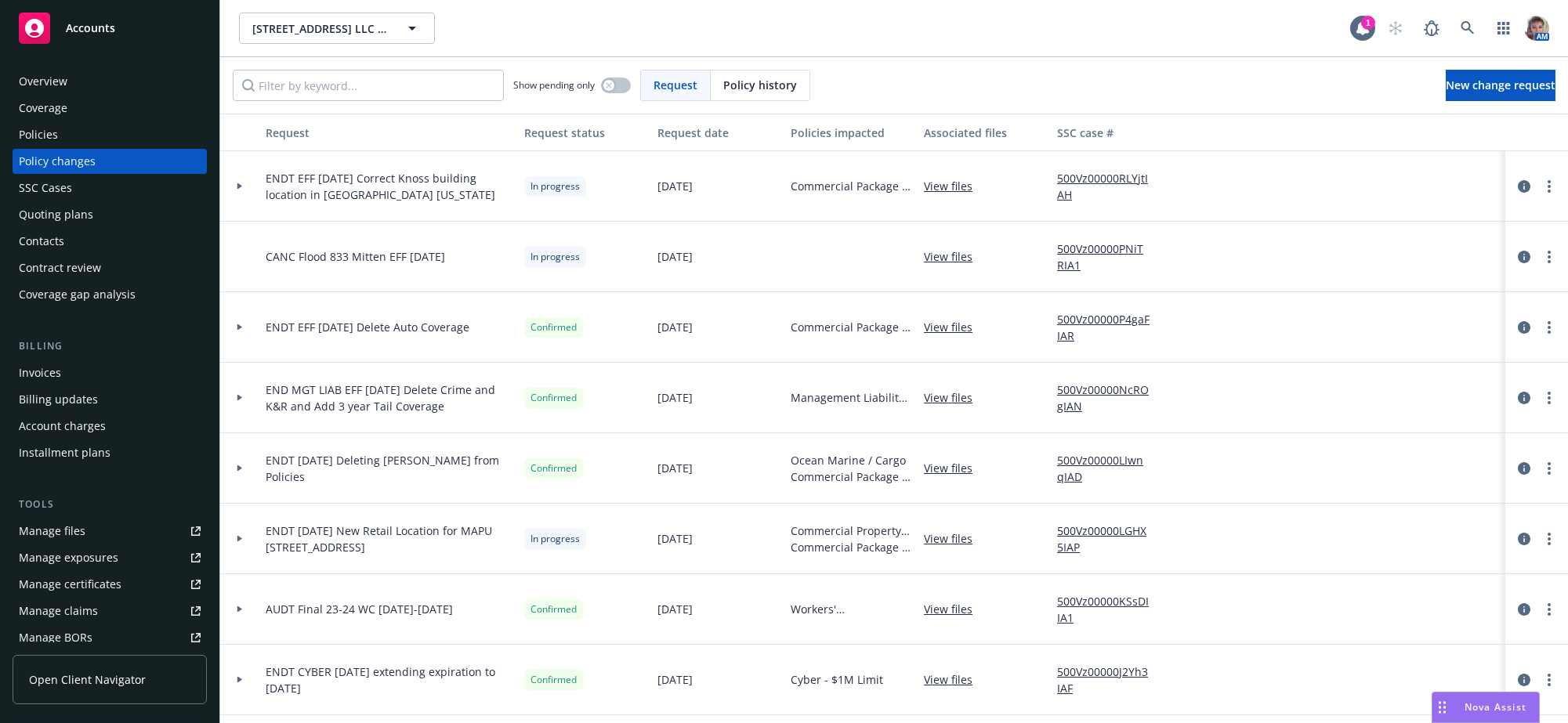
click at [1523, 196] on div at bounding box center [1537, 187] width 50 height 19
click at [1539, 196] on link "more" at bounding box center [1549, 187] width 19 height 19
click at [1345, 231] on link "Copy logging email" at bounding box center [1409, 230] width 269 height 31
click at [80, 88] on div "Overview" at bounding box center [110, 81] width 182 height 25
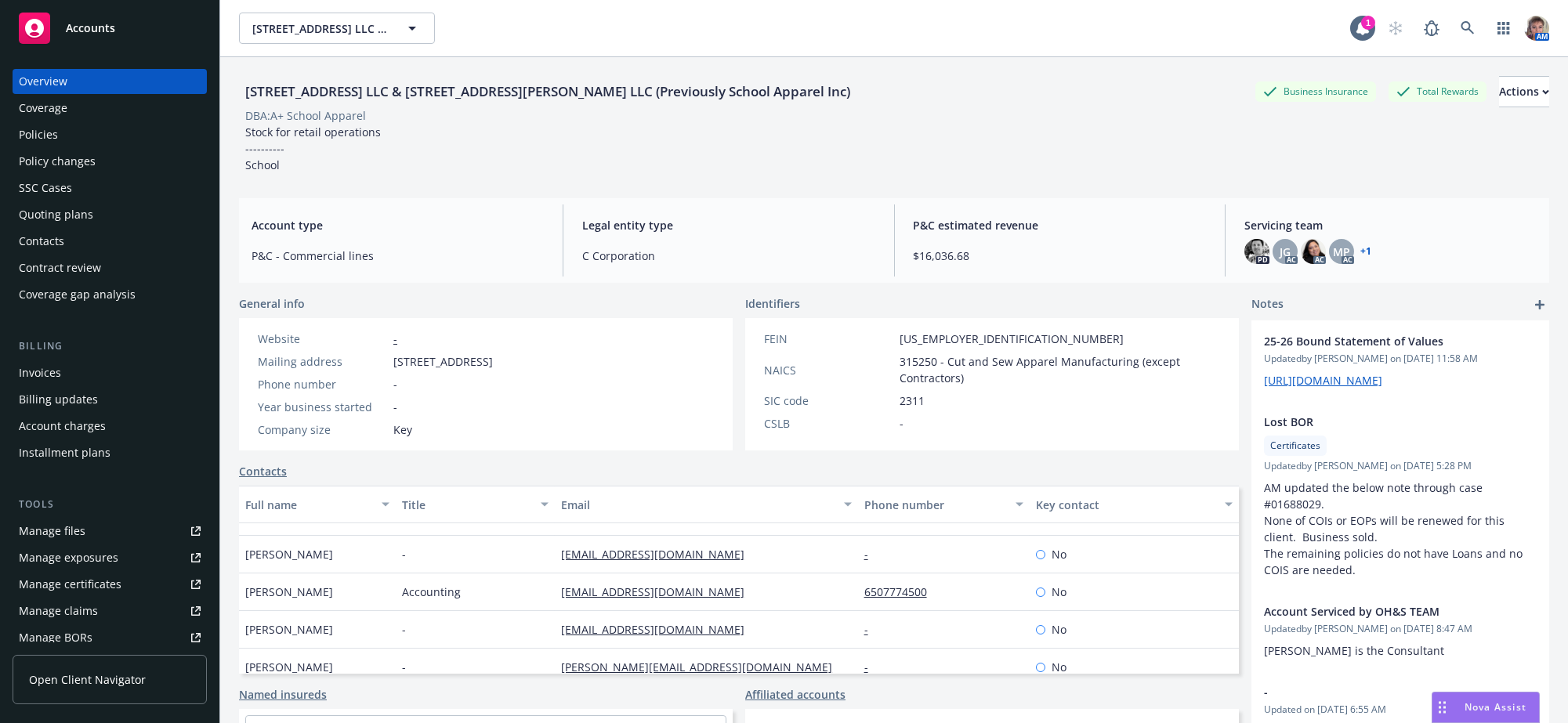
scroll to position [197, 0]
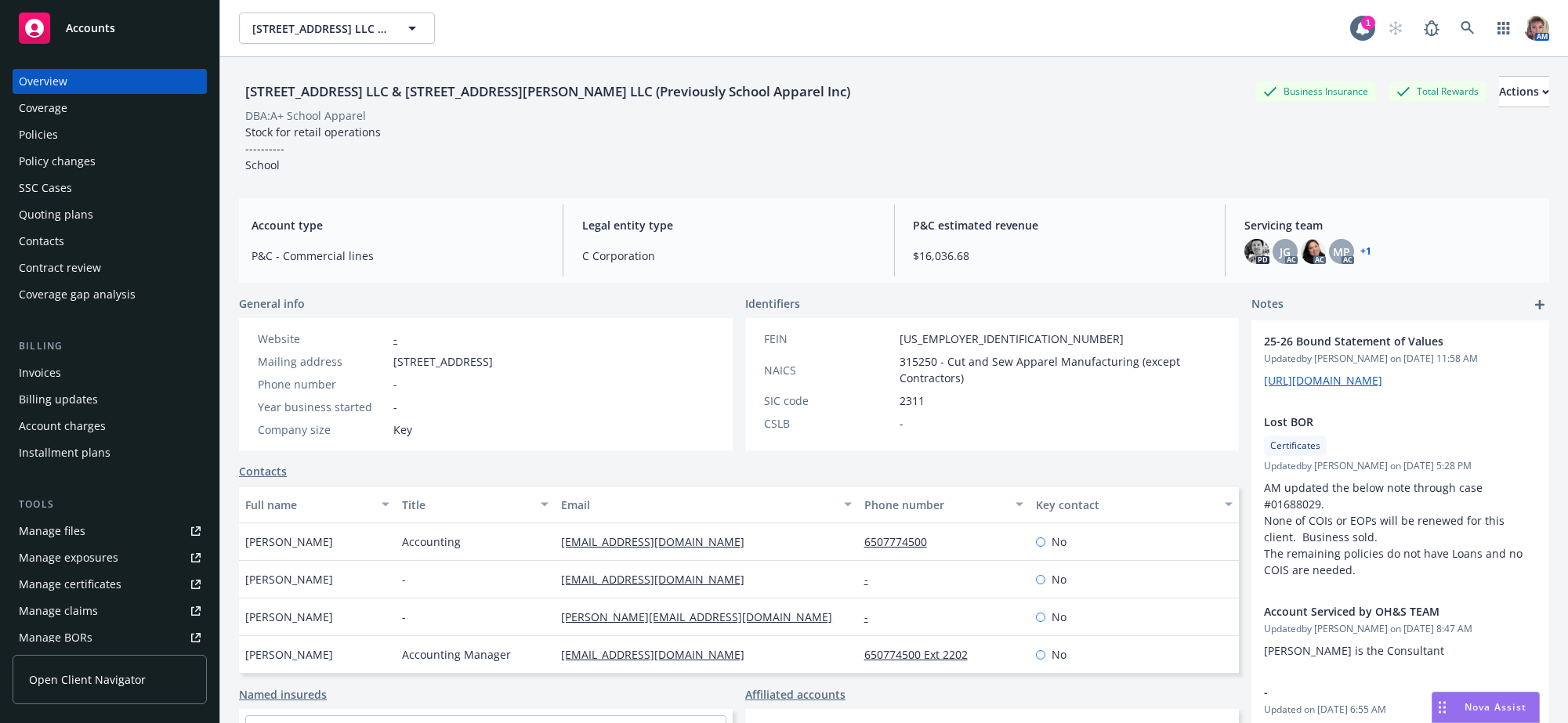
click at [91, 254] on div "Contacts" at bounding box center [110, 241] width 182 height 25
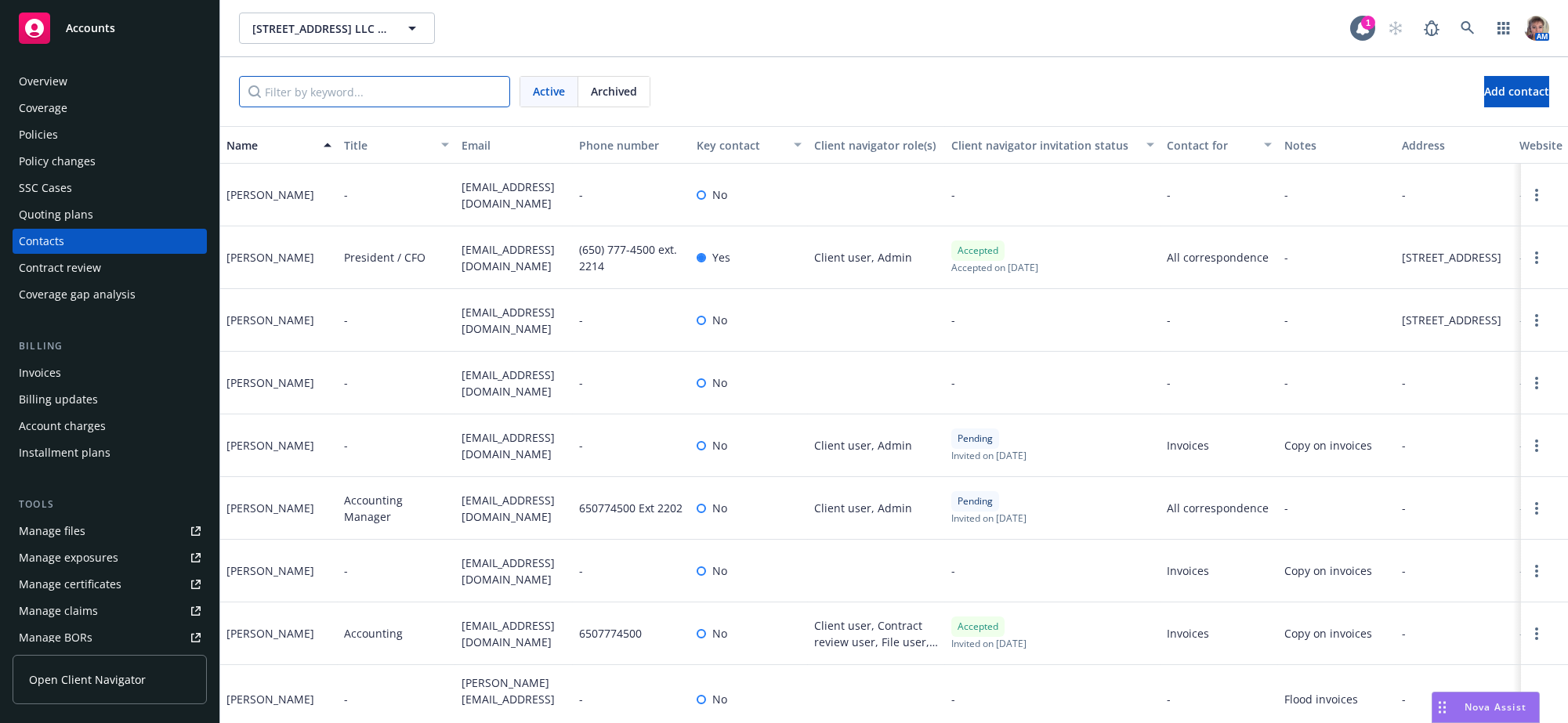
click at [309, 86] on input "Filter by keyword..." at bounding box center [375, 92] width 271 height 31
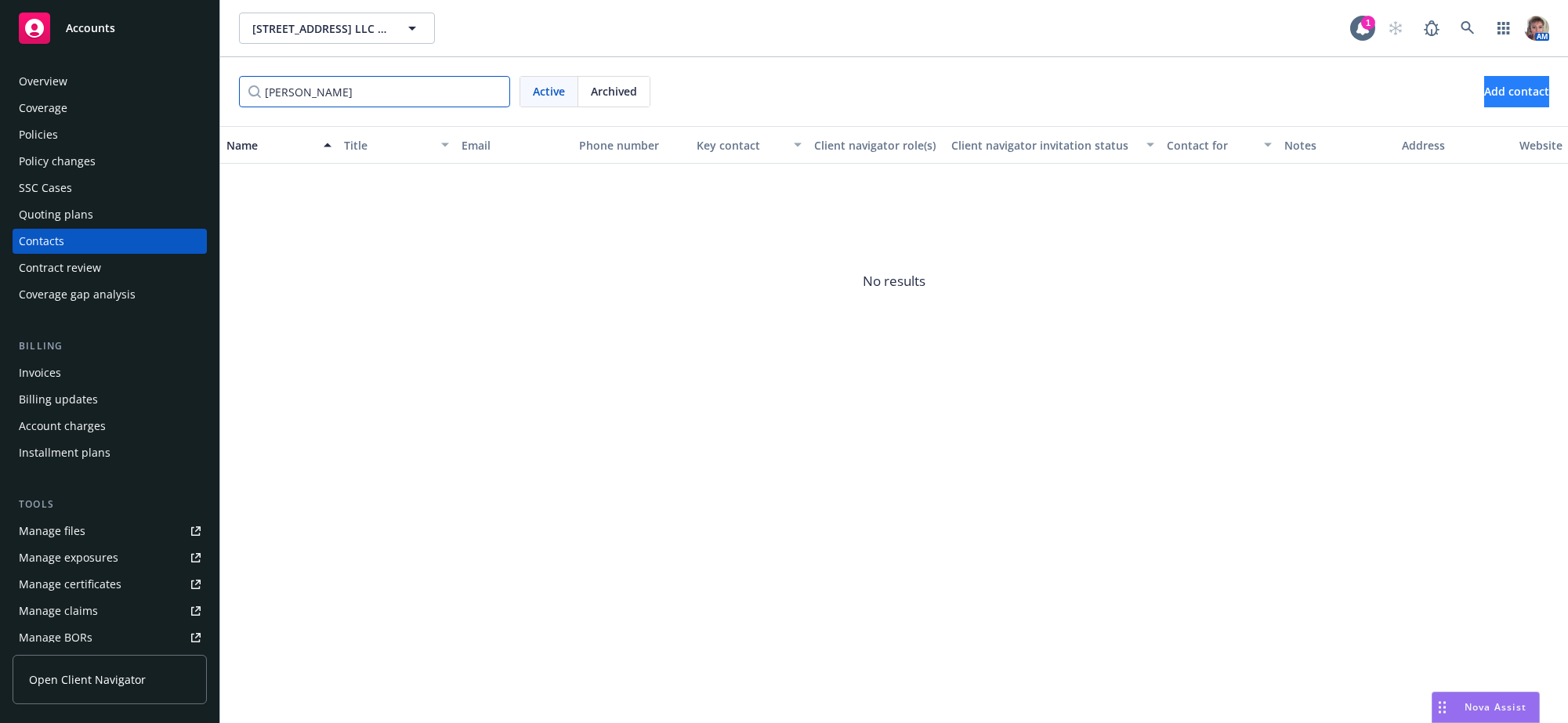
type input "ken"
click at [1484, 97] on button "Add contact" at bounding box center [1516, 92] width 65 height 31
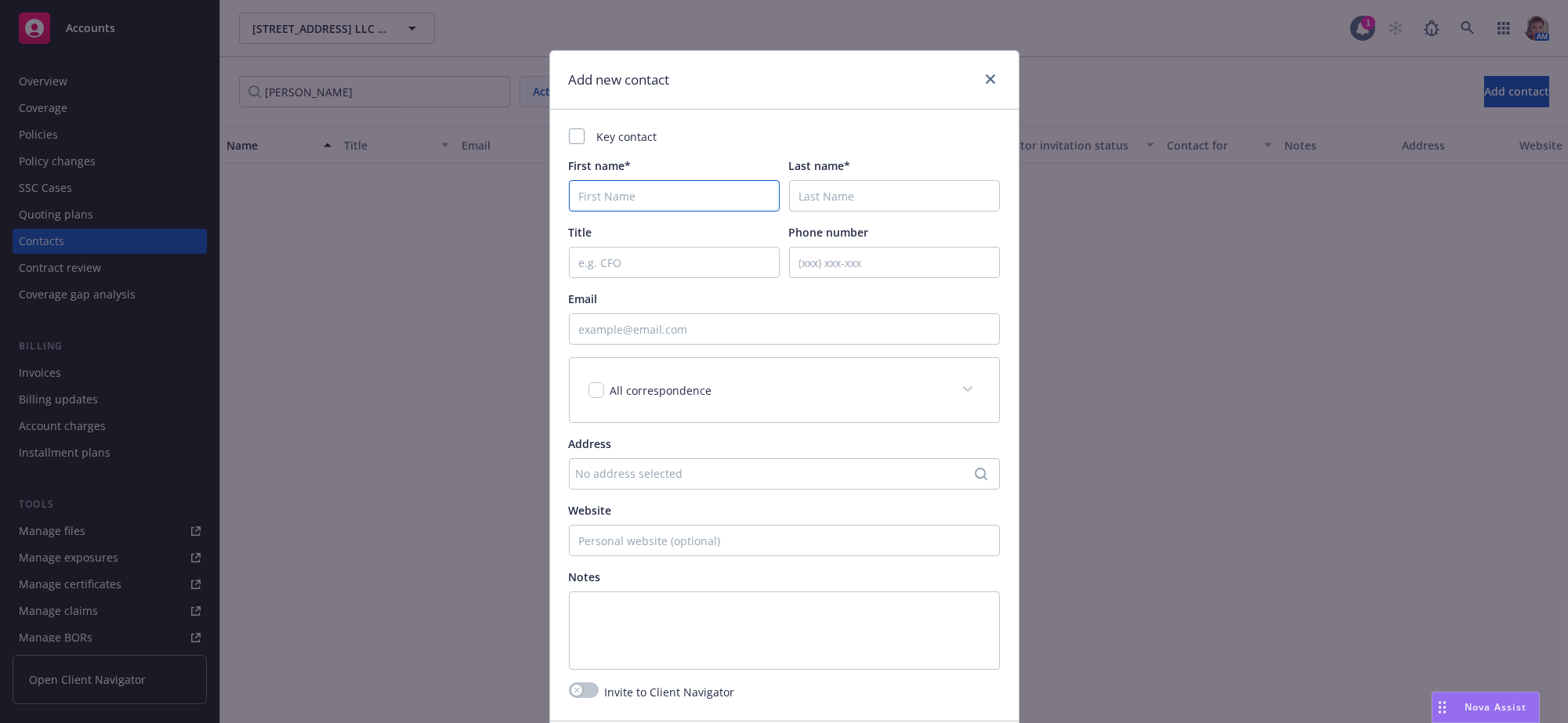
click at [641, 198] on input "First name*" at bounding box center [674, 196] width 211 height 31
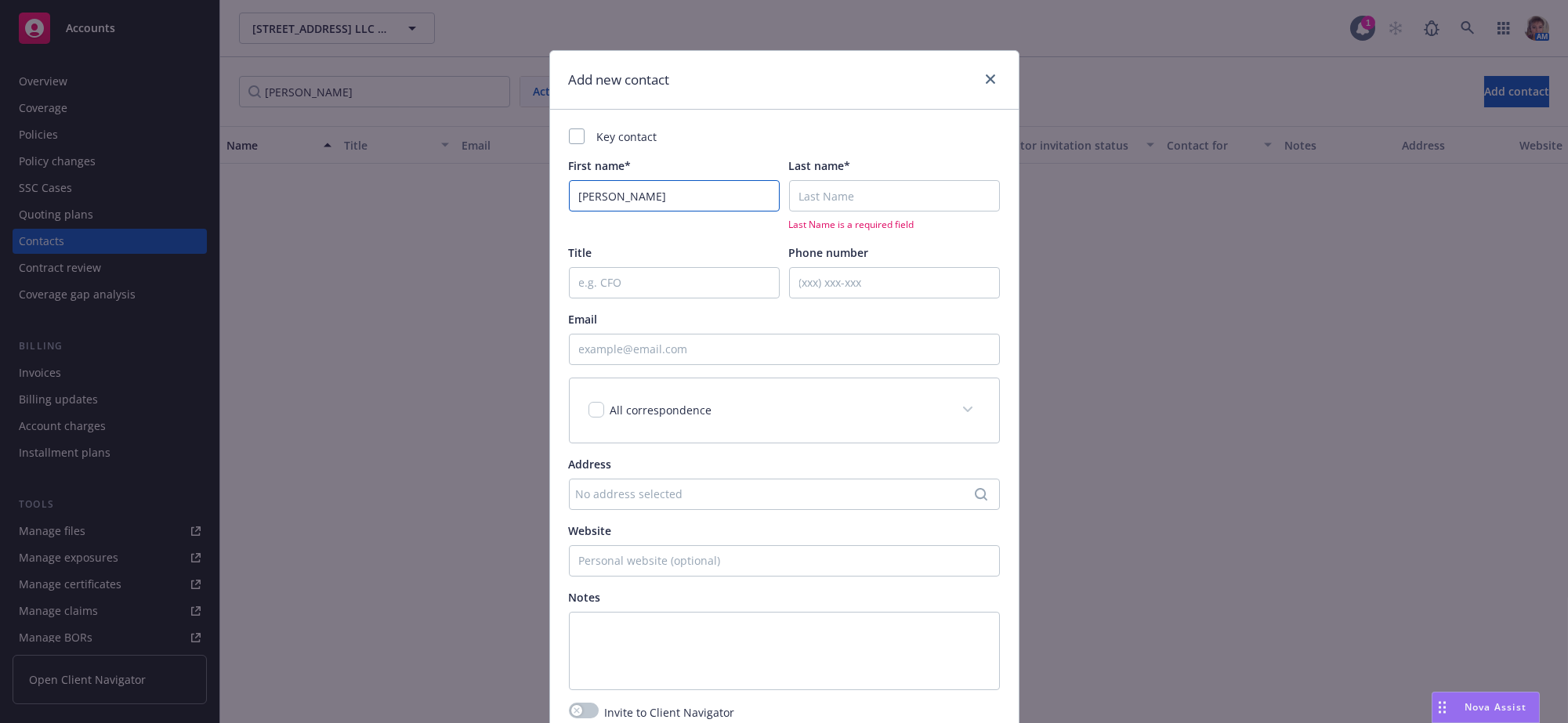
type input "Ken"
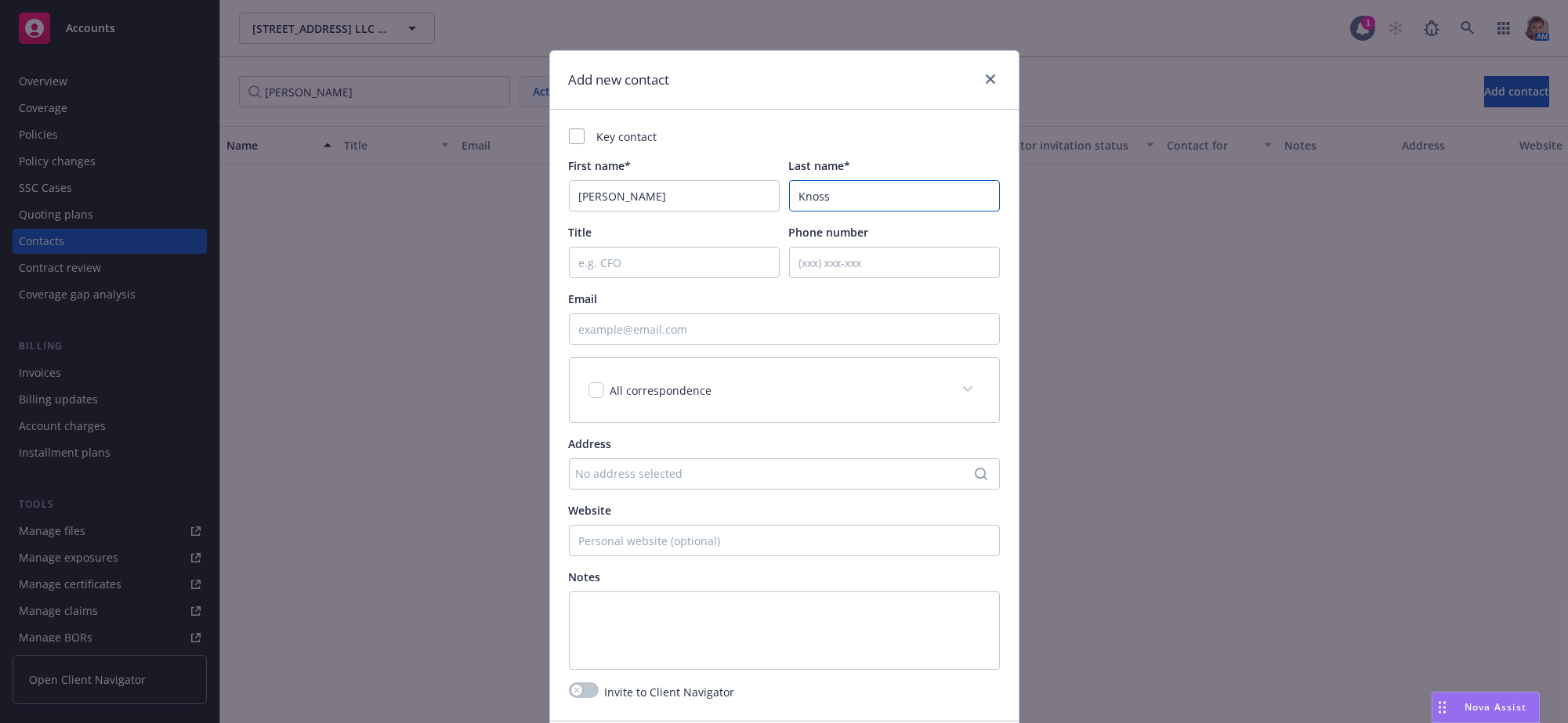
type input "Knoss"
click at [660, 335] on input "Email" at bounding box center [784, 329] width 431 height 31
paste input "kknoss@apluseveryday.com."
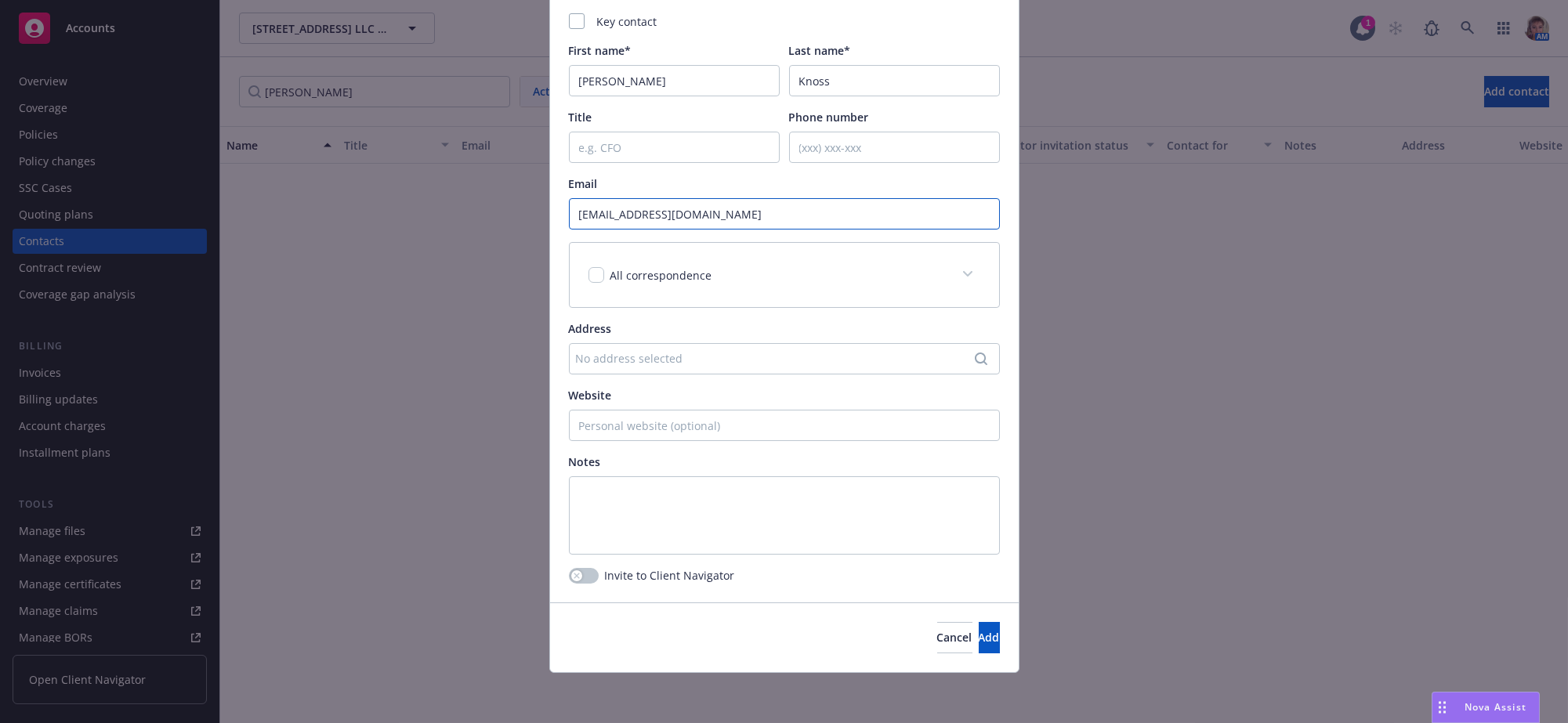
scroll to position [155, 0]
type input "kknoss@apluseveryday.com"
click at [978, 640] on button "Add" at bounding box center [989, 637] width 21 height 31
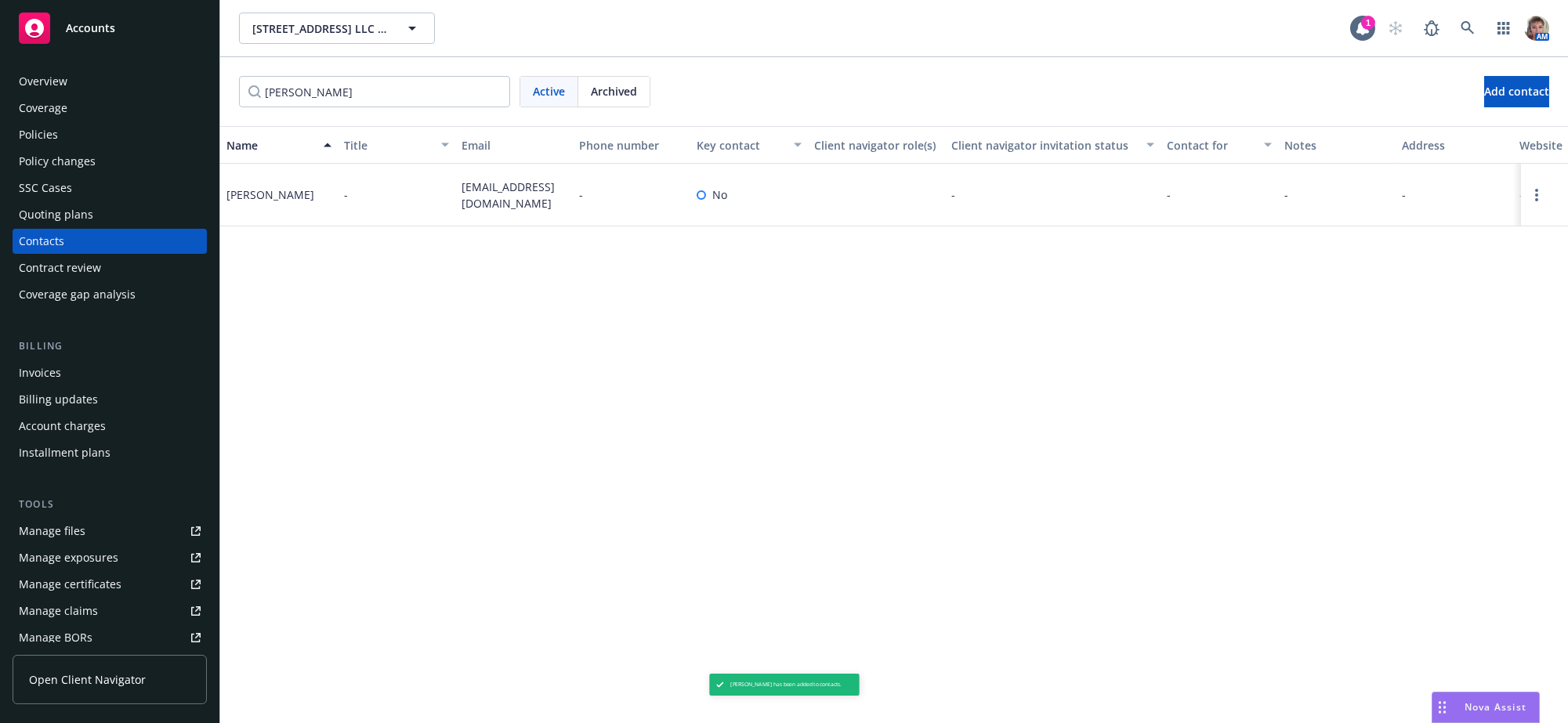
click at [56, 227] on div "Quoting plans" at bounding box center [56, 214] width 74 height 25
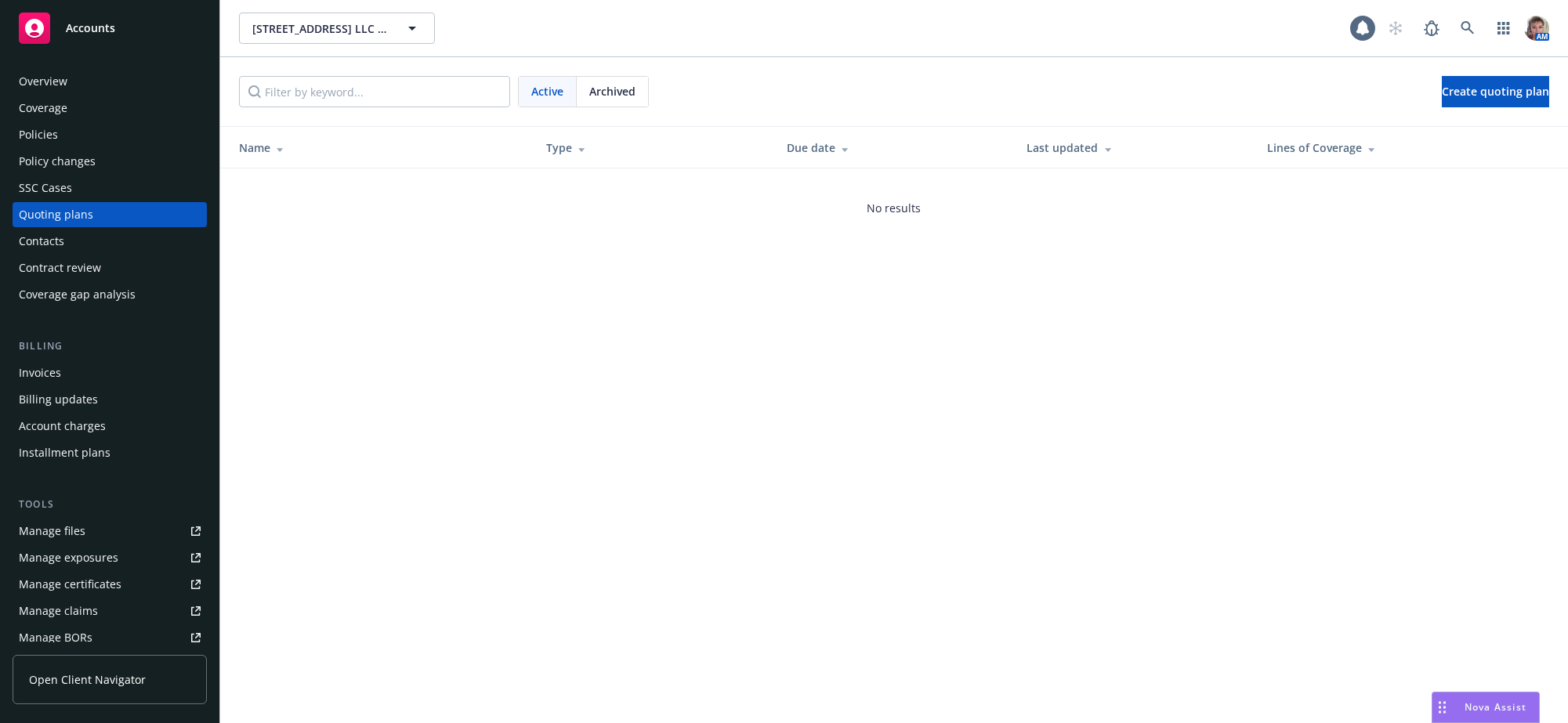
click at [49, 254] on div "Contacts" at bounding box center [41, 241] width 46 height 25
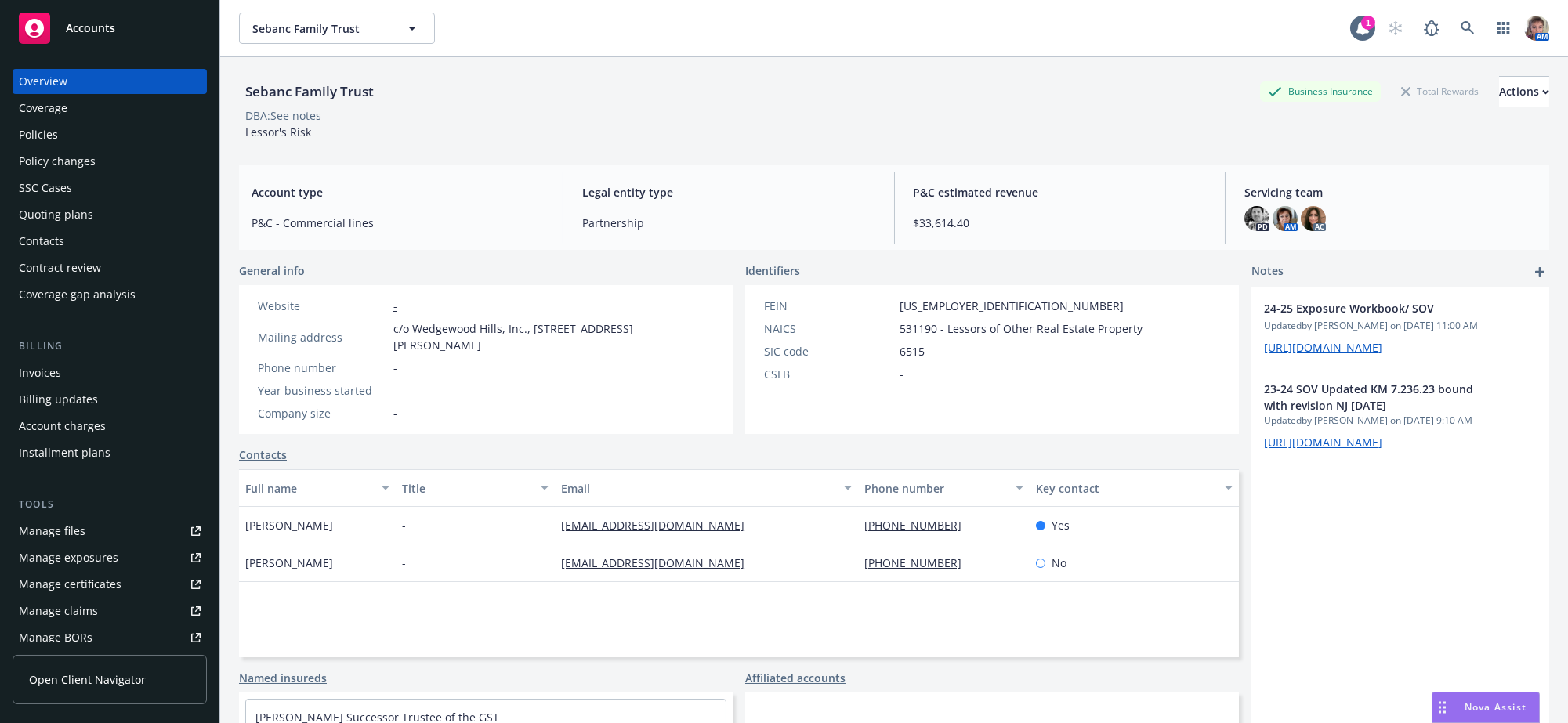
click at [1531, 280] on link "add" at bounding box center [1540, 272] width 19 height 19
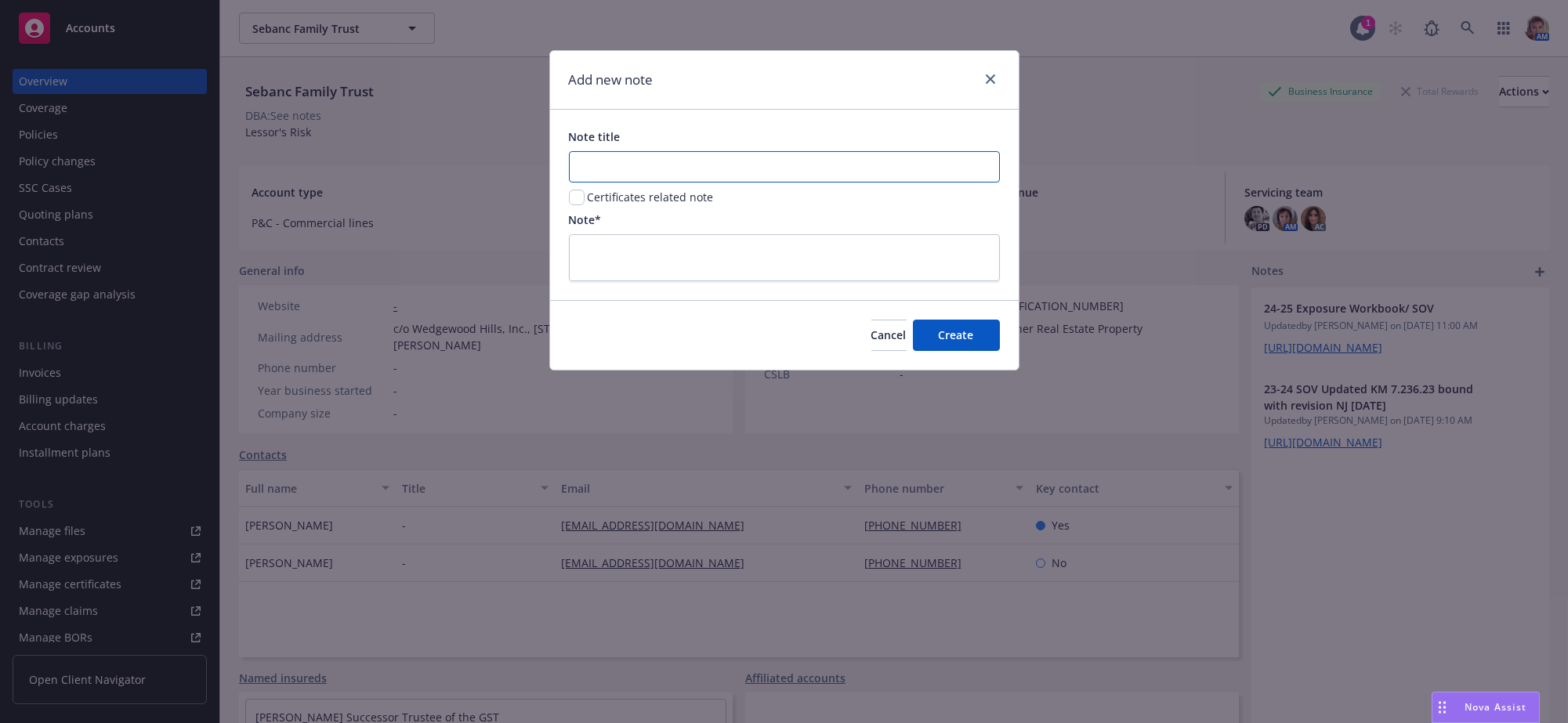
click at [679, 168] on input "Note title" at bounding box center [784, 167] width 431 height 31
drag, startPoint x: 679, startPoint y: 168, endPoint x: 629, endPoint y: 251, distance: 96.9
click at [629, 251] on textarea at bounding box center [784, 257] width 431 height 46
paste textarea "[URL][DOMAIN_NAME]"
type textarea "[URL][DOMAIN_NAME]"
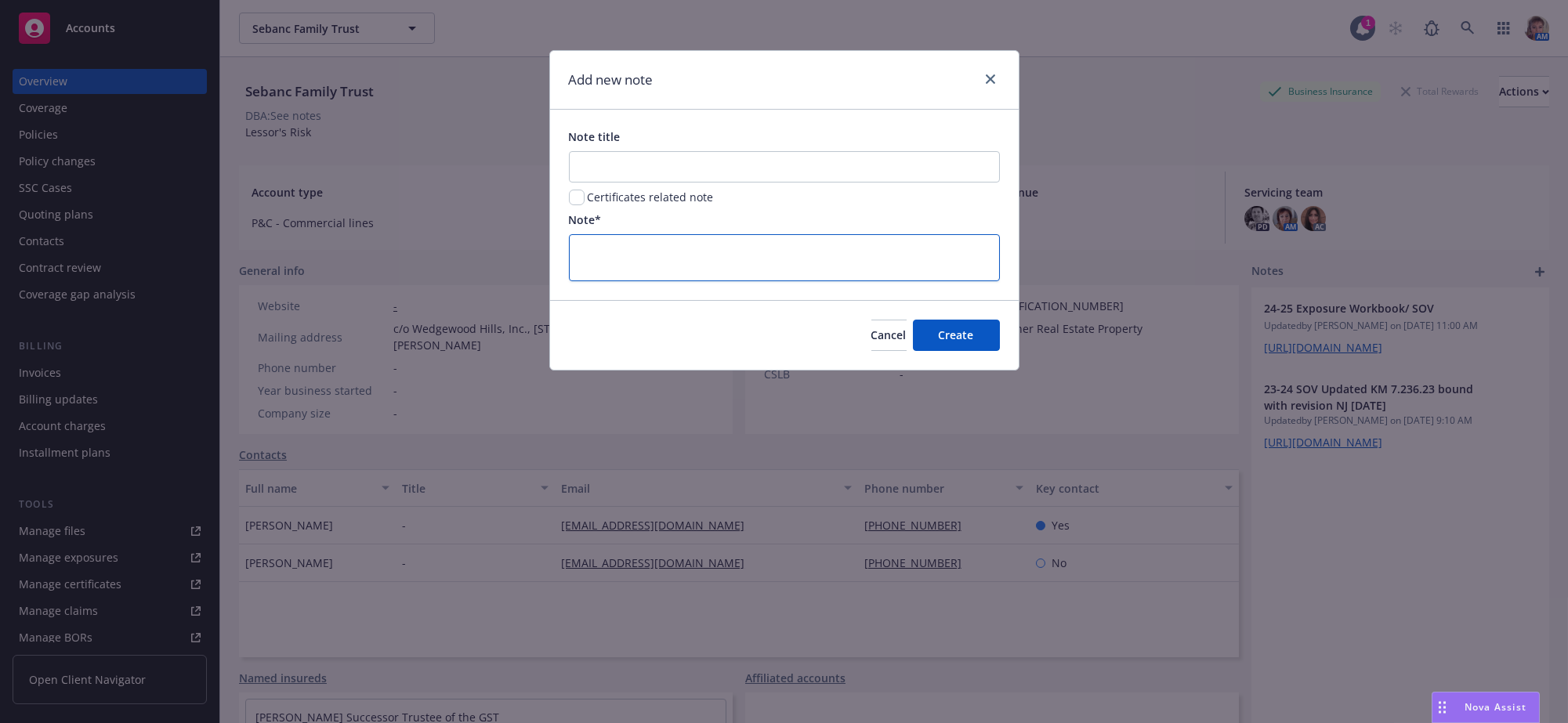
type textarea "x"
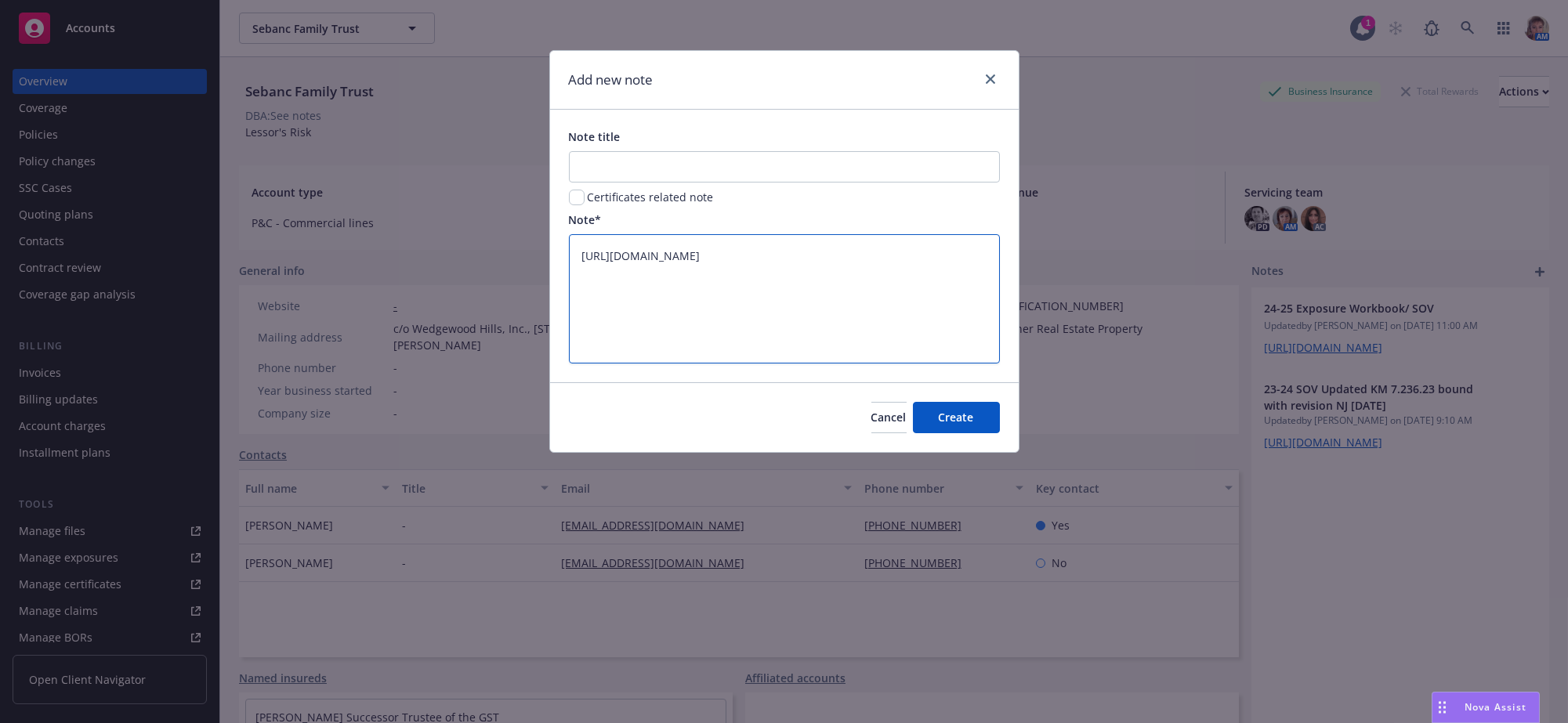
type textarea "[URL][DOMAIN_NAME]"
click at [647, 170] on input "Note title" at bounding box center [784, 167] width 431 height 31
type input "2"
type textarea "x"
type input "25"
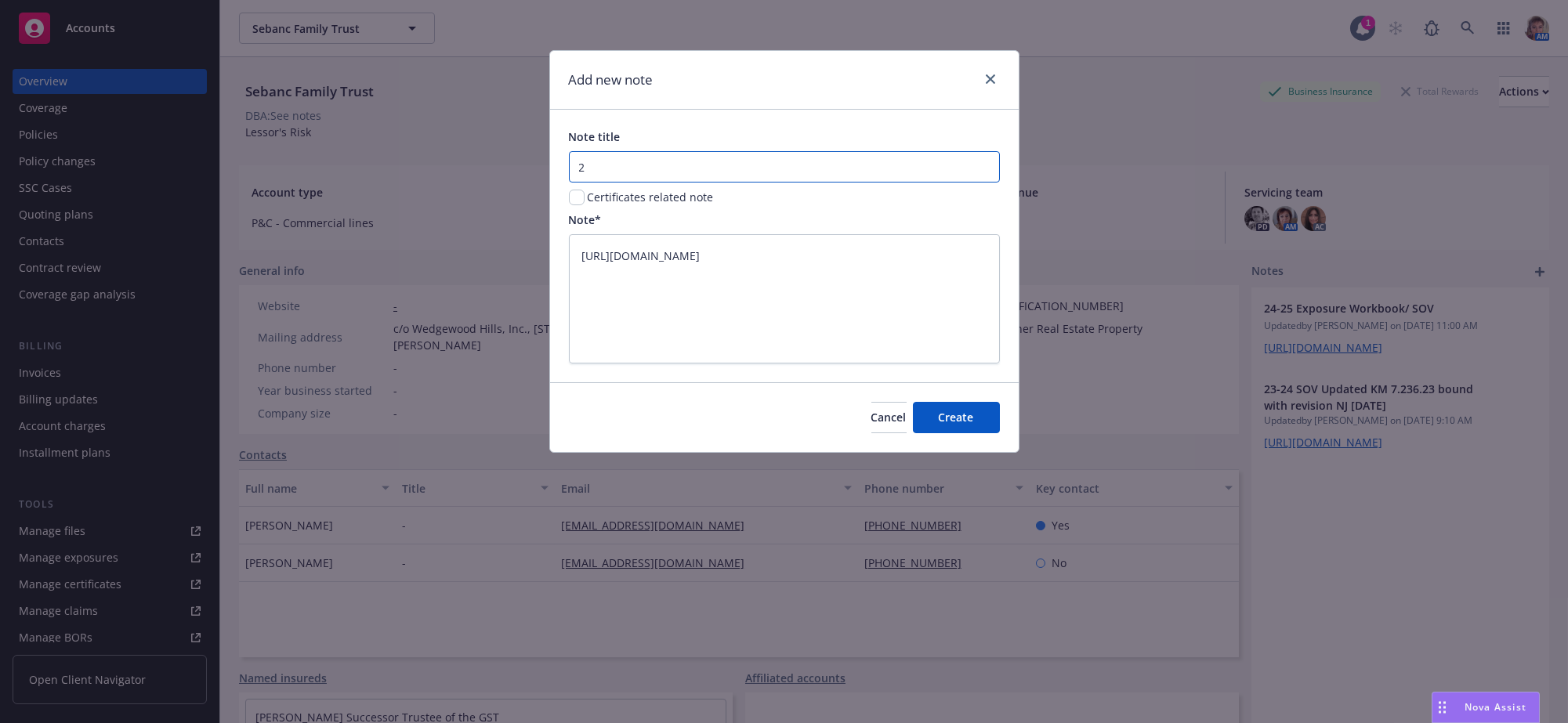
type textarea "x"
type input "25-"
type textarea "x"
type input "25-2"
type textarea "x"
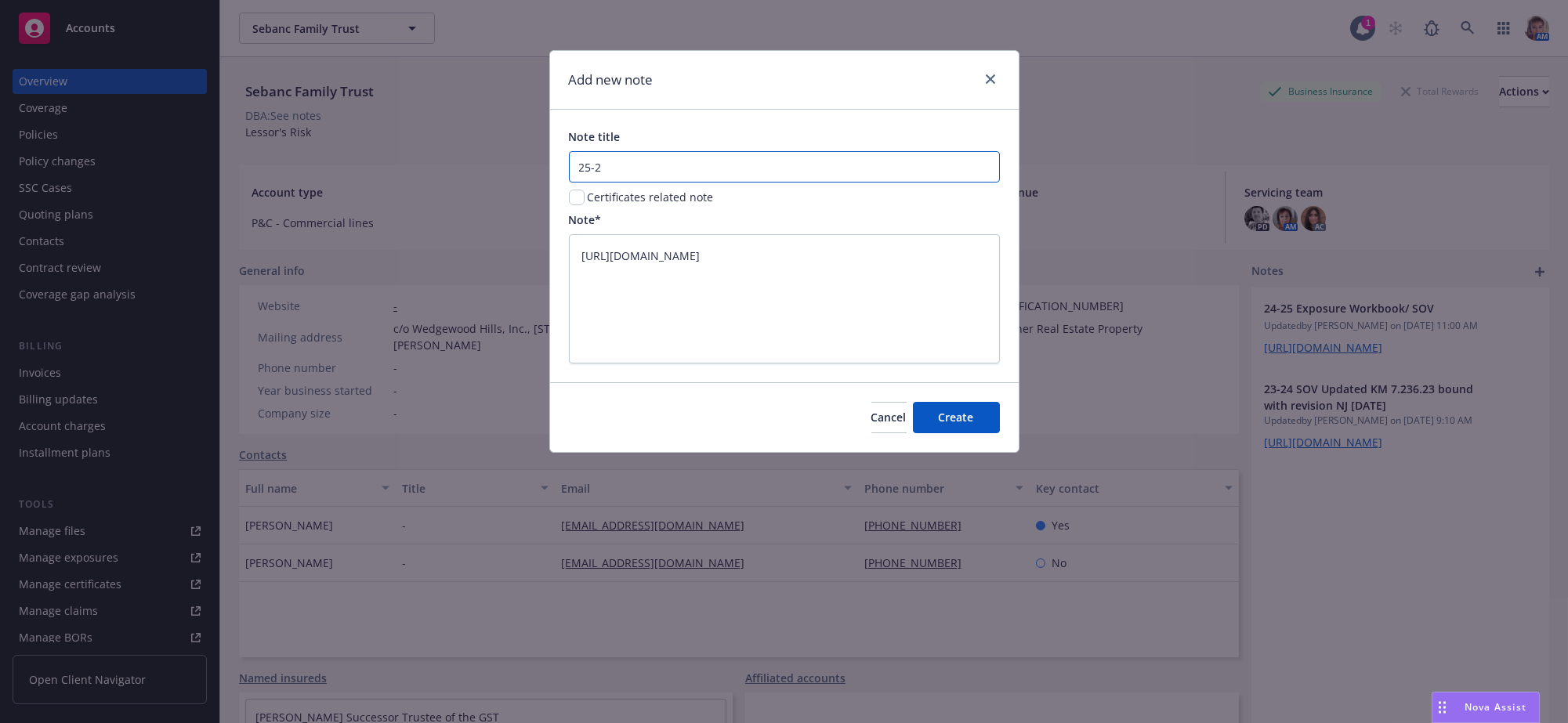
type input "25-26"
type textarea "x"
type input "25-26"
type textarea "x"
type input "25-26 S"
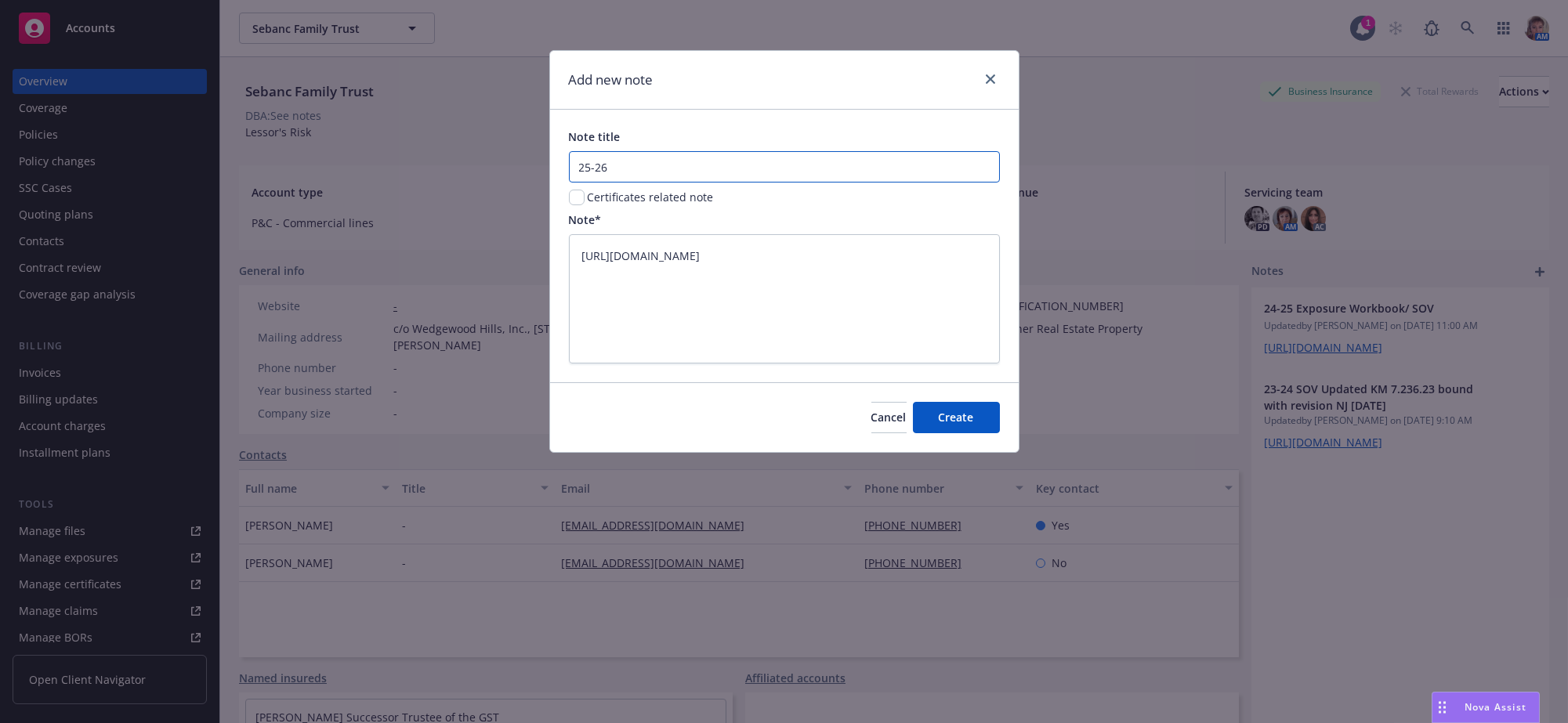
type textarea "x"
type input "25-26 SO"
type textarea "x"
type input "25-26 SOV"
type textarea "x"
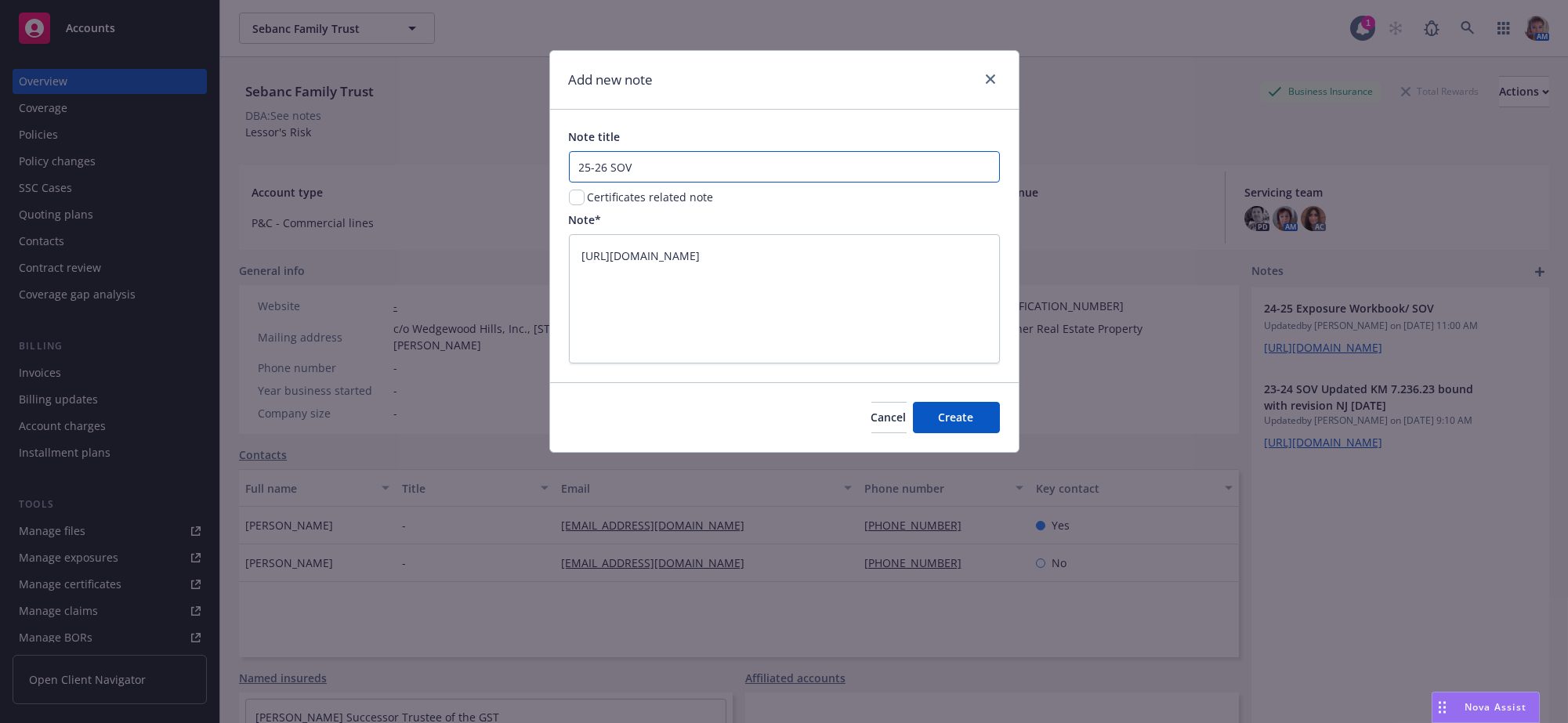
type input "25-26 SO"
type textarea "x"
type input "25-26 S"
type textarea "x"
type input "25-26"
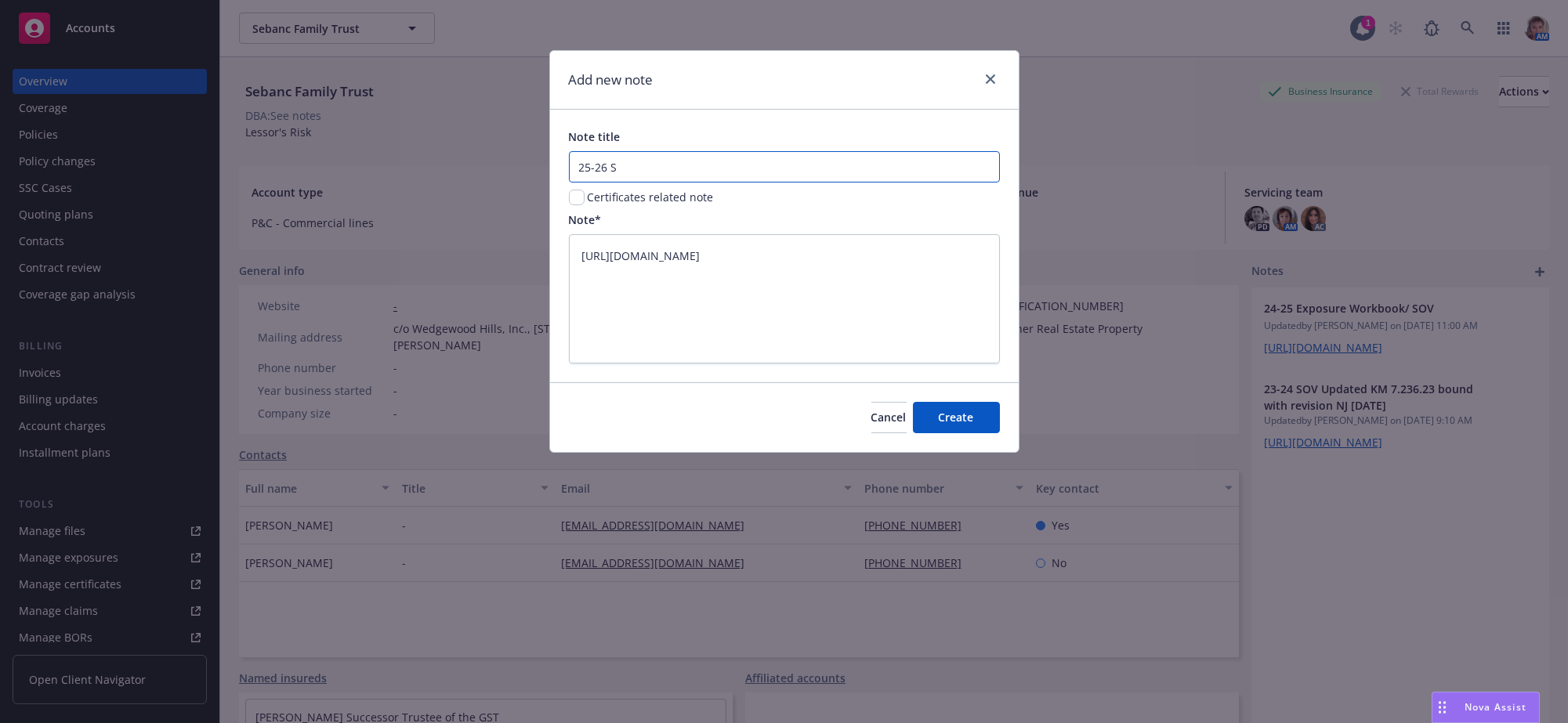
type textarea "x"
type input "25-26 E"
type textarea "x"
type input "25-26 Ex"
type textarea "x"
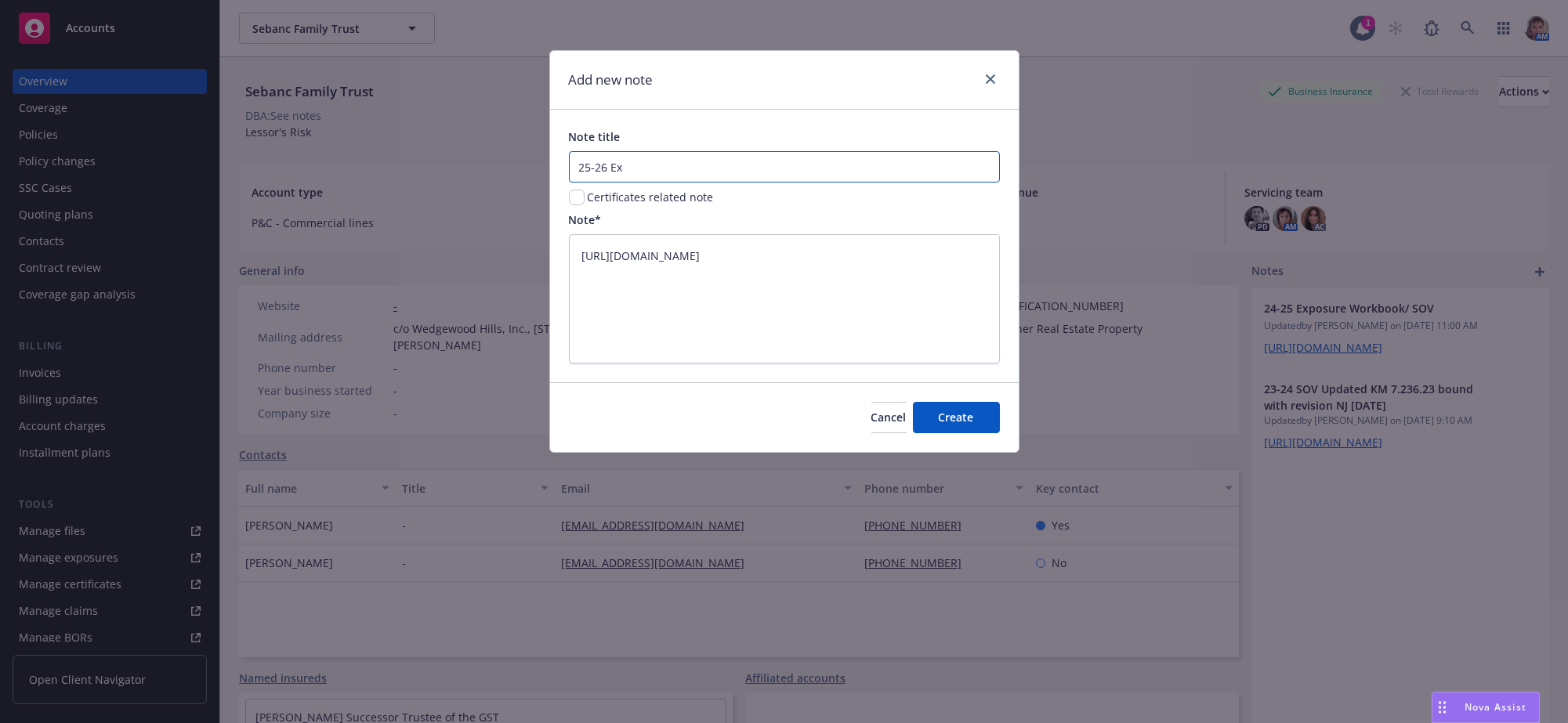
type input "25-26 Exp"
type textarea "x"
type input "25-26 Exps"
type textarea "x"
type input "25-26 Expso"
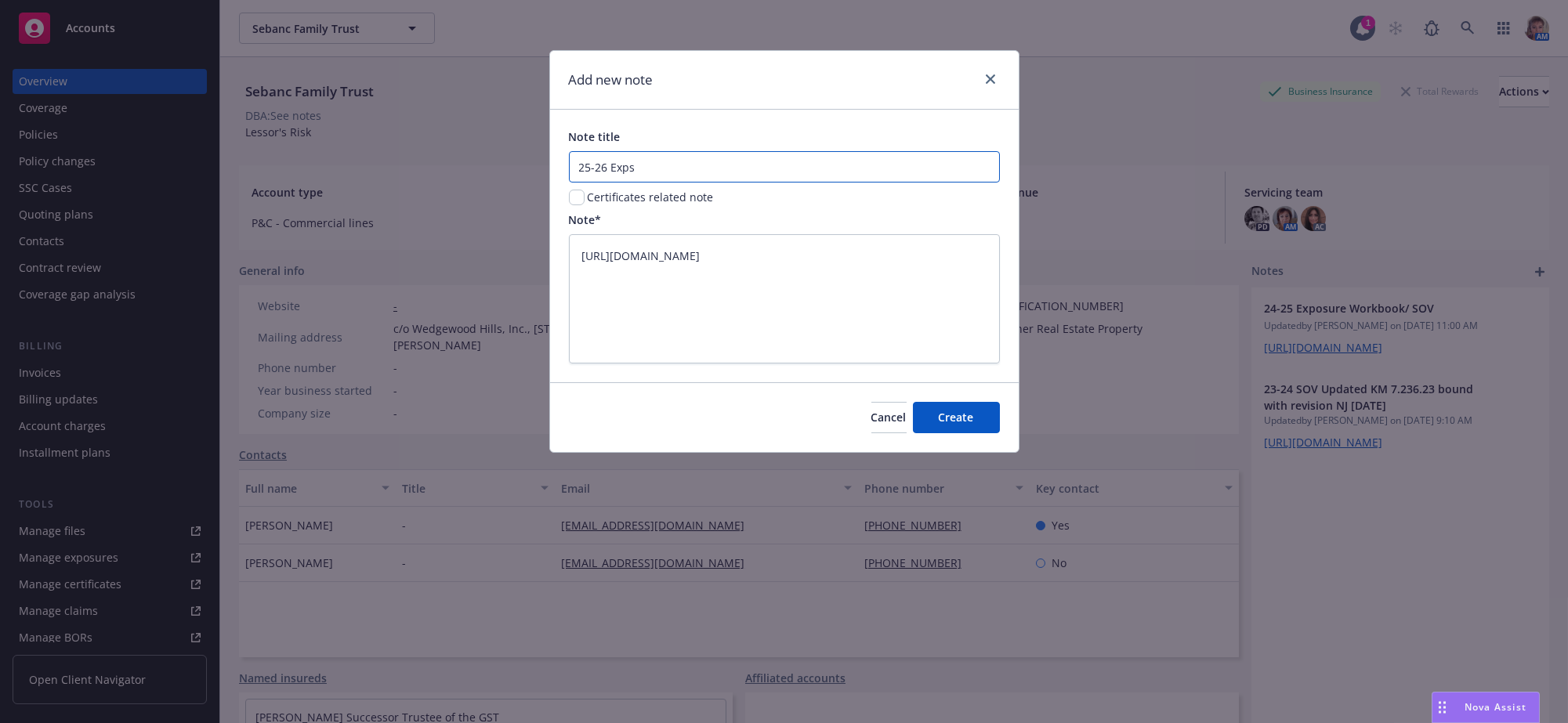
type textarea "x"
type input "25-26 Expsou"
type textarea "x"
type input "25-26 Expsour"
type textarea "x"
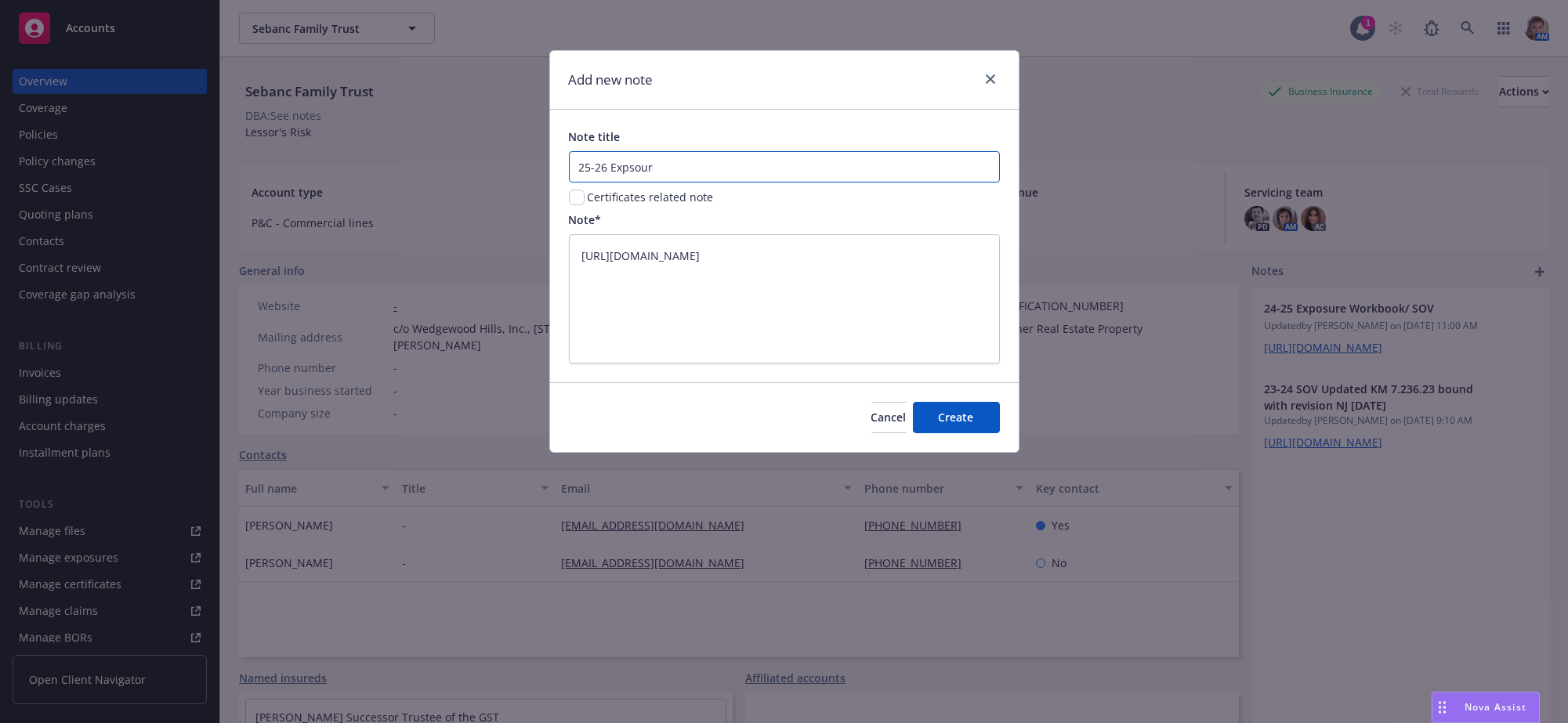
type input "25-26 Expsoure"
type textarea "x"
type input "25-26 Expsoure"
type textarea "x"
type input "25-26 Expsoure W"
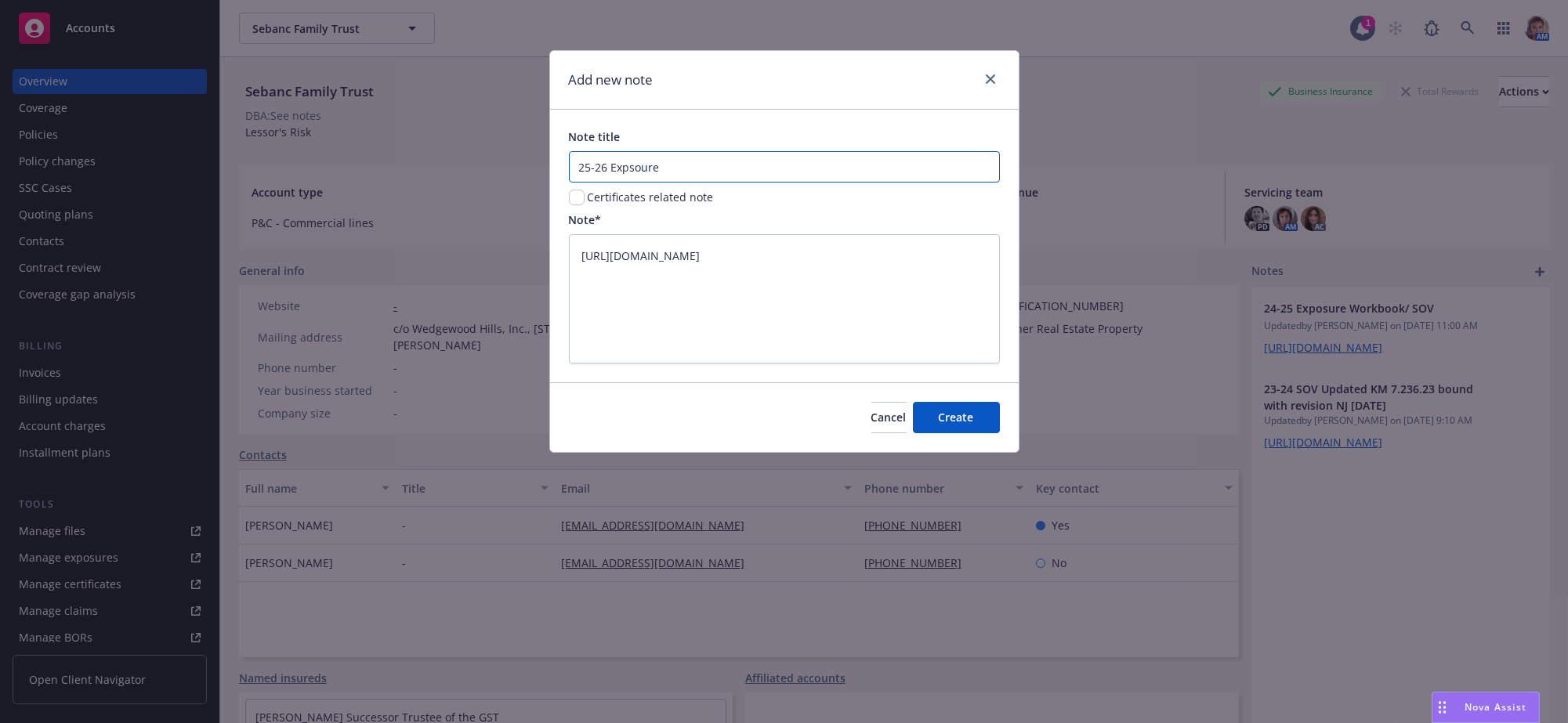
type textarea "x"
type input "25-26 Expsoure Wo"
type textarea "x"
type input "25-26 Expsoure Wor"
type textarea "x"
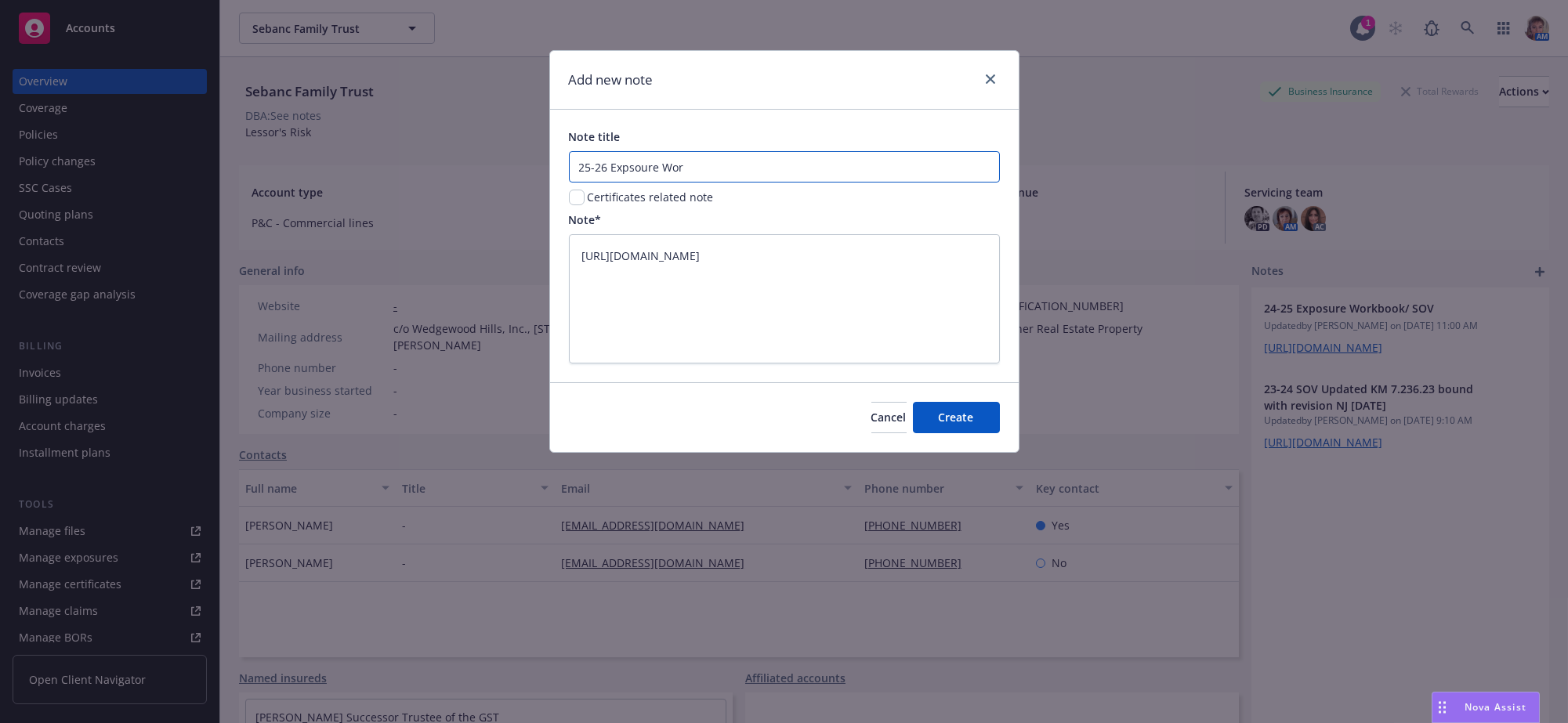
type input "25-26 Expsoure Work"
type textarea "x"
type input "25-26 Expsoure Workb"
type textarea "x"
type input "25-26 Expsoure Workbo"
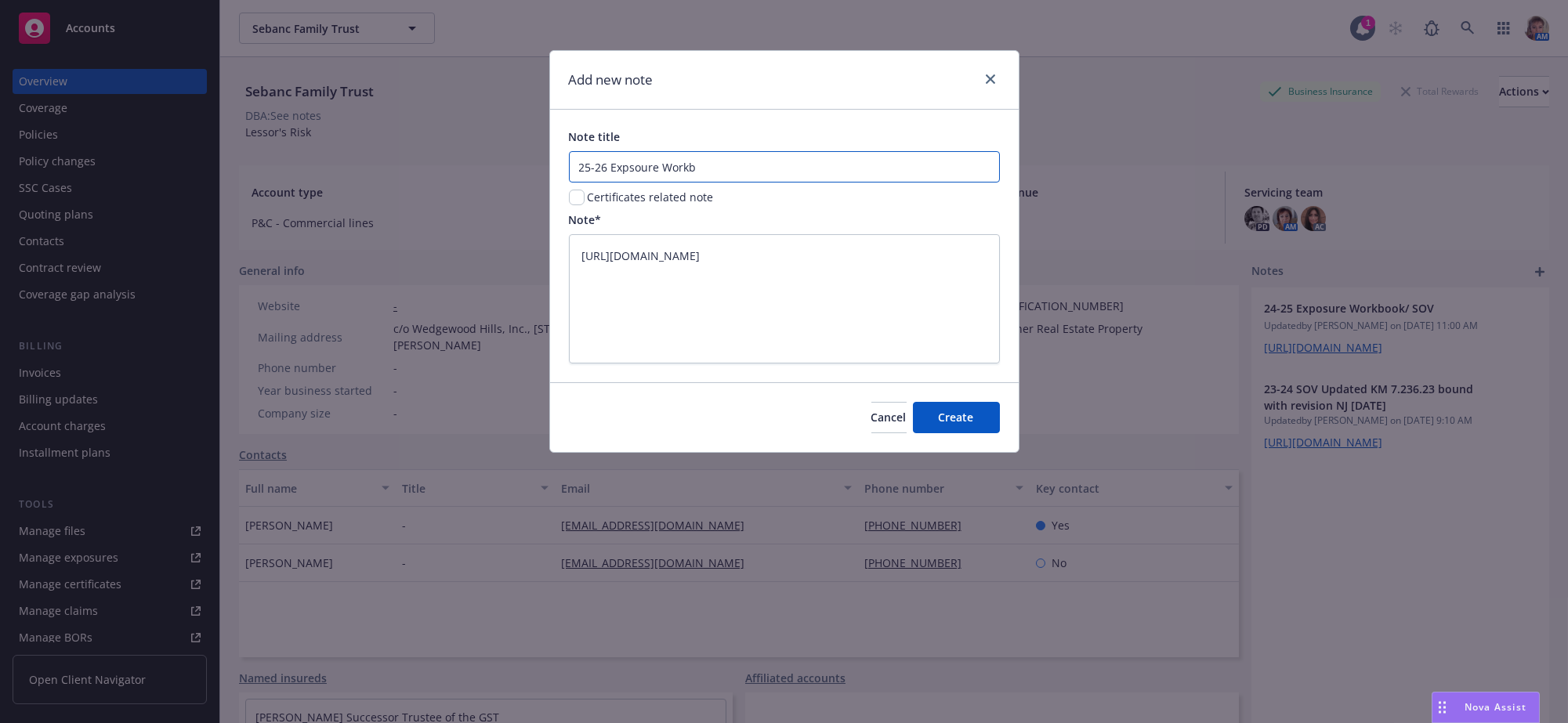
type textarea "x"
type input "25-26 Expsoure Workboo"
type textarea "x"
type input "25-26 Expsoure Workbook"
type textarea "x"
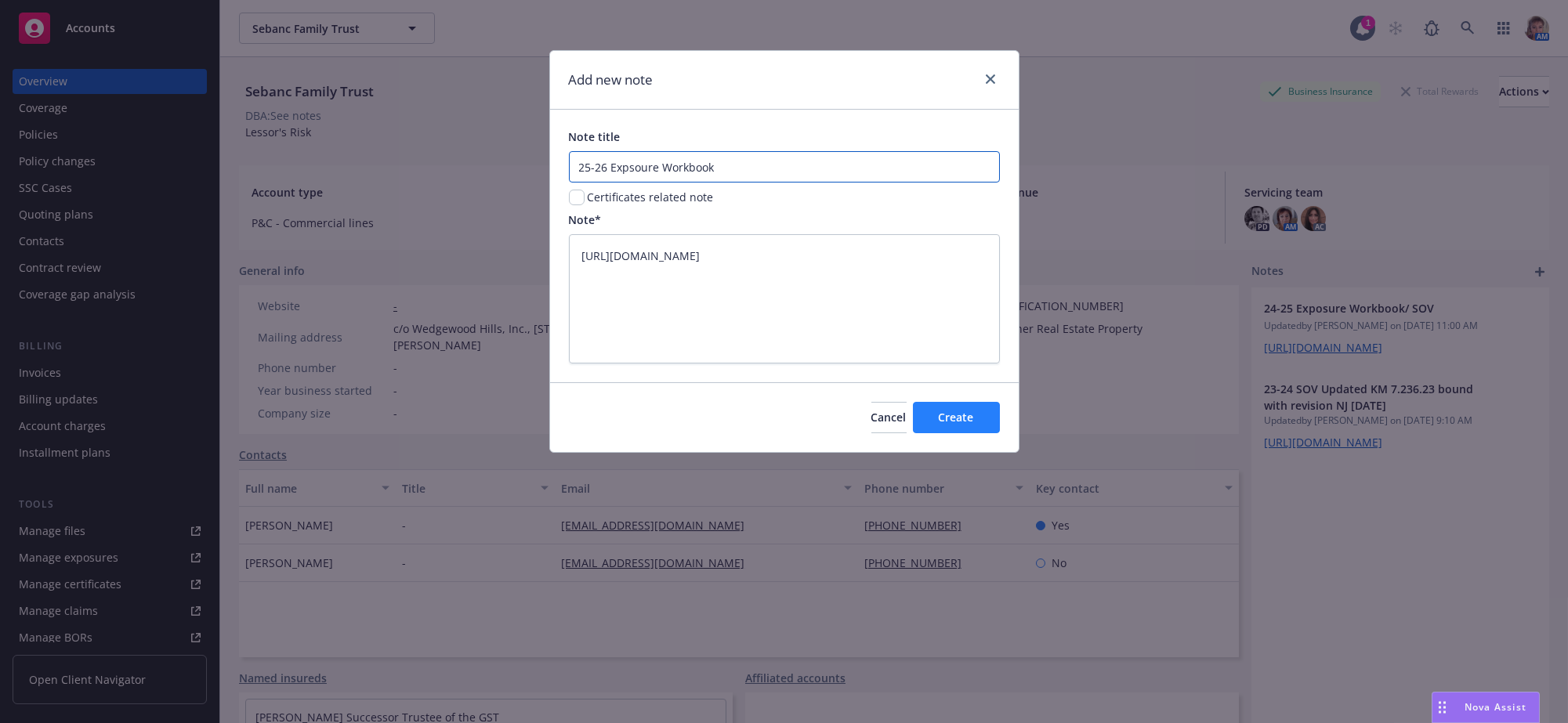
type input "25-26 Expsoure Workbook"
click at [966, 415] on button "Create" at bounding box center [956, 417] width 87 height 31
type textarea "x"
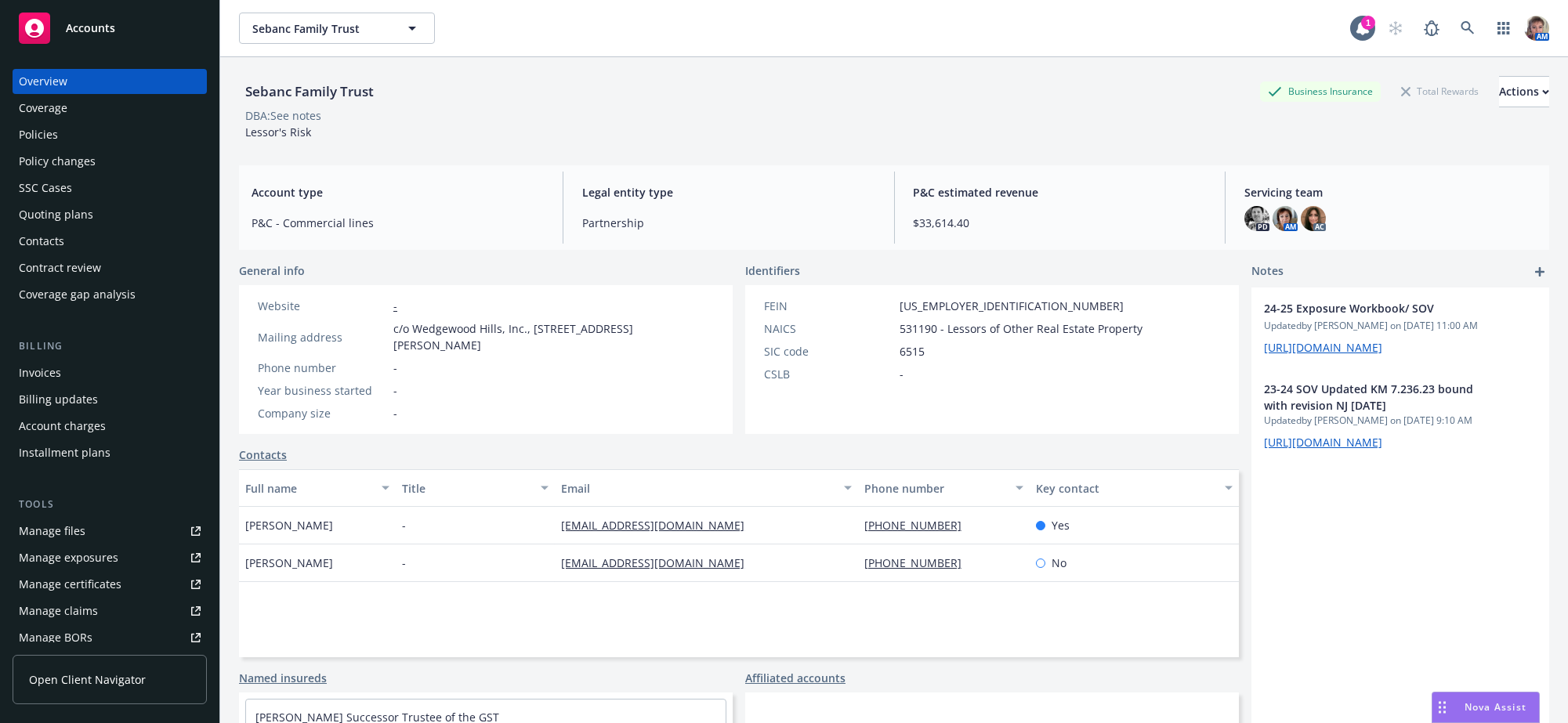
click at [70, 227] on div "Quoting plans" at bounding box center [56, 214] width 74 height 25
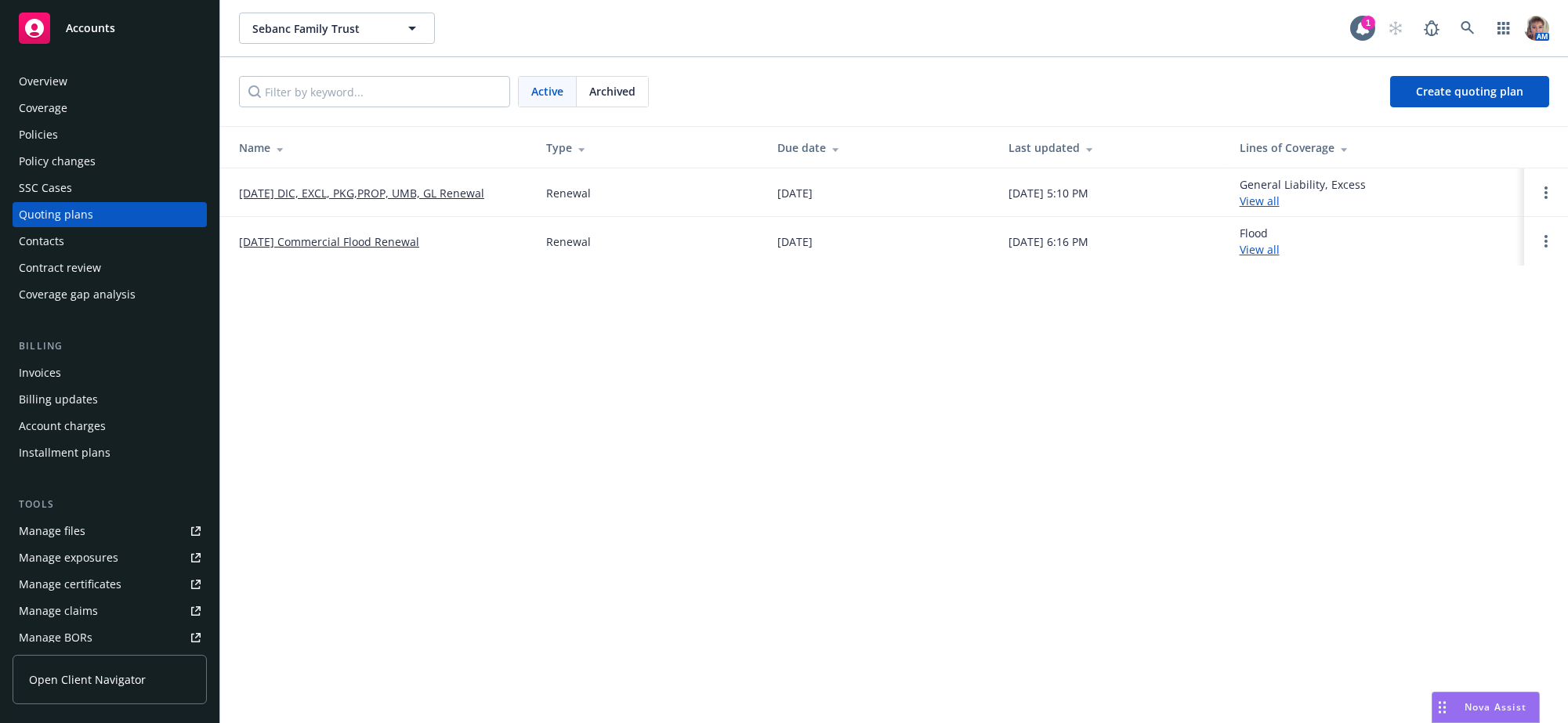
click at [323, 201] on link "[DATE] DIC, EXCL, PKG,PROP, UMB, GL Renewal" at bounding box center [362, 193] width 245 height 16
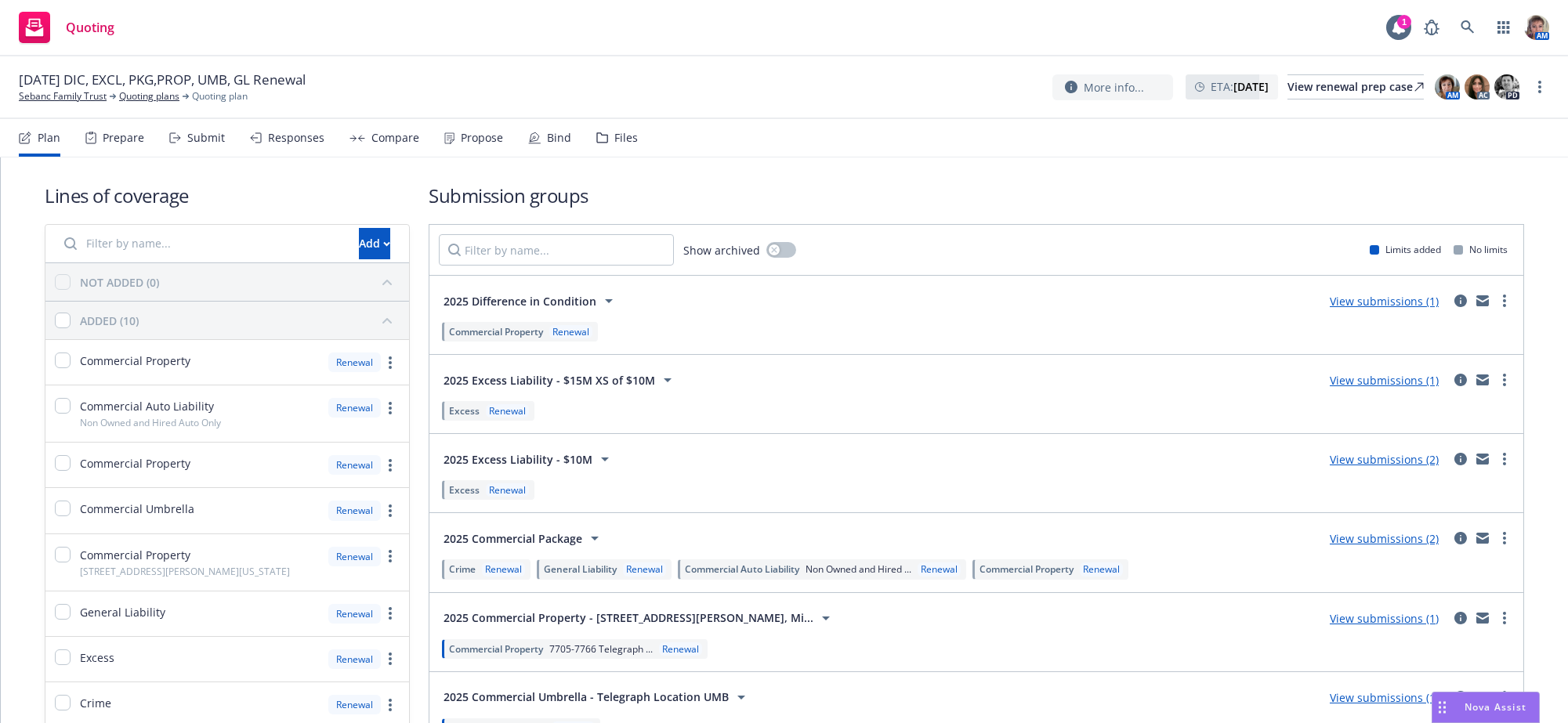
click at [225, 144] on div "Submit" at bounding box center [207, 137] width 38 height 13
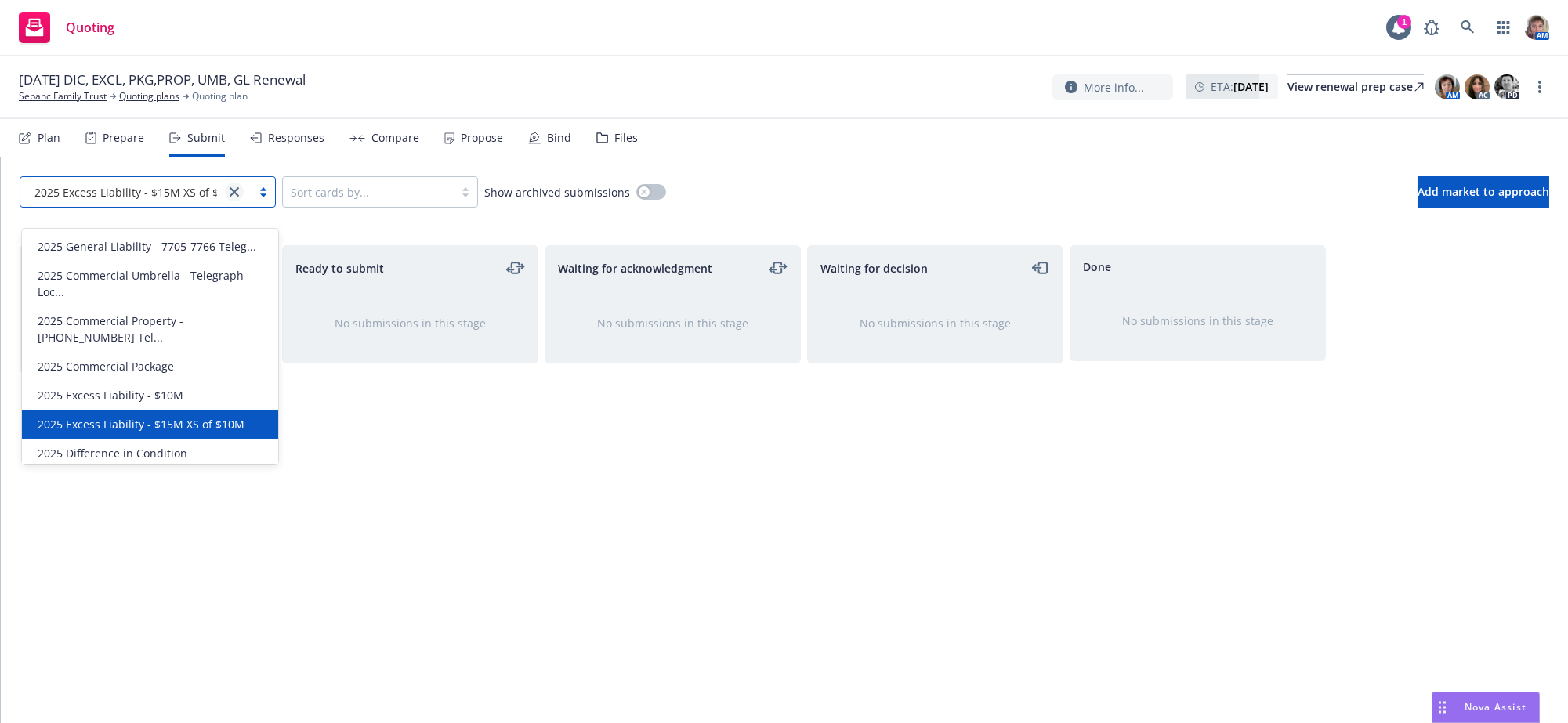
click at [236, 197] on icon "close" at bounding box center [234, 192] width 10 height 10
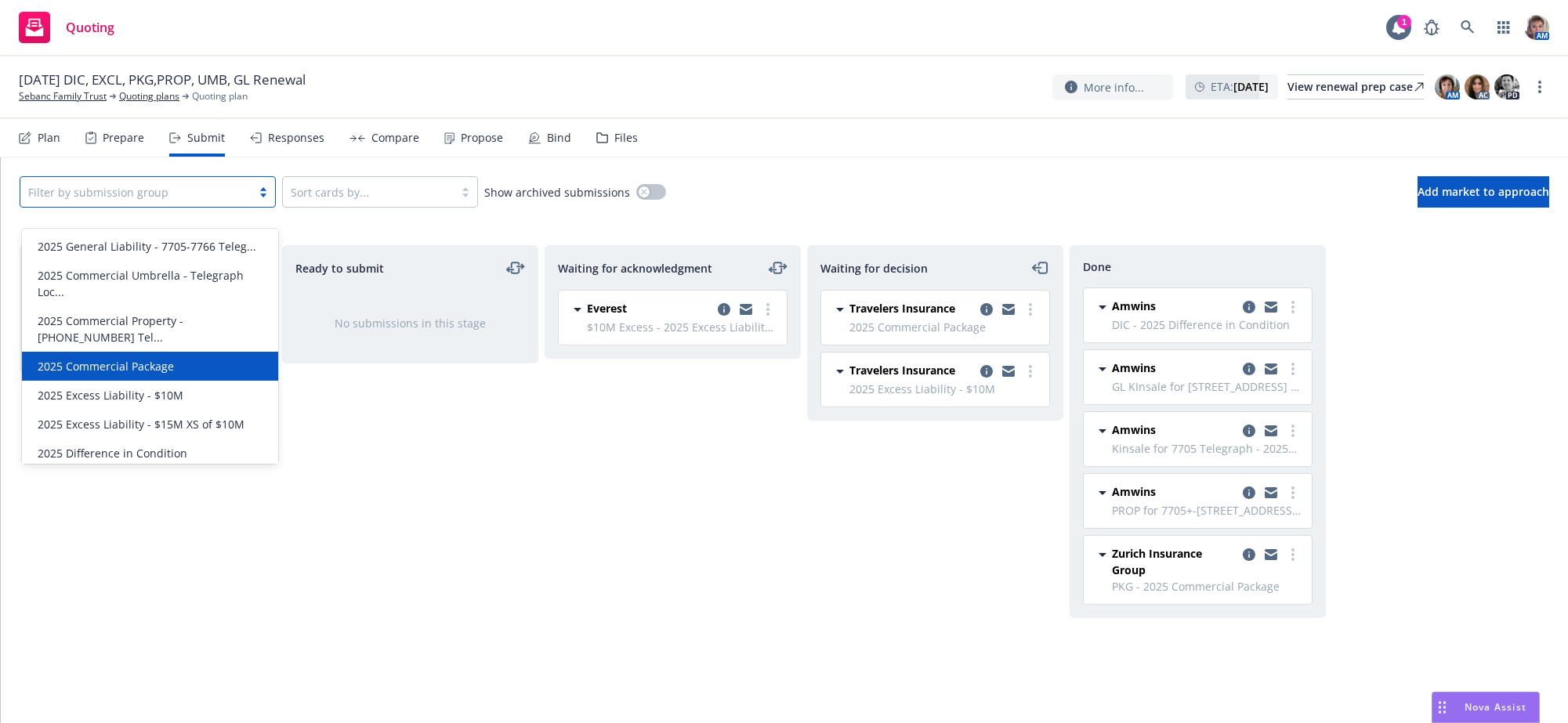
click at [205, 358] on div "2025 Commercial Package" at bounding box center [150, 365] width 238 height 16
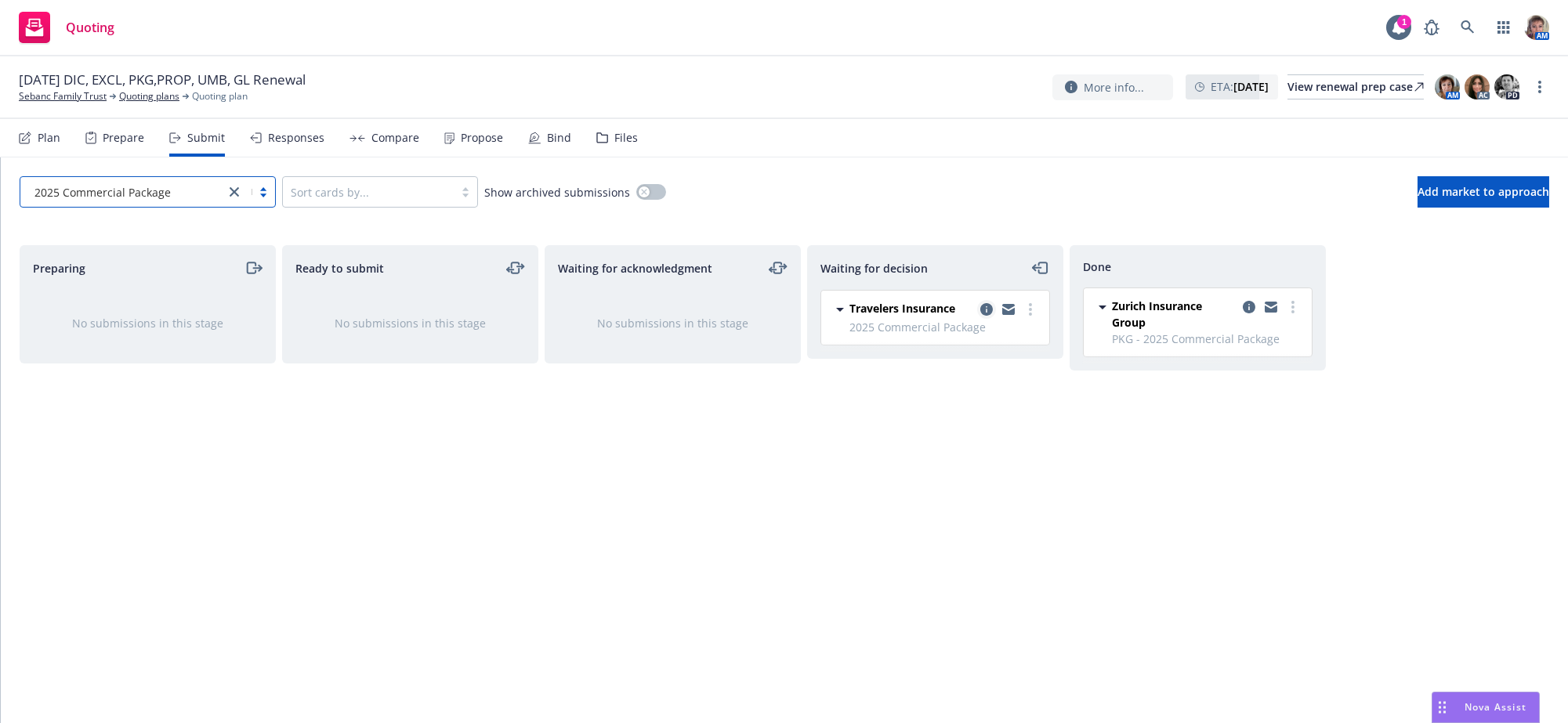
click at [989, 315] on icon "copy logging email" at bounding box center [986, 309] width 13 height 13
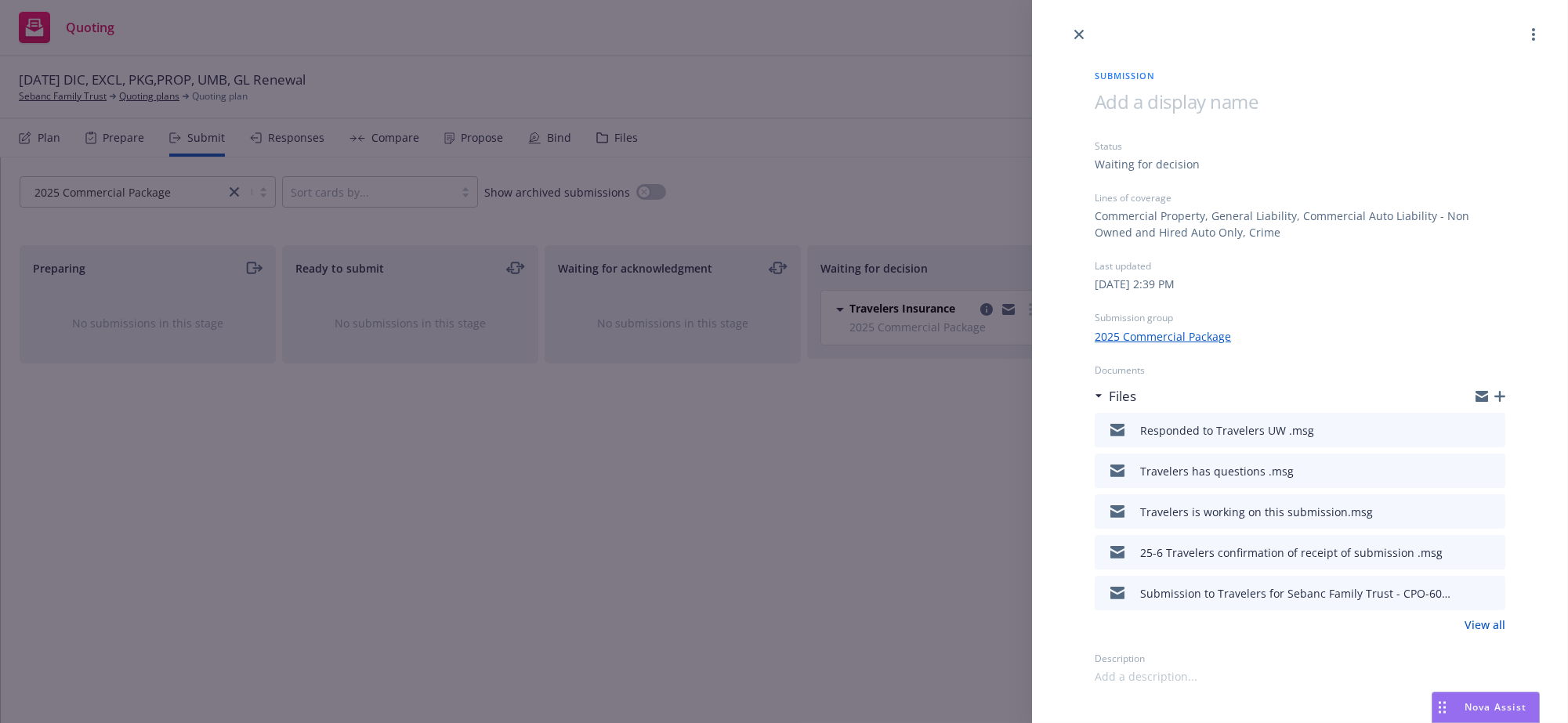
scroll to position [9, 0]
click at [1482, 632] on link "View all" at bounding box center [1484, 624] width 41 height 16
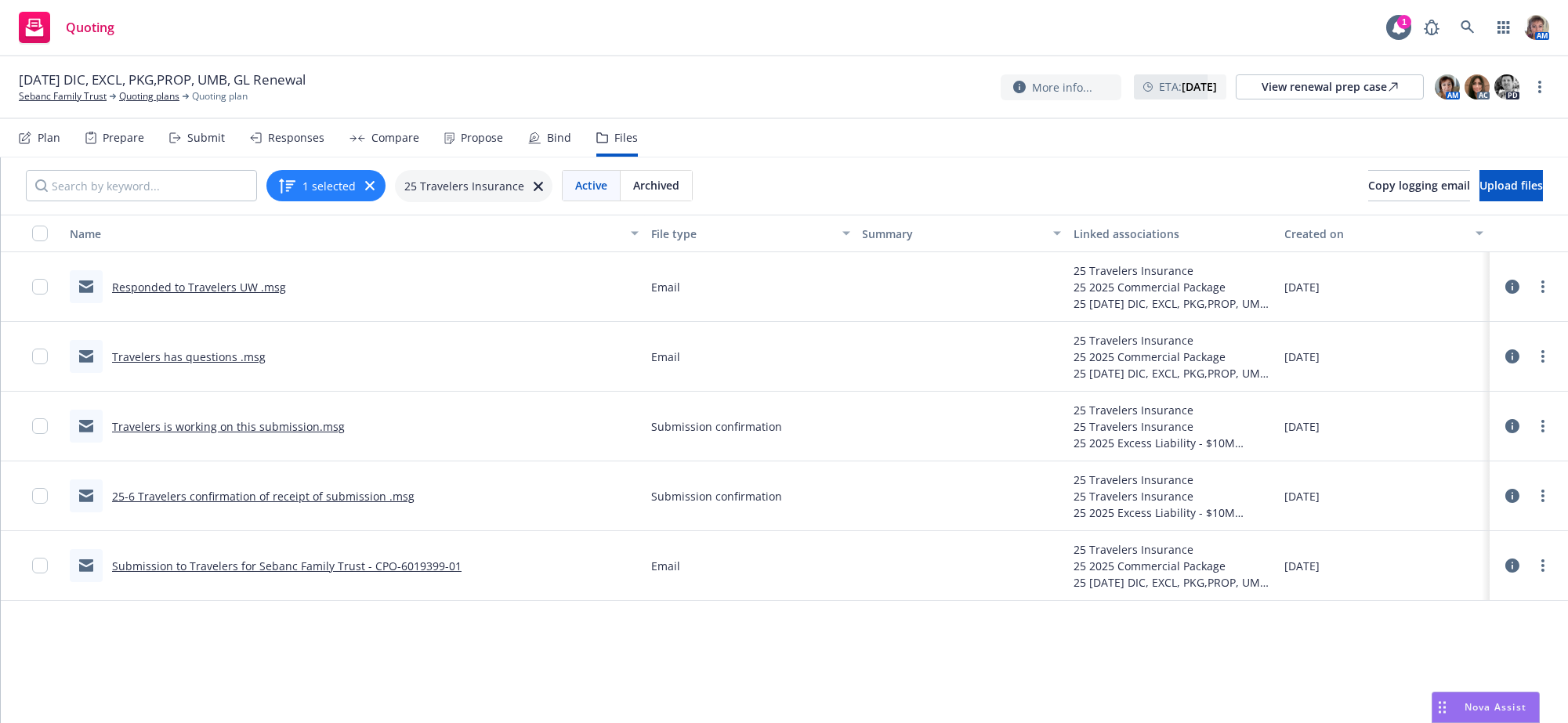
click at [381, 574] on link "Submission to Travelers for Sebanc Family Trust - CPO-6019399-01" at bounding box center [287, 565] width 349 height 15
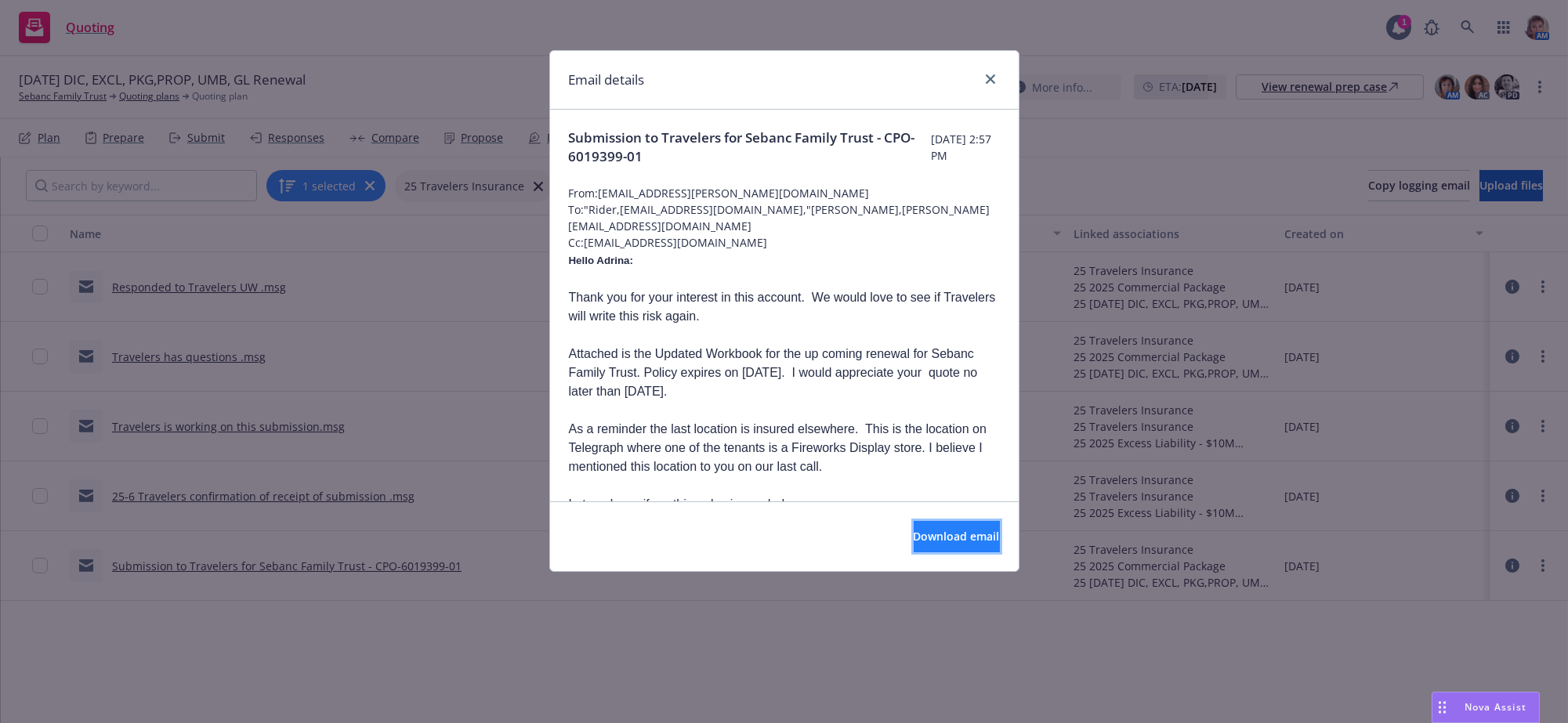
click at [914, 542] on span "Download email" at bounding box center [957, 536] width 86 height 15
click at [985, 84] on icon "close" at bounding box center [990, 79] width 10 height 10
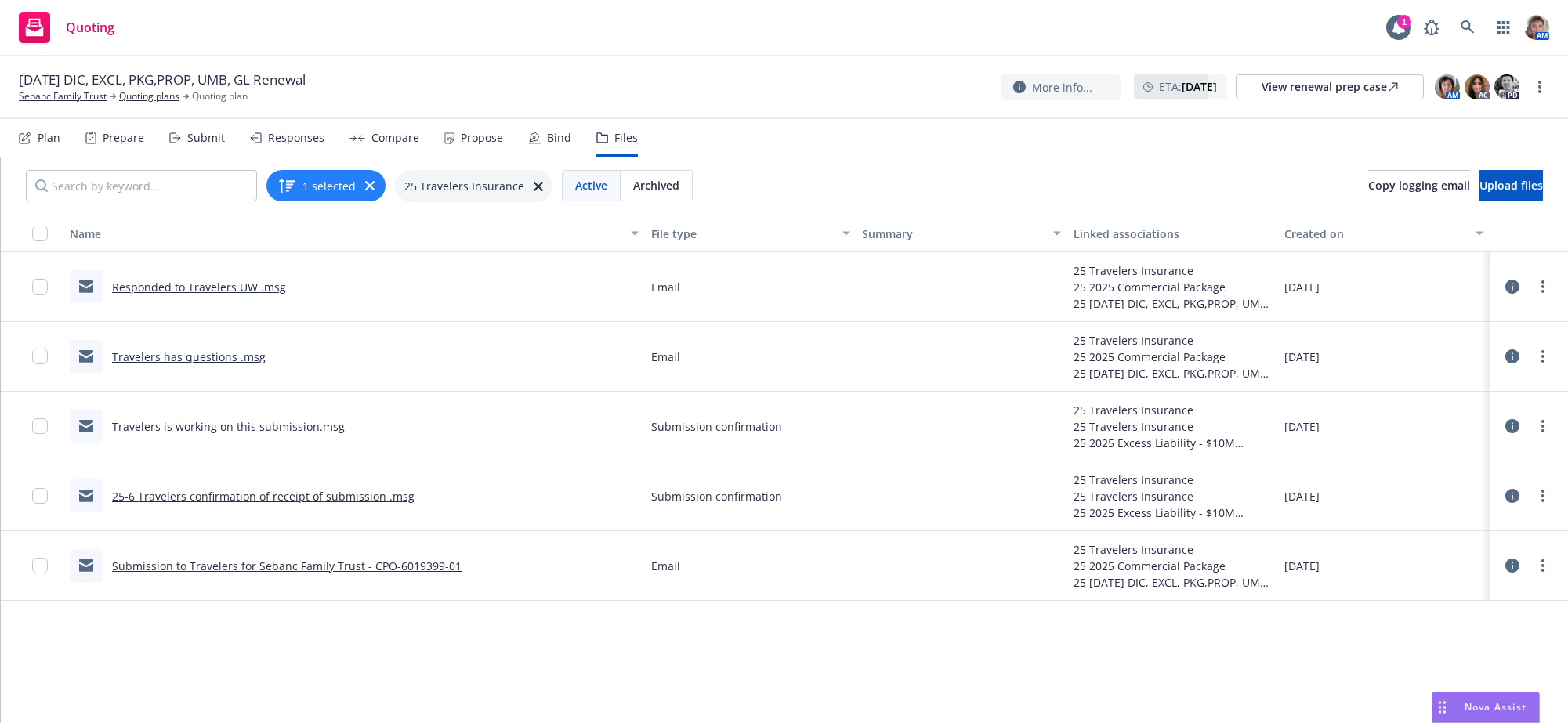
click at [203, 144] on div "Submit" at bounding box center [207, 137] width 38 height 13
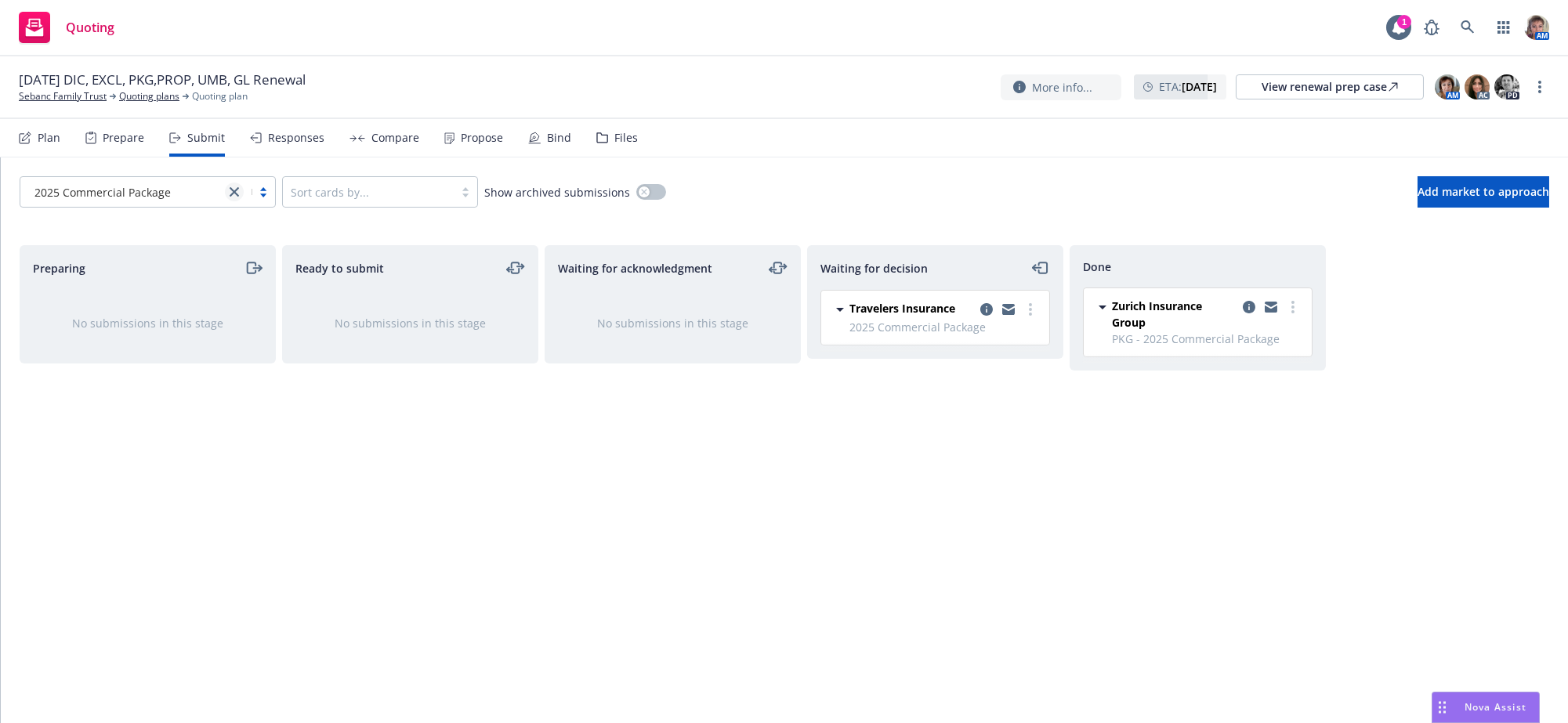
click at [233, 197] on link "close" at bounding box center [234, 192] width 19 height 19
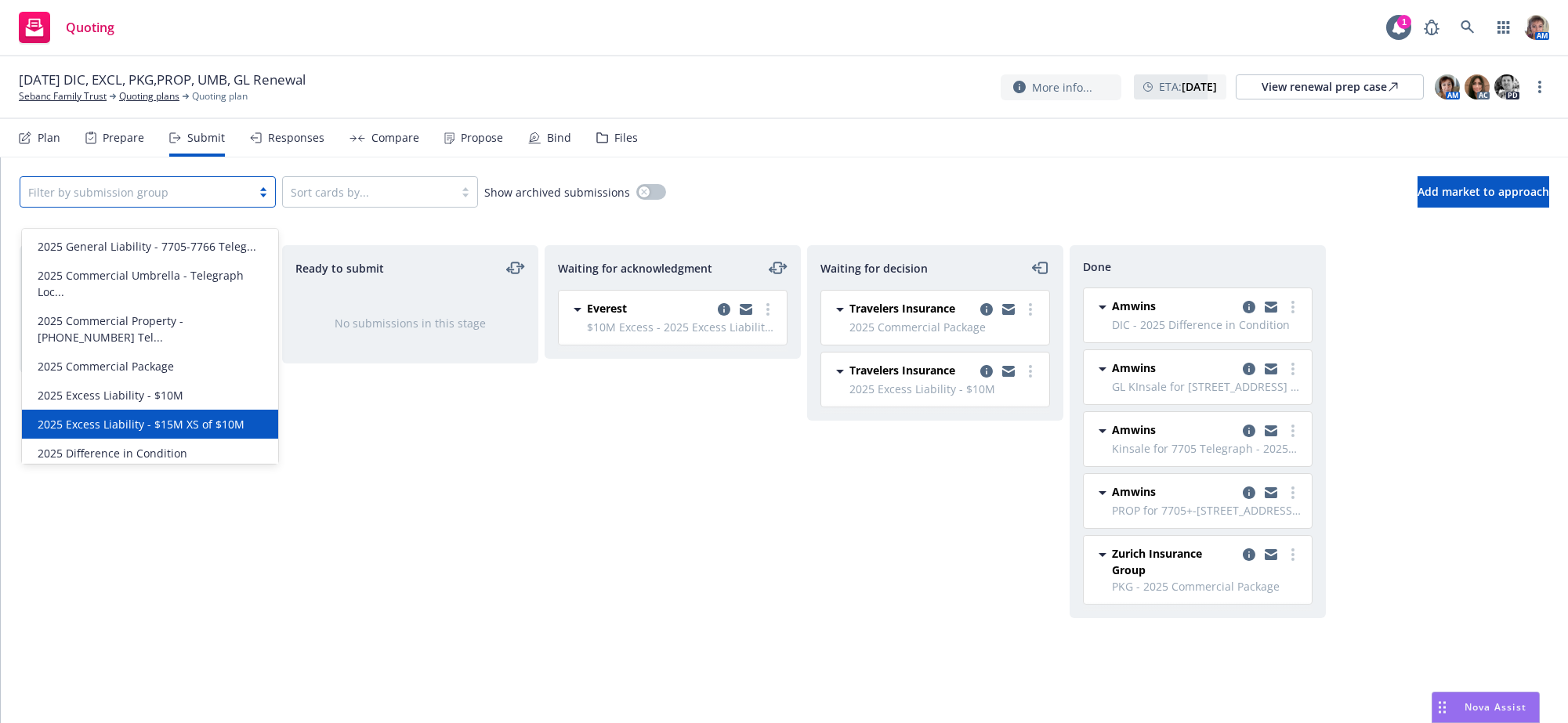
click at [173, 415] on span "2025 Excess Liability - $15M XS of $10M" at bounding box center [141, 423] width 207 height 16
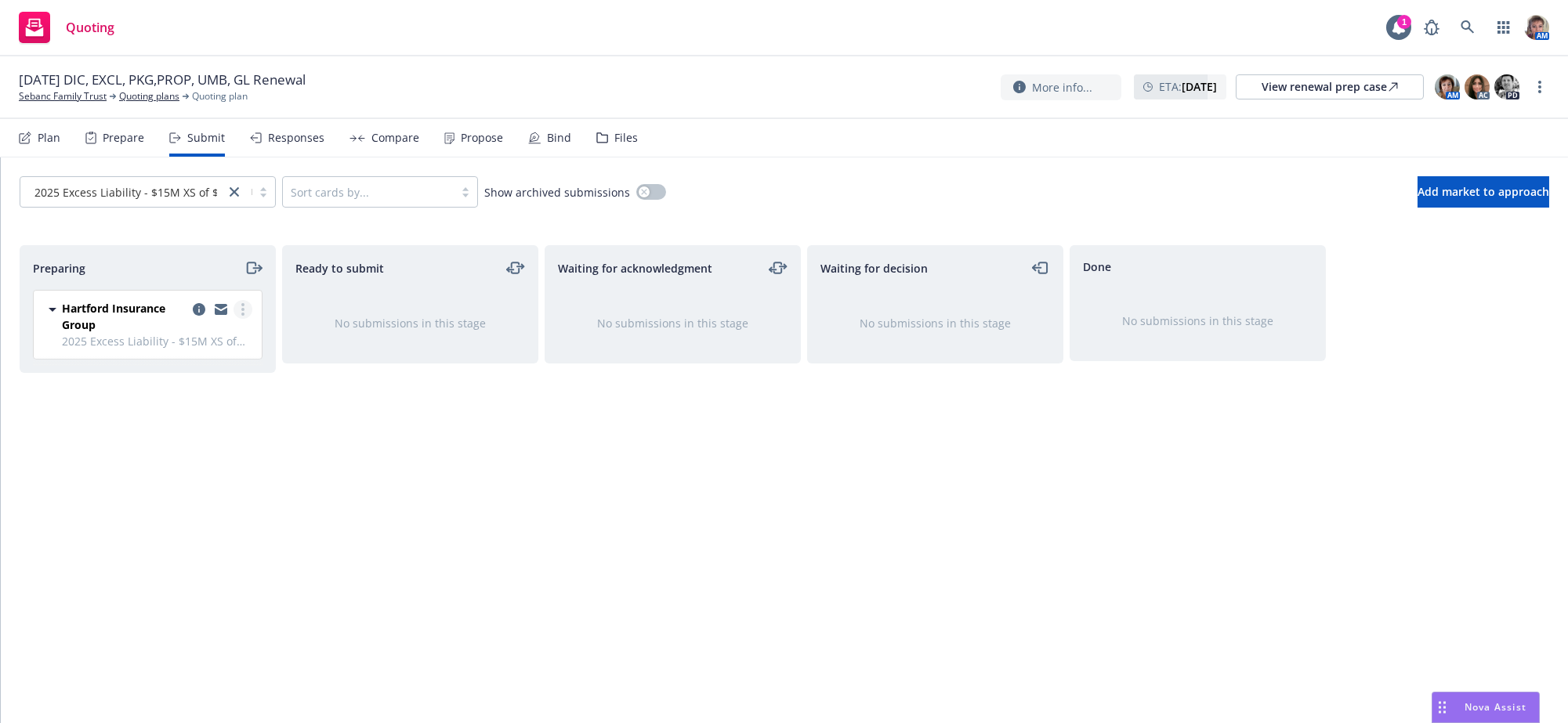
click at [239, 319] on link "more" at bounding box center [243, 309] width 19 height 19
click at [184, 548] on span "Copy logging email" at bounding box center [163, 547] width 137 height 15
click at [874, 476] on div "Waiting for decision No submissions in this stage" at bounding box center [935, 467] width 256 height 445
click at [1296, 651] on div "Done No submissions in this stage" at bounding box center [1197, 467] width 256 height 445
click at [1282, 517] on div "Done No submissions in this stage" at bounding box center [1197, 467] width 256 height 445
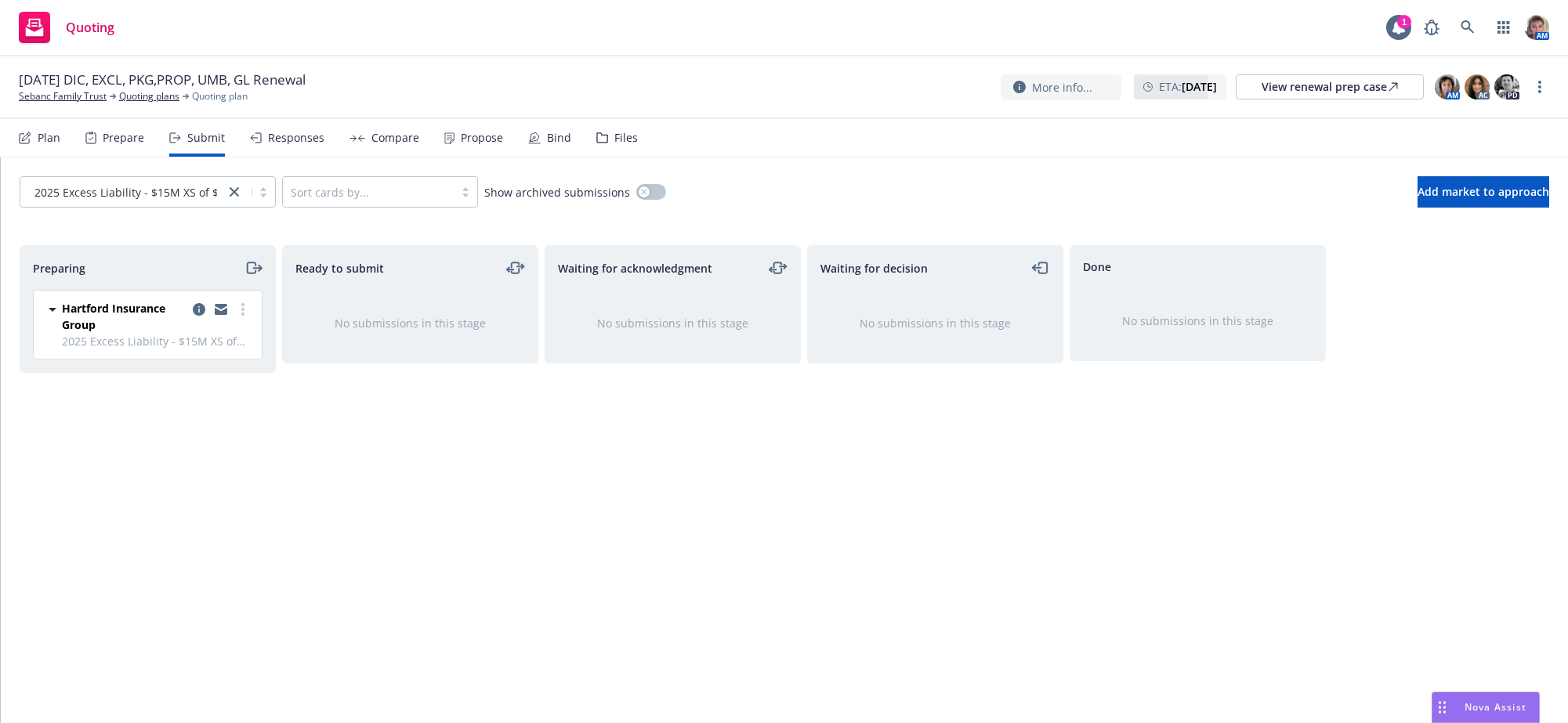
click at [1195, 513] on div "Done No submissions in this stage" at bounding box center [1197, 467] width 256 height 445
click at [1235, 491] on div "Done No submissions in this stage" at bounding box center [1197, 467] width 256 height 445
click at [1163, 557] on div "Done No submissions in this stage" at bounding box center [1197, 467] width 256 height 445
click at [300, 144] on div "Responses" at bounding box center [296, 137] width 56 height 13
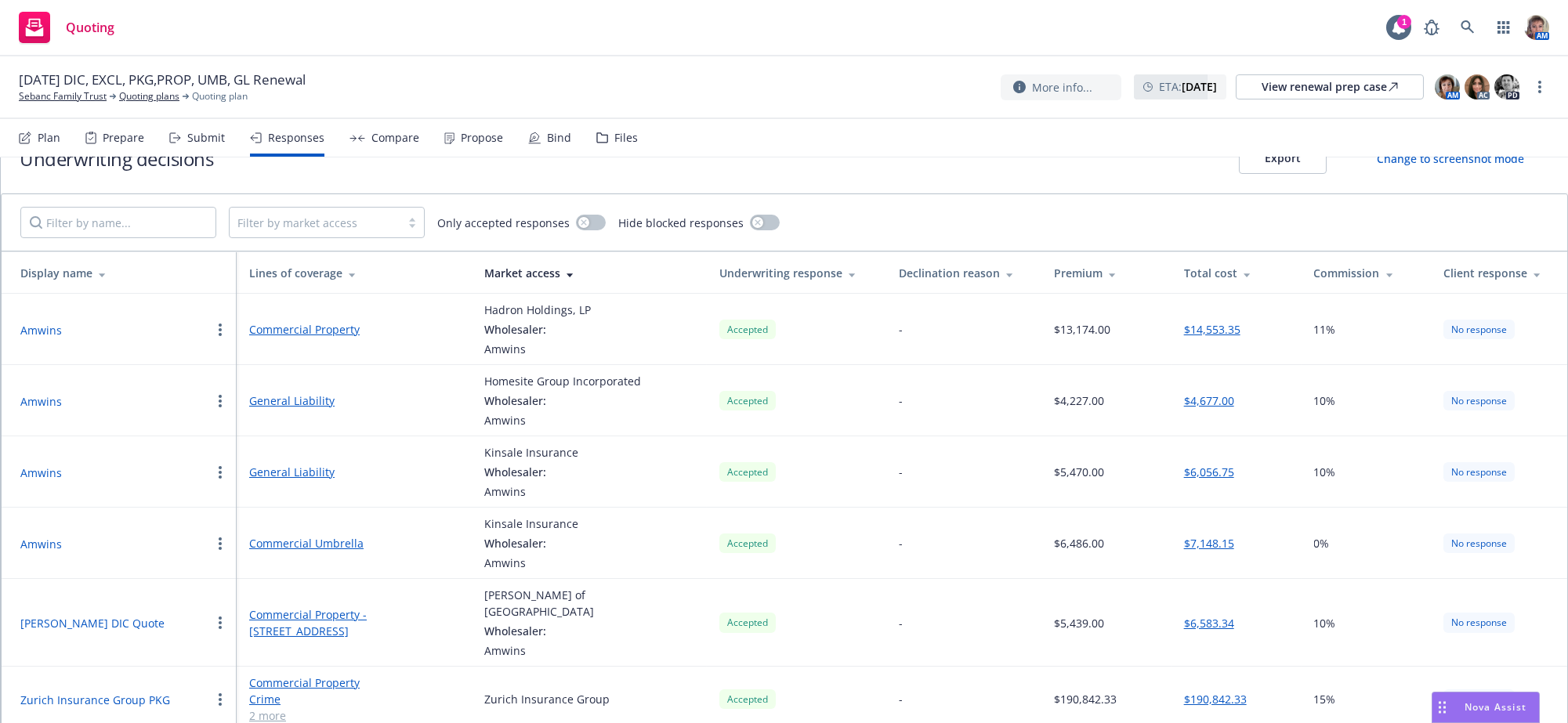
scroll to position [61, 0]
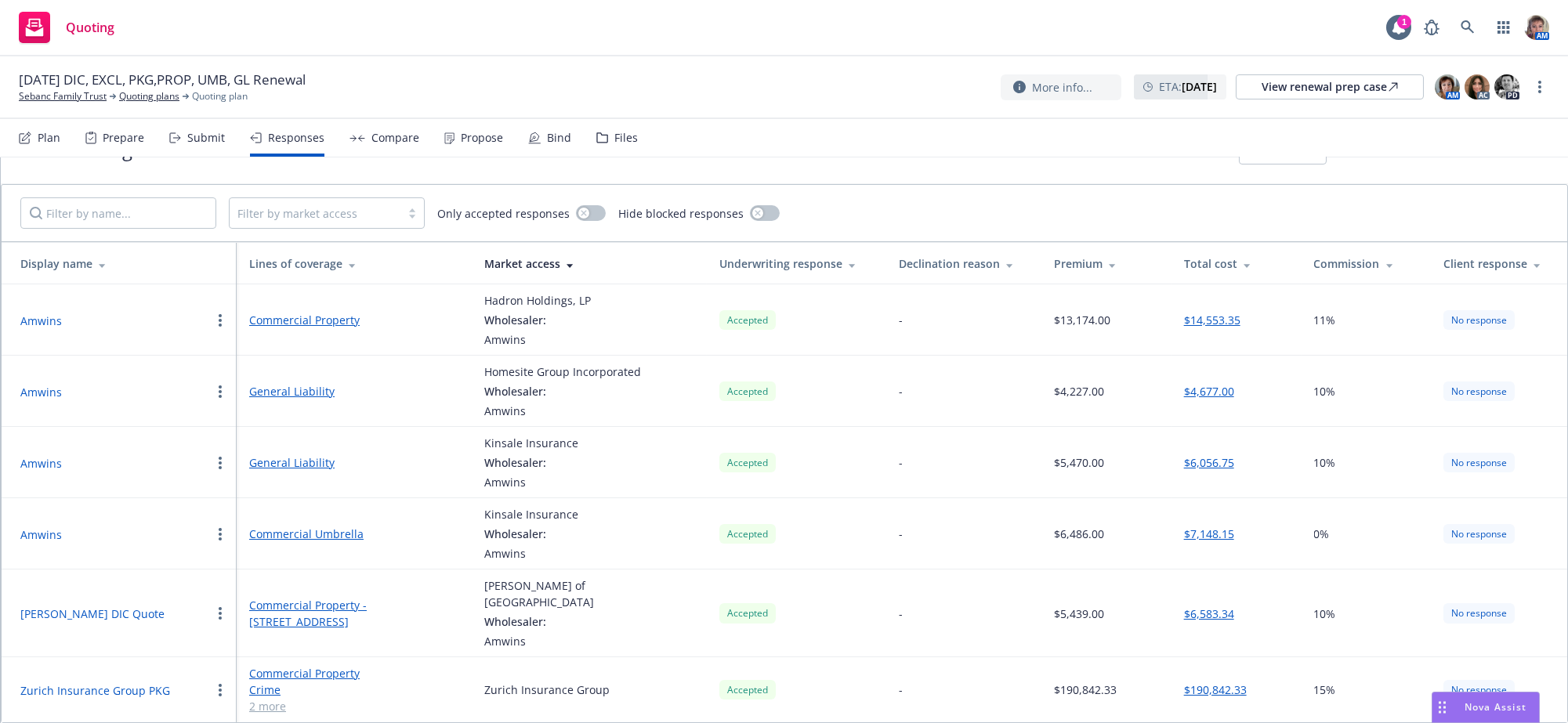
click at [1189, 708] on td "$190,842.33" at bounding box center [1236, 689] width 130 height 65
click at [955, 498] on td "-" at bounding box center [963, 462] width 155 height 71
click at [39, 472] on button "Amwins" at bounding box center [41, 463] width 41 height 16
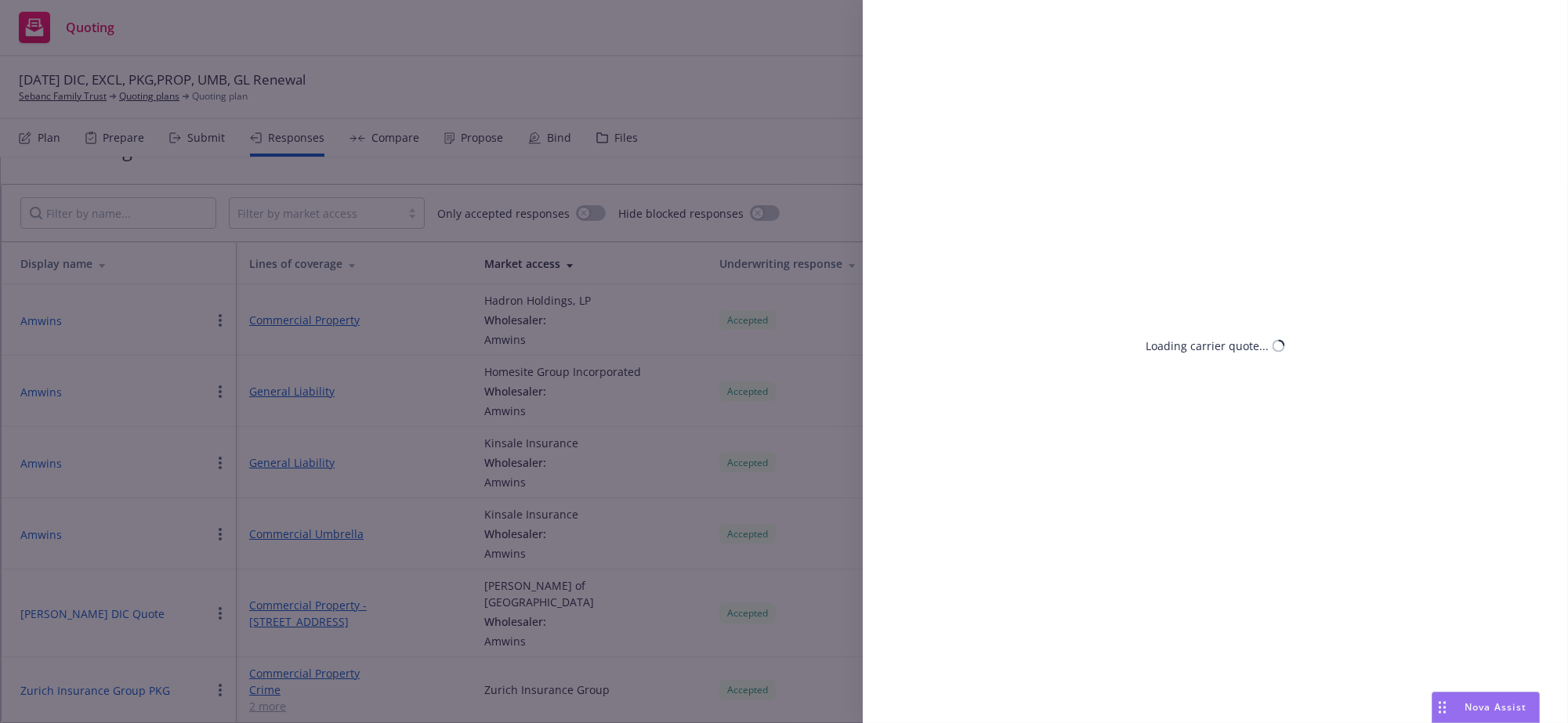
select select "MI"
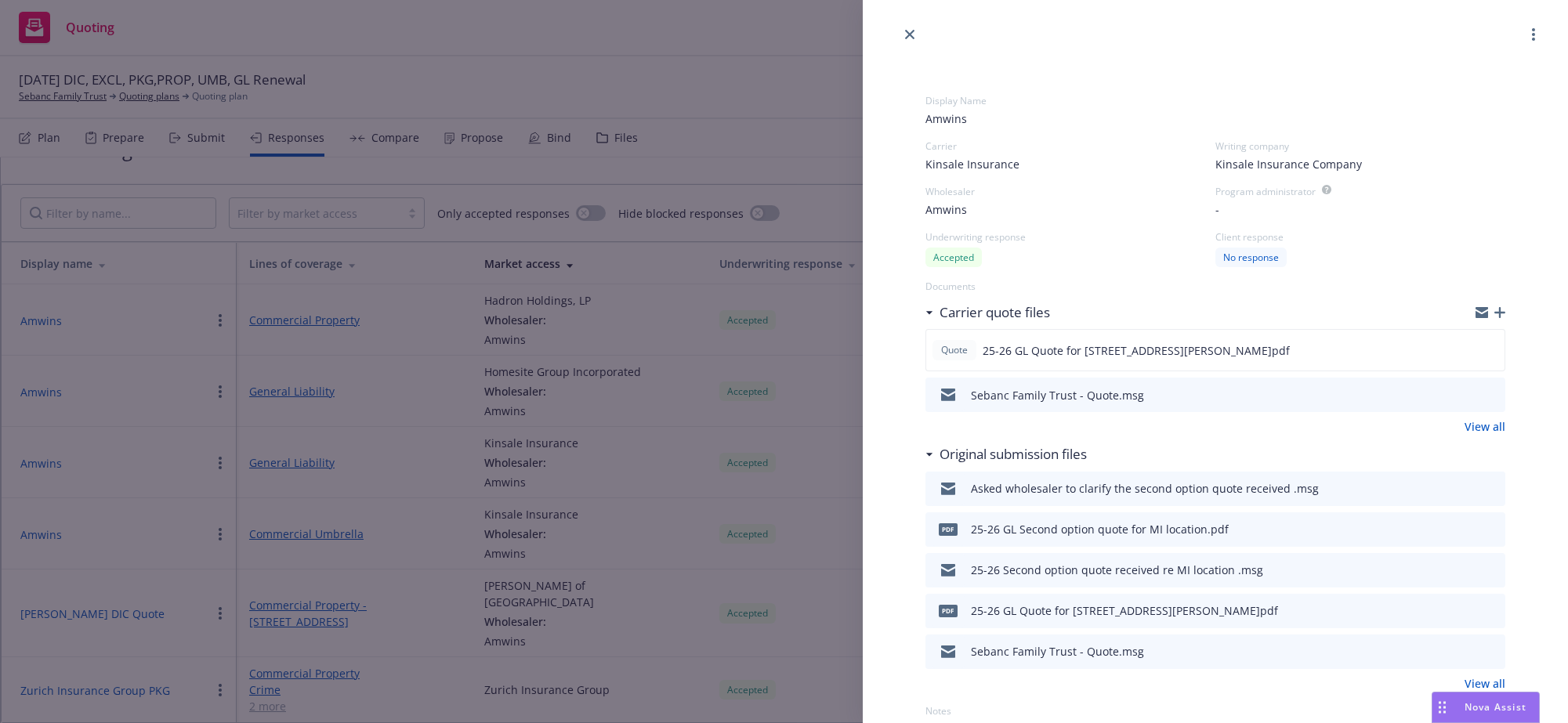
click at [1010, 120] on span "Amwins" at bounding box center [1215, 118] width 580 height 16
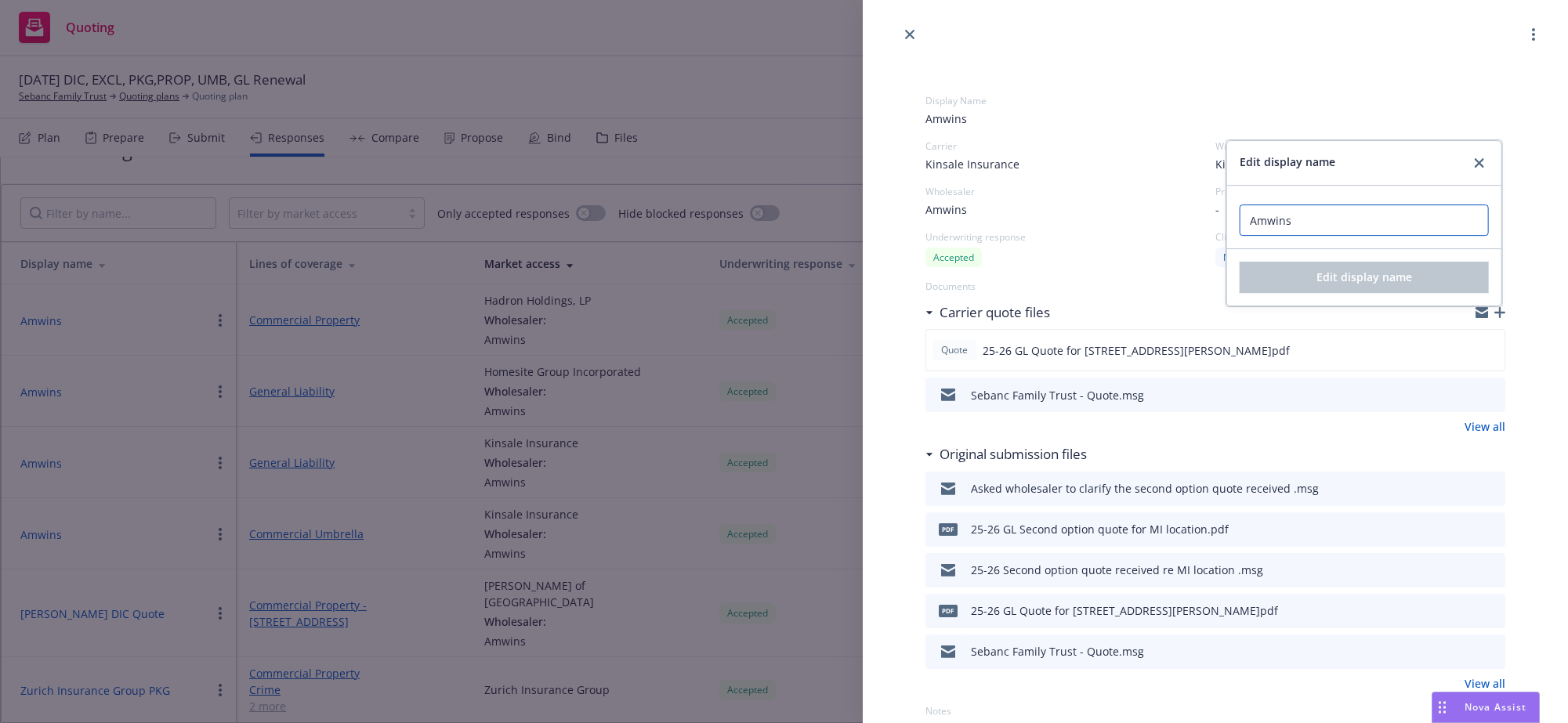
click at [1286, 222] on input "Amwins" at bounding box center [1364, 220] width 249 height 31
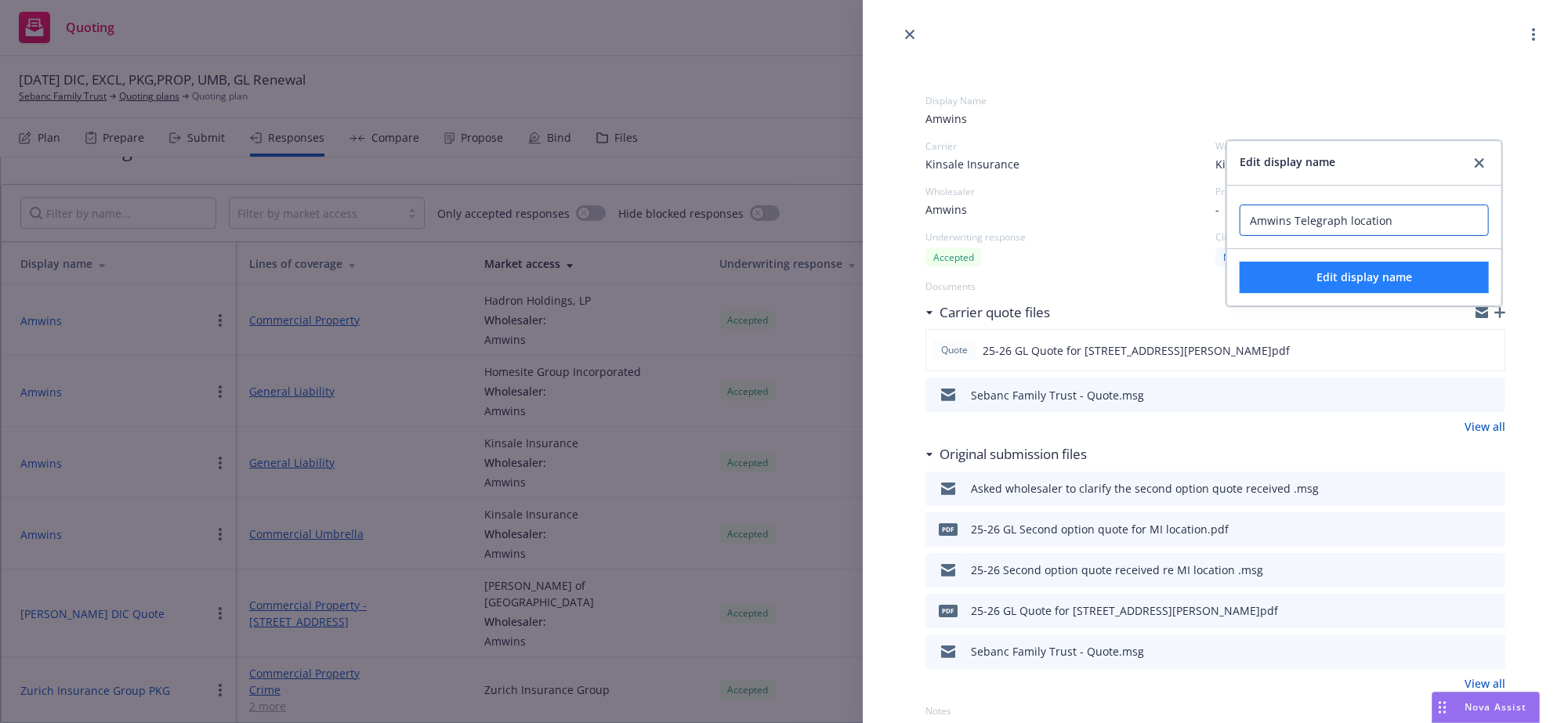
type input "Amwins Telegraph location"
click at [1391, 284] on span "Edit display name" at bounding box center [1364, 276] width 96 height 15
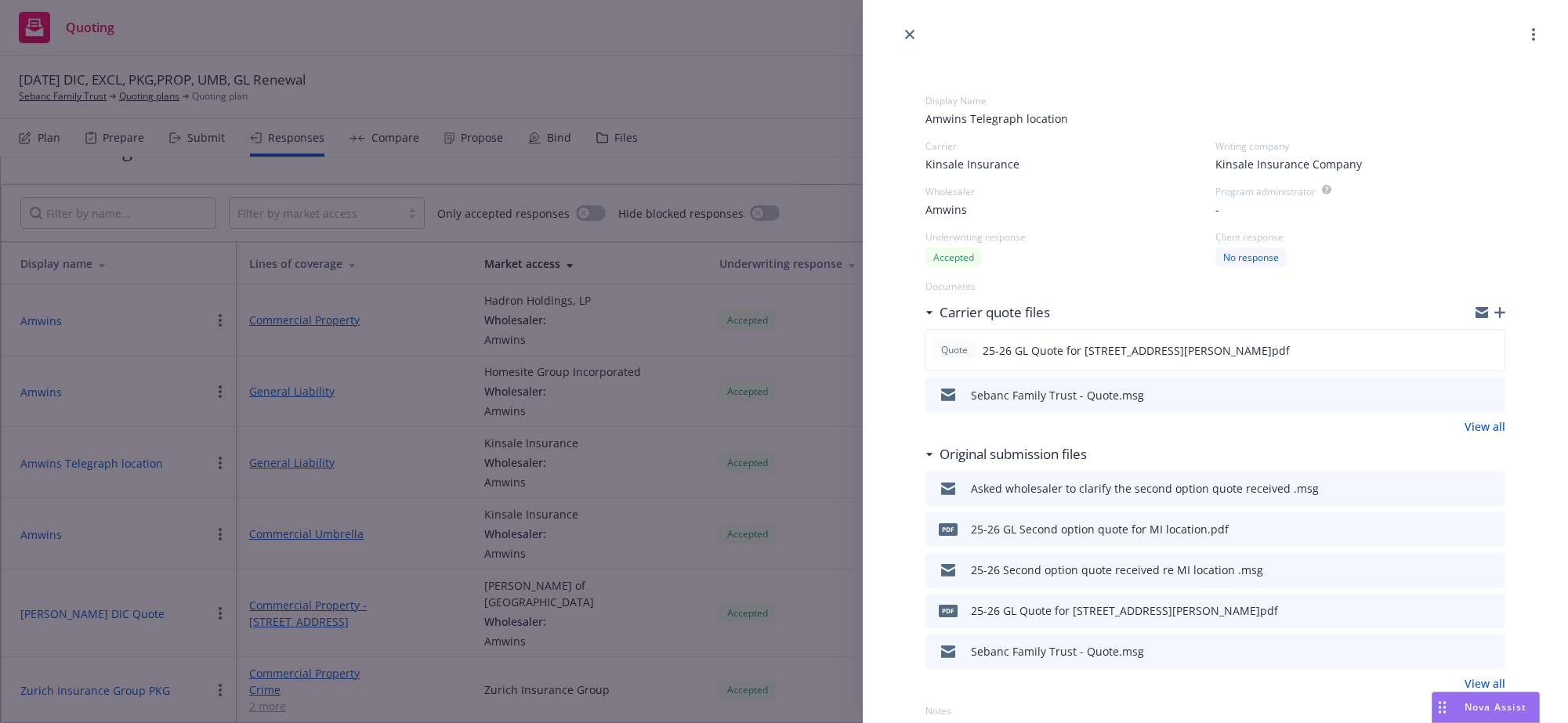
click at [346, 478] on div "Display Name Amwins Telegraph location Carrier Kinsale Insurance Writing compan…" at bounding box center [784, 361] width 1568 height 723
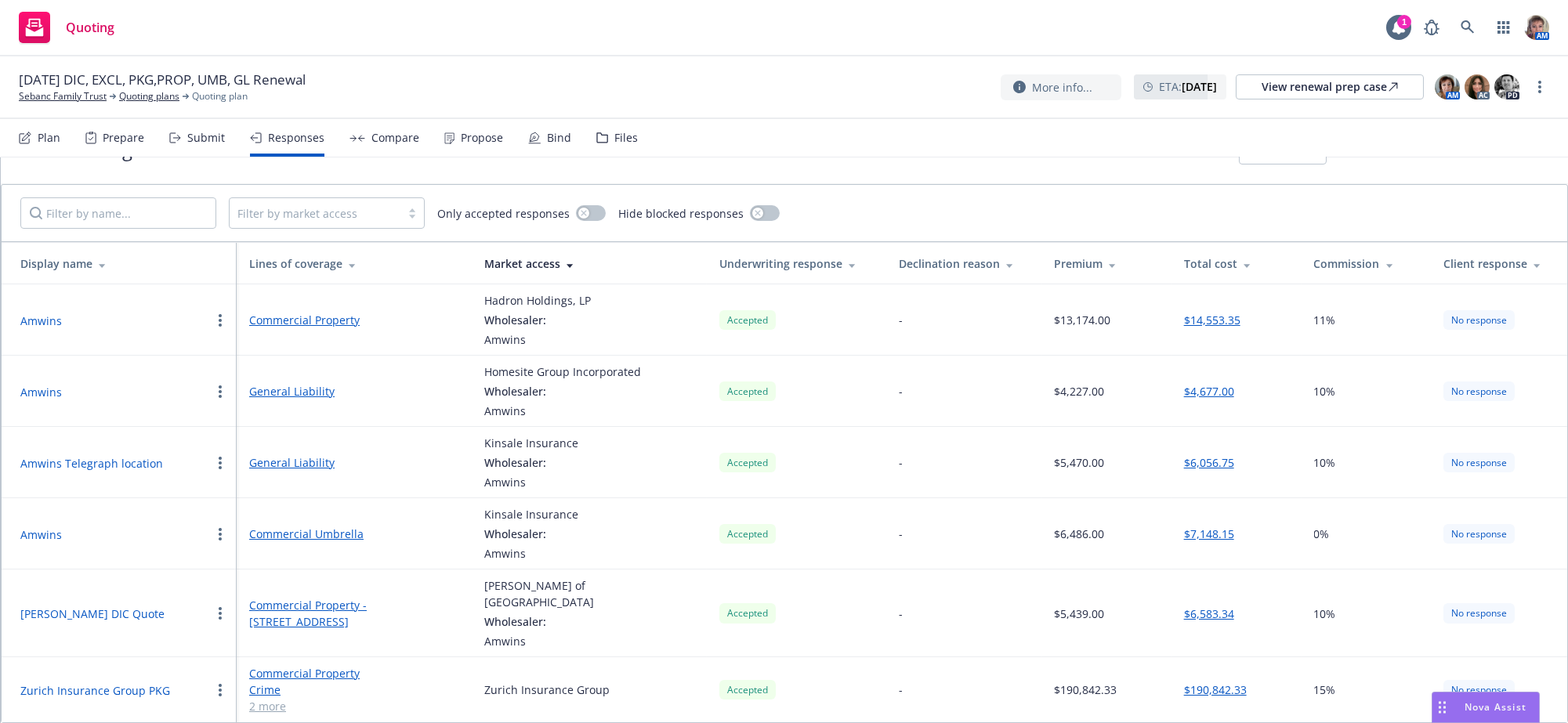
click at [276, 471] on link "General Liability" at bounding box center [354, 462] width 210 height 16
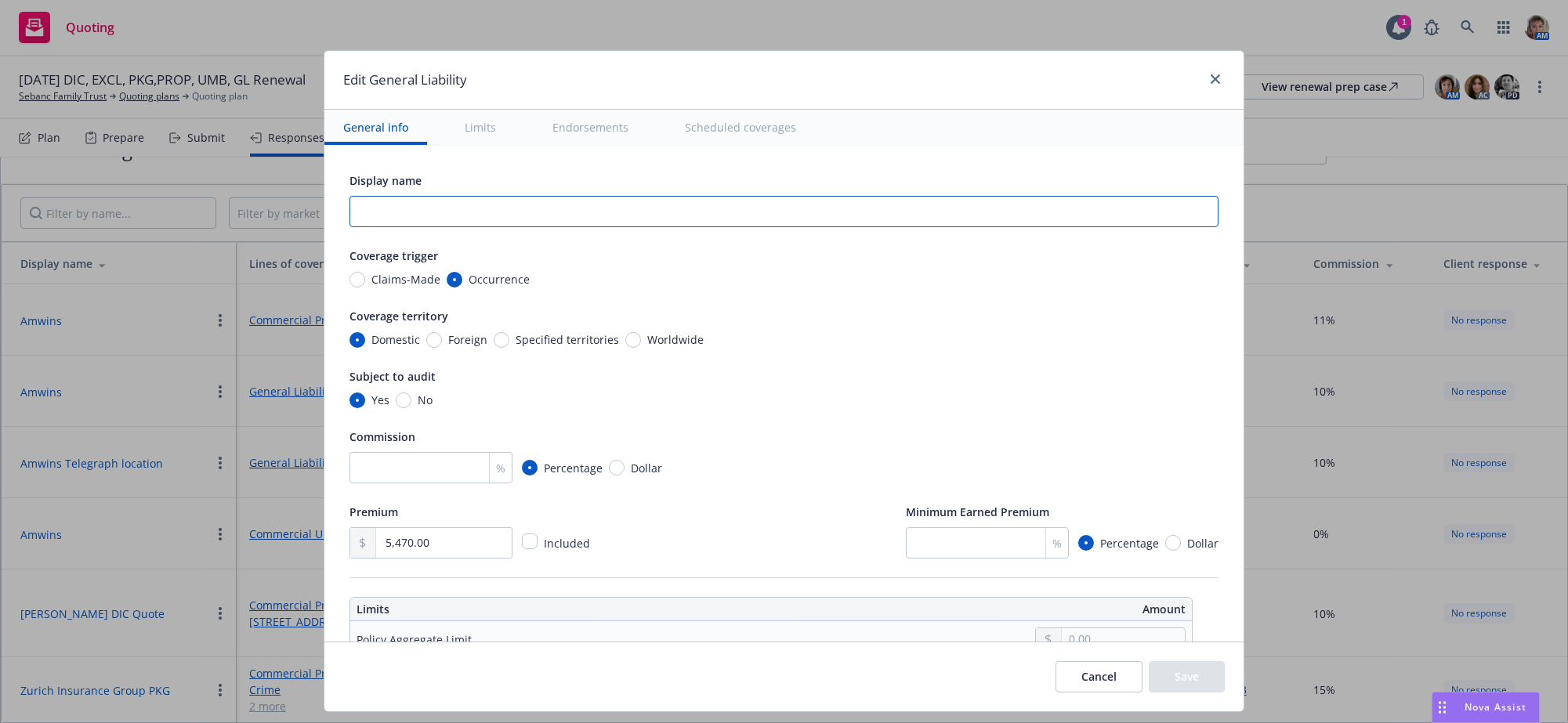
click at [532, 227] on input "text" at bounding box center [783, 212] width 869 height 31
type input "Incumbent quote"
click at [1193, 679] on button "Save" at bounding box center [1187, 676] width 76 height 31
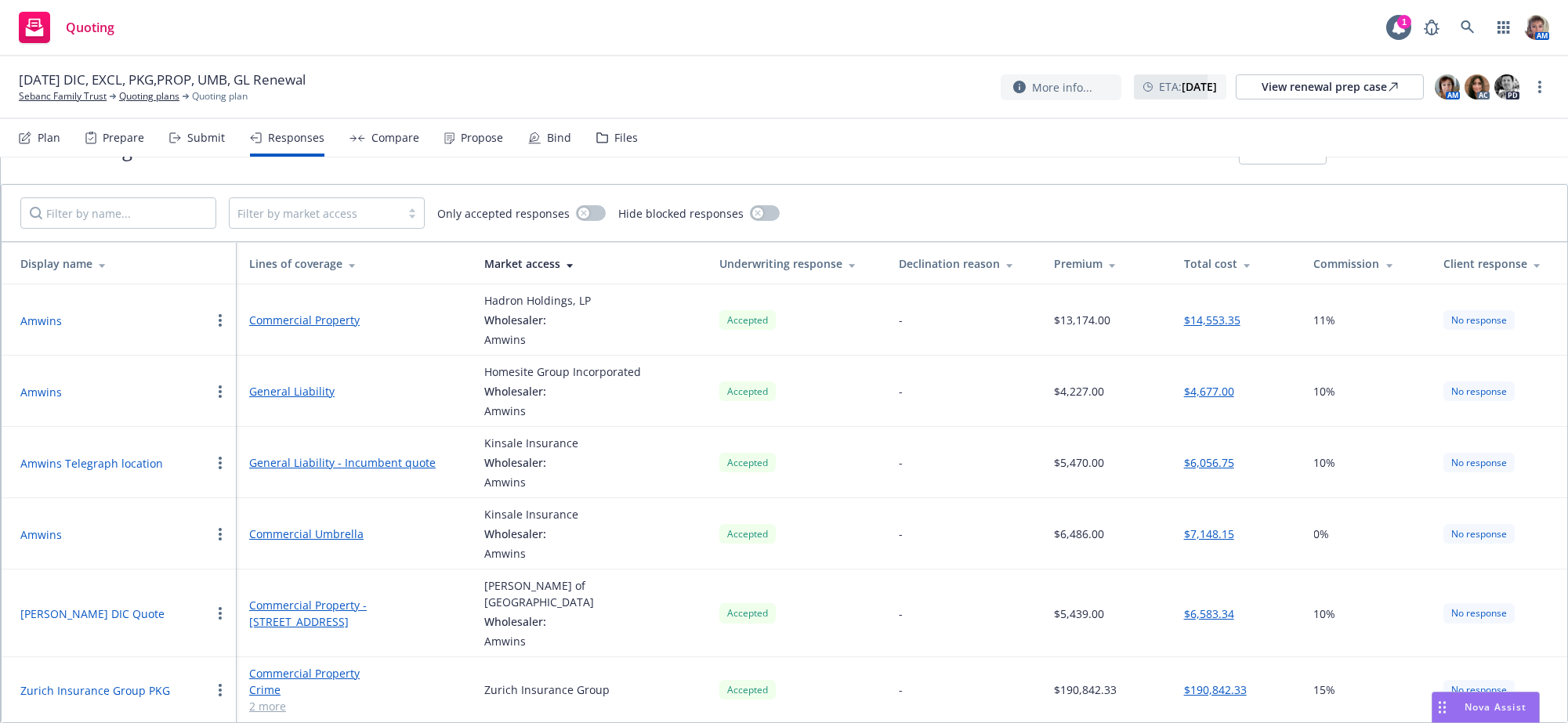
click at [347, 471] on link "General Liability - Incumbent quote" at bounding box center [354, 462] width 210 height 16
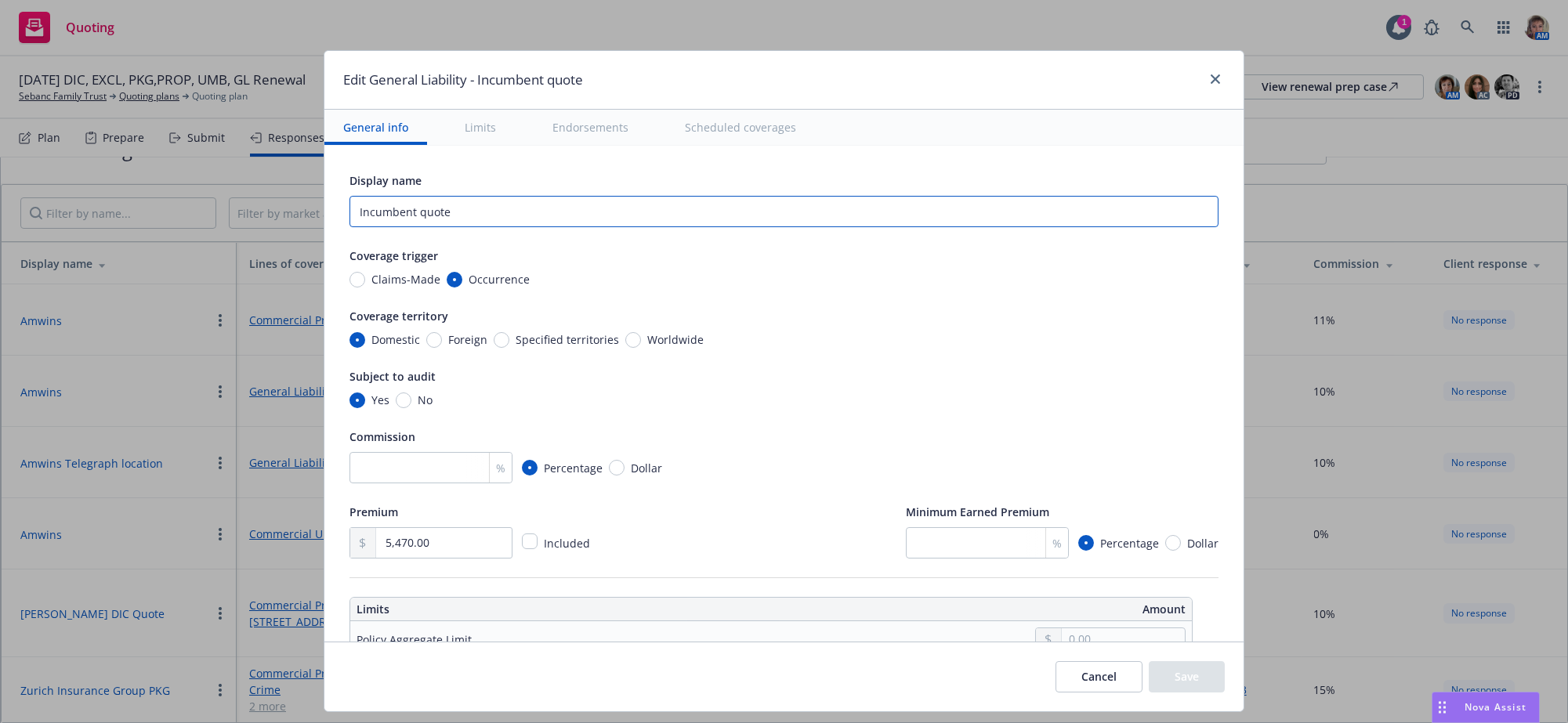
click at [349, 226] on input "Incumbent quote" at bounding box center [783, 212] width 869 height 31
type input "Telegraph location Incumbent quote"
click at [1186, 692] on button "Save" at bounding box center [1187, 676] width 76 height 31
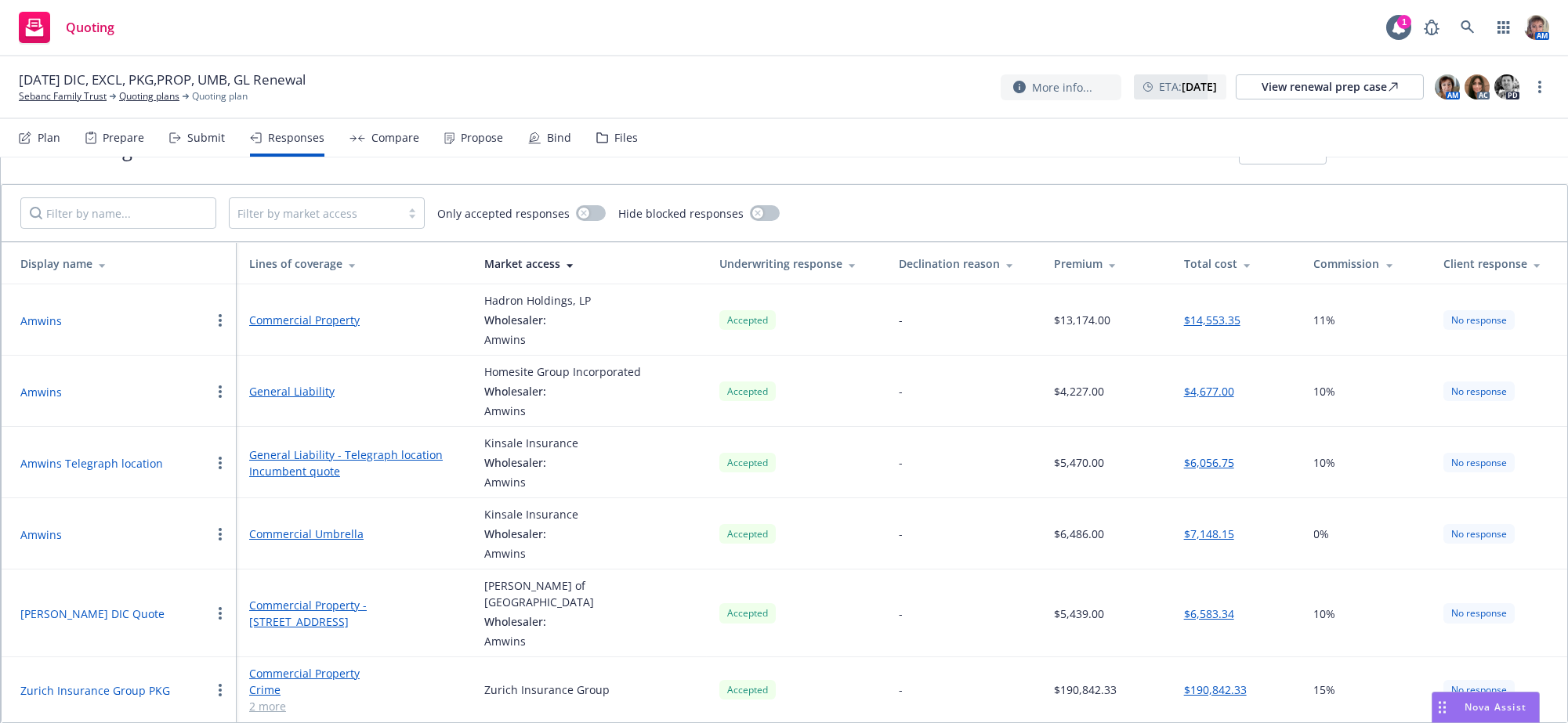
click at [54, 542] on button "Amwins" at bounding box center [41, 534] width 41 height 16
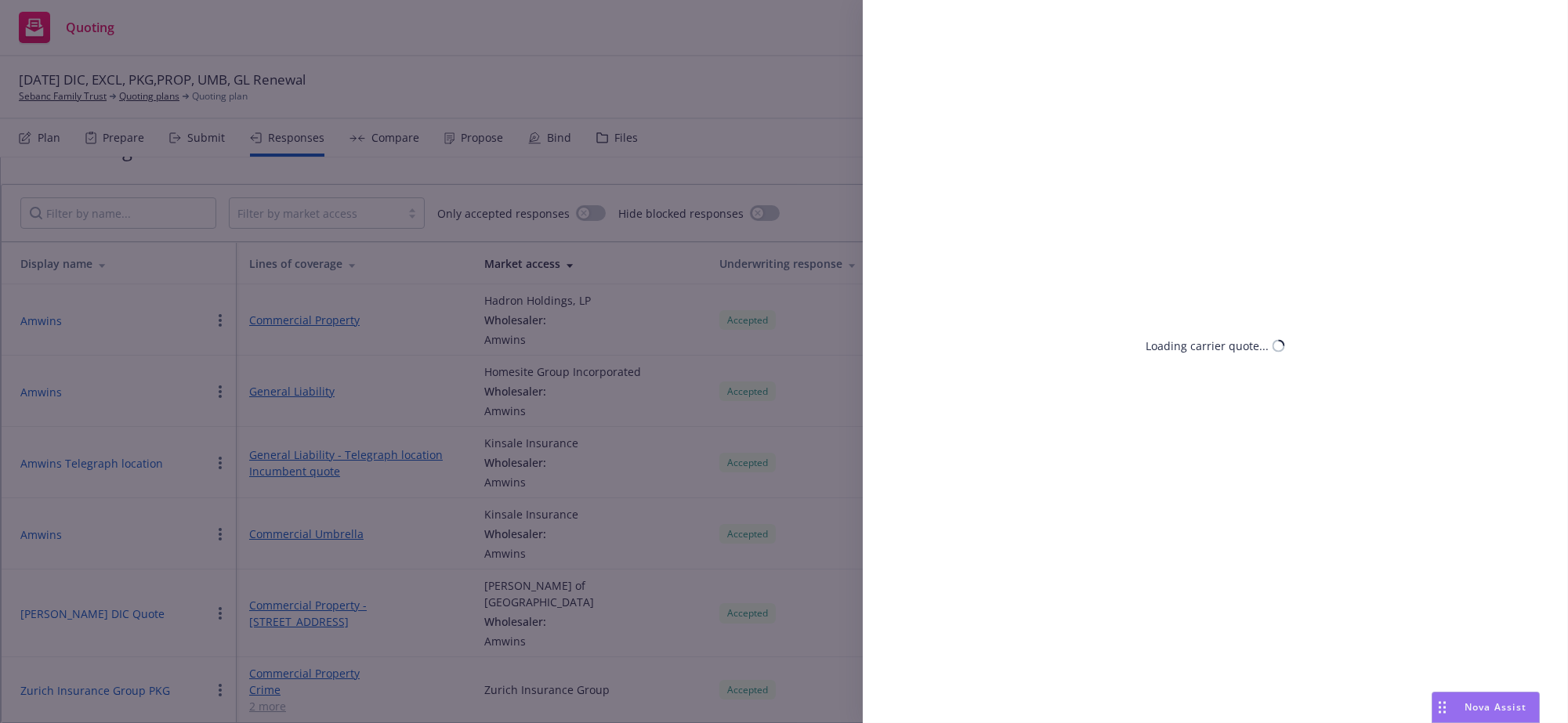
select select "MI"
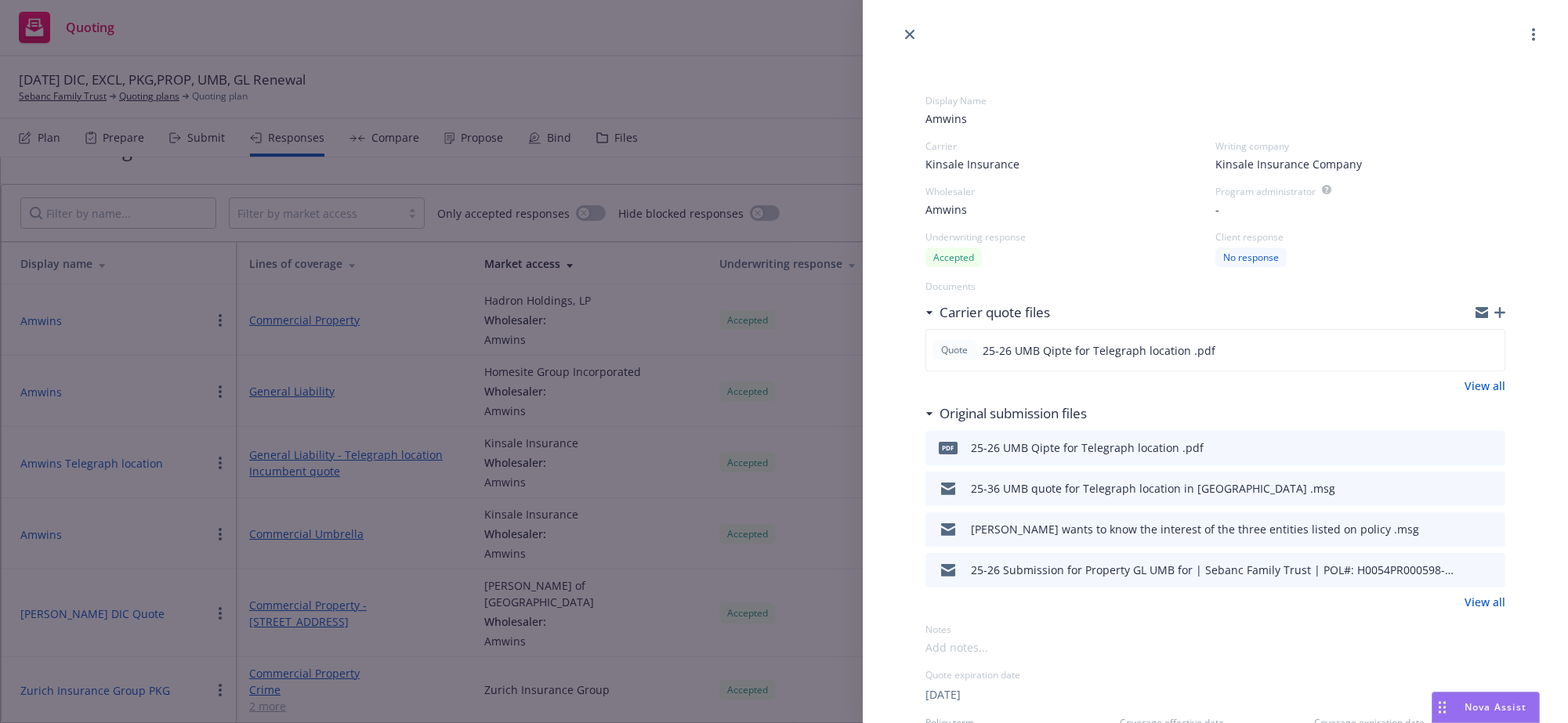
click at [986, 127] on span "Amwins" at bounding box center [1215, 118] width 580 height 16
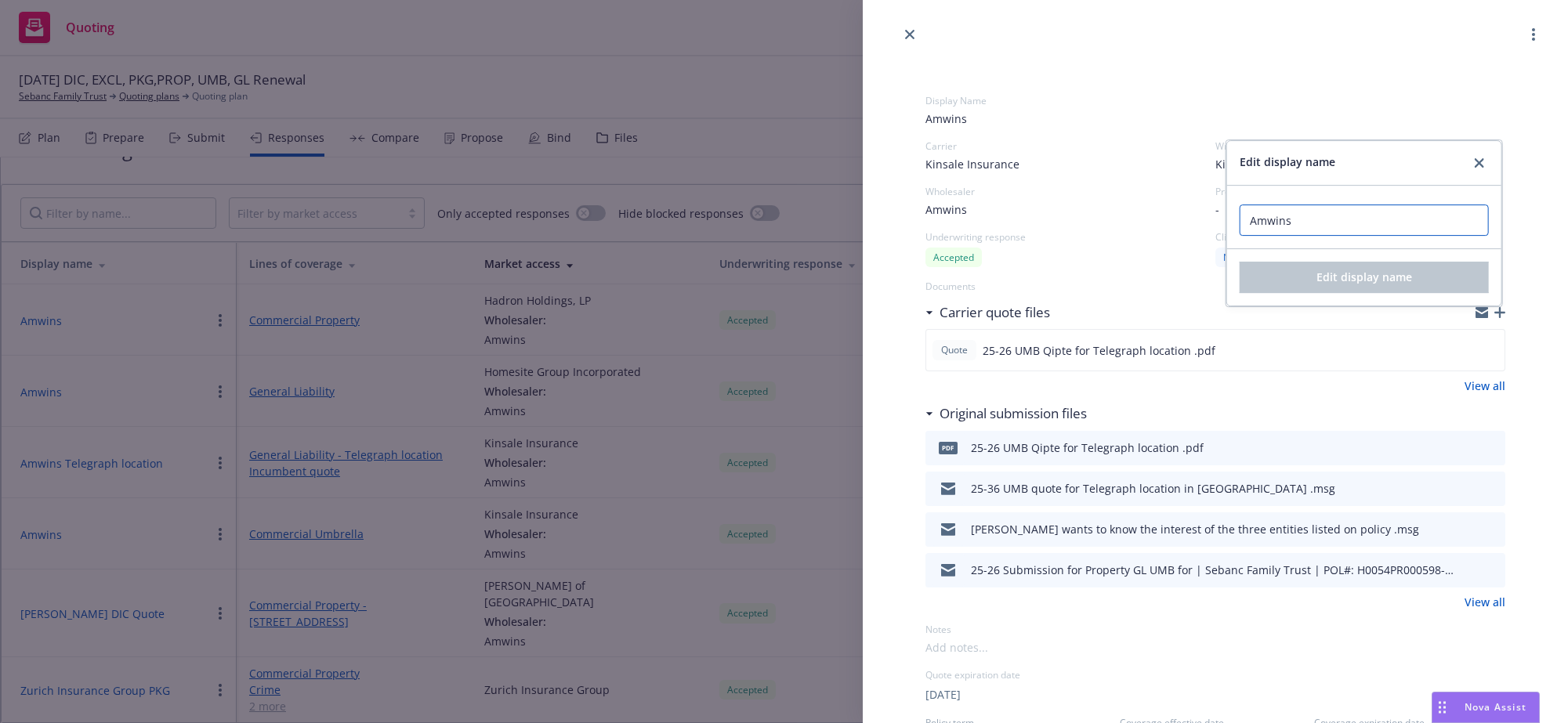
click at [1289, 226] on input "Amwins" at bounding box center [1364, 220] width 249 height 31
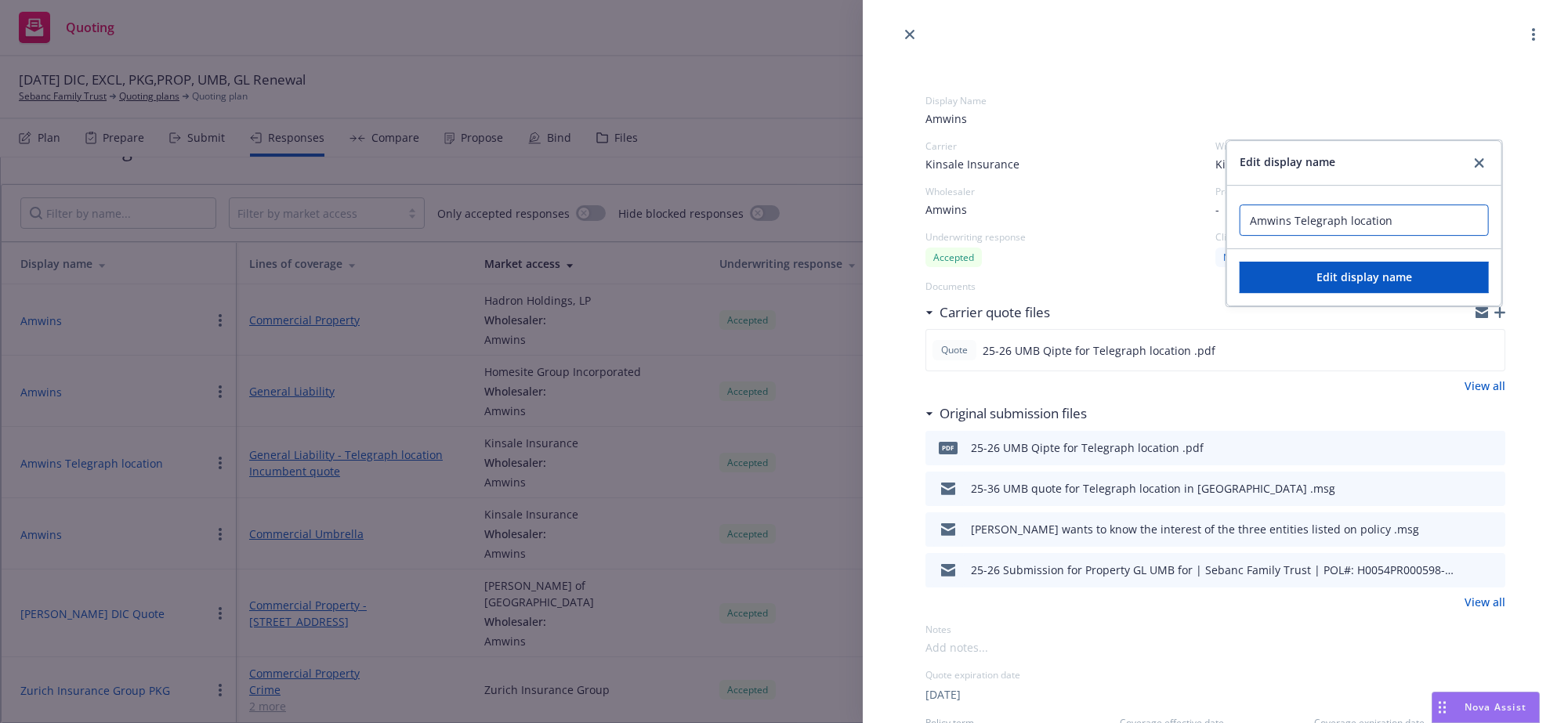
type input "Amwins Telegraph location"
click at [1294, 263] on div "Edit display name" at bounding box center [1364, 276] width 274 height 56
drag, startPoint x: 1296, startPoint y: 278, endPoint x: 1251, endPoint y: 309, distance: 54.6
click at [1297, 276] on button "Edit display name" at bounding box center [1364, 277] width 249 height 31
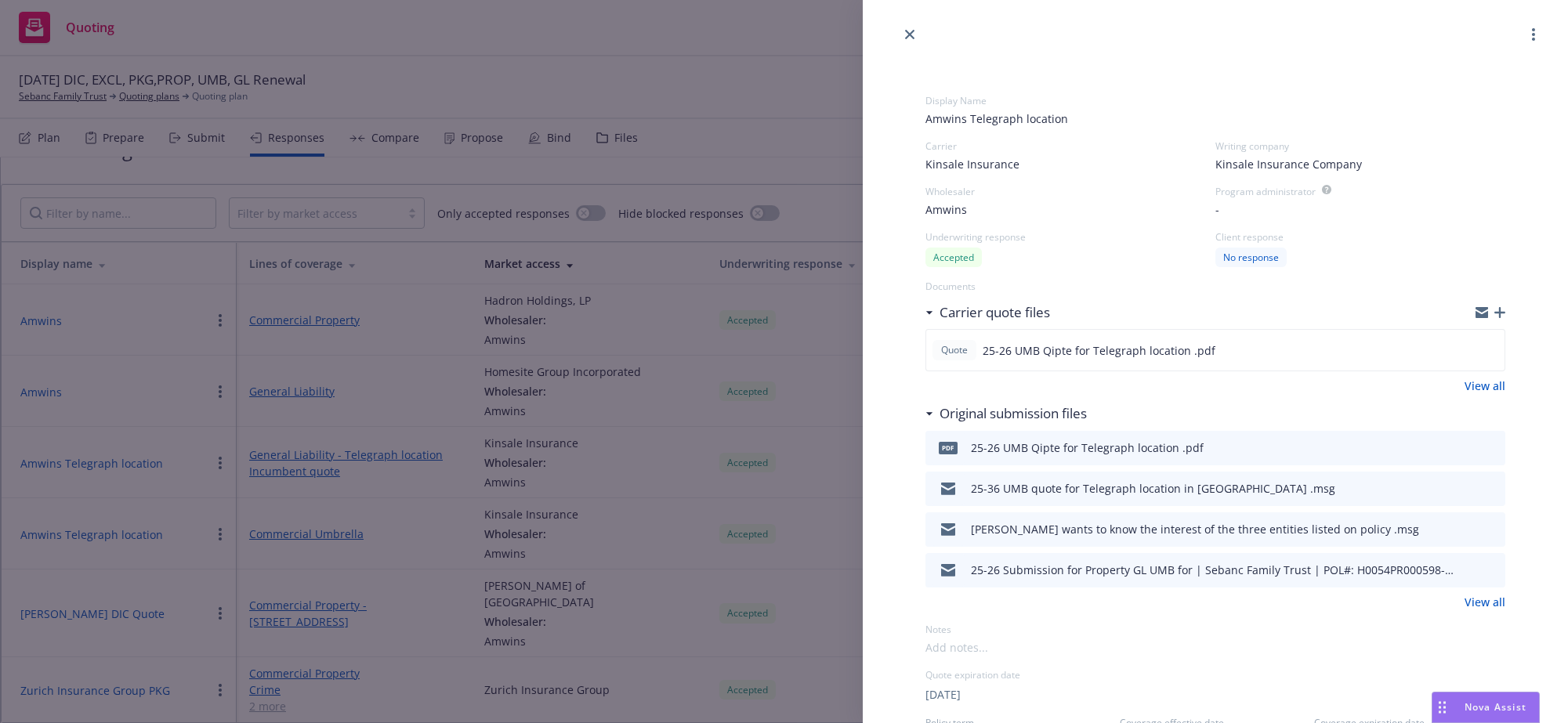
click at [315, 549] on div "Display Name Amwins Telegraph location Carrier Kinsale Insurance Writing compan…" at bounding box center [784, 361] width 1568 height 723
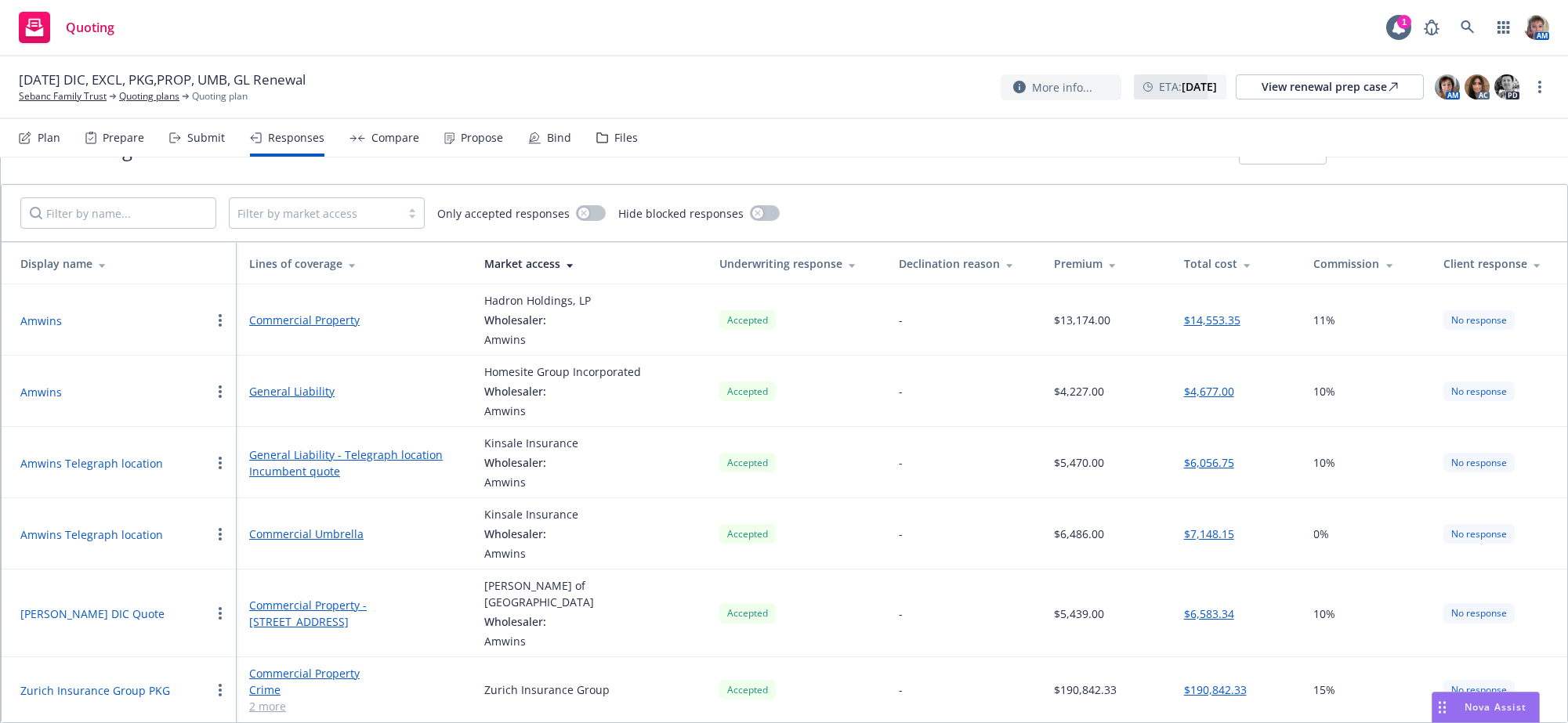
click at [315, 542] on link "Commercial Umbrella" at bounding box center [354, 533] width 210 height 16
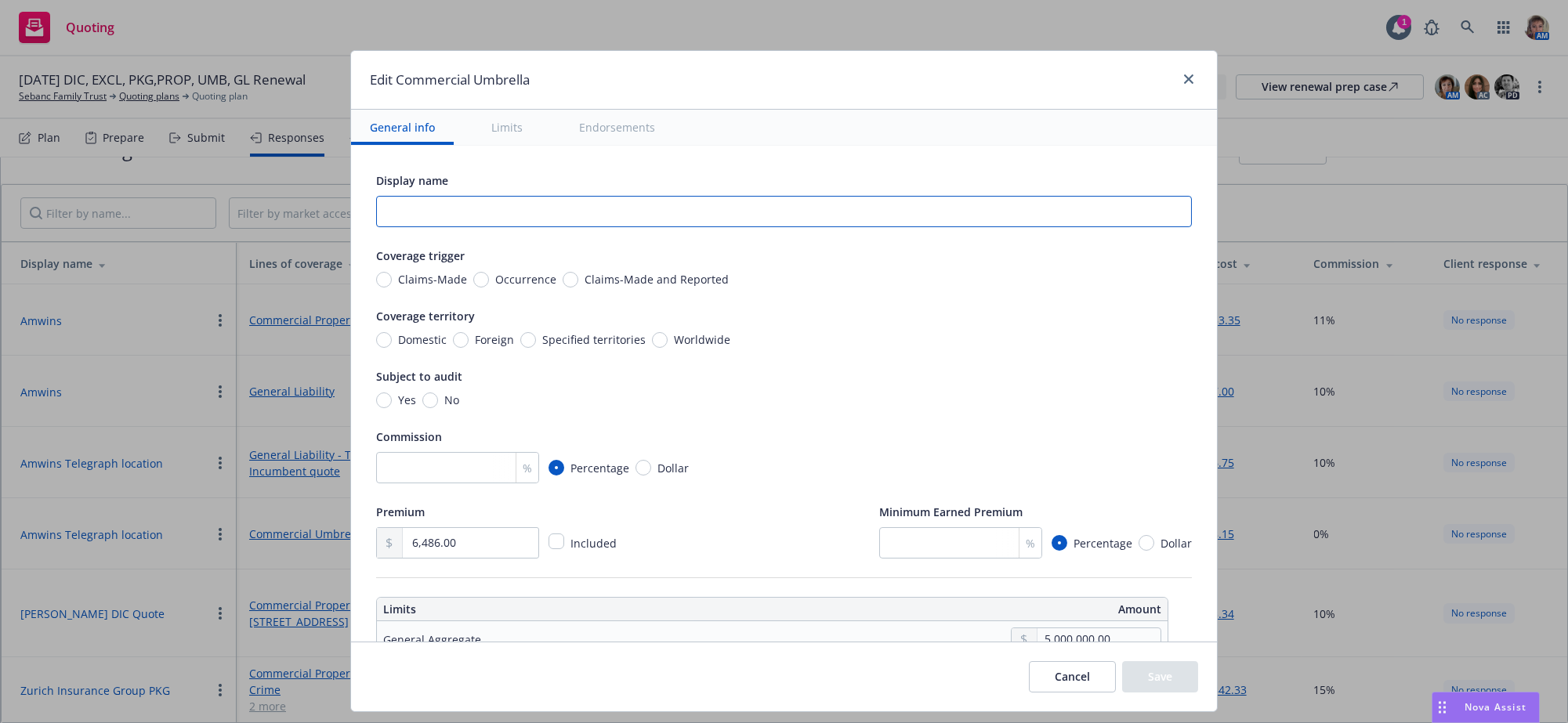
click at [405, 215] on input "text" at bounding box center [784, 212] width 816 height 31
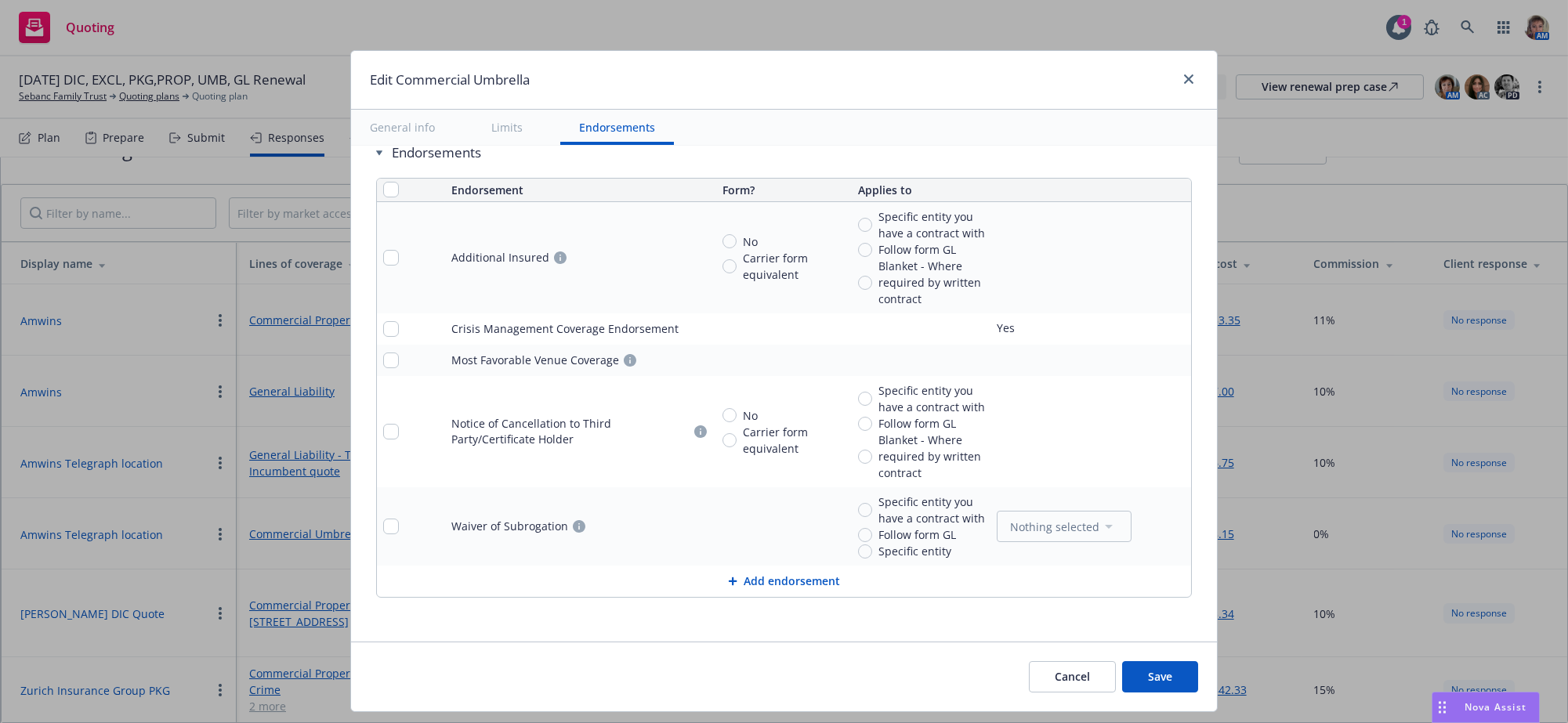
type input "Incumbent Quote Telegraph location"
click at [1137, 692] on button "Save" at bounding box center [1160, 676] width 76 height 31
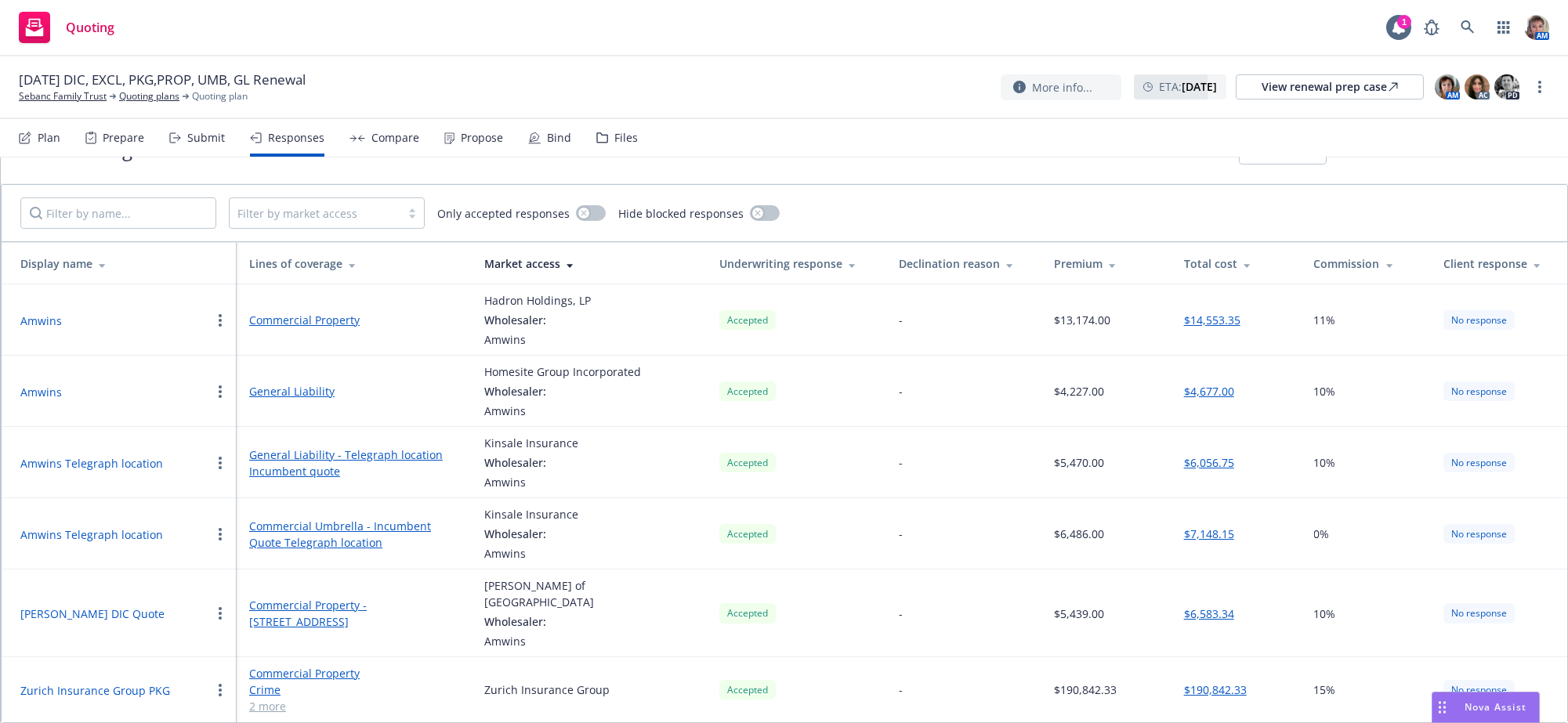
click at [45, 400] on button "Amwins" at bounding box center [41, 391] width 41 height 16
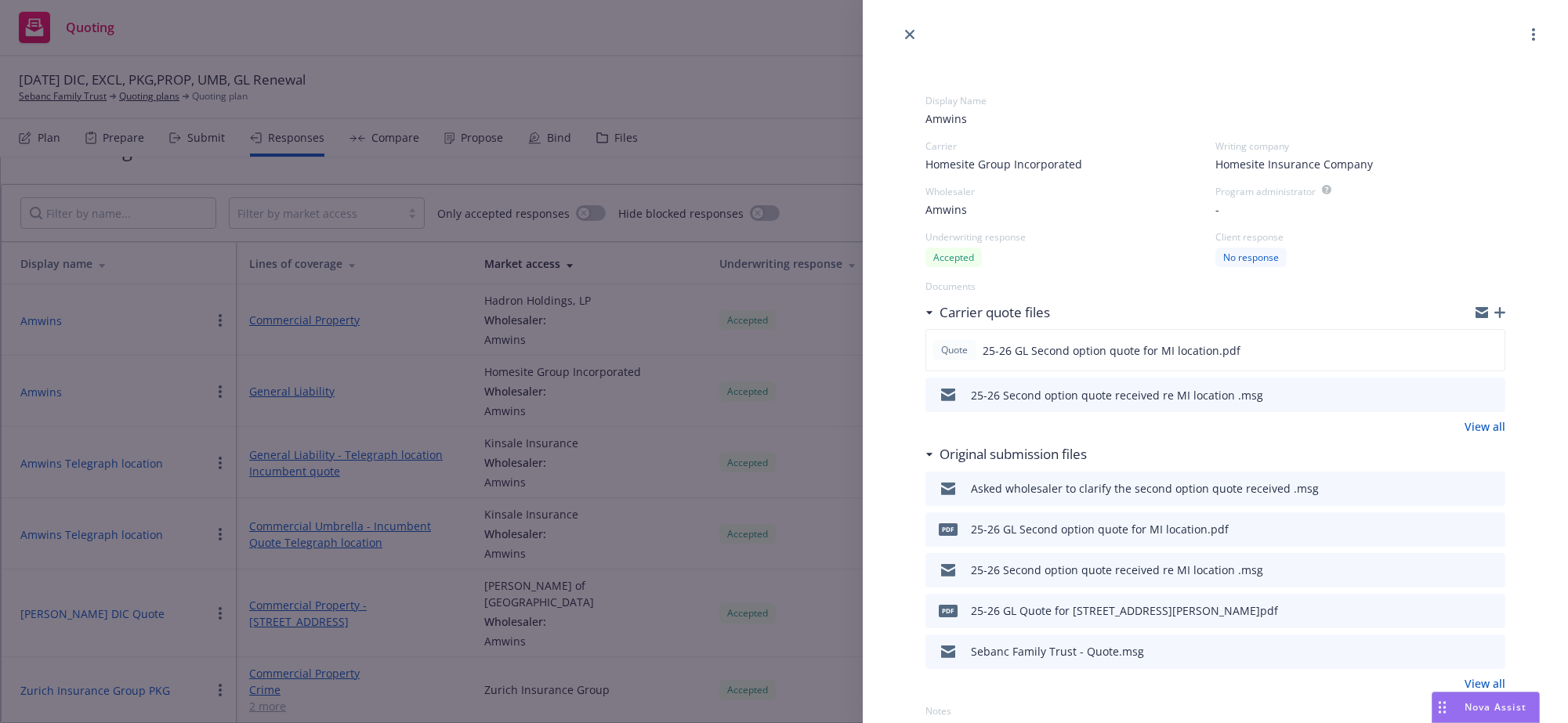
click at [985, 117] on span "Amwins" at bounding box center [1215, 118] width 580 height 16
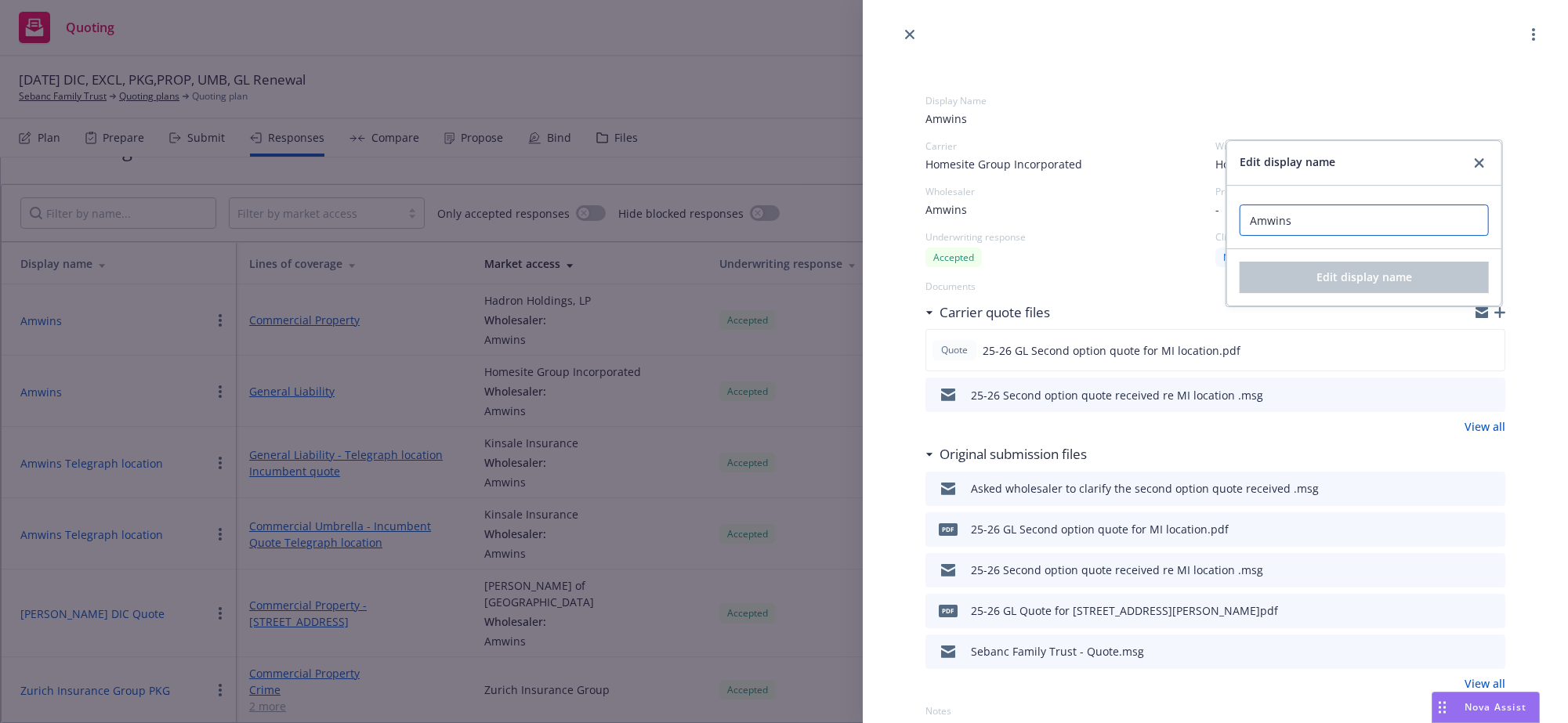
click at [1354, 231] on input "Amwins" at bounding box center [1364, 220] width 249 height 31
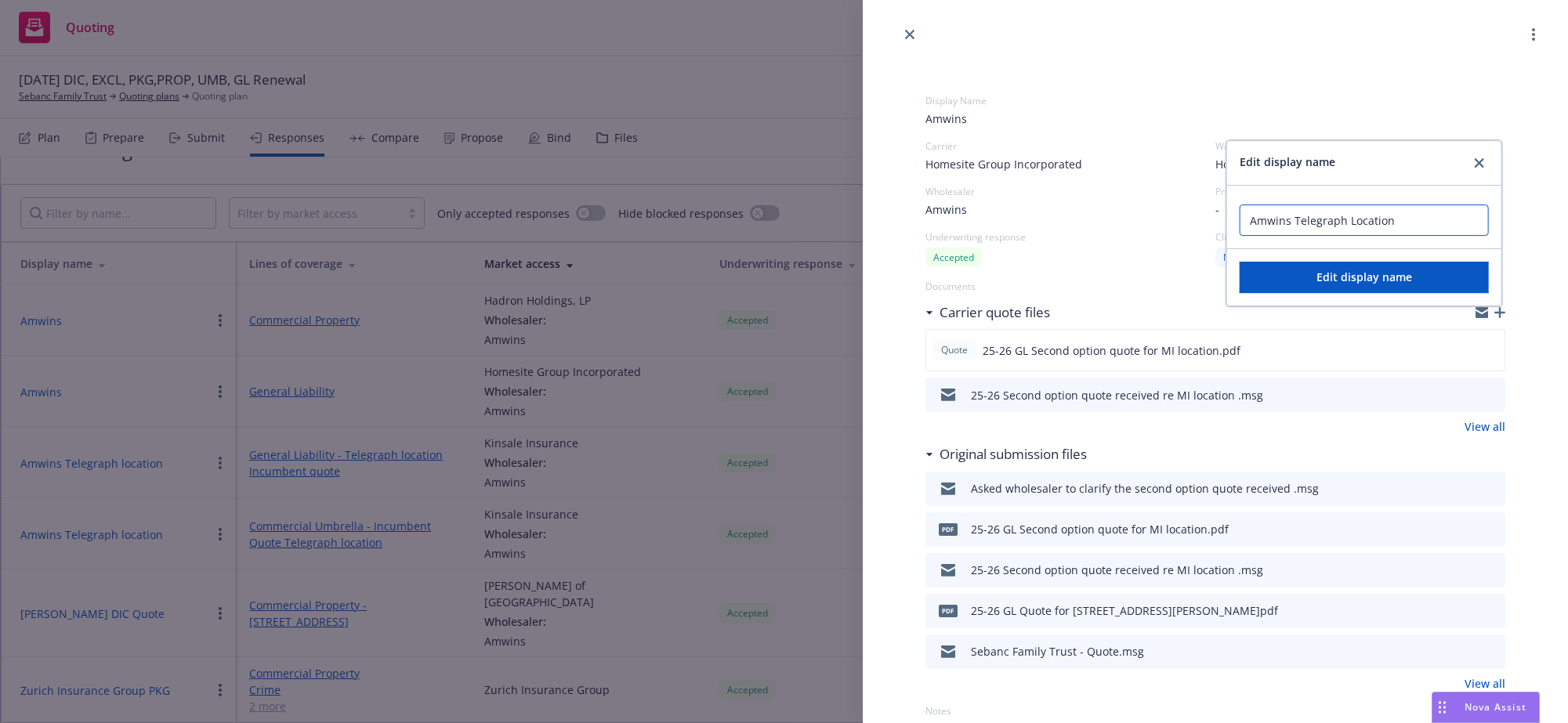
type input "Amwins Telegraph Location"
drag, startPoint x: 1356, startPoint y: 267, endPoint x: 1354, endPoint y: 275, distance: 8.2
click at [1354, 271] on div "Edit display name" at bounding box center [1364, 276] width 274 height 56
click at [1354, 275] on button "Edit display name" at bounding box center [1364, 277] width 249 height 31
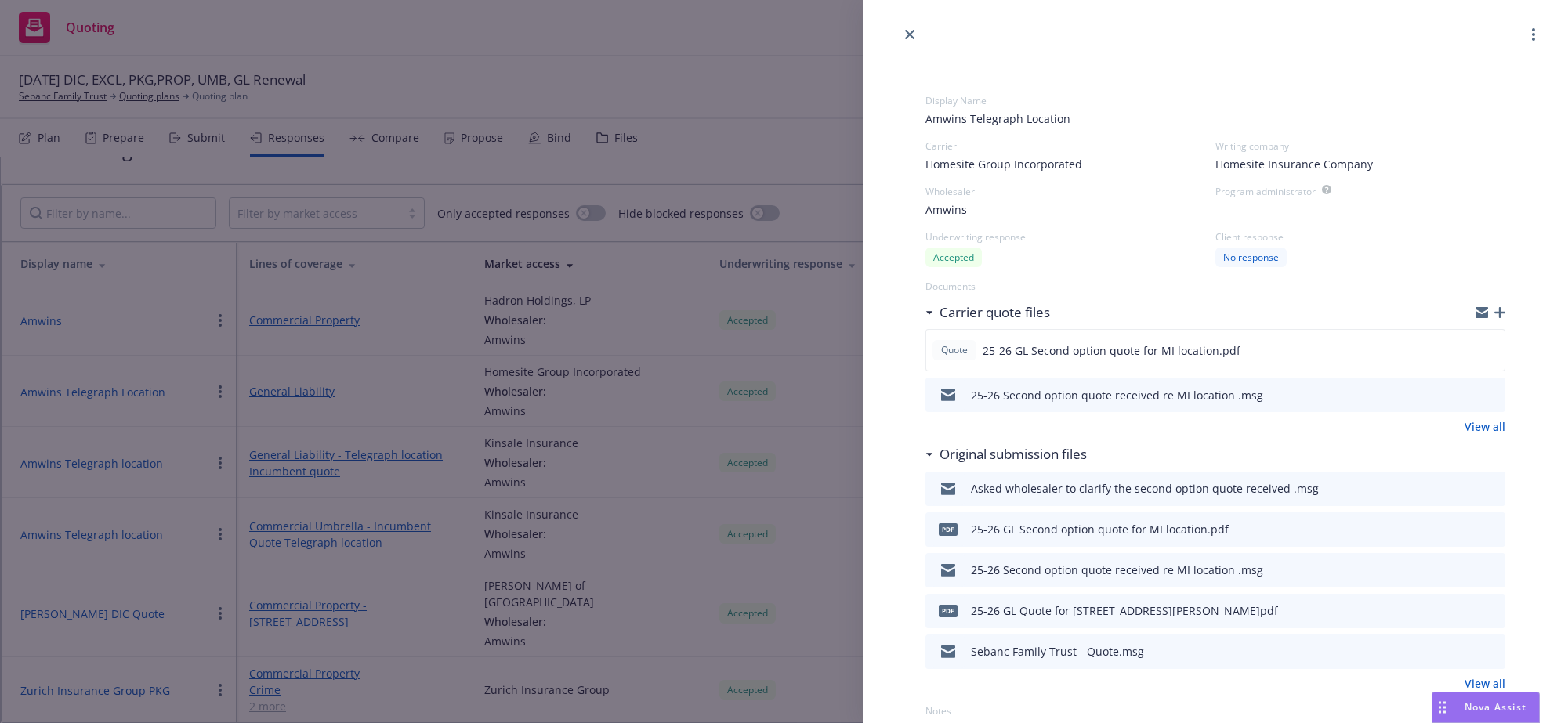
click at [284, 407] on div "Display Name Amwins Telegraph Location Carrier Homesite Group Incorporated Writ…" at bounding box center [784, 361] width 1568 height 723
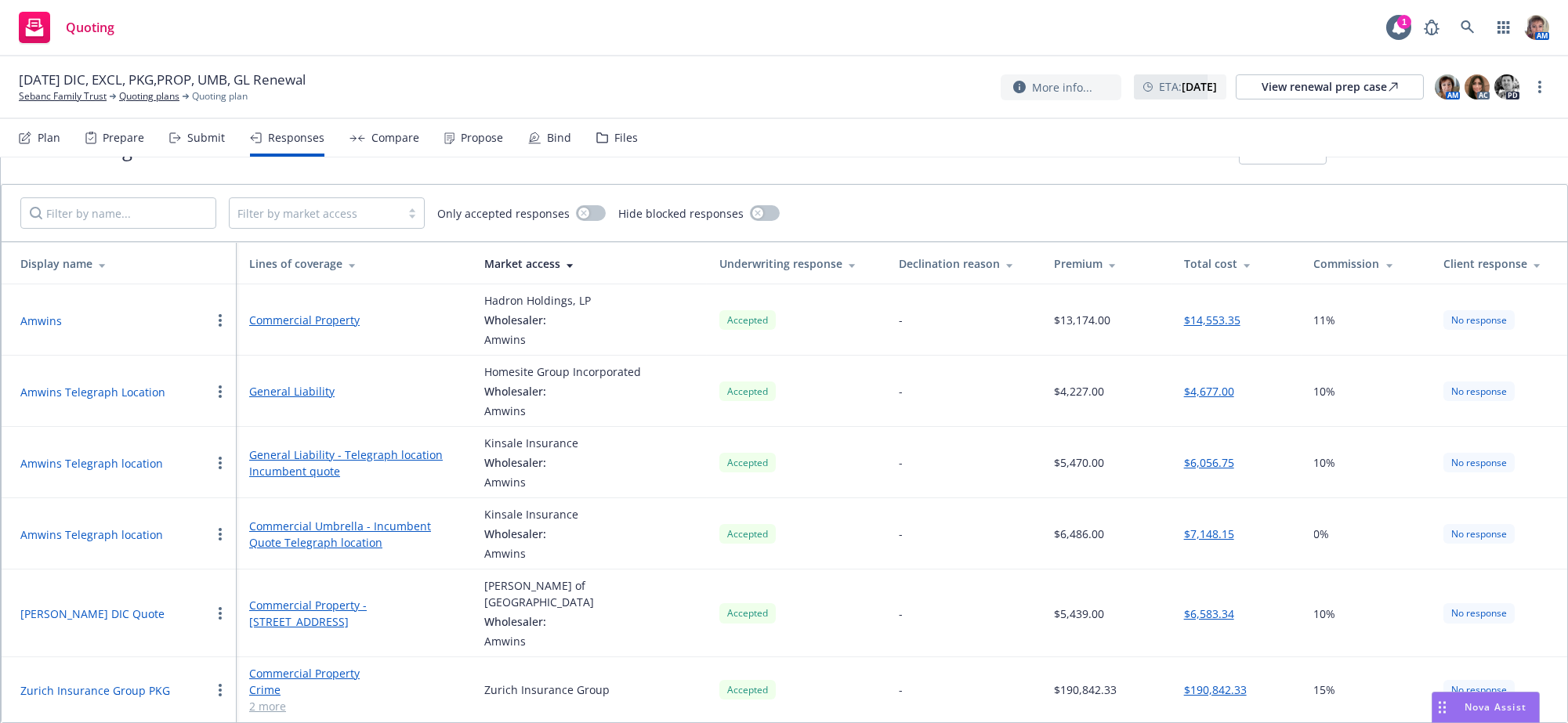
click at [284, 399] on link "General Liability" at bounding box center [354, 390] width 210 height 16
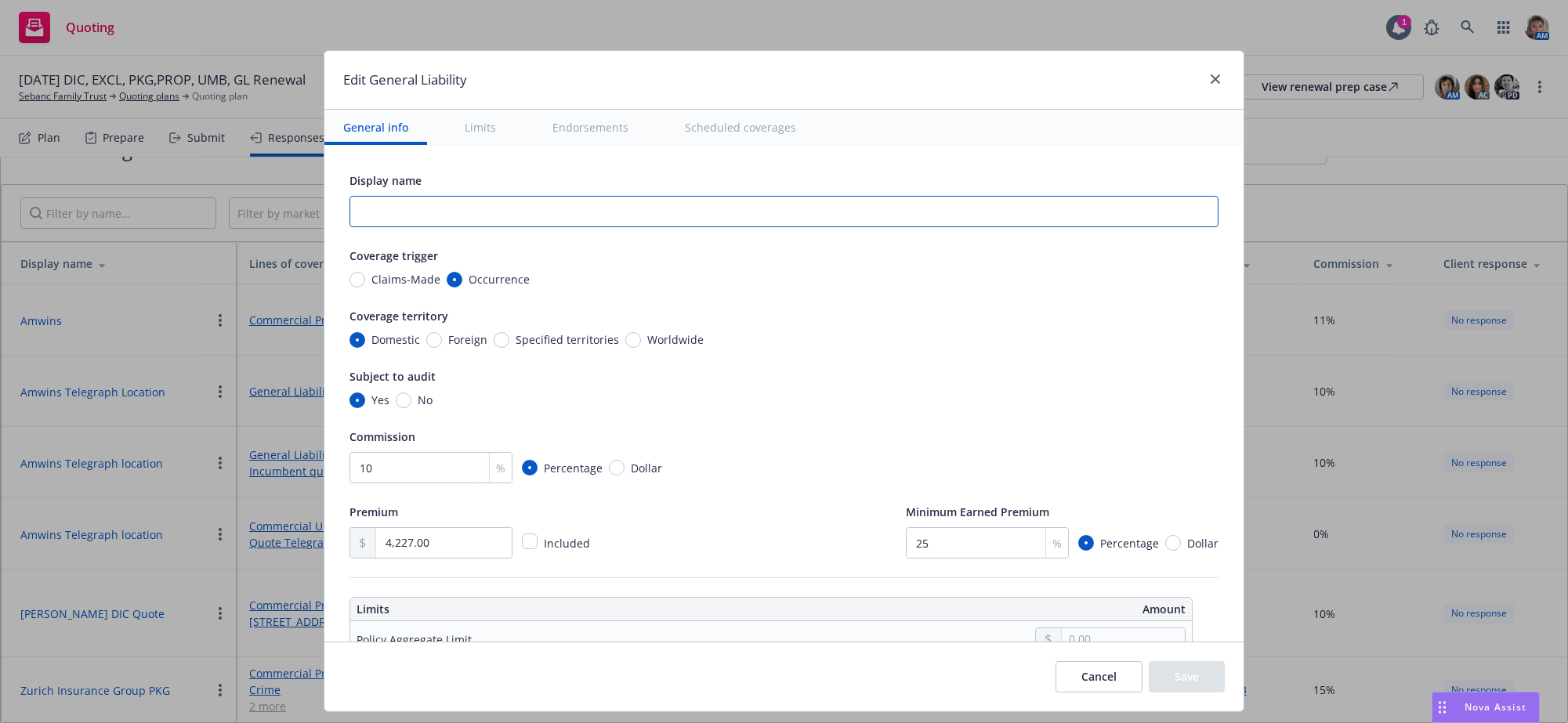
click at [377, 225] on input "text" at bounding box center [783, 212] width 869 height 31
type input "Telegraph Location Second option for GL"
click at [1208, 692] on button "Save" at bounding box center [1187, 676] width 76 height 31
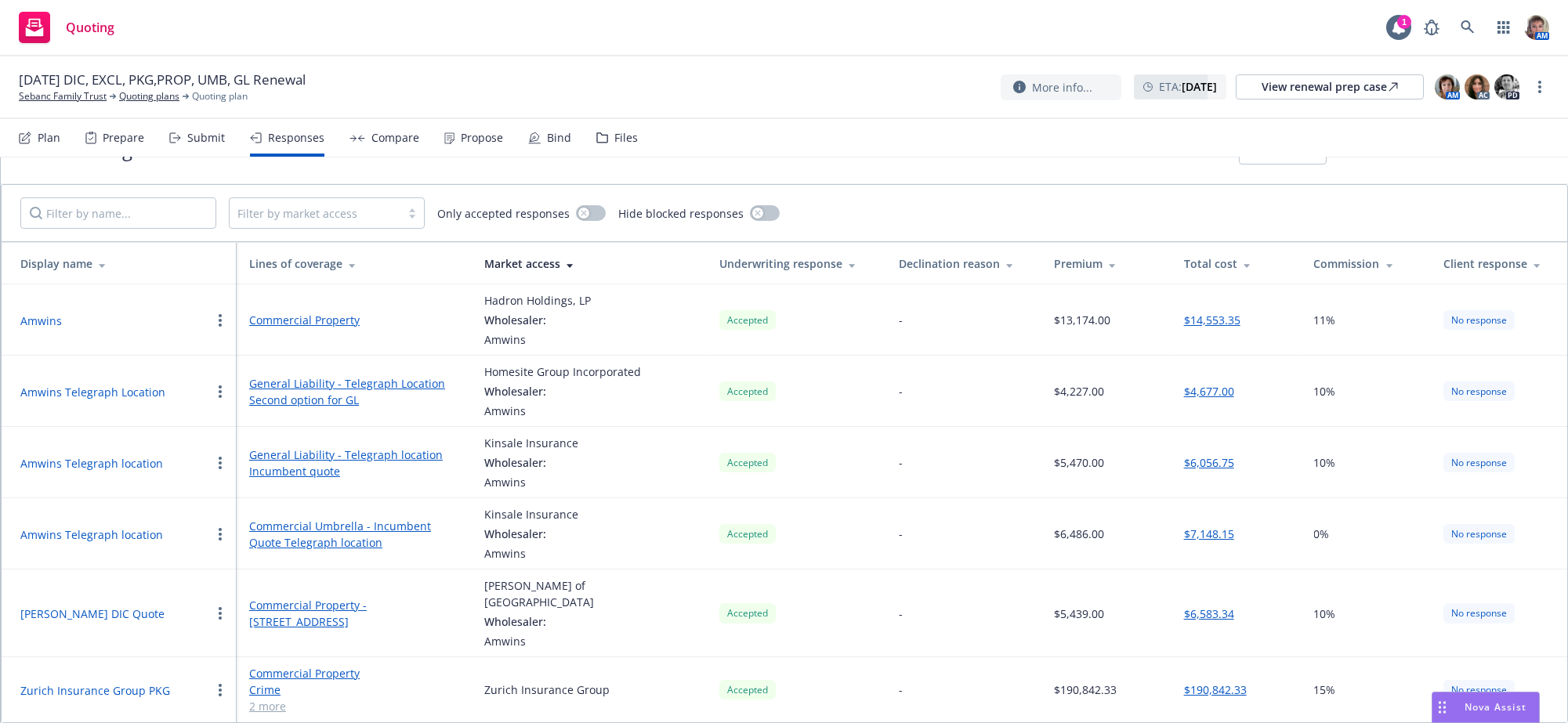
click at [35, 329] on button "Amwins" at bounding box center [41, 320] width 41 height 16
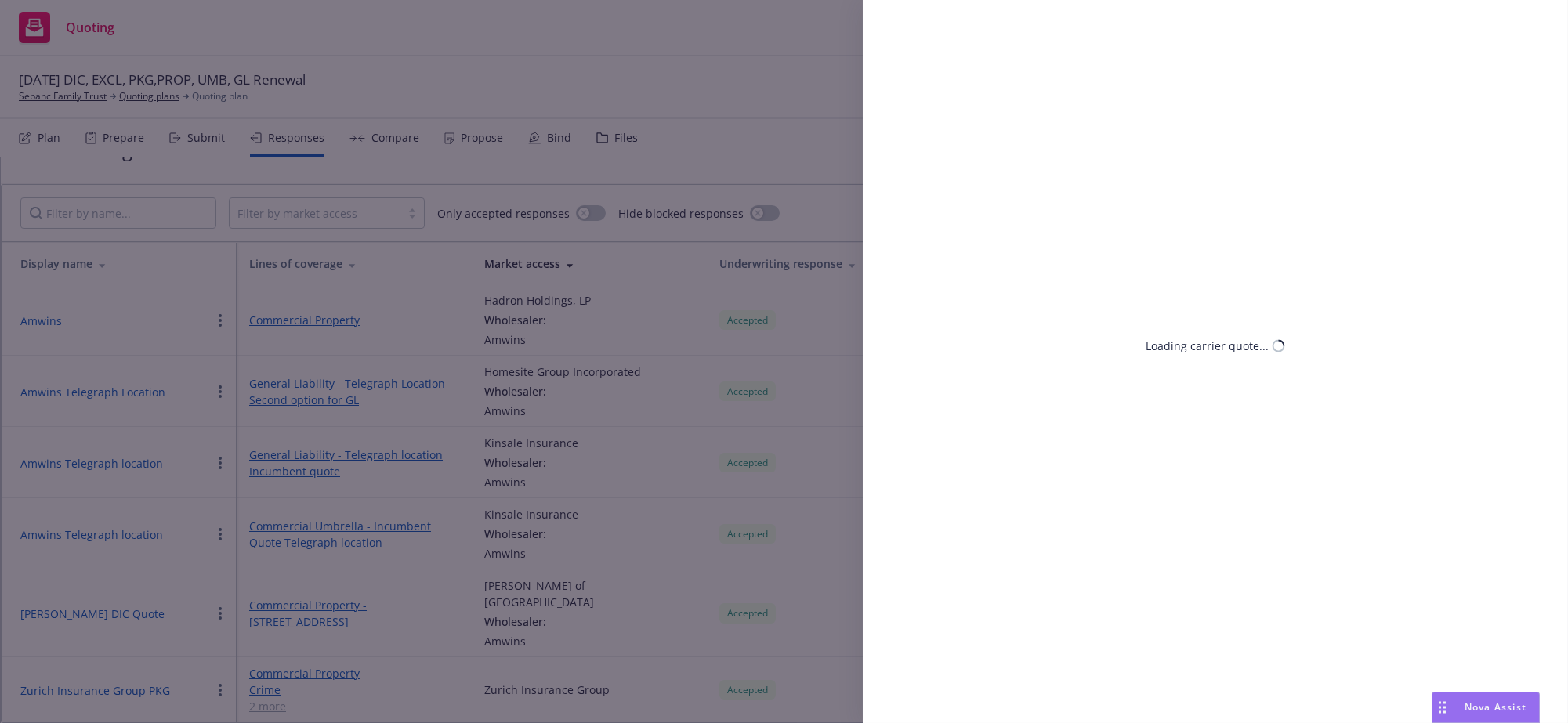
select select "MI"
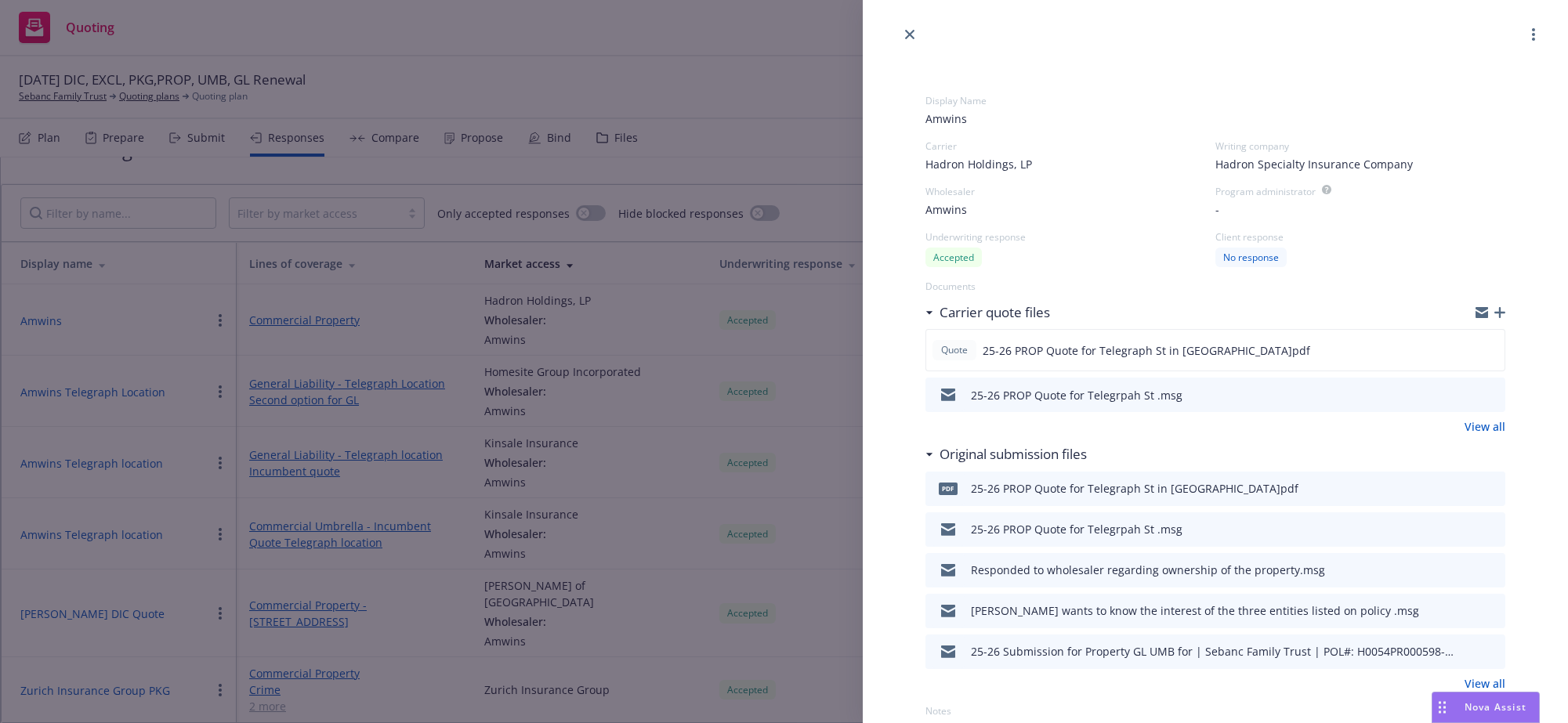
click at [1017, 122] on span "Amwins" at bounding box center [1215, 118] width 580 height 16
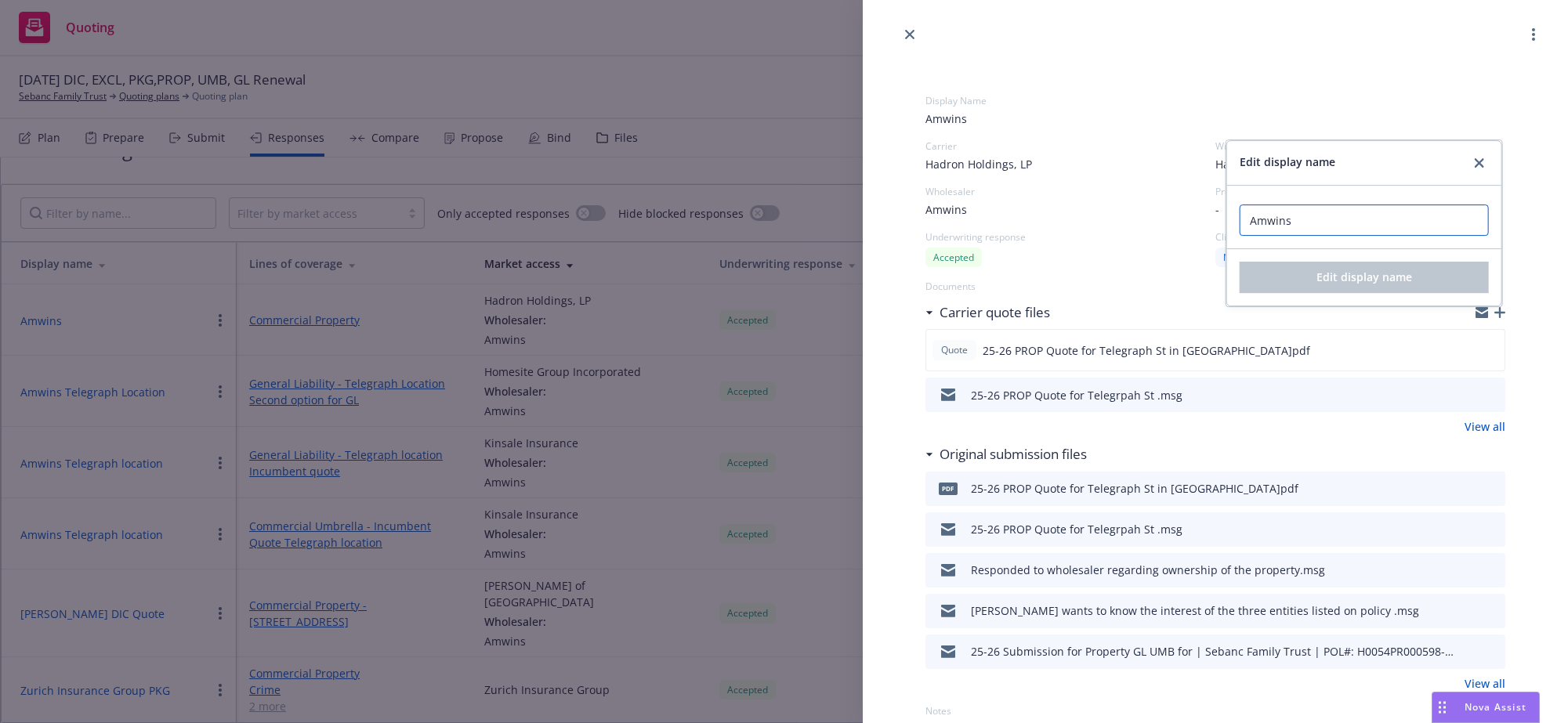
click at [1312, 231] on input "Amwins" at bounding box center [1364, 220] width 249 height 31
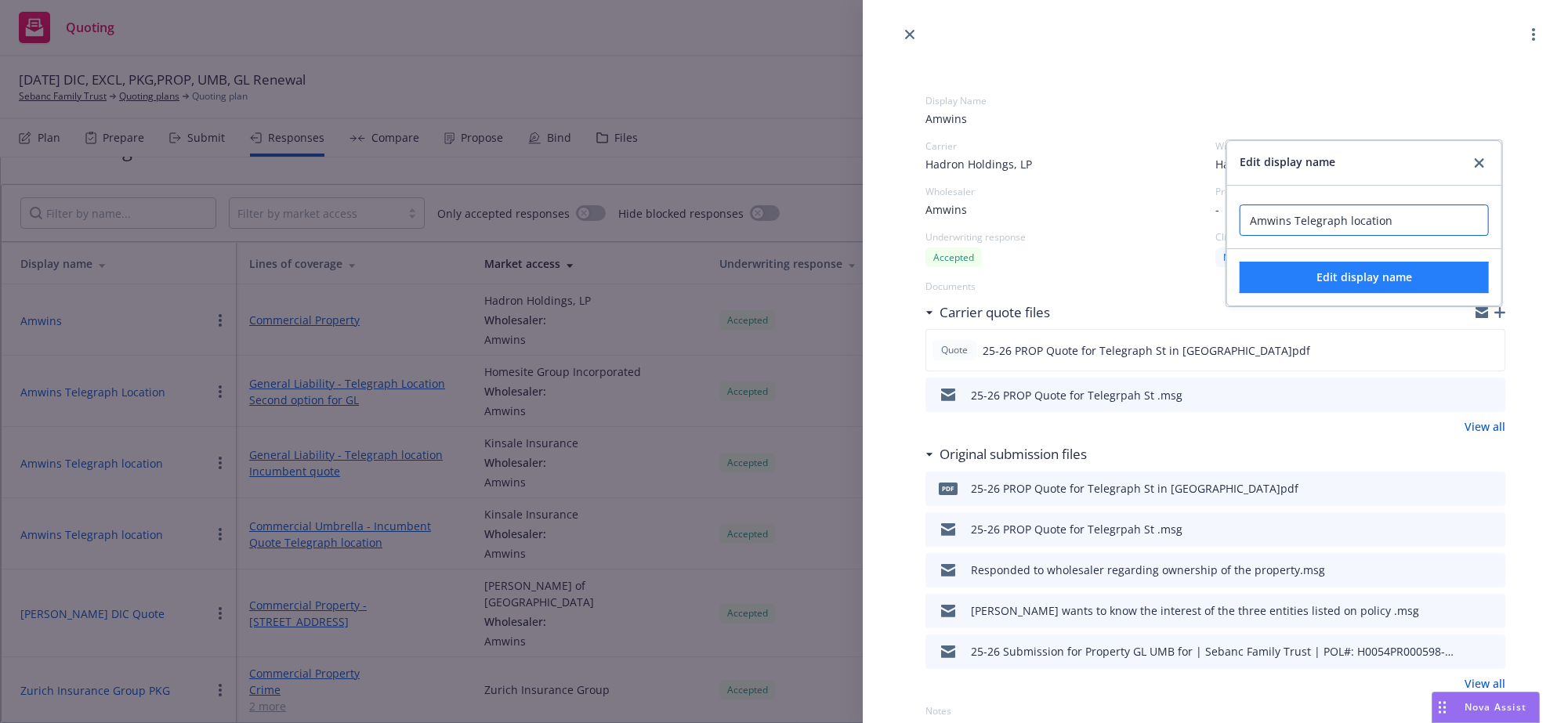
type input "Amwins Telegraph location"
click at [1281, 281] on button "Edit display name" at bounding box center [1364, 277] width 249 height 31
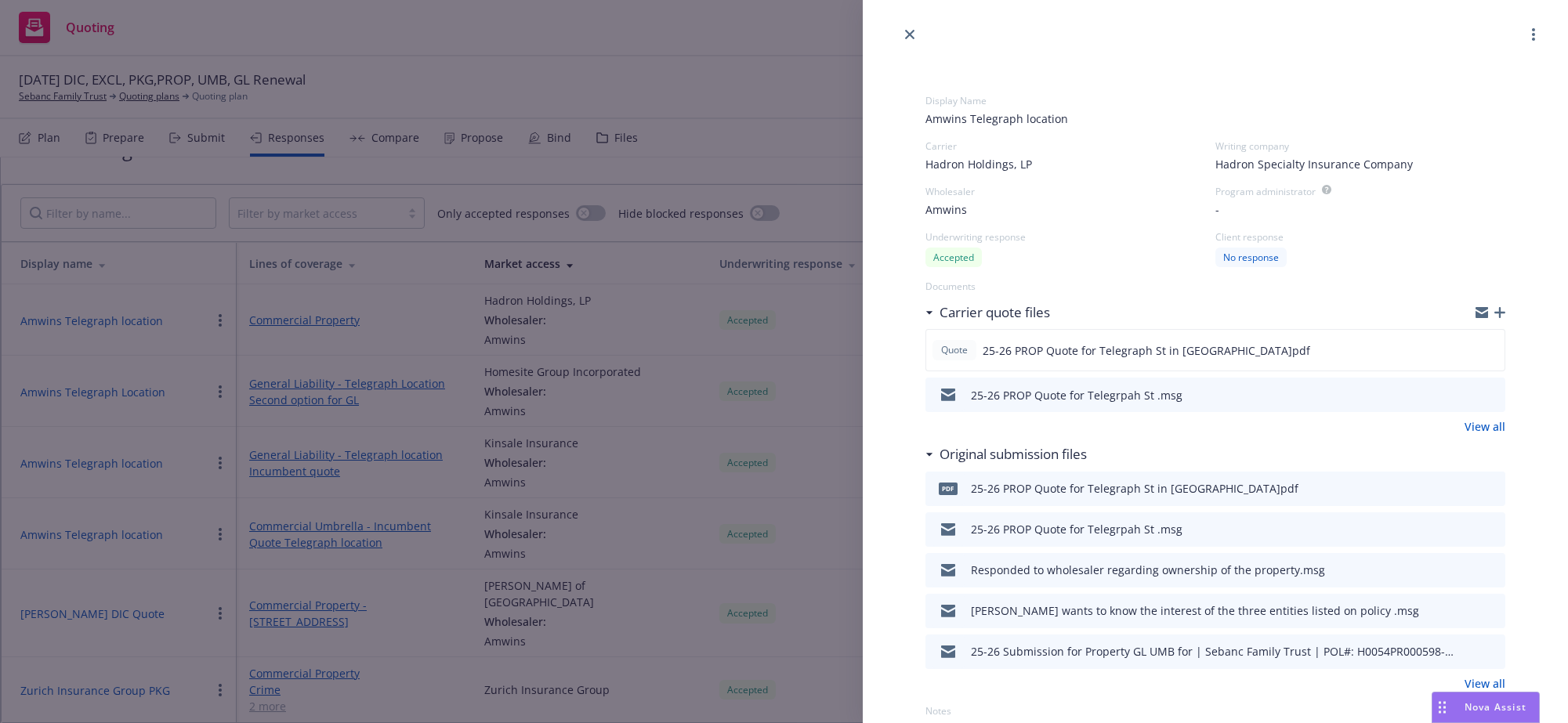
click at [331, 339] on div "Display Name Amwins Telegraph location Carrier Hadron Holdings, LP Writing comp…" at bounding box center [784, 361] width 1568 height 723
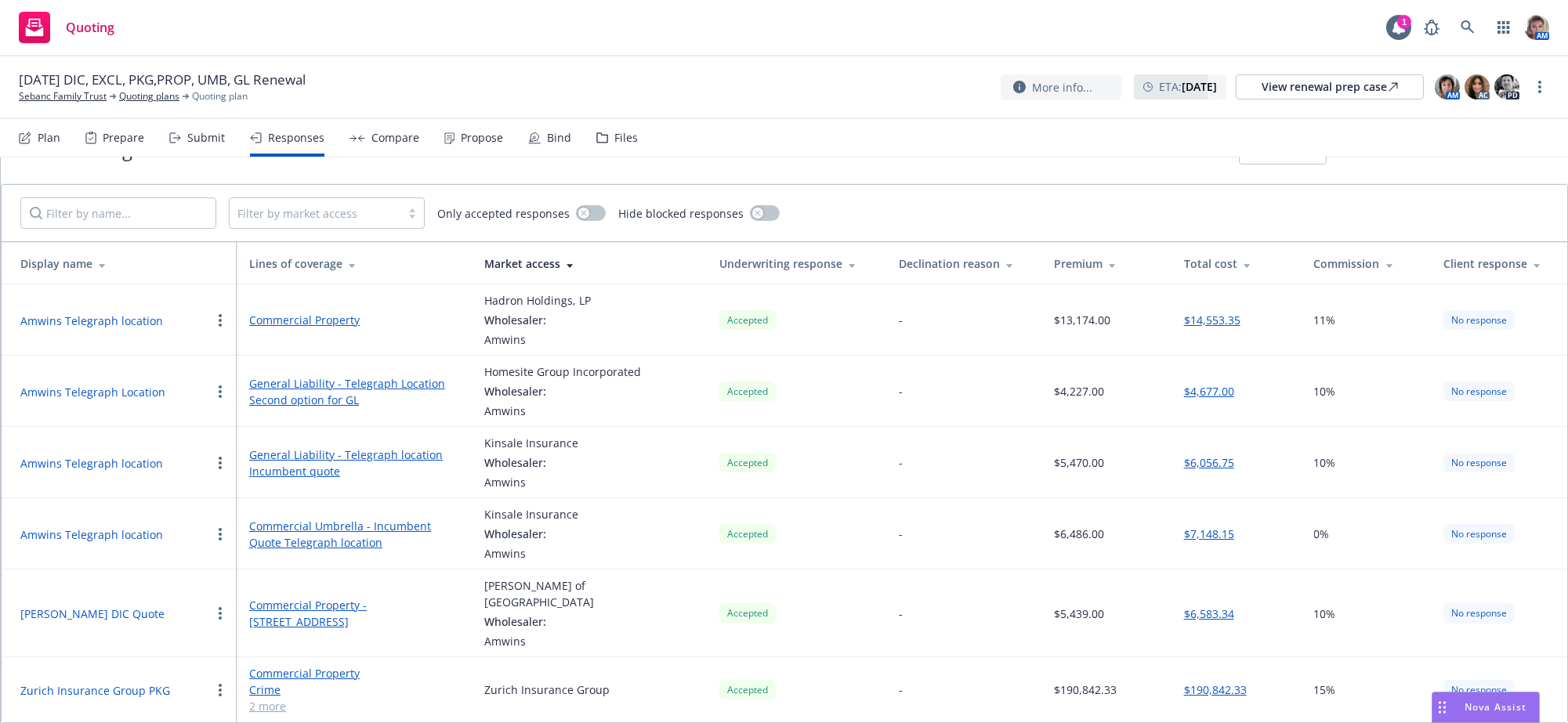
click at [331, 328] on link "Commercial Property" at bounding box center [354, 320] width 210 height 16
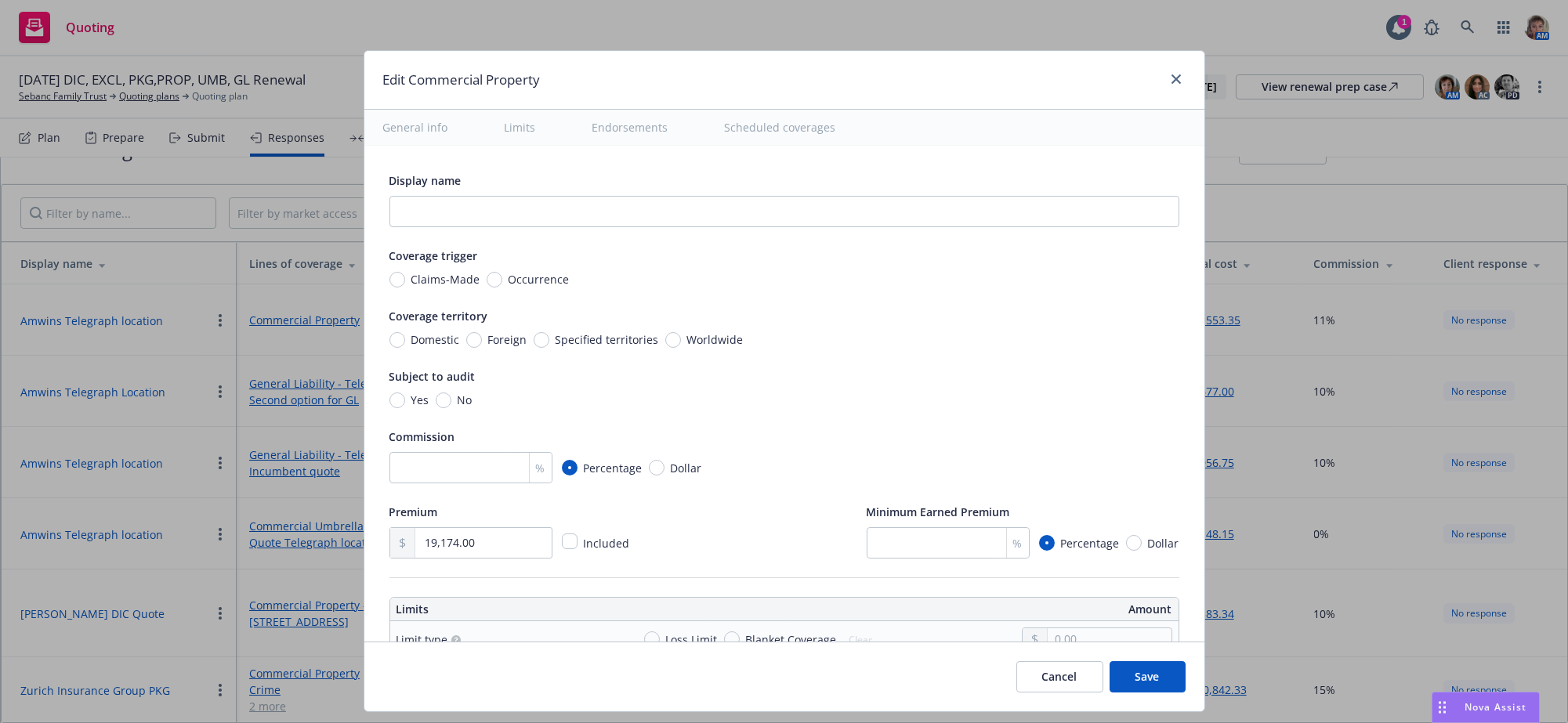
type textarea "x"
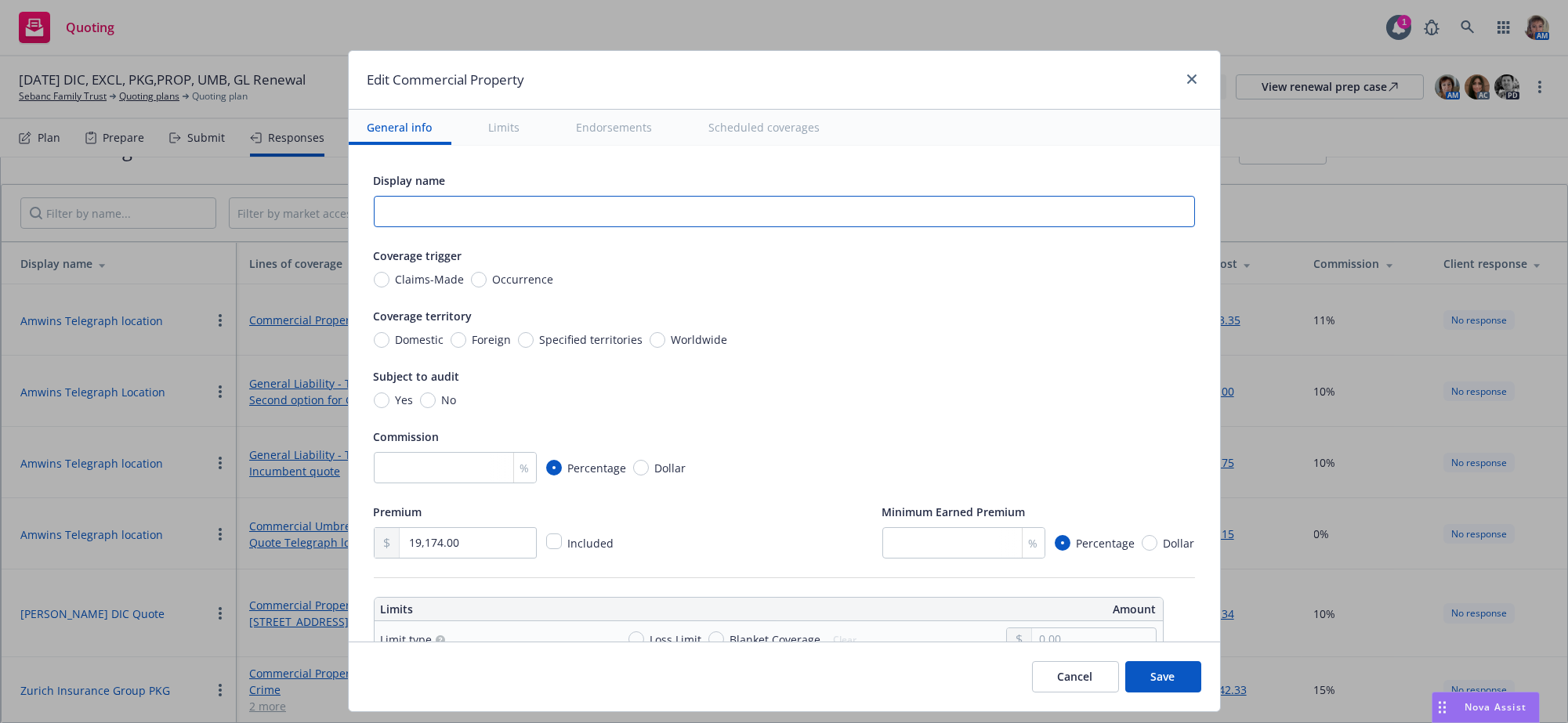
click at [405, 227] on input "text" at bounding box center [784, 212] width 821 height 31
type input "I"
type textarea "x"
type input "Inc"
type textarea "x"
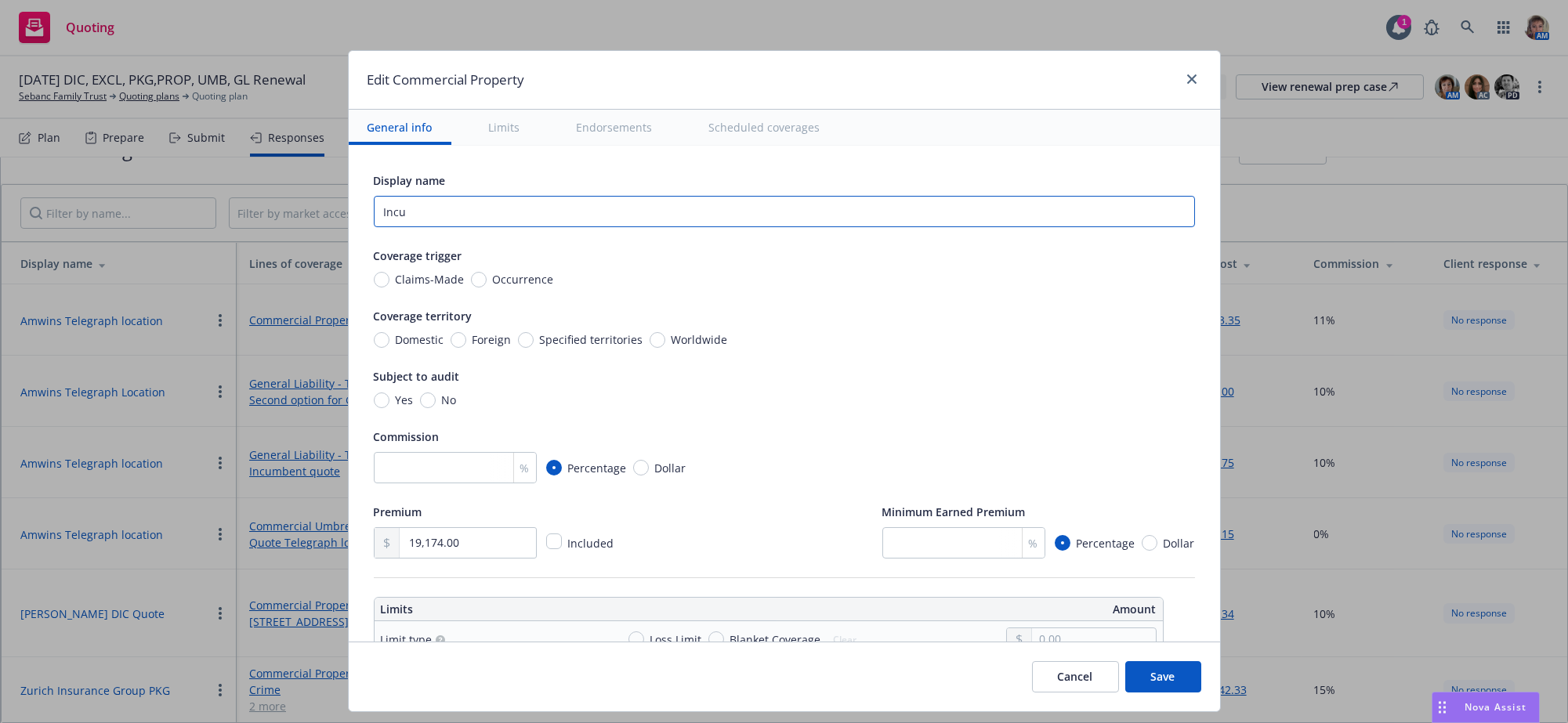
type input "Incum"
type textarea "x"
type input "Incumbnt"
type textarea "x"
type input "Incumbnt"
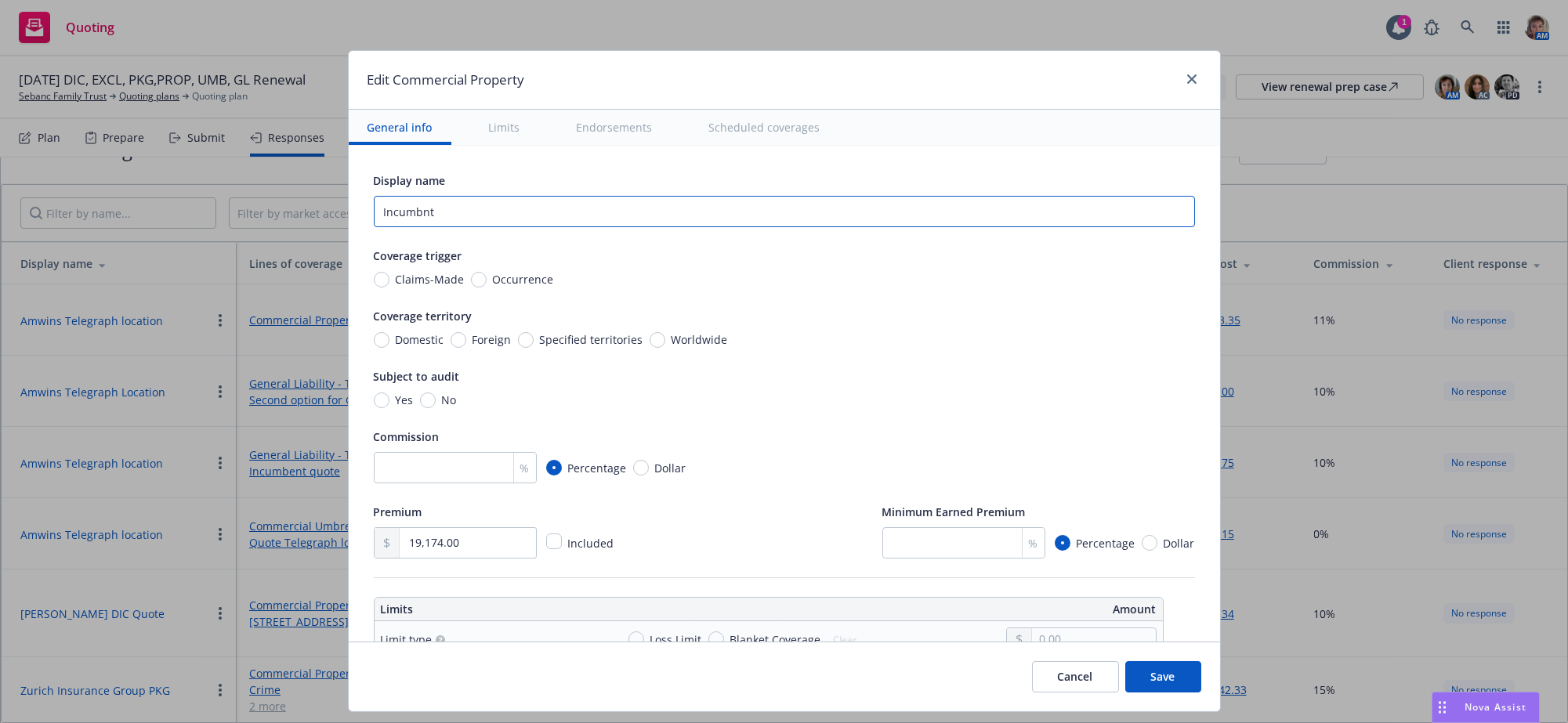
type textarea "x"
type input "Incumbnt Q"
type textarea "x"
type input "Incumbnt Quot"
type textarea "x"
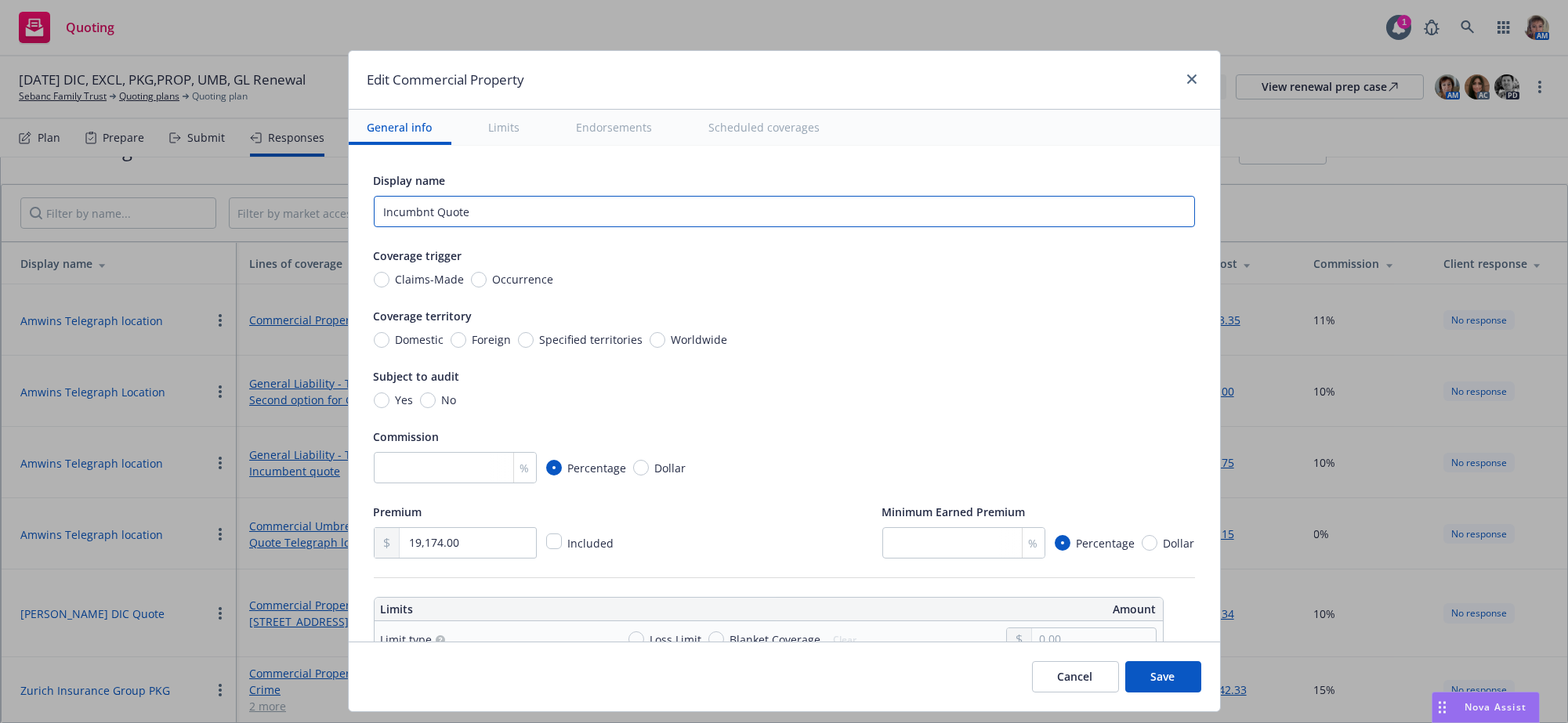
type input "Incumbnt Quote"
type textarea "x"
type input "Incumbnt Quote T"
type textarea "x"
type input "Incumbnt Quote Te"
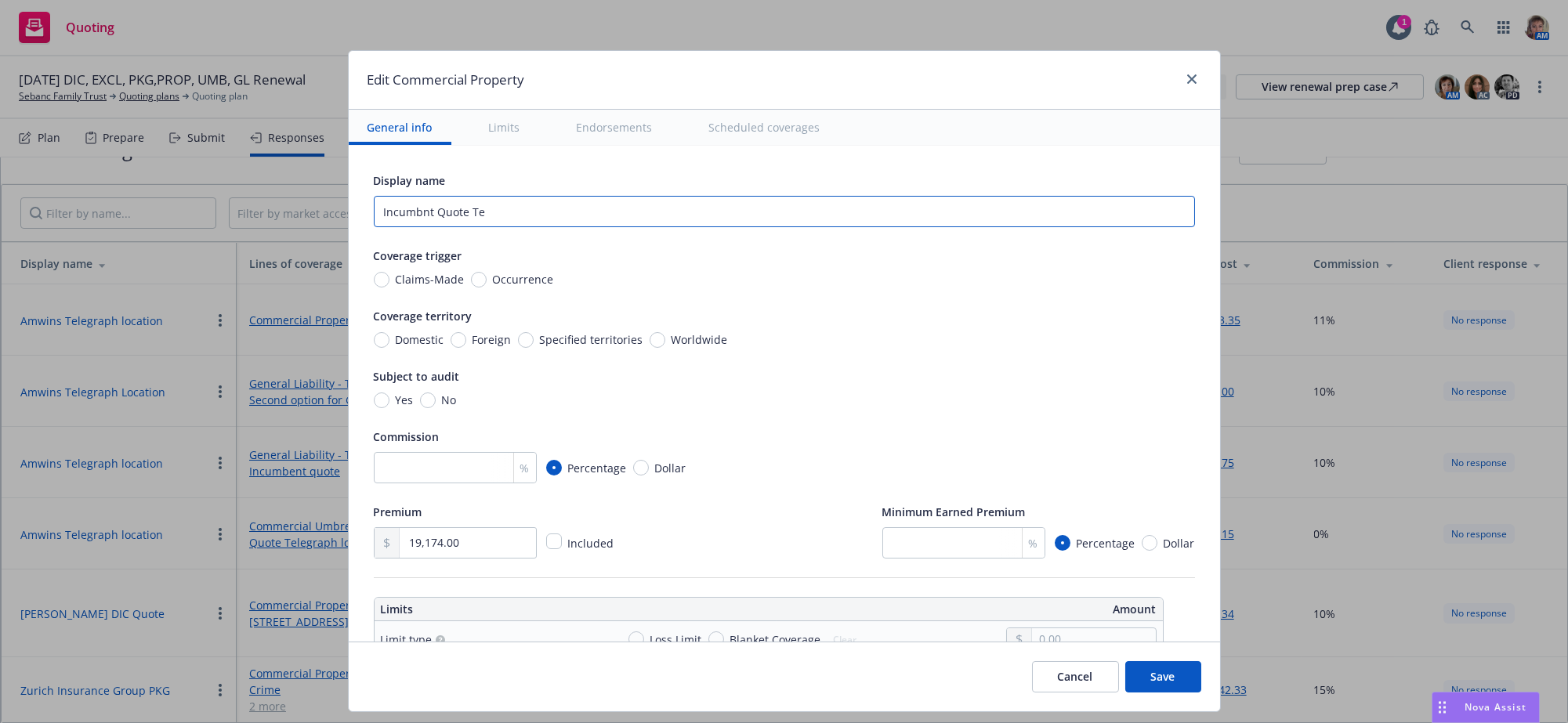
type textarea "x"
type input "Incumbnt Quote Tel"
type textarea "x"
type input "Incumbnt Quote Tele"
type textarea "x"
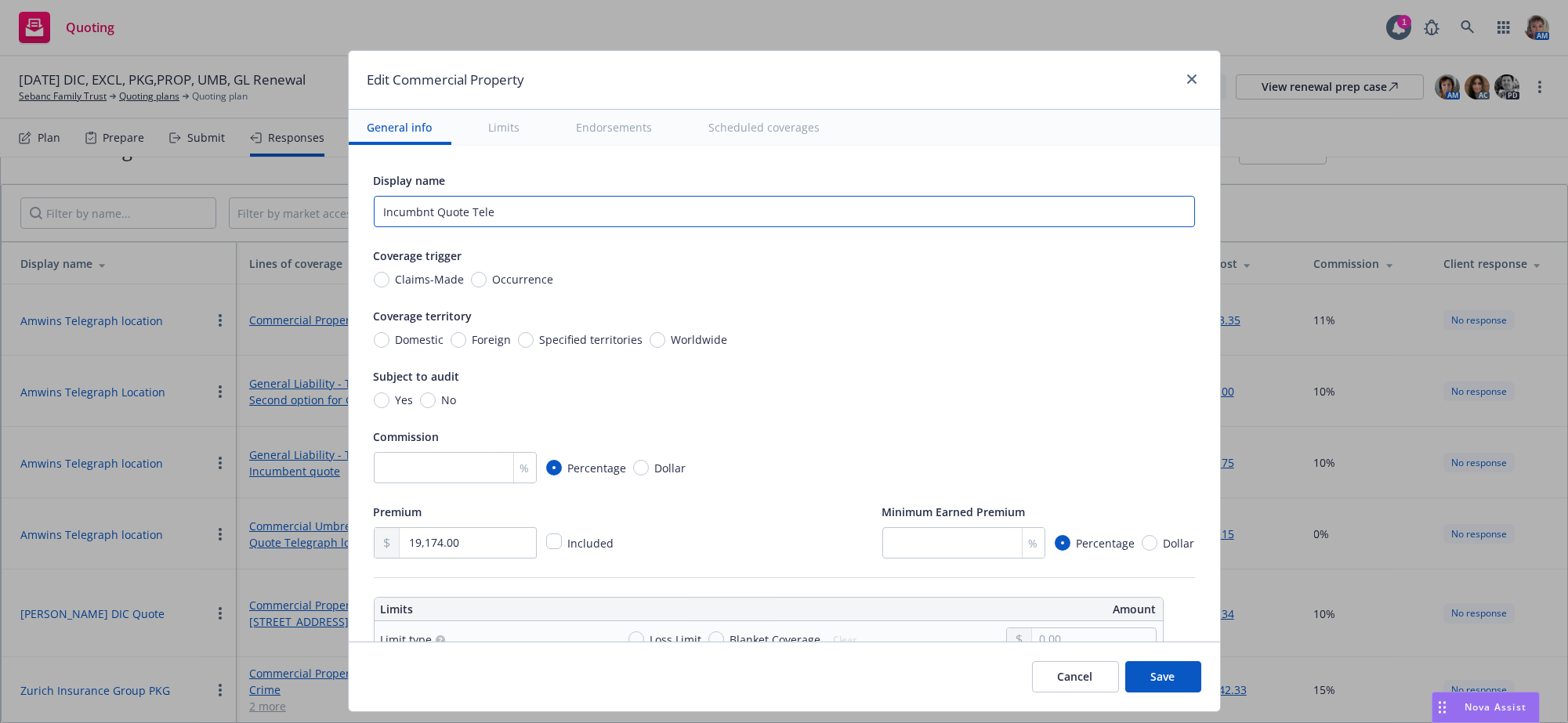
type input "Incumbnt Quote Telep"
type textarea "x"
type input "Incumbnt Quote Tele"
type textarea "x"
type input "Incumbnt Quote Teleg"
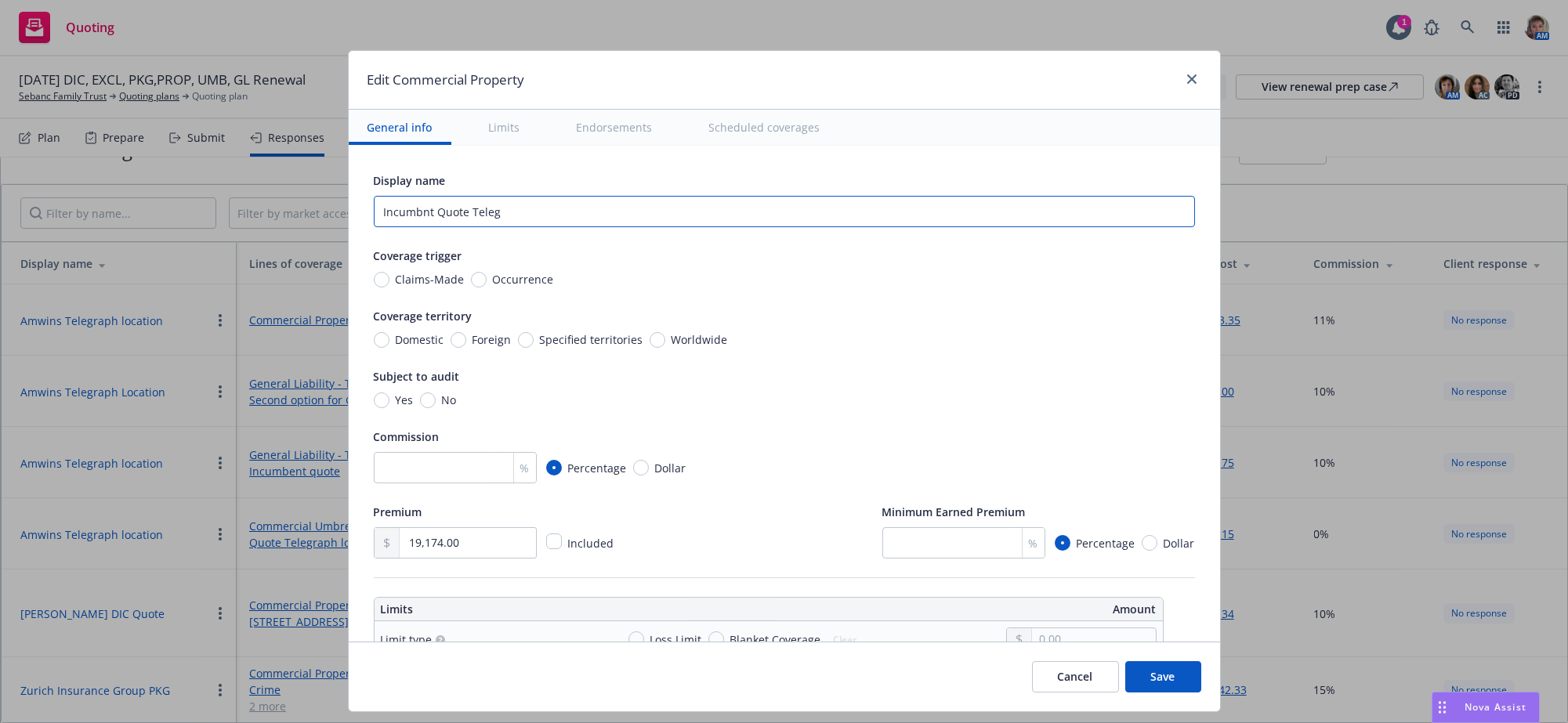
type textarea "x"
type input "Incumbnt Quote Telegr"
type textarea "x"
type input "Incumbnt Quote Telegrap"
type textarea "x"
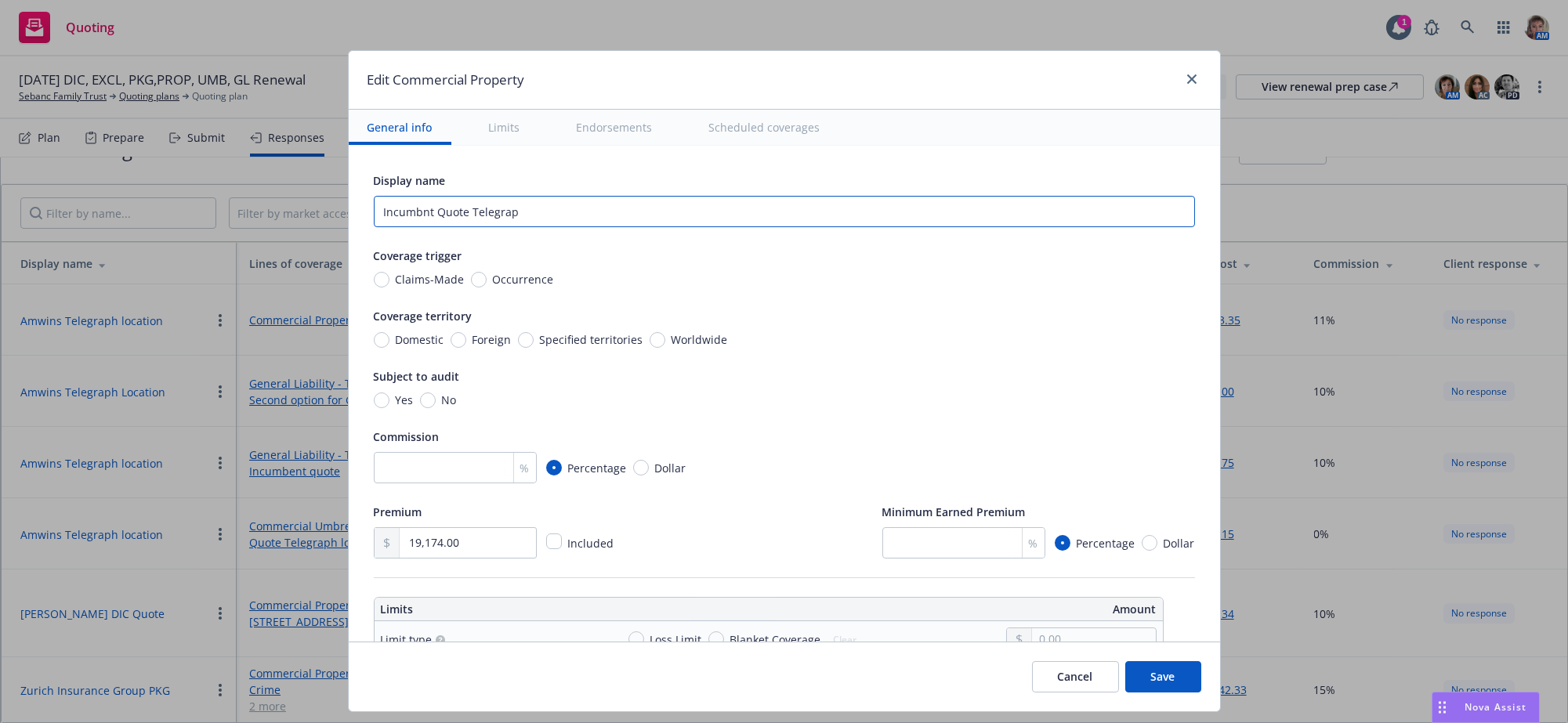
type input "Incumbnt Quote Telegraph"
type textarea "x"
type input "Incumbnt Quote Telegraph"
type textarea "x"
type input "Incumbnt Quote Telegraph lo"
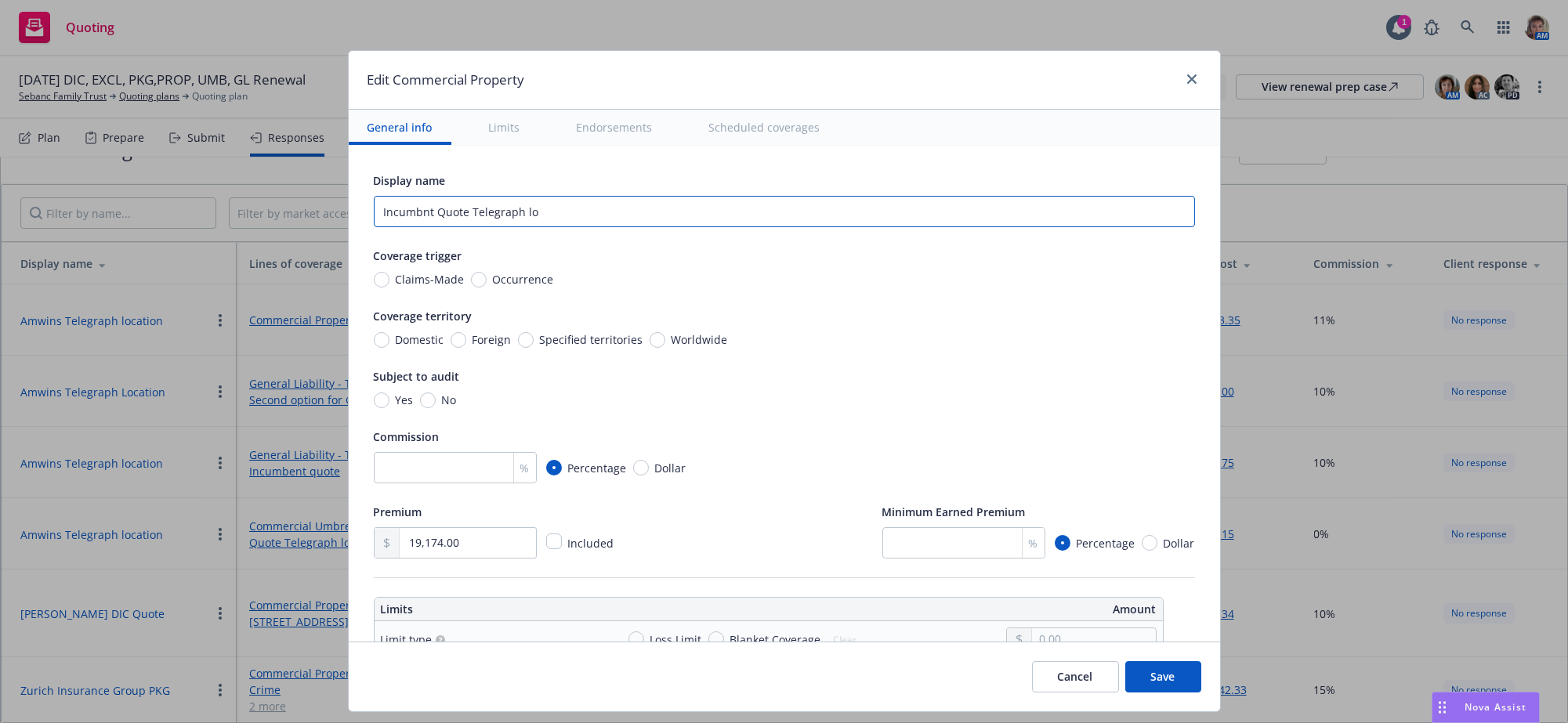
type textarea "x"
type input "Incumbnt Quote Telegraph loc"
type textarea "x"
type input "Incumbnt Quote Telegraph locat"
type textarea "x"
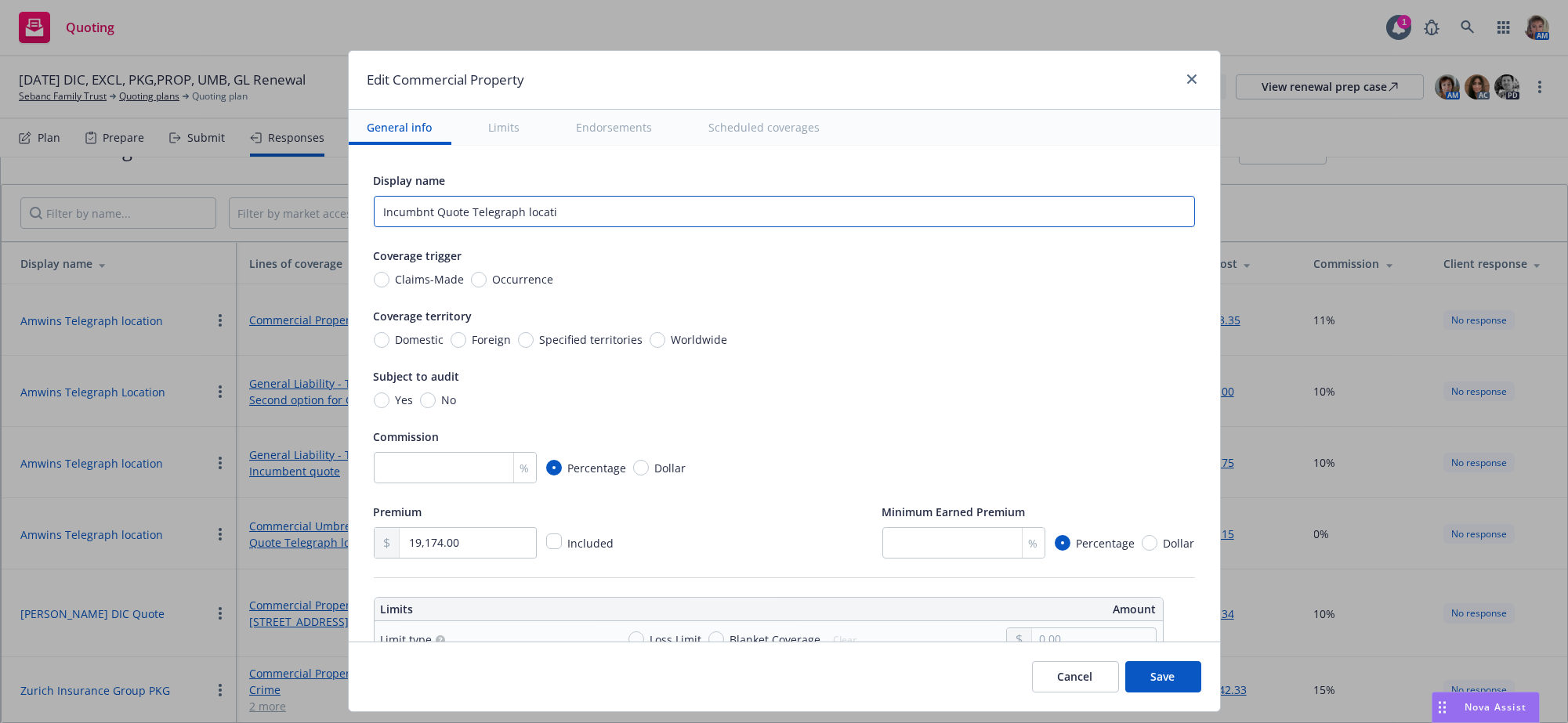
type input "Incumbnt Quote Telegraph locatio"
type textarea "x"
type input "Incumbnt Quote Telegraph location"
click at [471, 288] on div "Occurrence" at bounding box center [513, 279] width 83 height 16
click at [471, 288] on input "Occurrence" at bounding box center [479, 280] width 16 height 16
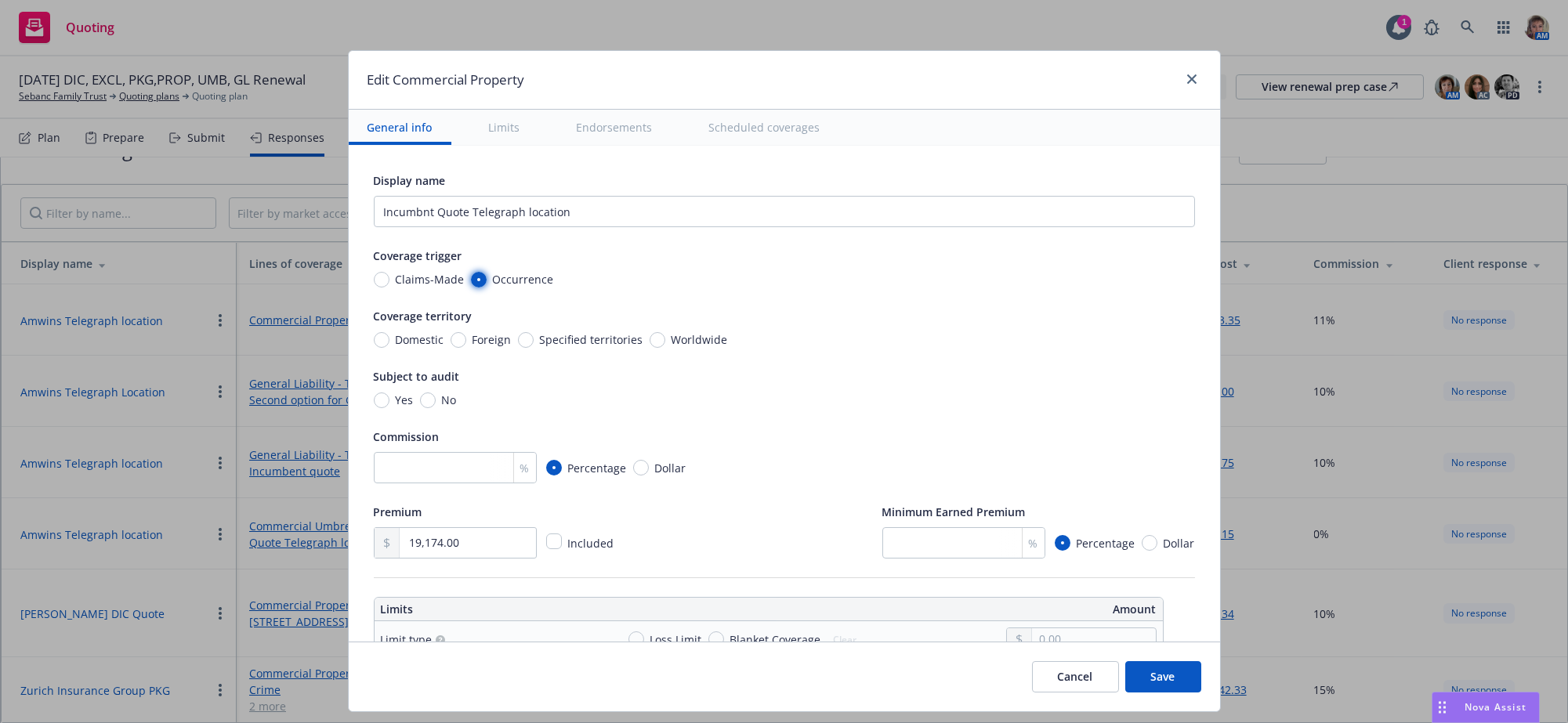
radio input "true"
type textarea "x"
click at [390, 348] on span "Domestic" at bounding box center [417, 339] width 54 height 16
click at [378, 348] on input "Domestic" at bounding box center [381, 339] width 16 height 16
radio input "true"
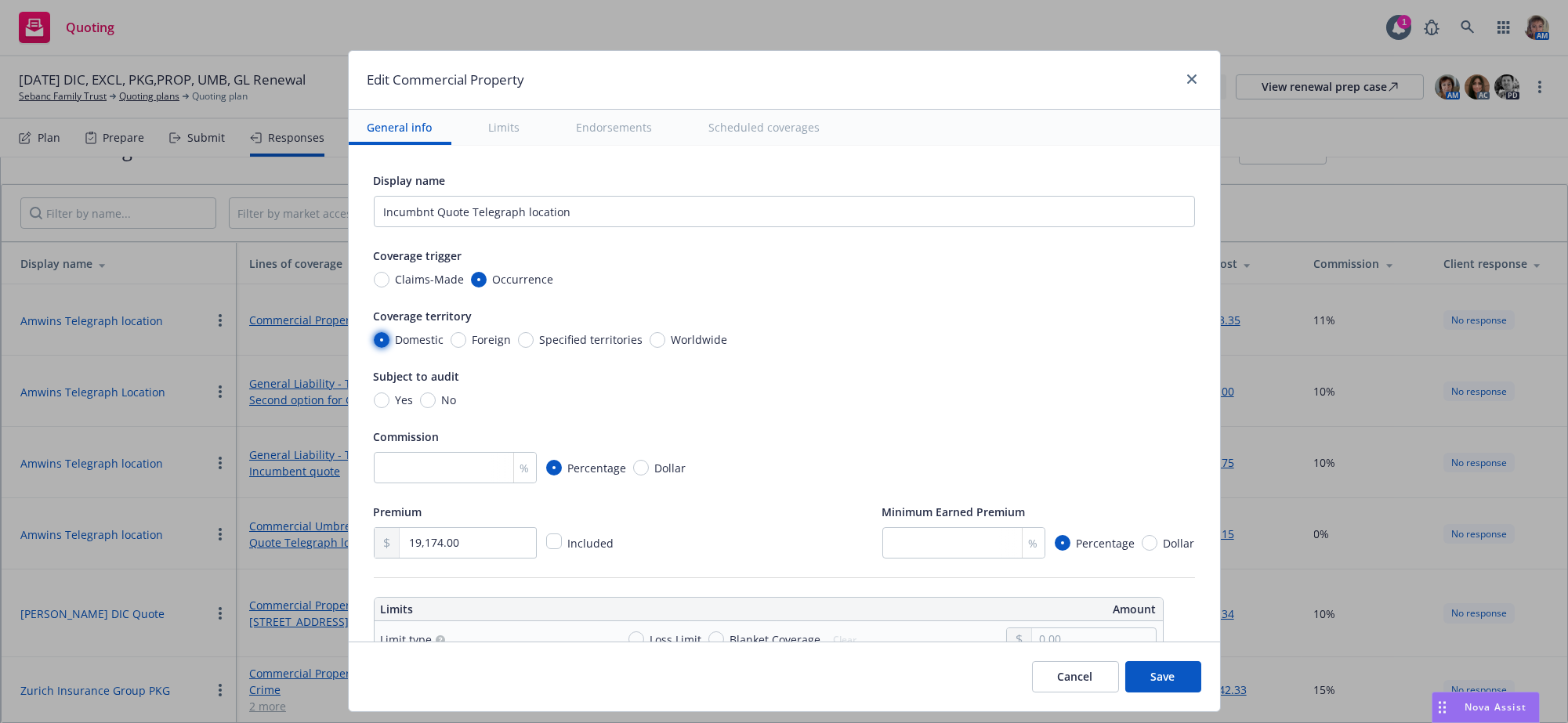
type textarea "x"
click at [443, 483] on input "number" at bounding box center [455, 467] width 163 height 31
type input "1"
type textarea "x"
type input "10"
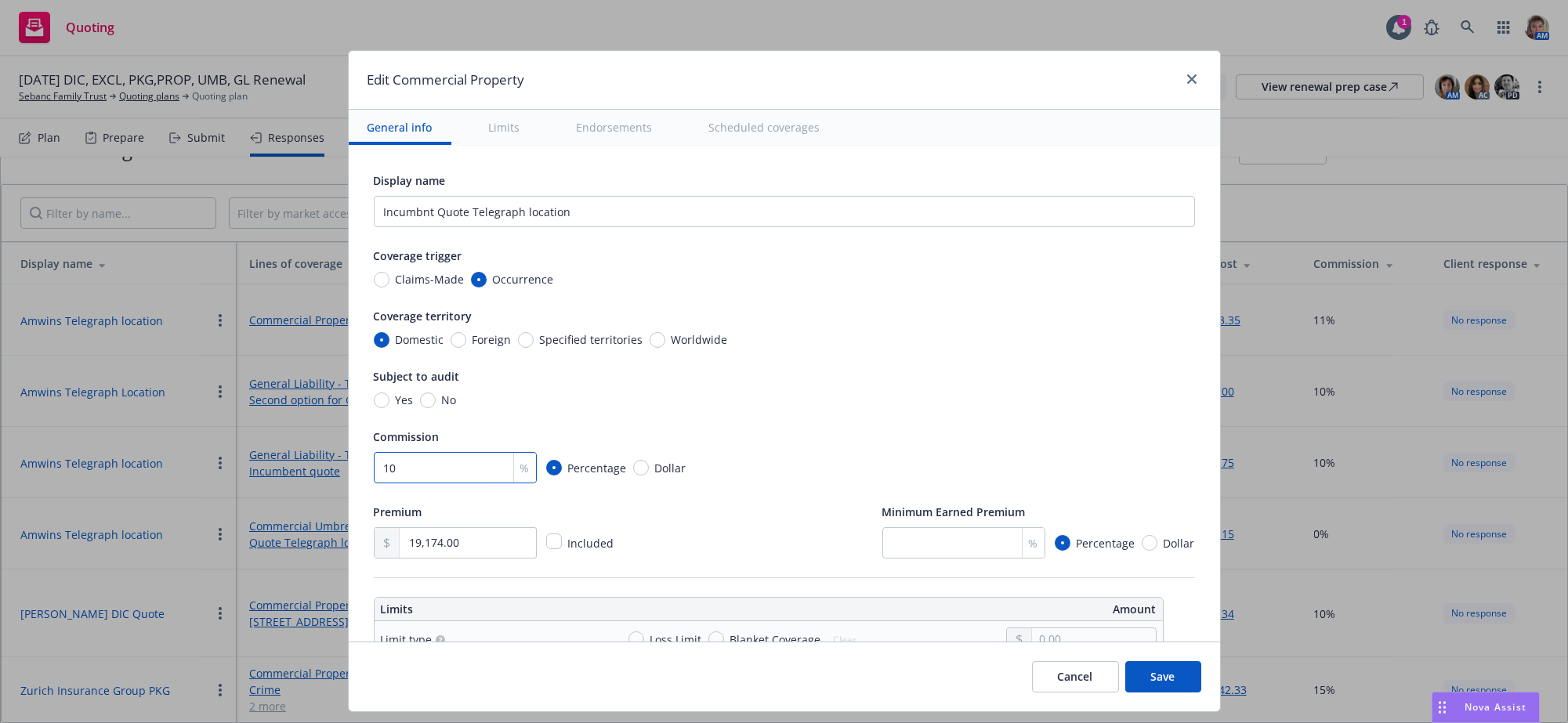
type textarea "x"
type input "10"
click at [1162, 692] on button "Save" at bounding box center [1163, 676] width 76 height 31
type textarea "x"
